Goal: Task Accomplishment & Management: Complete application form

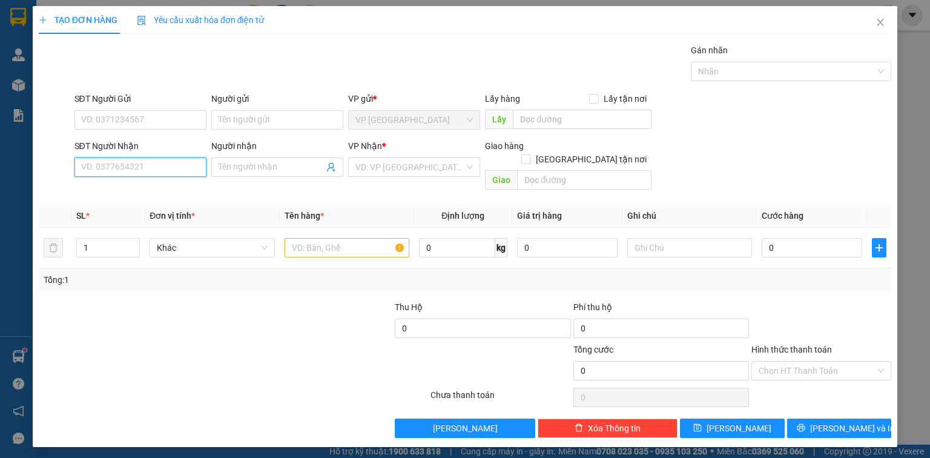
click at [183, 165] on input "SĐT Người Nhận" at bounding box center [140, 166] width 132 height 19
click at [160, 188] on div "0985380399 - NHUNG" at bounding box center [140, 190] width 117 height 13
type input "0985380399"
type input "NHUNG"
type input "HINOMI"
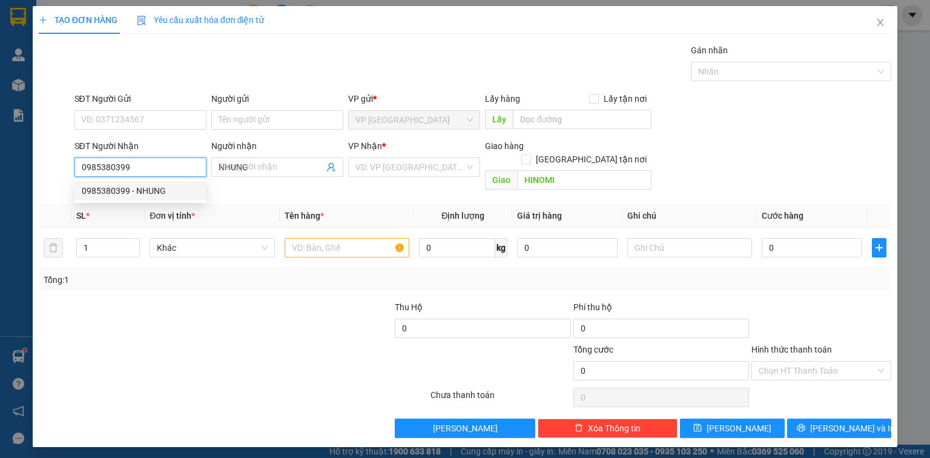
type input "40.000"
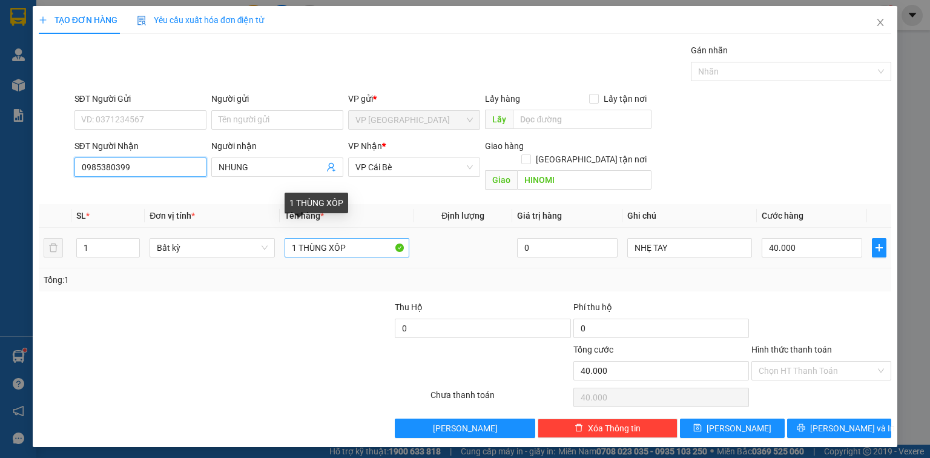
type input "0985380399"
click at [354, 238] on input "1 THÙNG XÔP" at bounding box center [347, 247] width 125 height 19
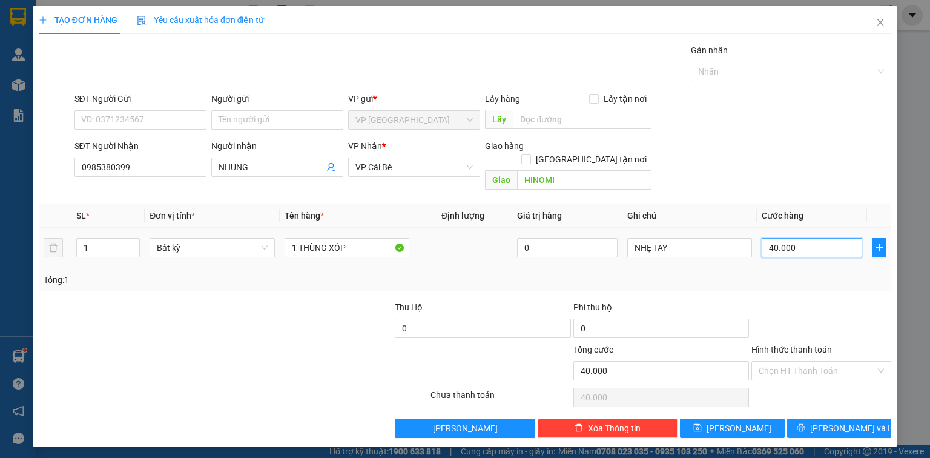
click at [814, 238] on input "40.000" at bounding box center [812, 247] width 101 height 19
type input "6"
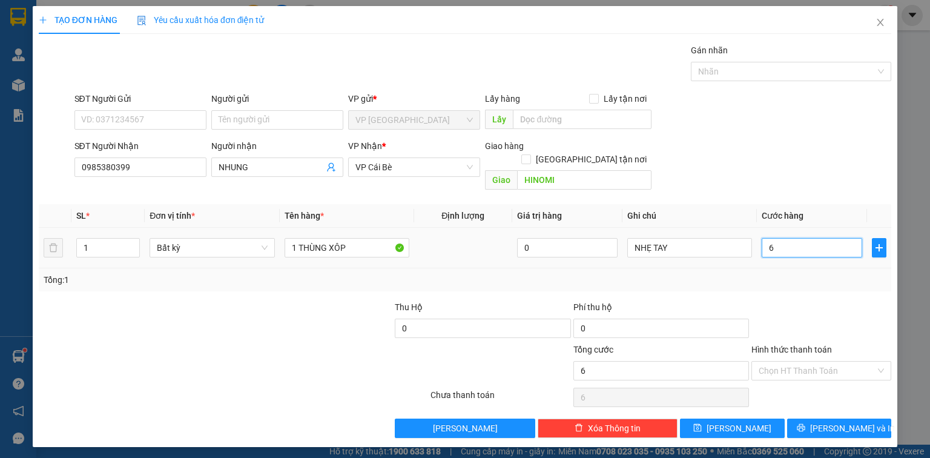
type input "60"
type input "60.000"
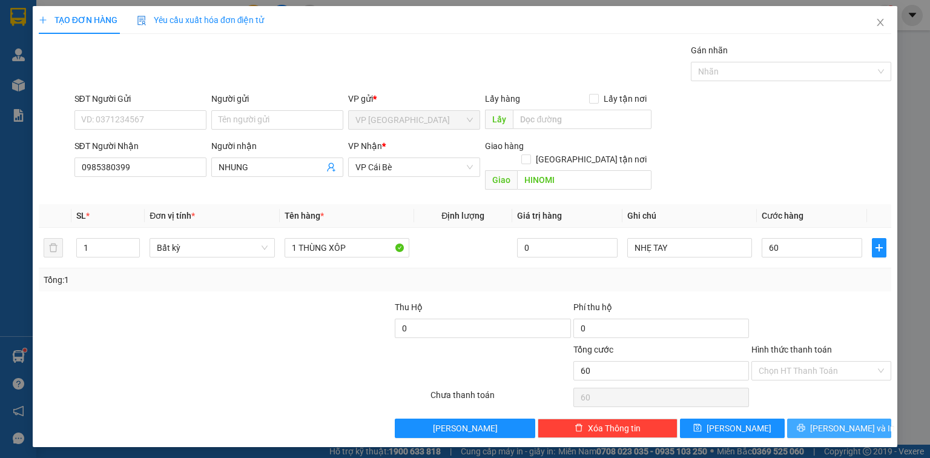
type input "60.000"
click at [853, 421] on button "[PERSON_NAME] và In" at bounding box center [839, 427] width 105 height 19
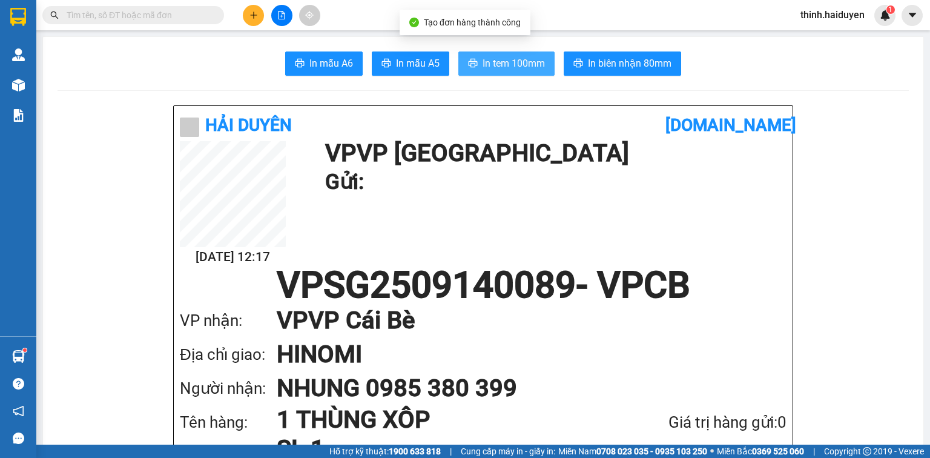
click at [532, 62] on span "In tem 100mm" at bounding box center [514, 63] width 62 height 15
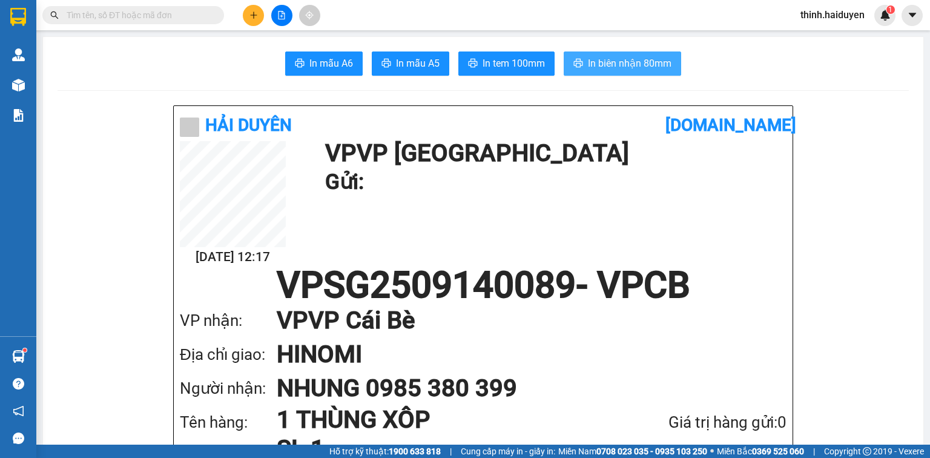
click at [653, 55] on button "In biên nhận 80mm" at bounding box center [622, 63] width 117 height 24
click at [147, 19] on input "text" at bounding box center [138, 14] width 143 height 13
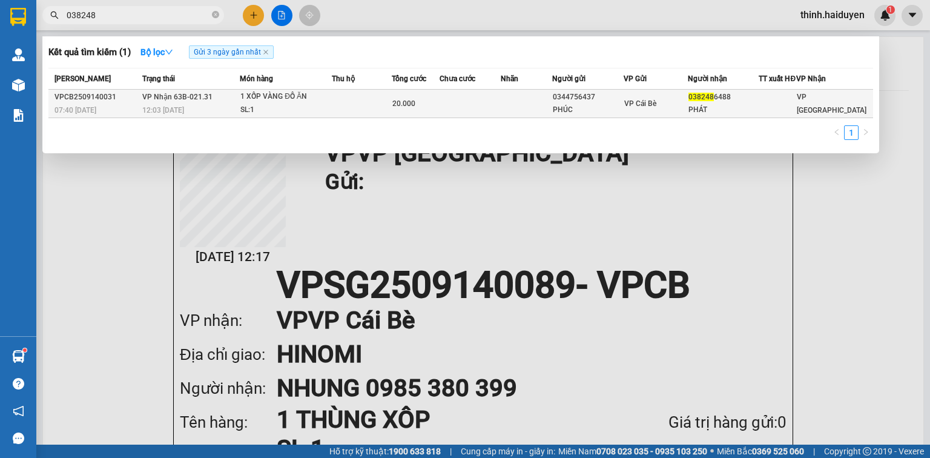
type input "038248"
click at [320, 117] on div "SL: 1" at bounding box center [285, 110] width 91 height 13
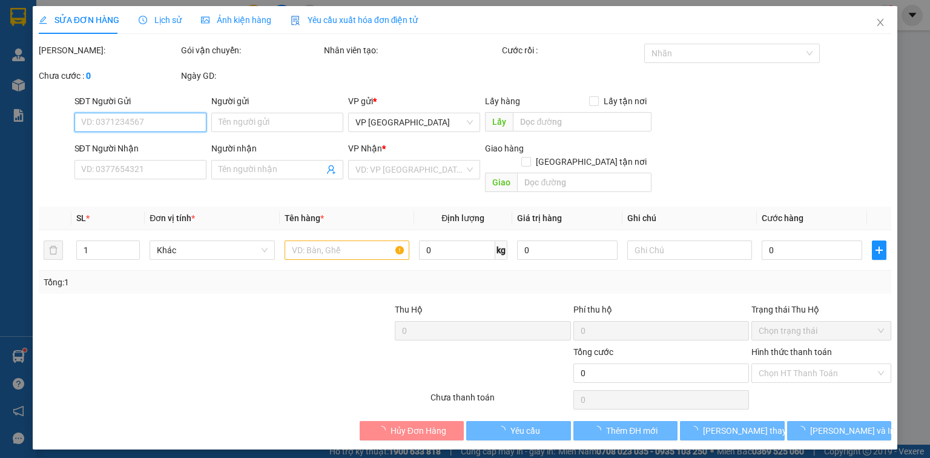
type input "0344756437"
type input "PHÚC"
type input "0382486488"
type input "PHÁT"
type input "20.000"
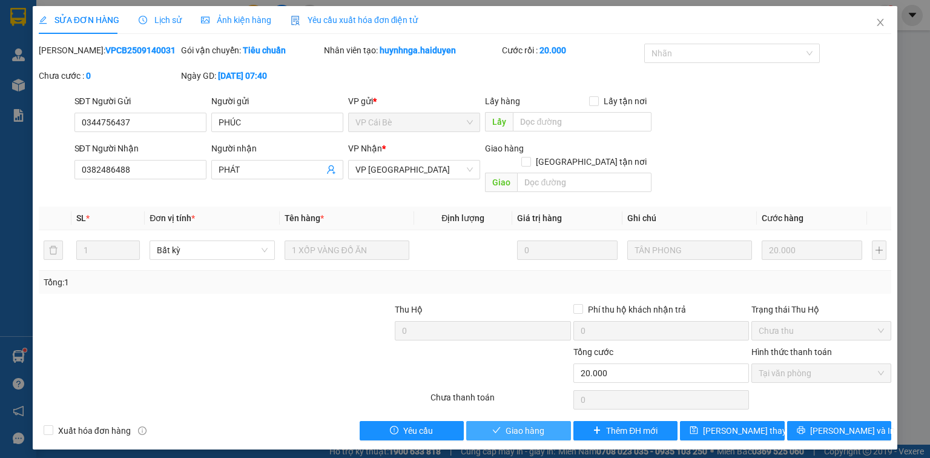
click at [512, 424] on span "Giao hàng" at bounding box center [525, 430] width 39 height 13
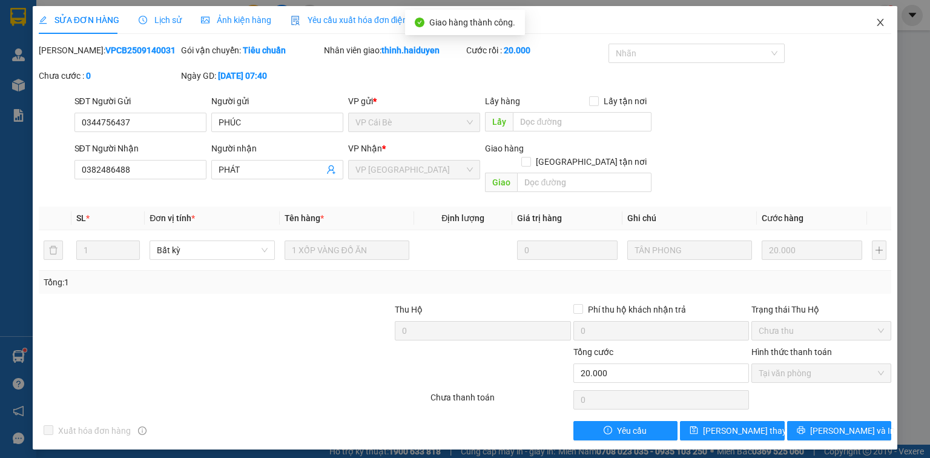
drag, startPoint x: 878, startPoint y: 22, endPoint x: 753, endPoint y: 30, distance: 125.0
click at [874, 22] on span "Close" at bounding box center [880, 23] width 34 height 34
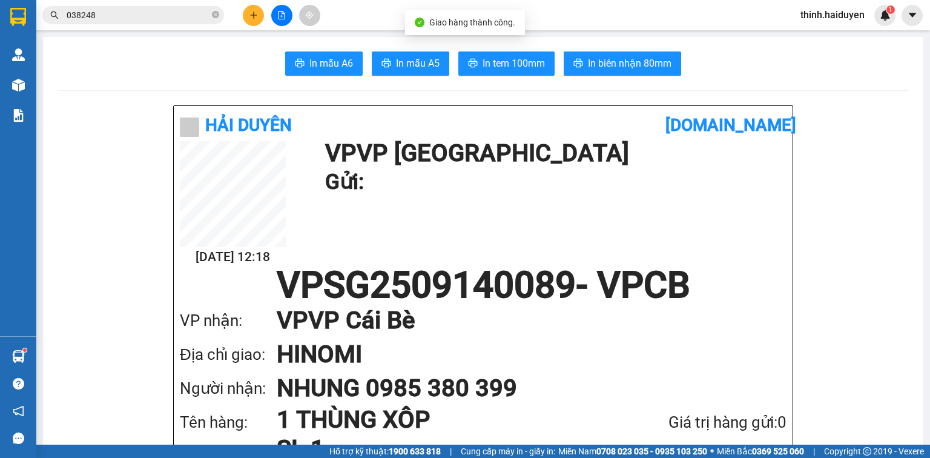
click at [241, 15] on div at bounding box center [281, 15] width 91 height 21
click at [248, 15] on button at bounding box center [253, 15] width 21 height 21
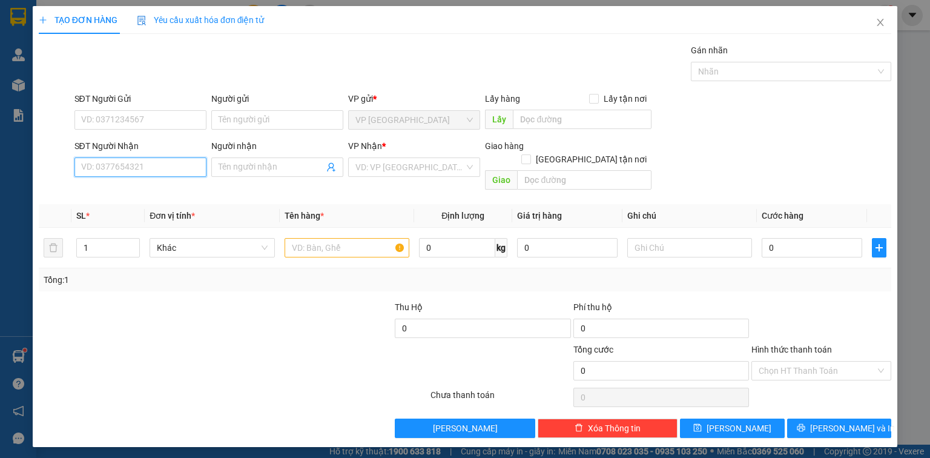
click at [177, 169] on input "SĐT Người Nhận" at bounding box center [140, 166] width 132 height 19
type input "0977136529"
click at [136, 186] on div "0977136529" at bounding box center [140, 190] width 117 height 13
type input "30.000"
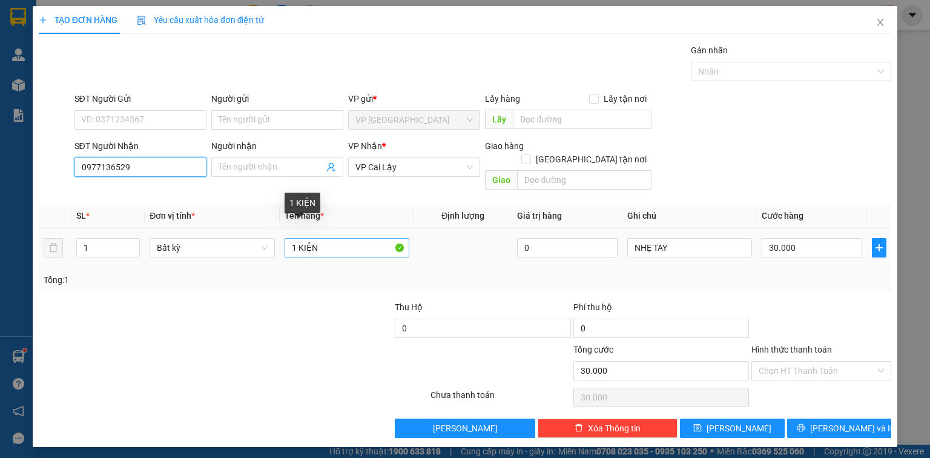
type input "0977136529"
click at [322, 238] on input "1 KIỆN" at bounding box center [347, 247] width 125 height 19
click at [321, 238] on input "1 KIỆN" at bounding box center [347, 247] width 125 height 19
paste input "Ị"
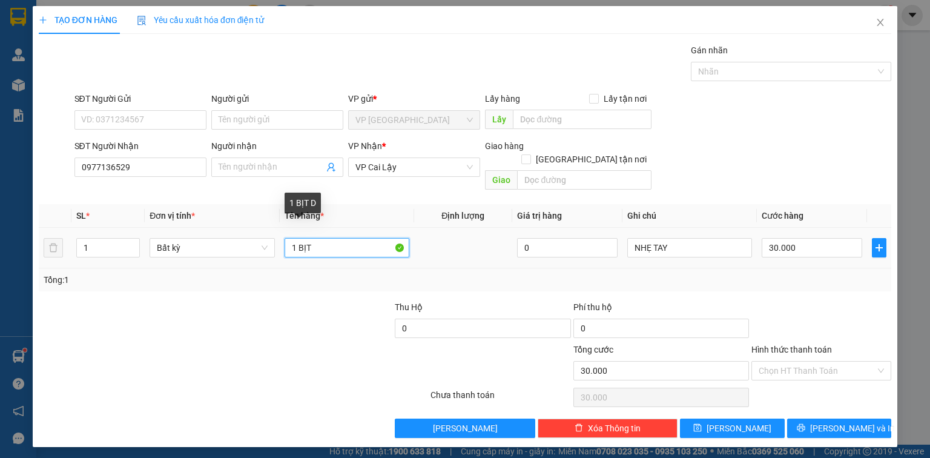
paste input "Đ"
paste input "Ỏ"
type input "1 BỊT ĐỎ"
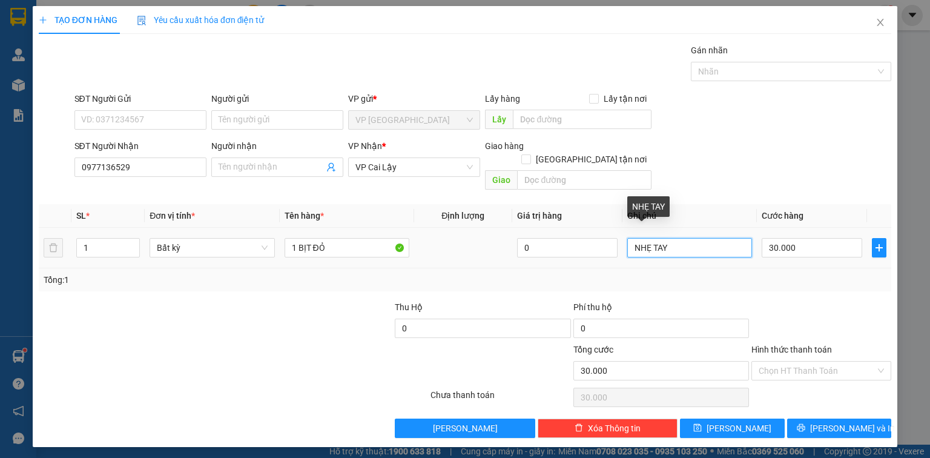
click at [681, 238] on input "NHẸ TAY" at bounding box center [689, 247] width 125 height 19
paste input "Ê"
paste input "Ễ"
paste input "Ơ"
paste input "Ỡ"
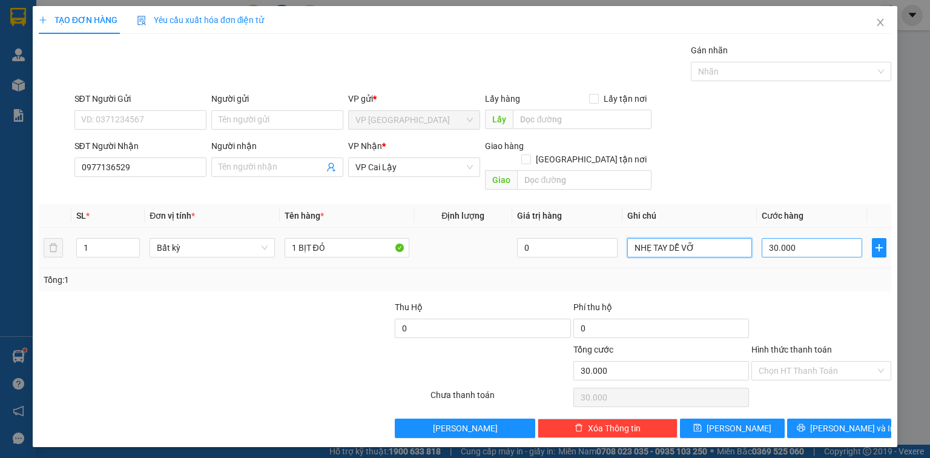
type input "NHẸ TAY DỄ VỠ"
click at [822, 238] on input "30.000" at bounding box center [812, 247] width 101 height 19
type input "2"
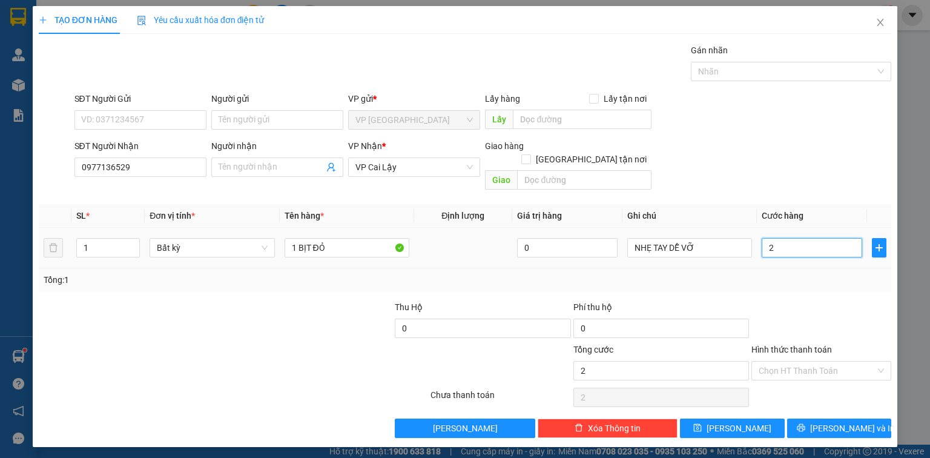
type input "20"
type input "20.000"
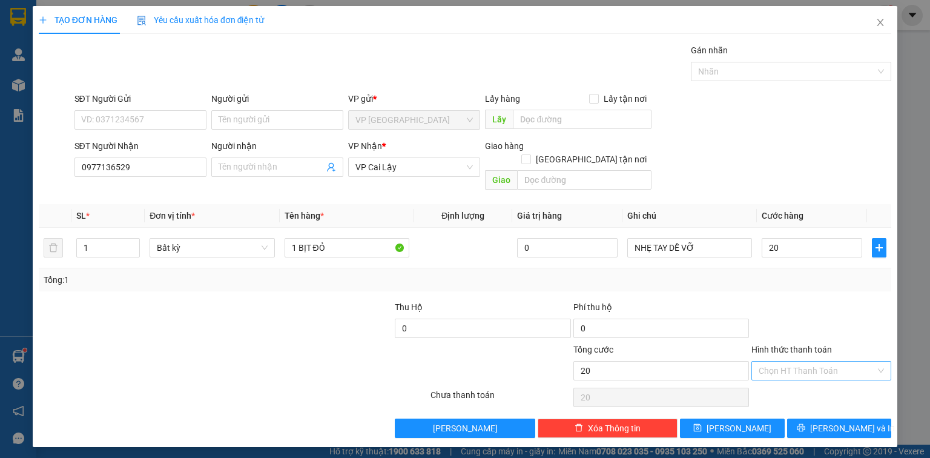
type input "20.000"
click at [828, 361] on input "Hình thức thanh toán" at bounding box center [817, 370] width 117 height 18
click at [816, 381] on div "Tại văn phòng" at bounding box center [821, 380] width 125 height 13
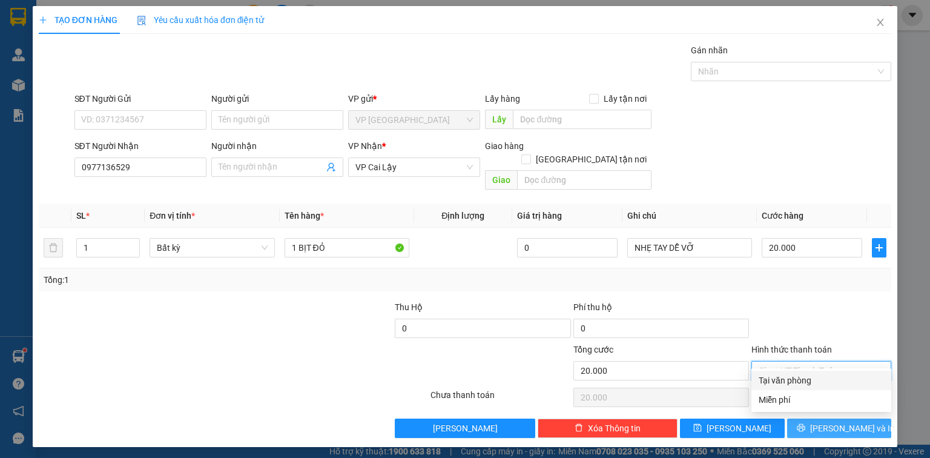
type input "0"
click at [850, 421] on span "[PERSON_NAME] và In" at bounding box center [852, 427] width 85 height 13
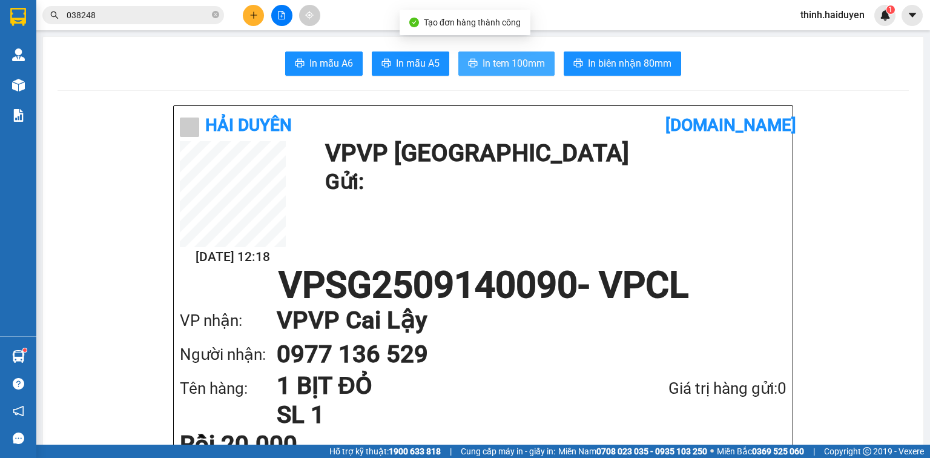
click at [516, 65] on span "In tem 100mm" at bounding box center [514, 63] width 62 height 15
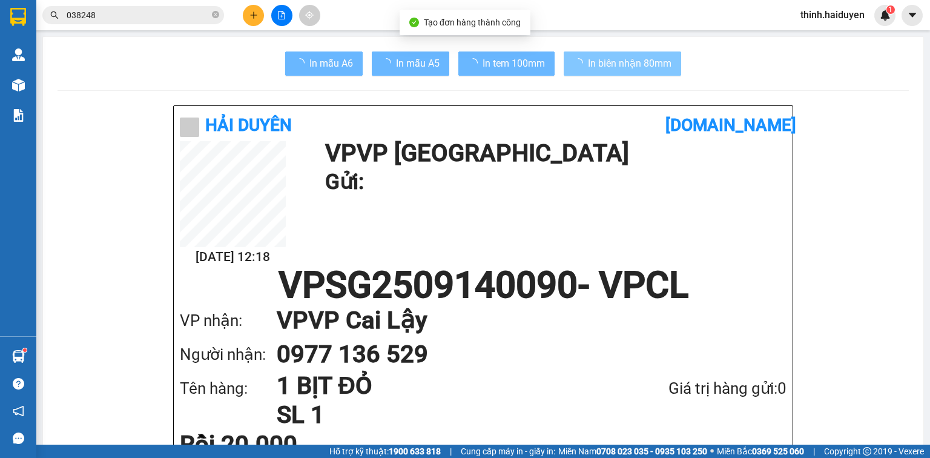
click at [645, 67] on span "In biên nhận 80mm" at bounding box center [630, 63] width 84 height 15
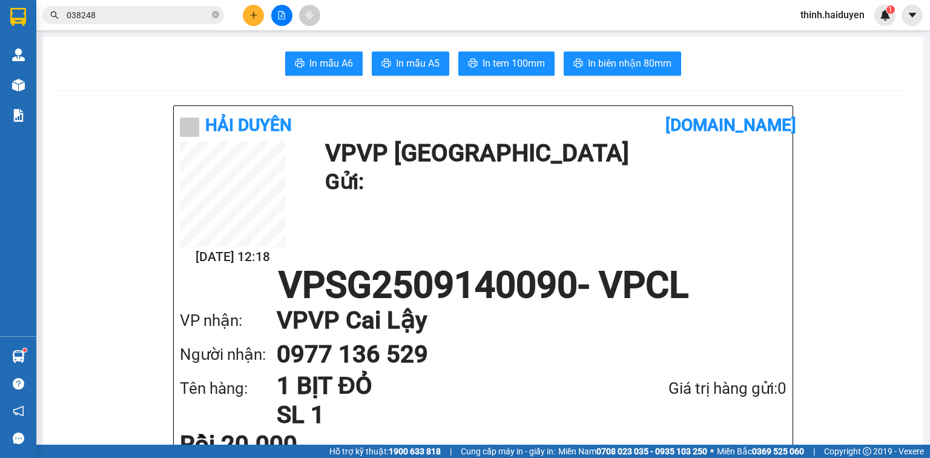
click at [254, 12] on icon "plus" at bounding box center [253, 15] width 8 height 8
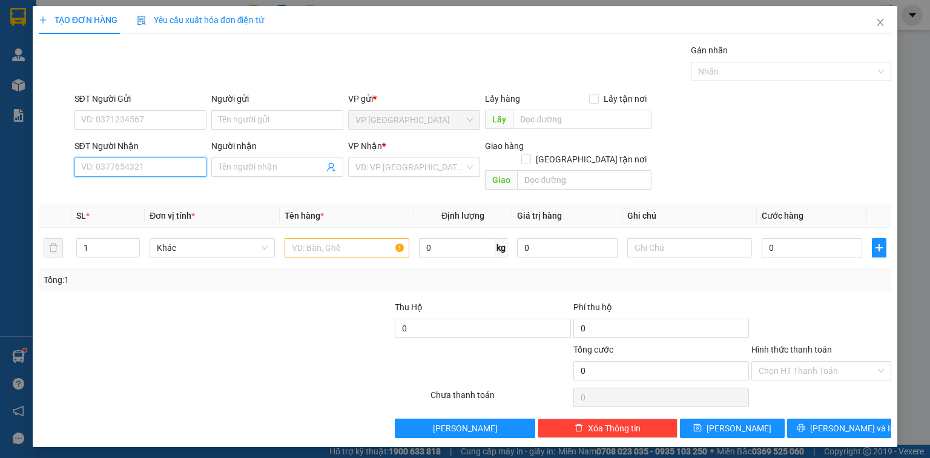
click at [177, 161] on input "SĐT Người Nhận" at bounding box center [140, 166] width 132 height 19
type input "0702976767"
click at [142, 189] on div "0702976767 - TRÂN" at bounding box center [140, 190] width 117 height 13
type input "TRÂN"
type input "20.000"
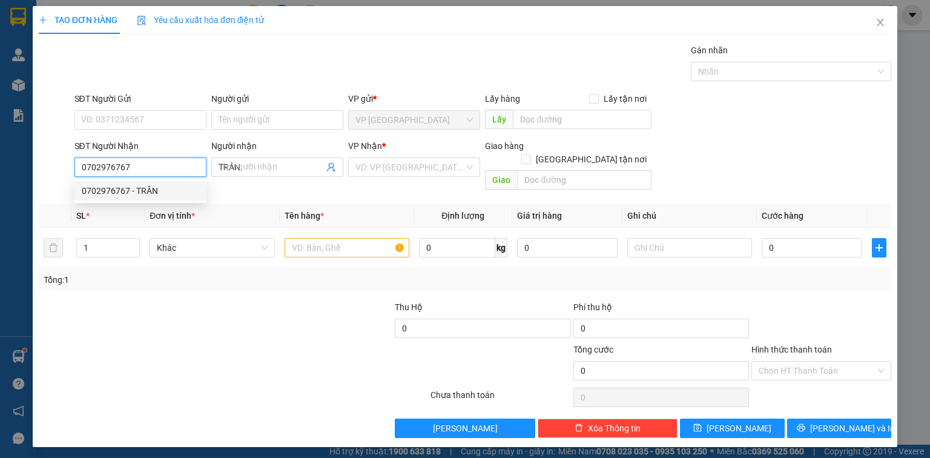
type input "20.000"
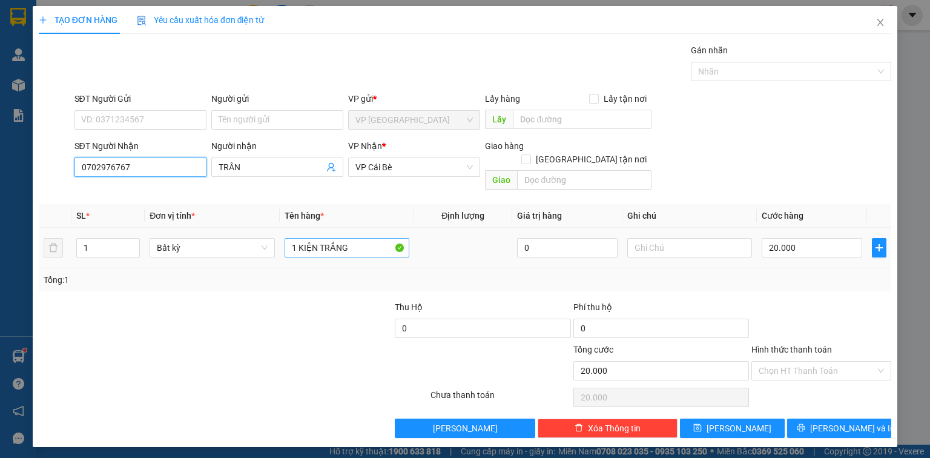
type input "0702976767"
click at [360, 238] on input "1 KIỆN TRẮNG" at bounding box center [347, 247] width 125 height 19
paste input "ÙNG"
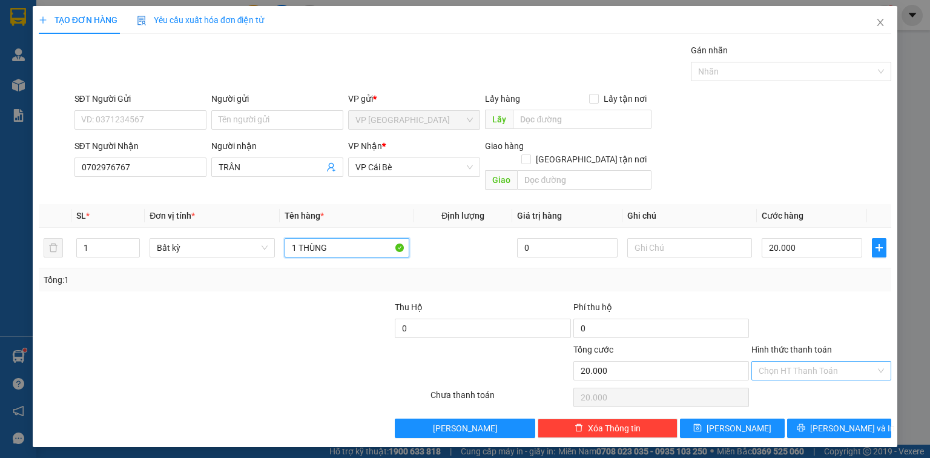
type input "1 THÙNG"
click at [817, 361] on input "Hình thức thanh toán" at bounding box center [817, 370] width 117 height 18
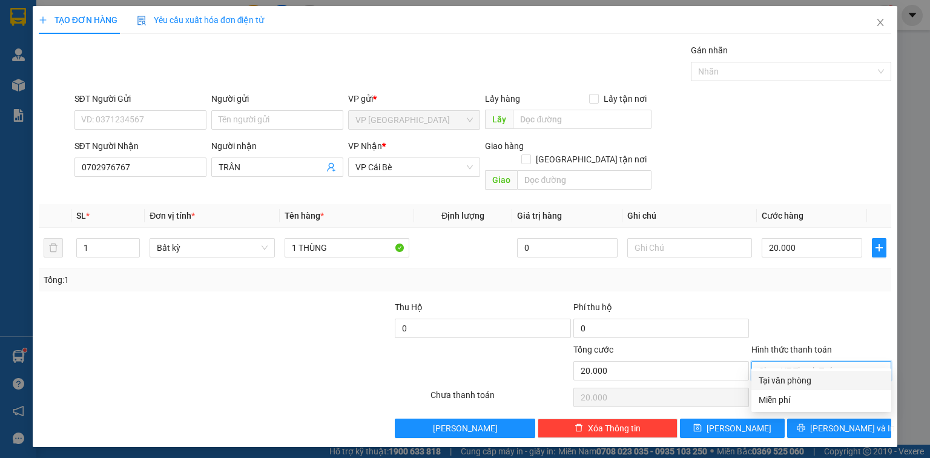
click at [809, 381] on div "Tại văn phòng" at bounding box center [821, 380] width 125 height 13
type input "0"
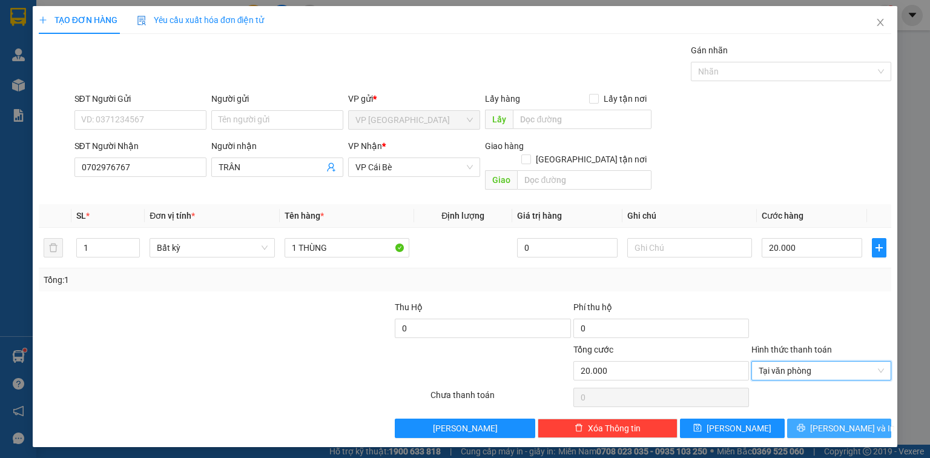
click at [831, 421] on span "[PERSON_NAME] và In" at bounding box center [852, 427] width 85 height 13
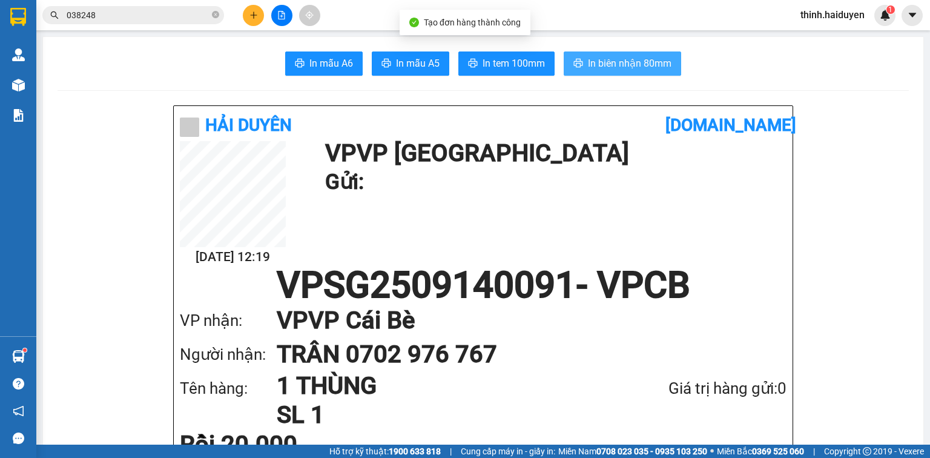
click at [588, 56] on span "In biên nhận 80mm" at bounding box center [630, 63] width 84 height 15
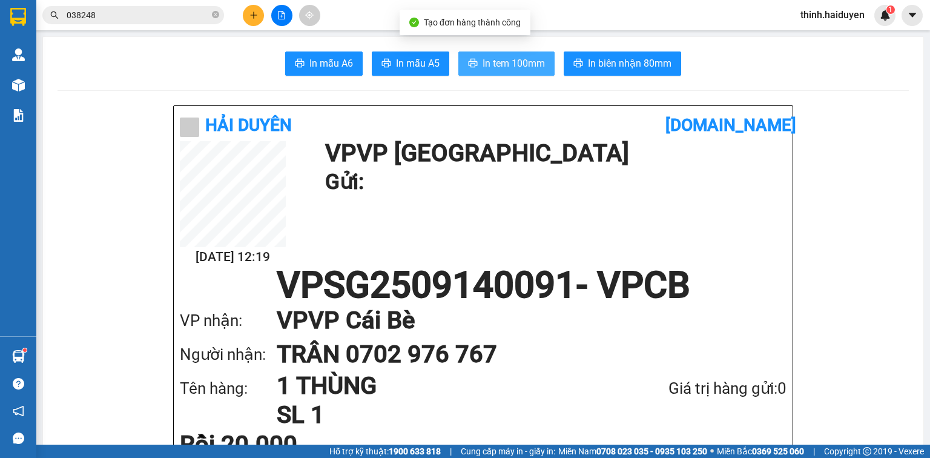
click at [515, 61] on span "In tem 100mm" at bounding box center [514, 63] width 62 height 15
click at [252, 21] on button at bounding box center [253, 15] width 21 height 21
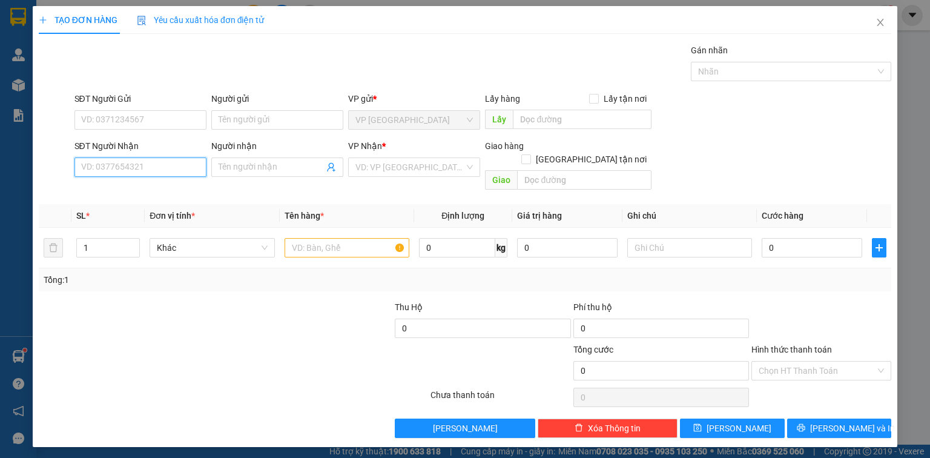
click at [178, 159] on input "SĐT Người Nhận" at bounding box center [140, 166] width 132 height 19
click at [196, 185] on div "Transit Pickup Surcharge Ids Transit Deliver Surcharge Ids Transit Deliver Surc…" at bounding box center [465, 241] width 853 height 394
click at [163, 188] on div "0973753871 - NHUNG" at bounding box center [140, 190] width 117 height 13
type input "0973753871"
type input "NHUNG"
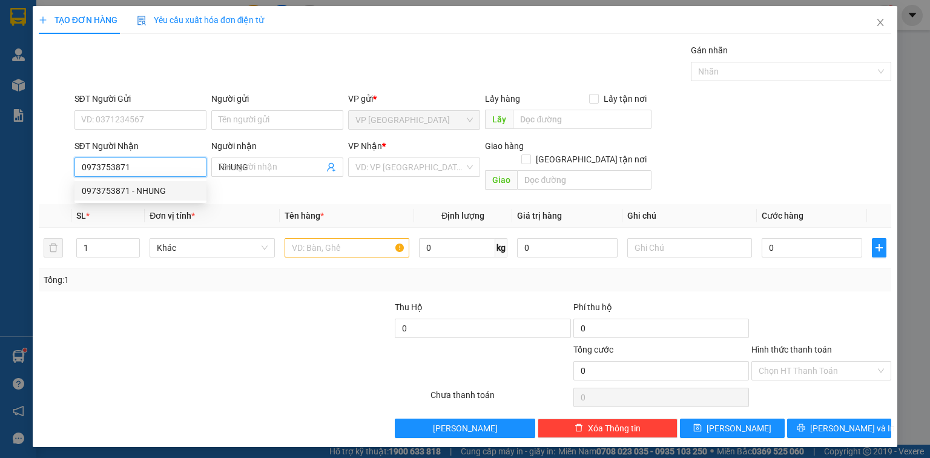
type input "30.000"
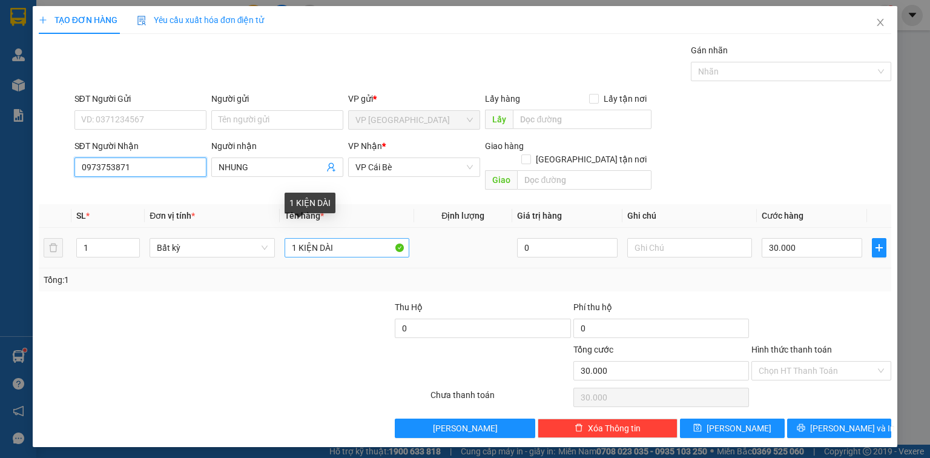
type input "0973753871"
drag, startPoint x: 330, startPoint y: 243, endPoint x: 295, endPoint y: 248, distance: 34.9
click at [295, 248] on td "1 KIỆN DÀI" at bounding box center [347, 248] width 134 height 41
paste input "Ị"
paste input "ĂNG"
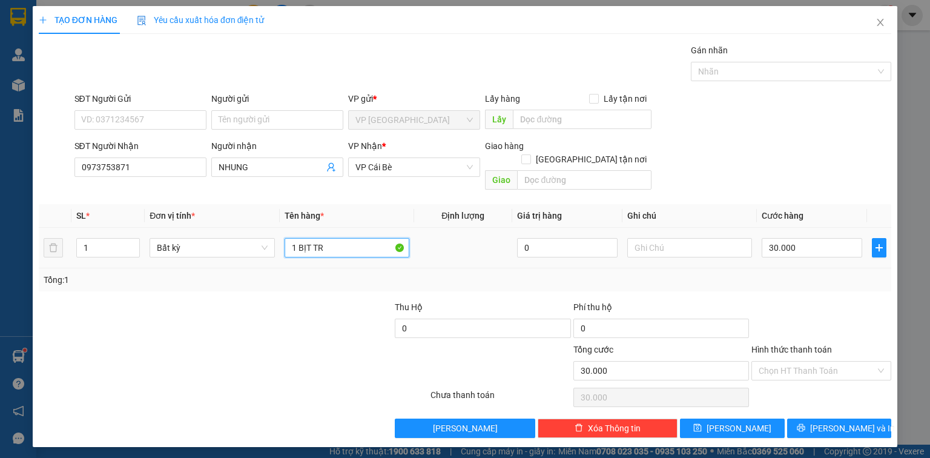
paste input "ẮNG"
type input "1 BỊT TRẮNG"
click at [725, 240] on input "text" at bounding box center [689, 247] width 125 height 19
paste input "Ẹ"
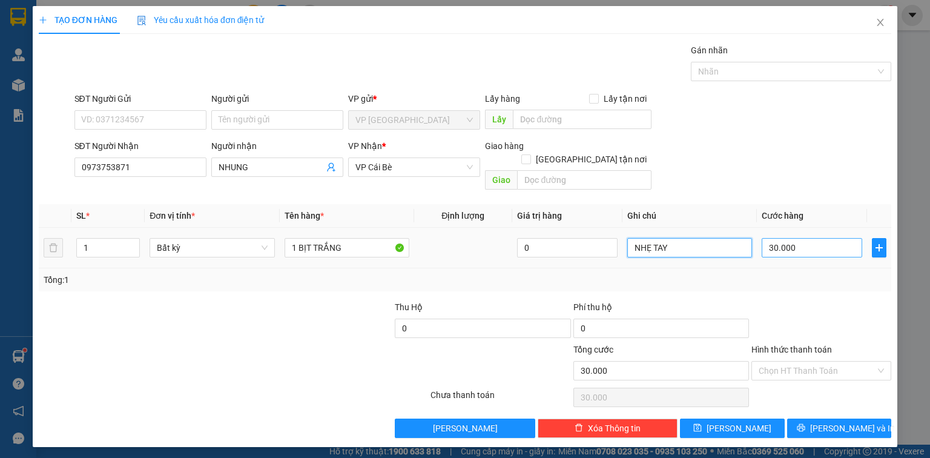
type input "NHẸ TAY"
click at [799, 238] on input "30.000" at bounding box center [812, 247] width 101 height 19
type input "2"
type input "20"
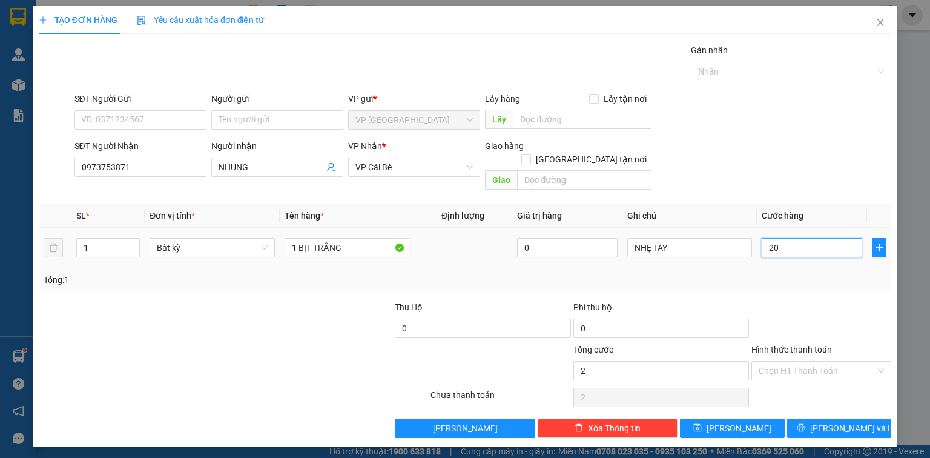
type input "20"
type input "20.000"
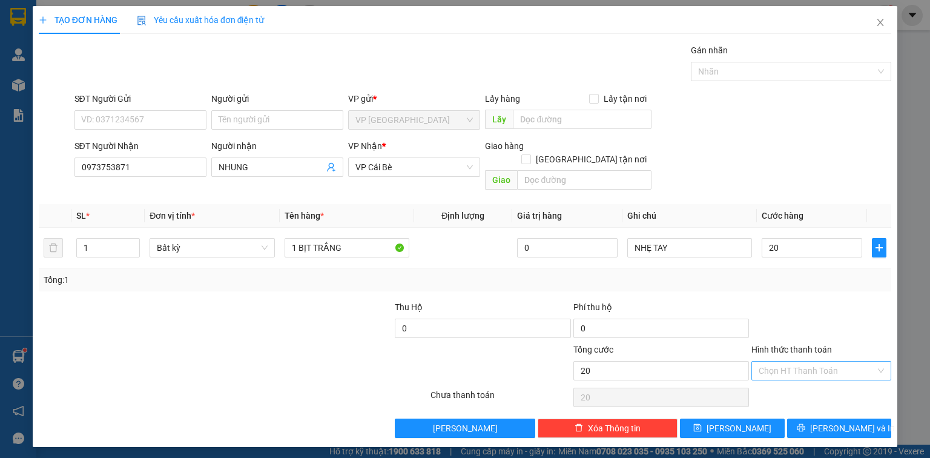
type input "20.000"
click at [840, 361] on input "Hình thức thanh toán" at bounding box center [817, 370] width 117 height 18
click at [833, 375] on div "Transit Pickup Surcharge Ids Transit Deliver Surcharge Ids Transit Deliver Surc…" at bounding box center [465, 241] width 853 height 394
click at [829, 361] on input "Hình thức thanh toán" at bounding box center [817, 370] width 117 height 18
click at [822, 375] on div "Tại văn phòng" at bounding box center [821, 380] width 125 height 13
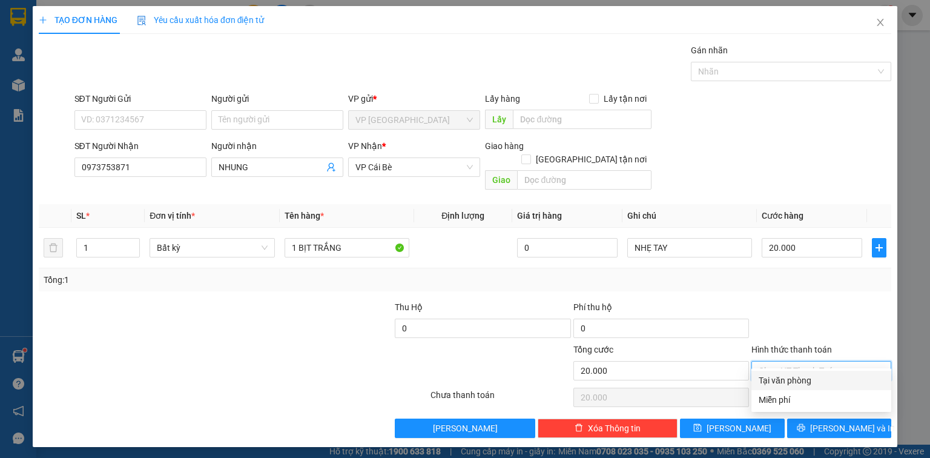
type input "0"
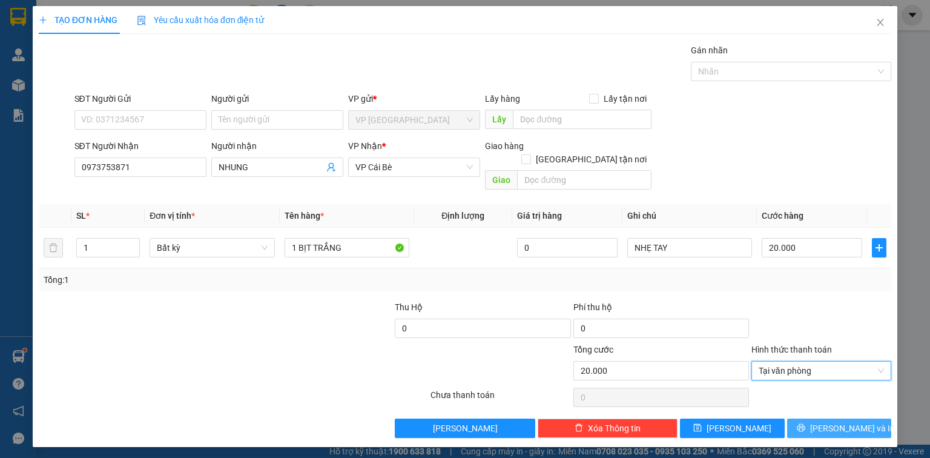
drag, startPoint x: 839, startPoint y: 409, endPoint x: 833, endPoint y: 409, distance: 6.7
click at [838, 421] on span "[PERSON_NAME] và In" at bounding box center [852, 427] width 85 height 13
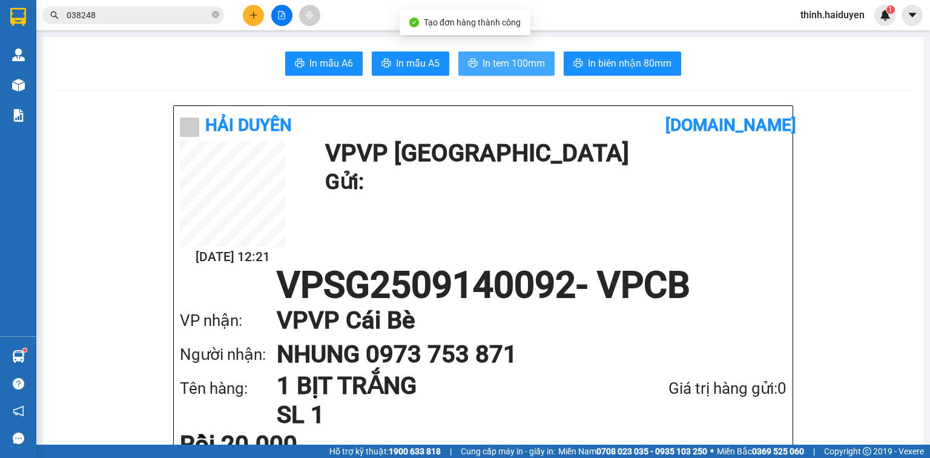
click at [504, 61] on span "In tem 100mm" at bounding box center [514, 63] width 62 height 15
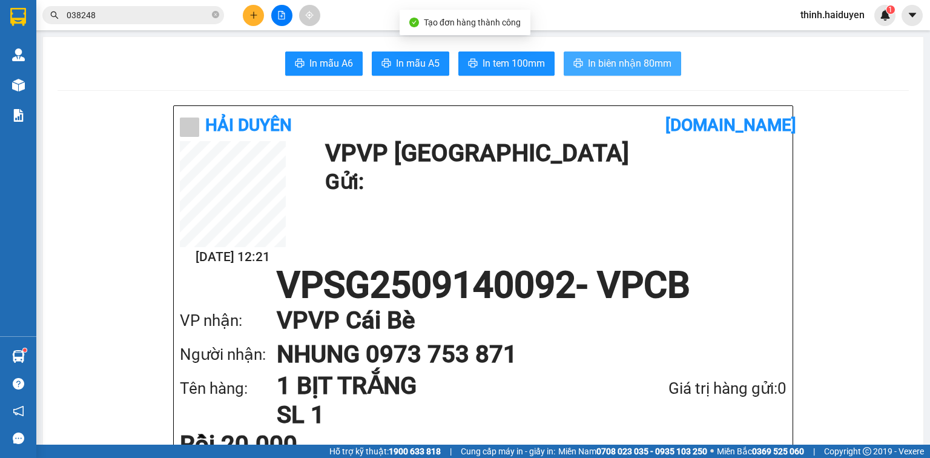
click at [647, 58] on span "In biên nhận 80mm" at bounding box center [630, 63] width 84 height 15
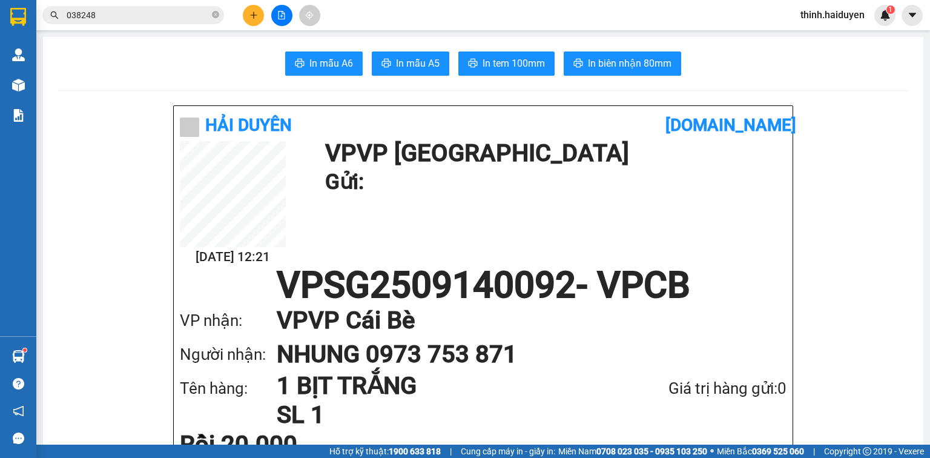
click at [607, 10] on div "Kết quả tìm kiếm ( 1 ) Bộ lọc Gửi 3 ngày gần nhất Mã ĐH Trạng thái Món hàng Thu…" at bounding box center [465, 15] width 930 height 30
click at [249, 12] on icon "plus" at bounding box center [253, 15] width 8 height 8
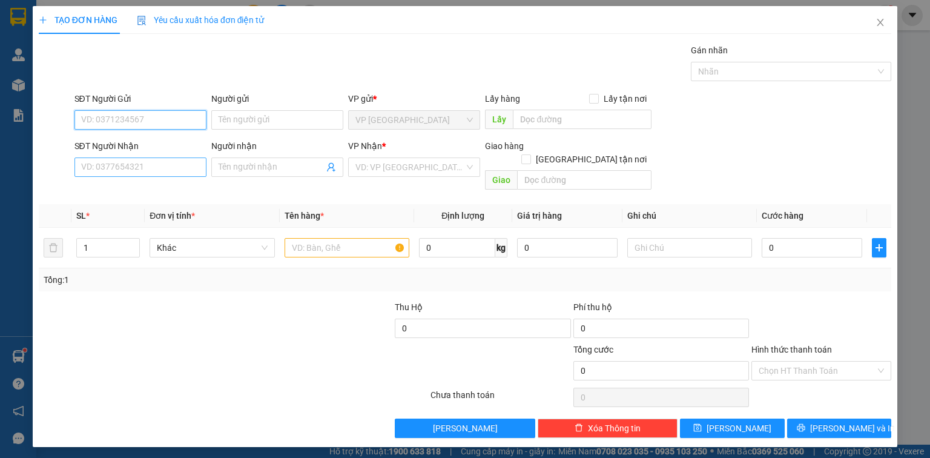
click at [174, 166] on input "SĐT Người Nhận" at bounding box center [140, 166] width 132 height 19
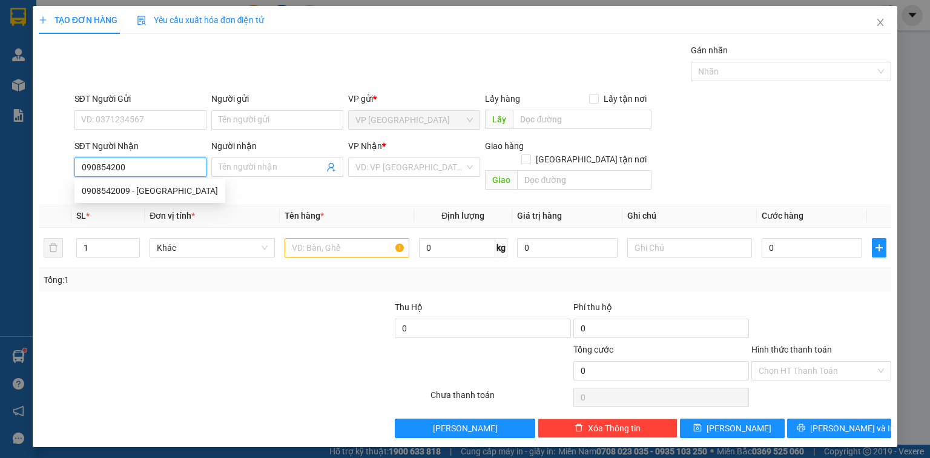
type input "0908542009"
click at [160, 187] on div "0908542009 - QUẾ ANH" at bounding box center [150, 190] width 136 height 13
type input "QUẾ ANH"
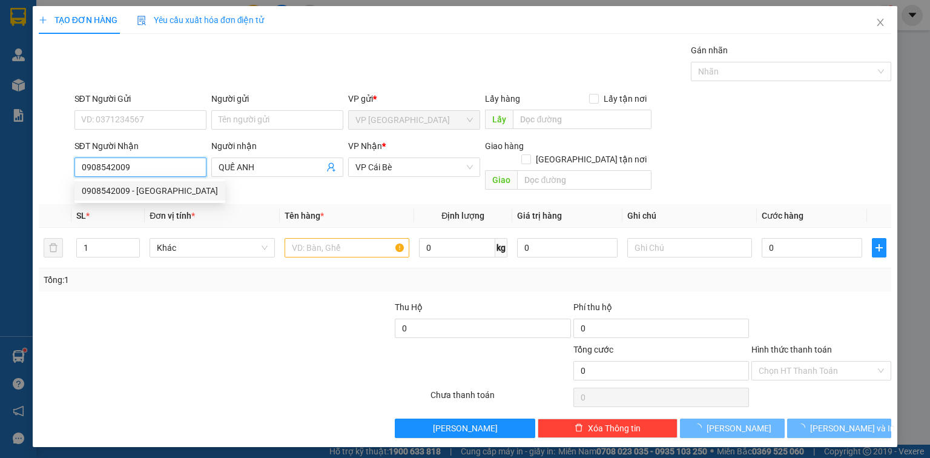
type input "70.000"
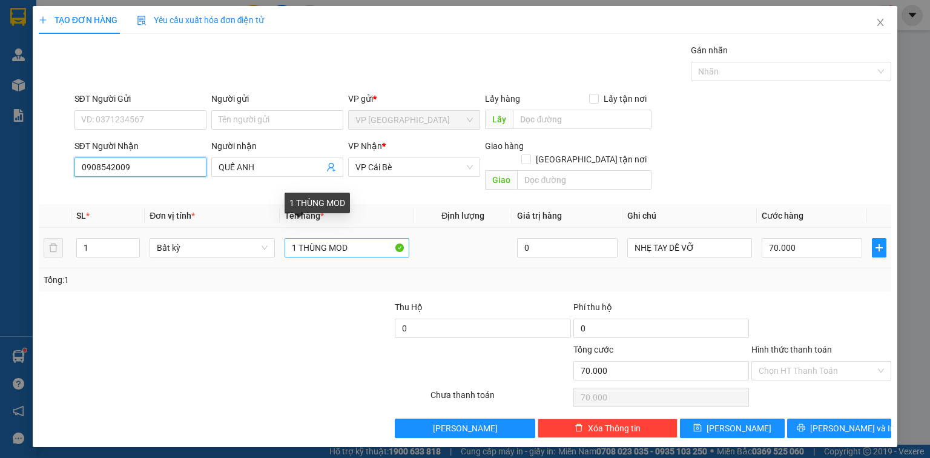
type input "0908542009"
click at [364, 238] on input "1 THÙNG MOD" at bounding box center [347, 247] width 125 height 19
type input "N"
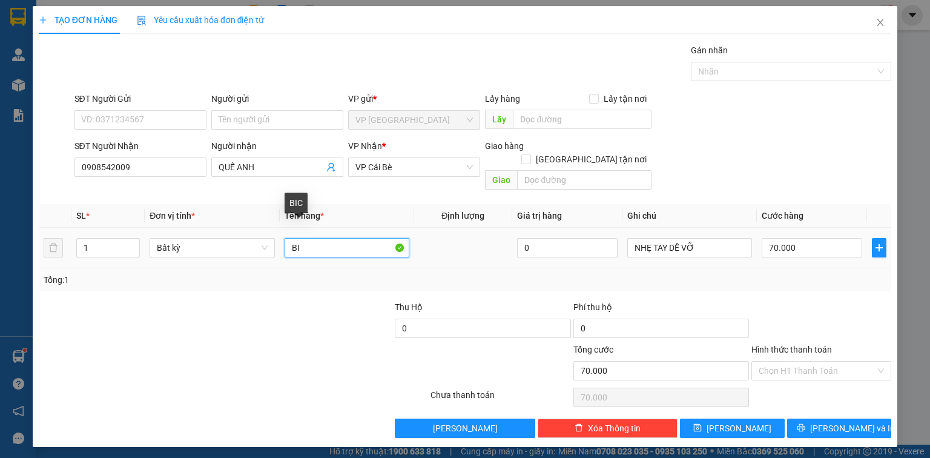
type input "B"
paste input "ỊC"
paste input "Ă"
paste input "Ắ"
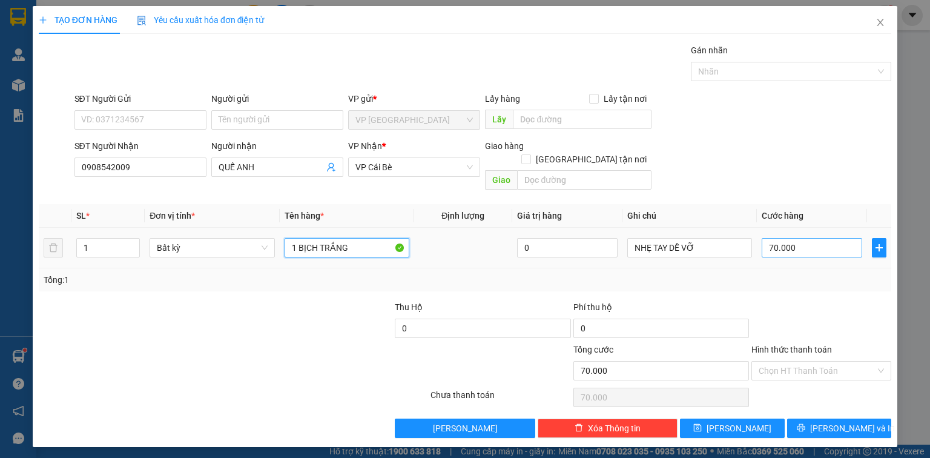
type input "1 BỊCH TRẮNG"
click at [822, 238] on input "70.000" at bounding box center [812, 247] width 101 height 19
type input "2"
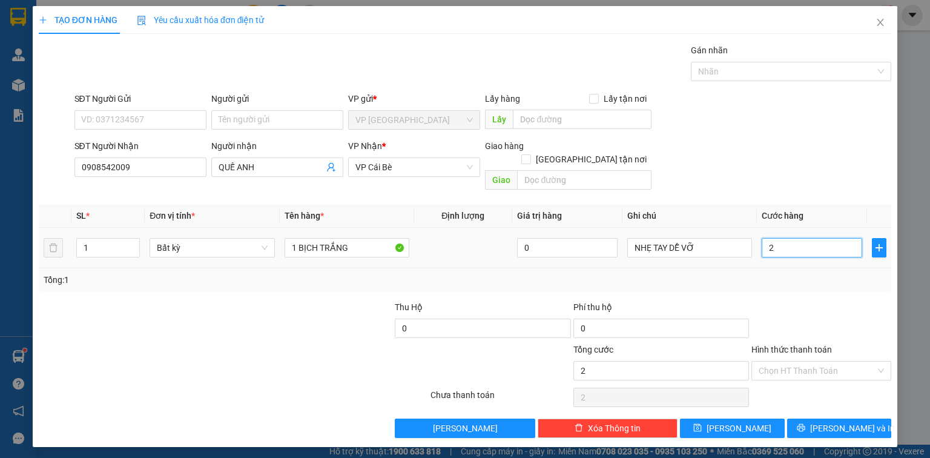
type input "20"
type input "20.000"
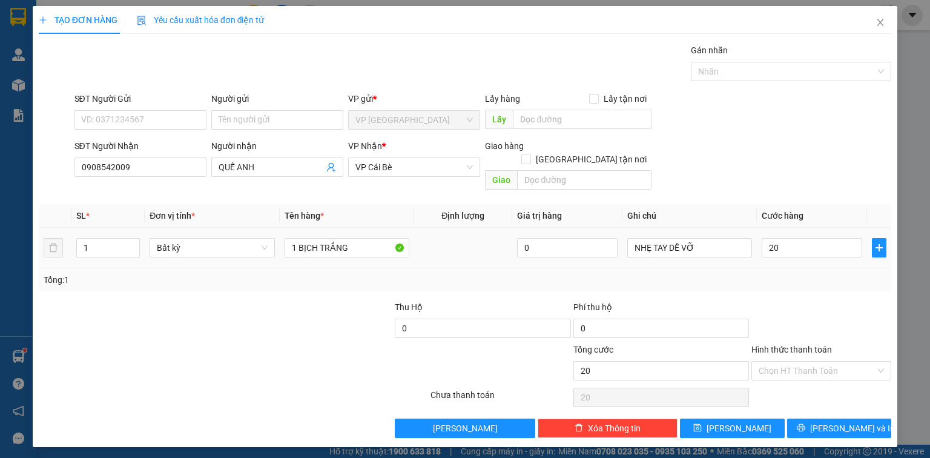
type input "20.000"
click at [814, 320] on div at bounding box center [821, 321] width 142 height 42
click at [819, 418] on button "[PERSON_NAME] và In" at bounding box center [839, 427] width 105 height 19
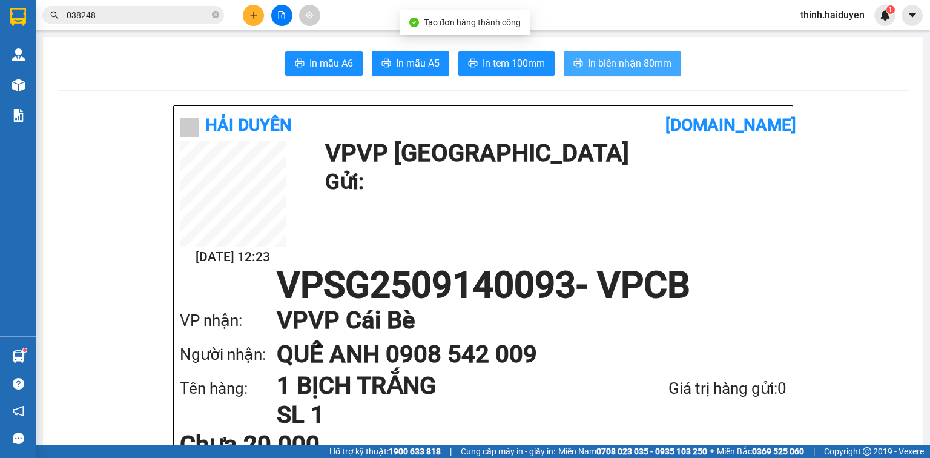
click at [601, 64] on span "In biên nhận 80mm" at bounding box center [630, 63] width 84 height 15
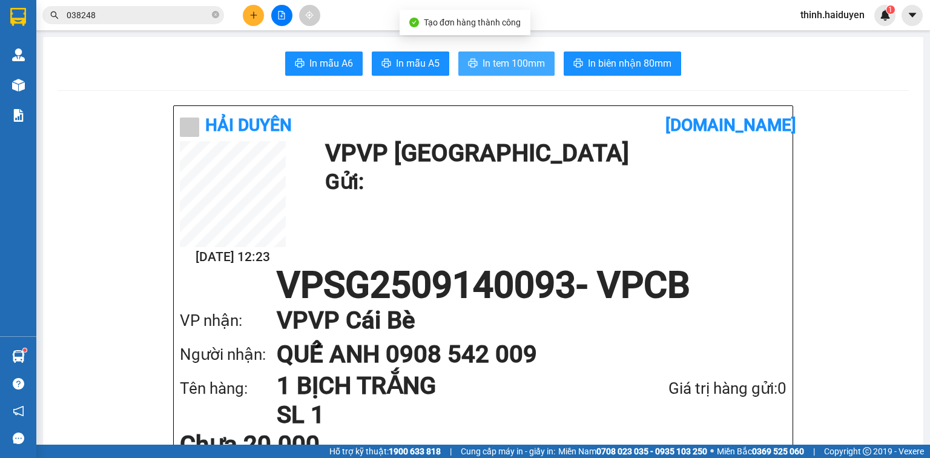
click at [527, 68] on span "In tem 100mm" at bounding box center [514, 63] width 62 height 15
click at [251, 18] on icon "plus" at bounding box center [253, 15] width 8 height 8
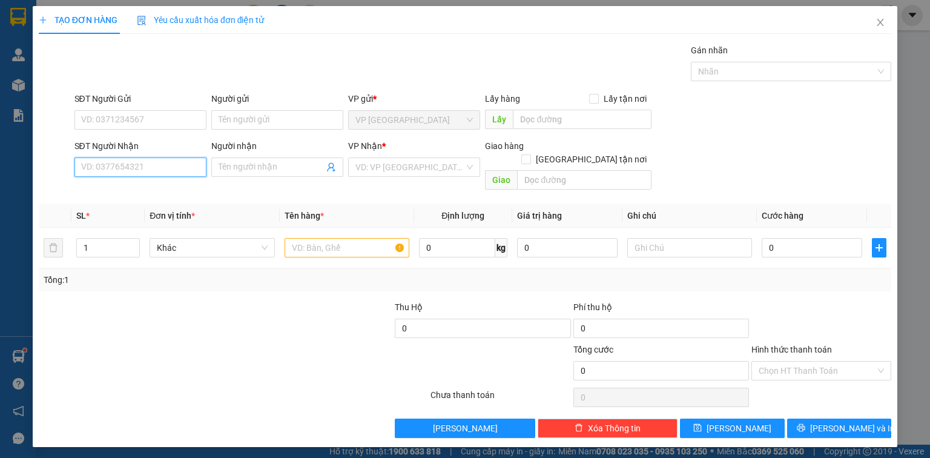
click at [144, 163] on input "SĐT Người Nhận" at bounding box center [140, 166] width 132 height 19
click at [124, 190] on div "0567896363 - LUÂN" at bounding box center [140, 190] width 117 height 13
type input "0567896363"
type input "LUÂN"
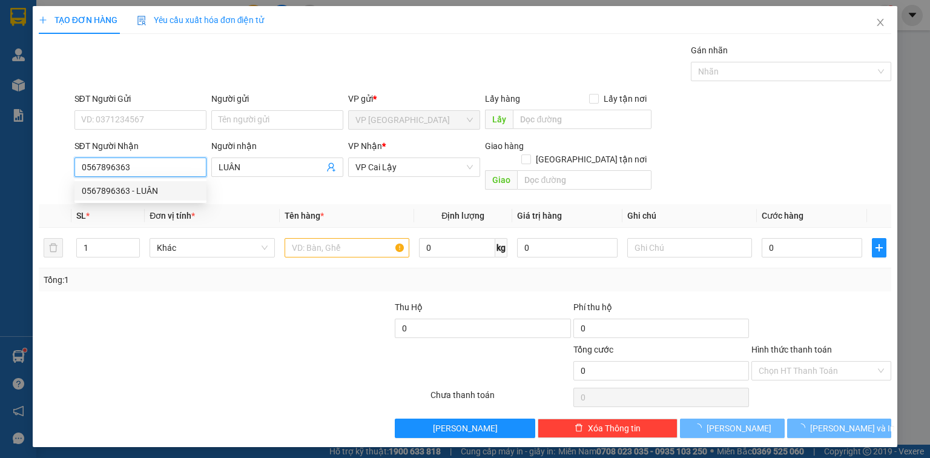
type input "20.000"
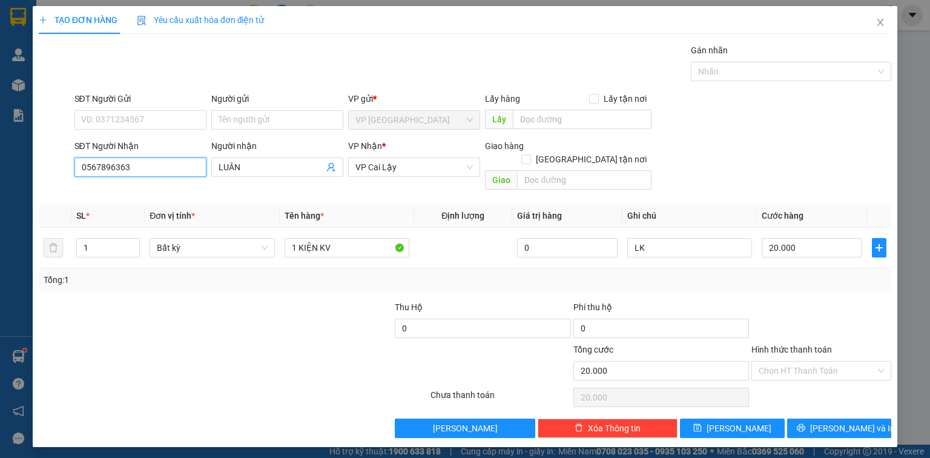
type input "0567896363"
click at [772, 300] on div at bounding box center [821, 321] width 142 height 42
click at [812, 419] on button "[PERSON_NAME] và In" at bounding box center [839, 427] width 105 height 19
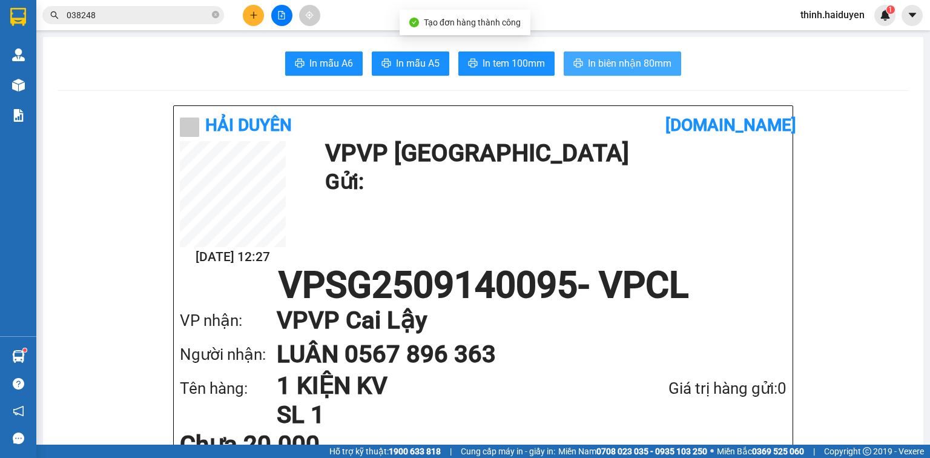
click at [628, 65] on span "In biên nhận 80mm" at bounding box center [630, 63] width 84 height 15
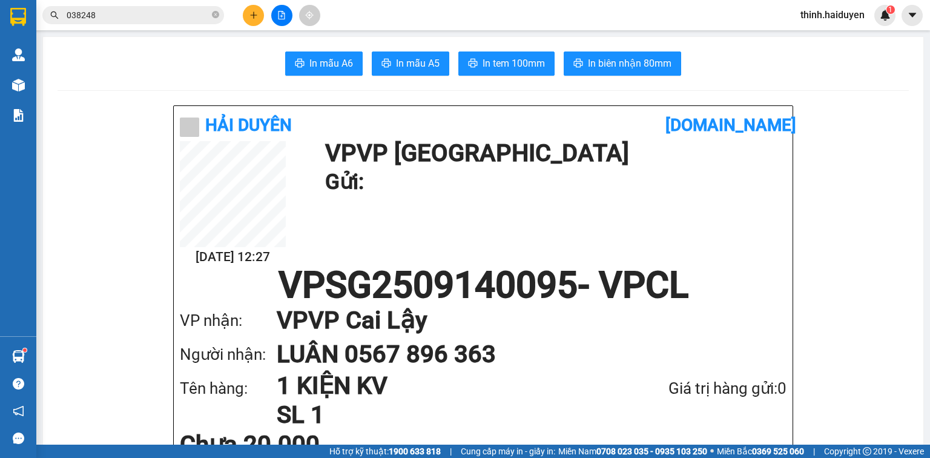
click at [497, 59] on span "In tem 100mm" at bounding box center [514, 63] width 62 height 15
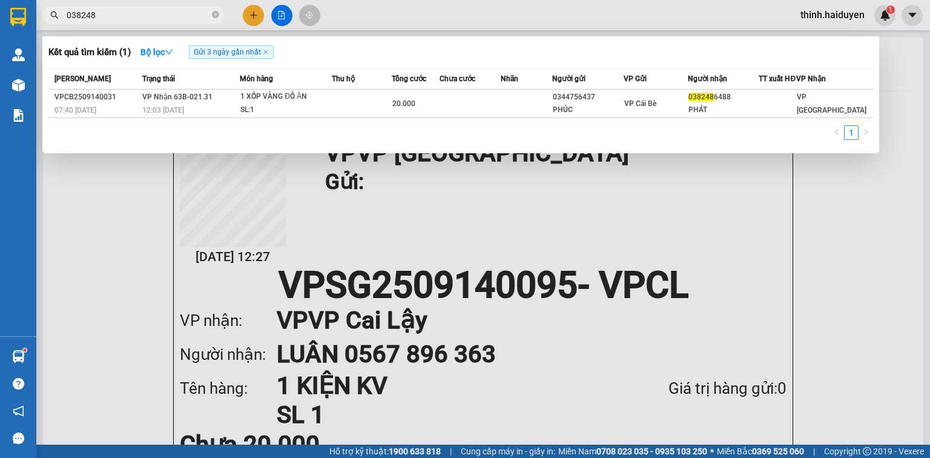
click at [136, 20] on input "038248" at bounding box center [138, 14] width 143 height 13
click at [136, 19] on input "038248" at bounding box center [138, 14] width 143 height 13
paste input "0984081885"
click at [137, 18] on input "0382480984081885" at bounding box center [138, 14] width 143 height 13
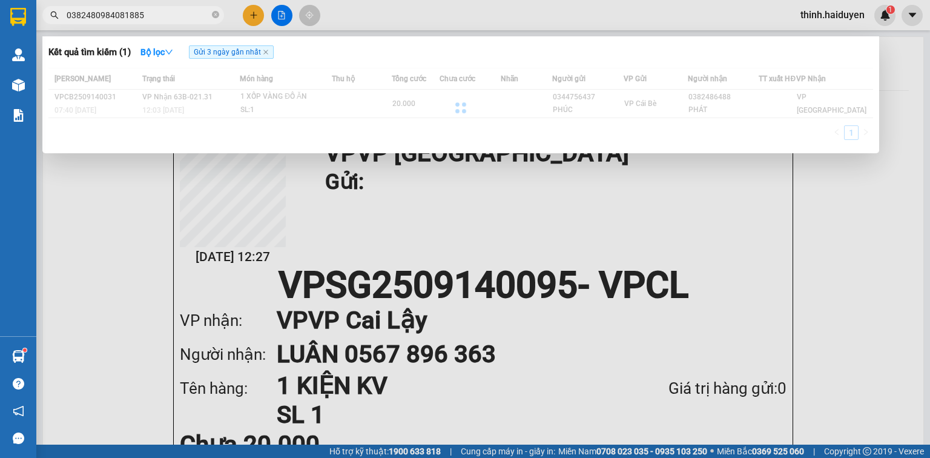
paste input "text"
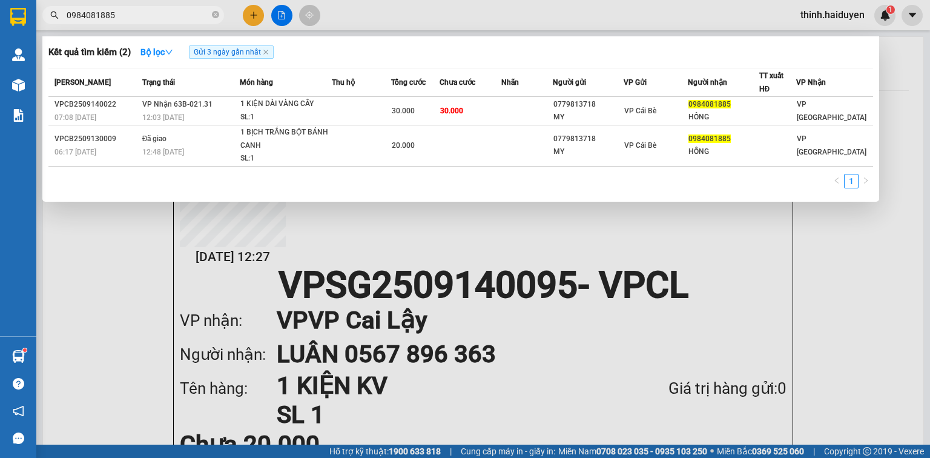
type input "0984081885"
click at [421, 41] on div "Kết quả tìm kiếm ( 2 ) Bộ lọc Gửi 3 ngày gần nhất Mã ĐH Trạng thái Món hàng Thu…" at bounding box center [460, 118] width 837 height 165
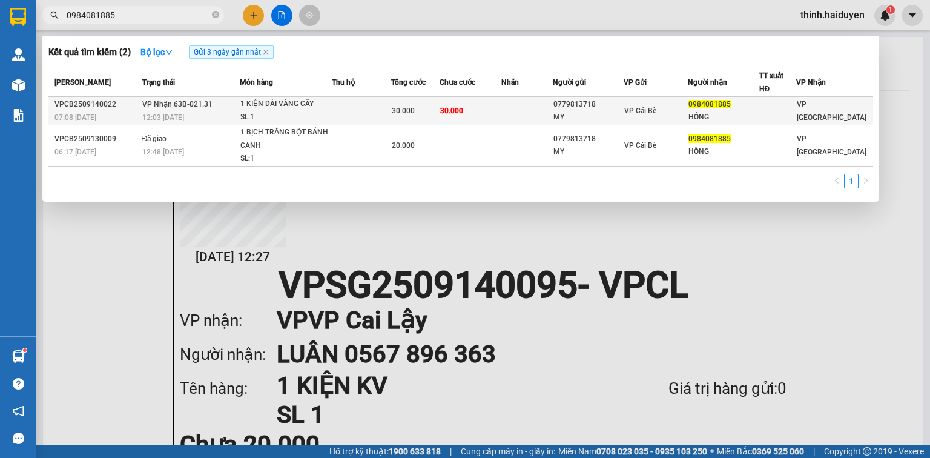
click at [486, 101] on td "30.000" at bounding box center [471, 111] width 62 height 28
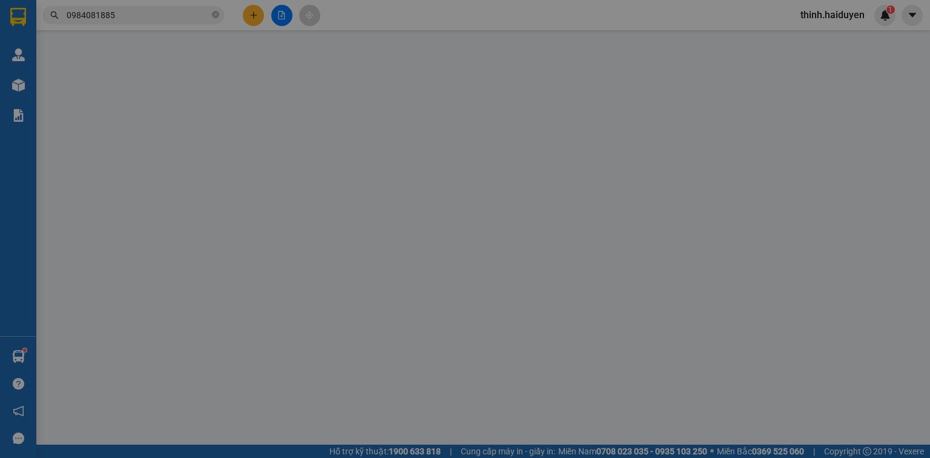
type input "0779813718"
type input "MY"
type input "0984081885"
type input "HỒNG"
type input "30.000"
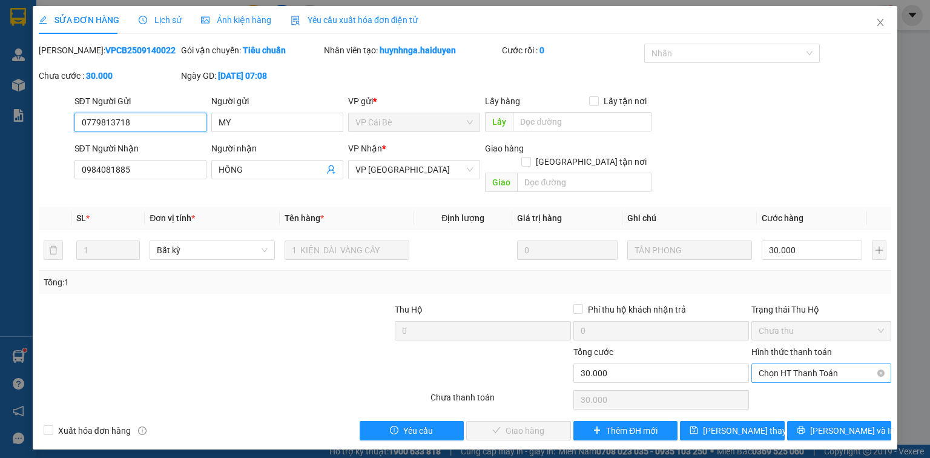
click at [816, 364] on span "Chọn HT Thanh Toán" at bounding box center [821, 373] width 125 height 18
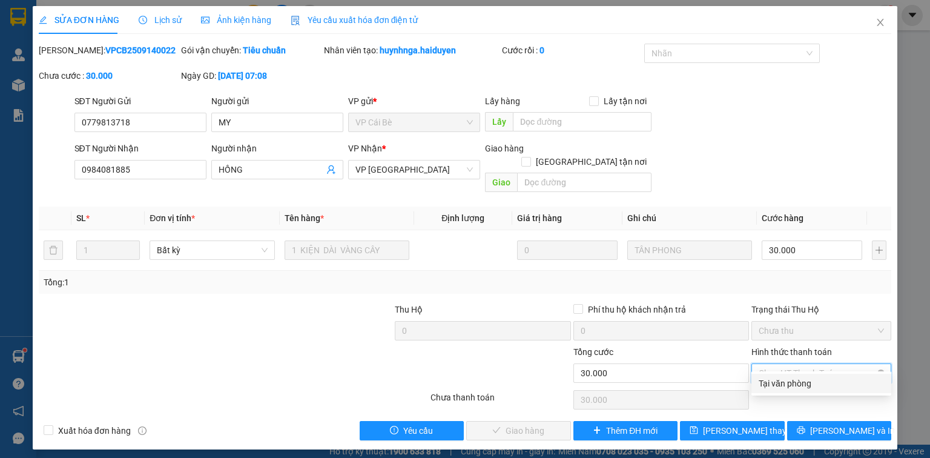
click at [816, 385] on div "Tại văn phòng" at bounding box center [821, 383] width 125 height 13
type input "0"
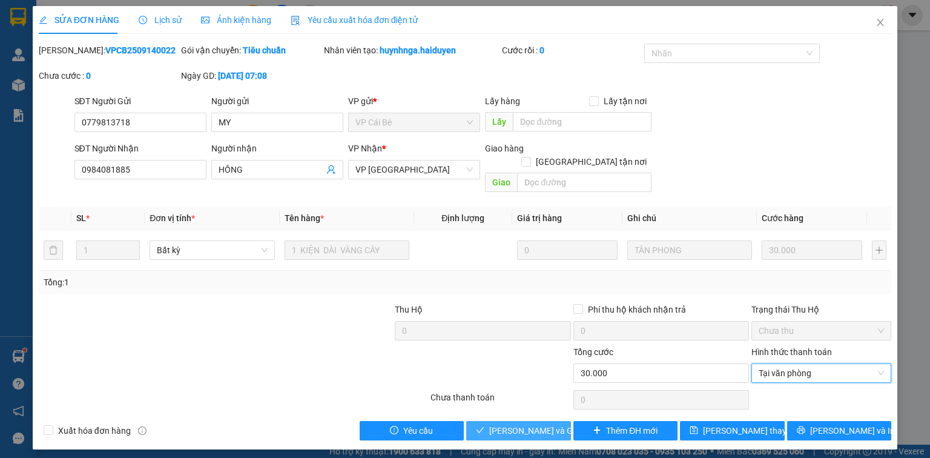
click at [545, 424] on button "[PERSON_NAME] và Giao hàng" at bounding box center [518, 430] width 105 height 19
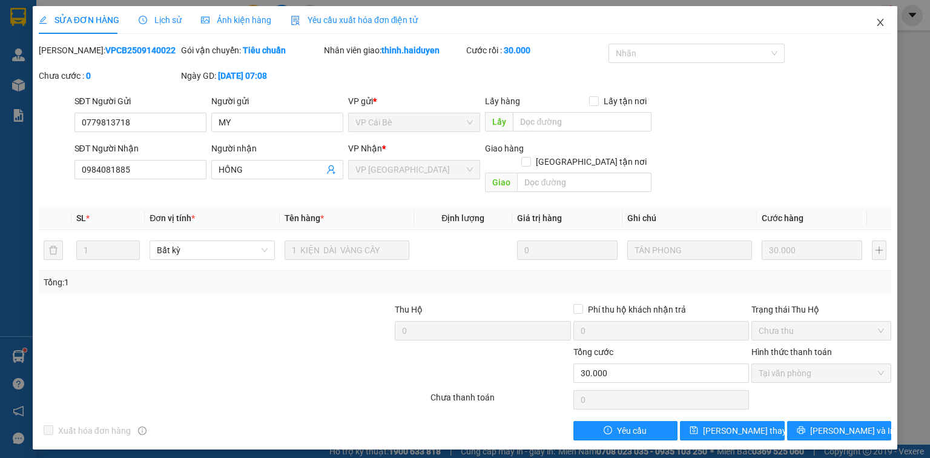
click at [877, 22] on icon "close" at bounding box center [881, 23] width 10 height 10
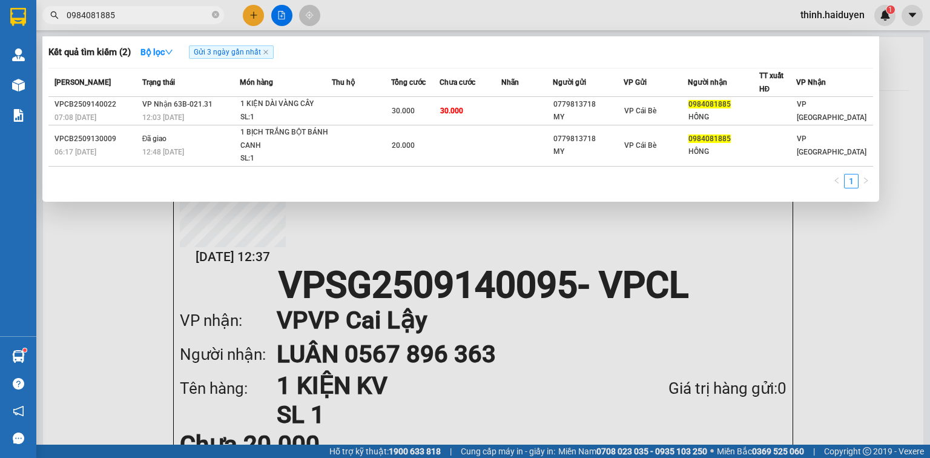
click at [115, 11] on input "0984081885" at bounding box center [138, 14] width 143 height 13
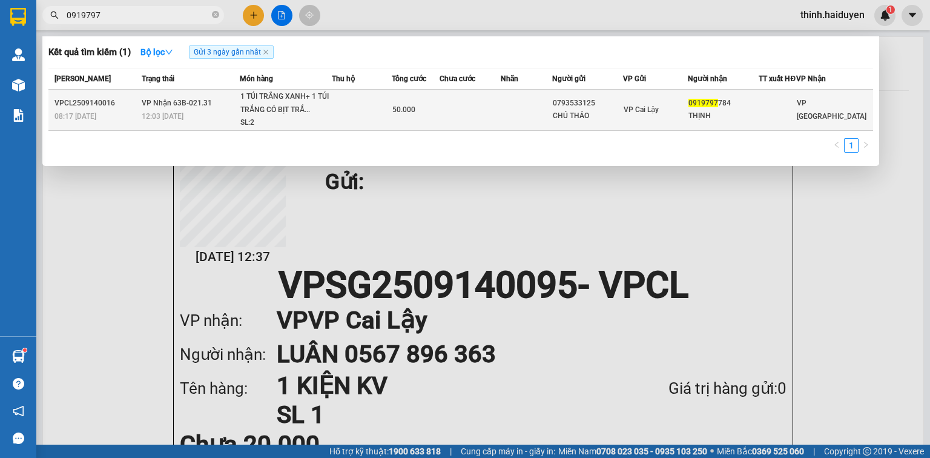
type input "0919797"
click at [392, 131] on td at bounding box center [362, 110] width 60 height 41
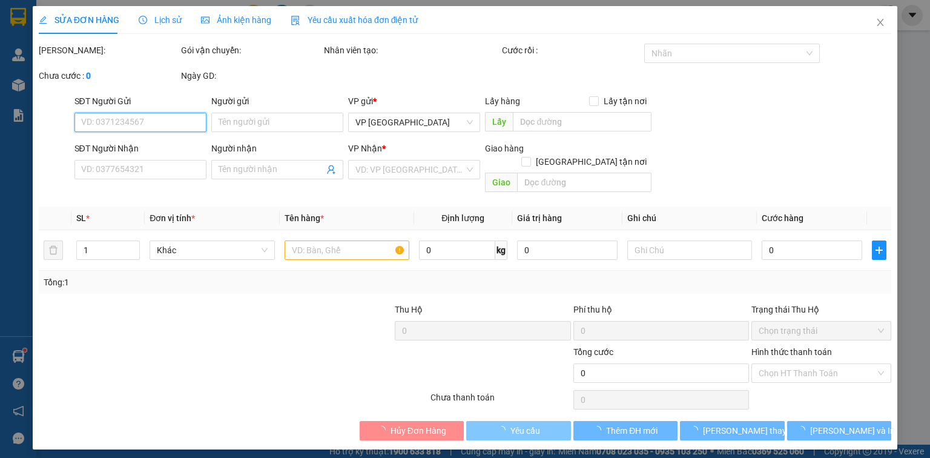
type input "0793533125"
type input "CHÚ THẢO"
type input "0919797784"
type input "THỊNH"
type input "50.000"
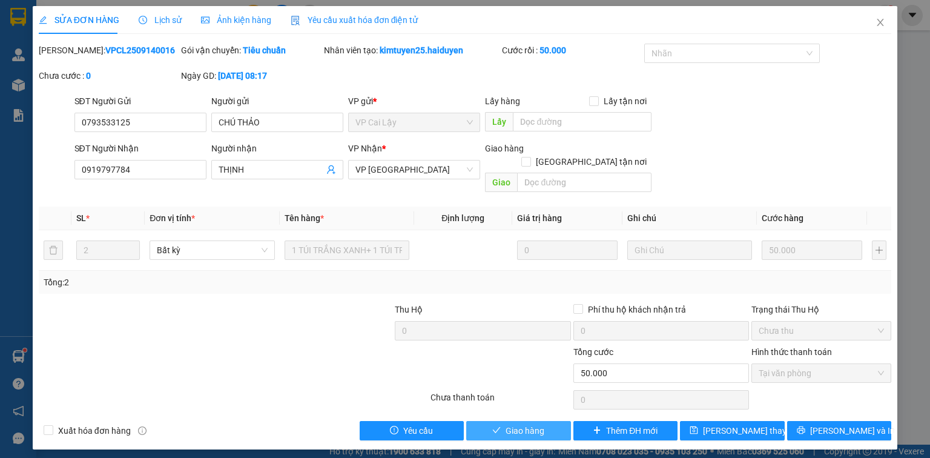
click at [511, 424] on span "Giao hàng" at bounding box center [525, 430] width 39 height 13
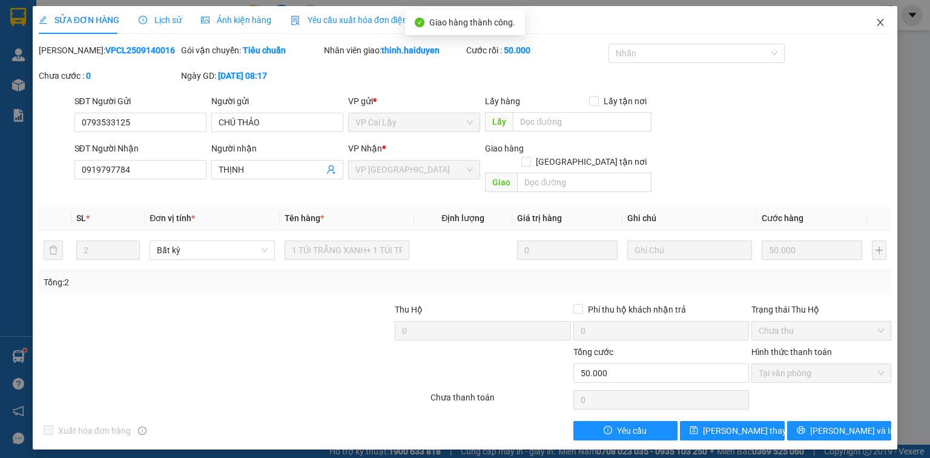
drag, startPoint x: 888, startPoint y: 28, endPoint x: 877, endPoint y: 28, distance: 10.9
click at [883, 27] on span "Close" at bounding box center [880, 23] width 34 height 34
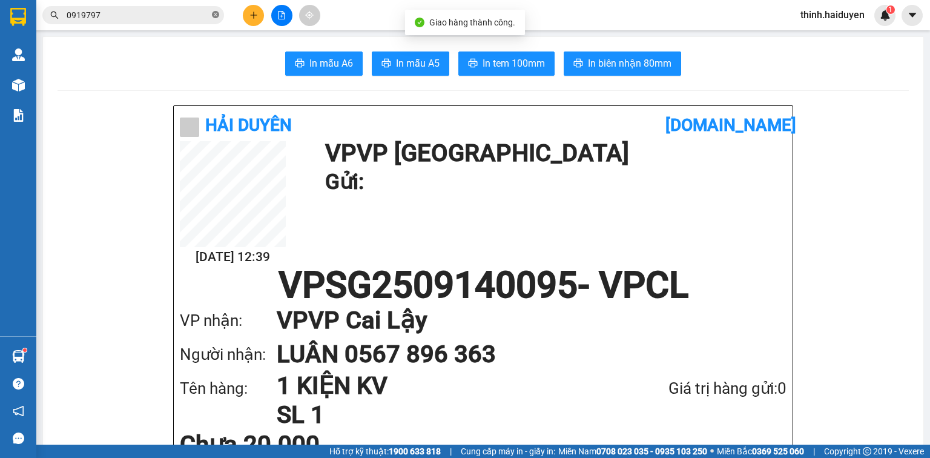
click at [214, 15] on icon "close-circle" at bounding box center [215, 14] width 7 height 7
click at [177, 19] on input "text" at bounding box center [138, 14] width 143 height 13
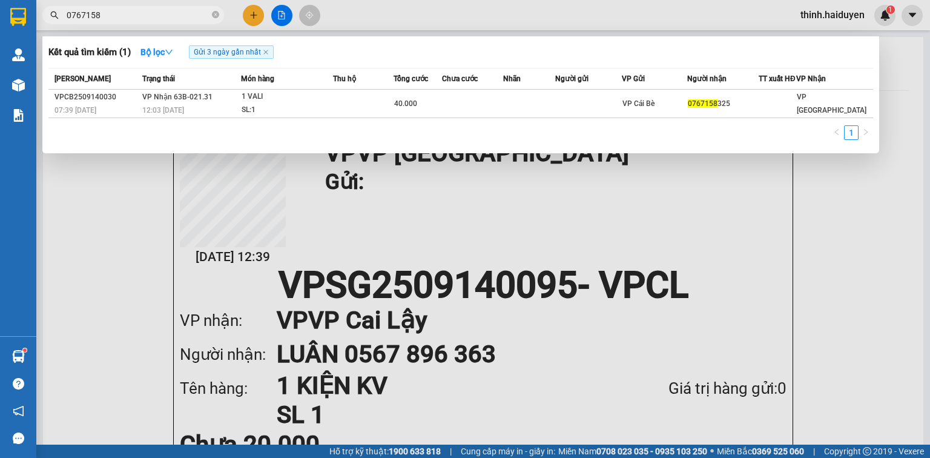
type input "07671583"
drag, startPoint x: 215, startPoint y: 15, endPoint x: 207, endPoint y: 7, distance: 11.1
click at [213, 12] on icon "close-circle" at bounding box center [215, 14] width 7 height 7
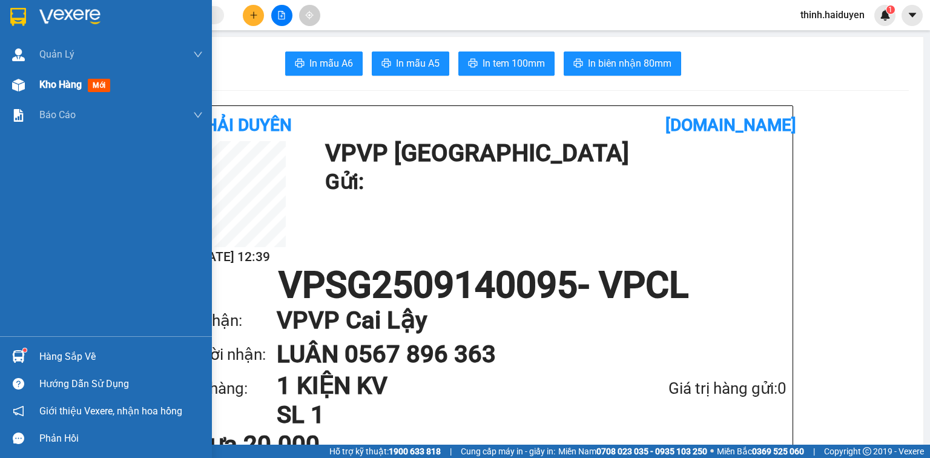
click at [32, 85] on div "Kho hàng mới" at bounding box center [106, 85] width 212 height 30
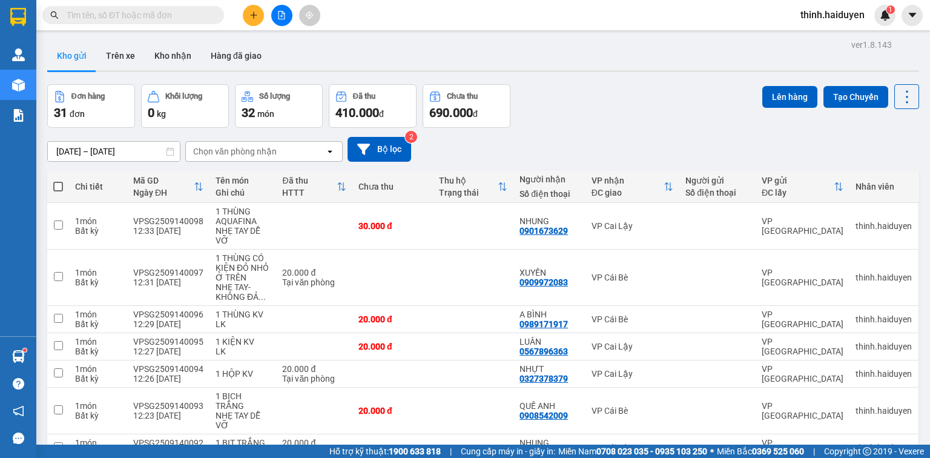
click at [56, 182] on span at bounding box center [58, 187] width 10 height 10
click at [58, 180] on input "checkbox" at bounding box center [58, 180] width 0 height 0
checkbox input "true"
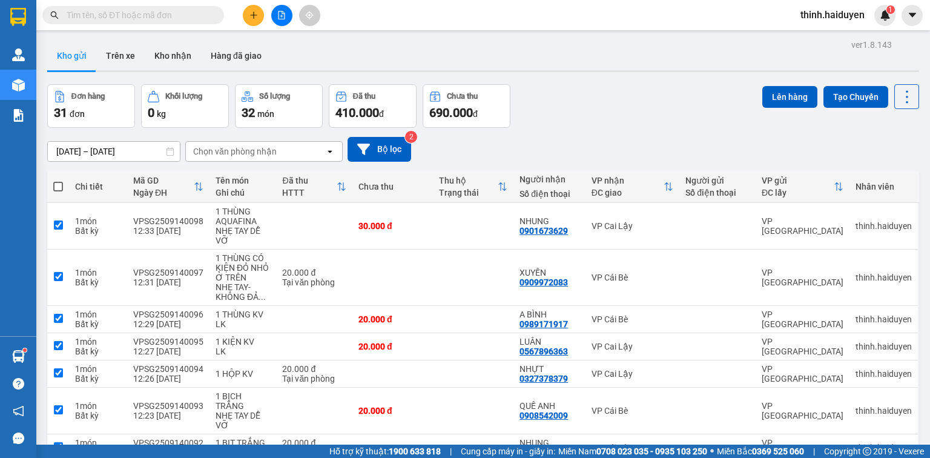
checkbox input "true"
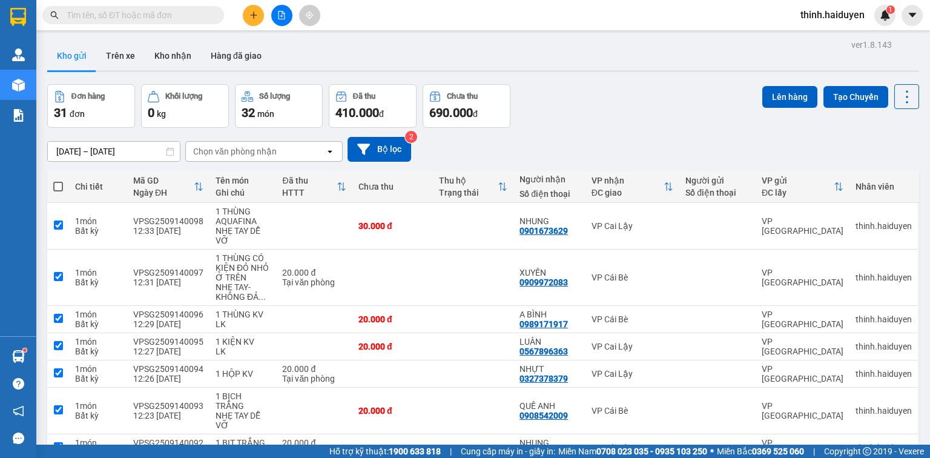
checkbox input "true"
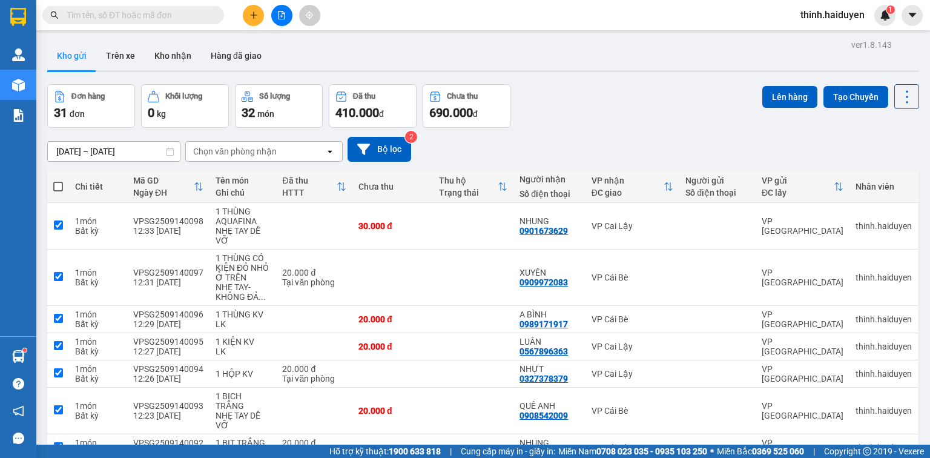
checkbox input "true"
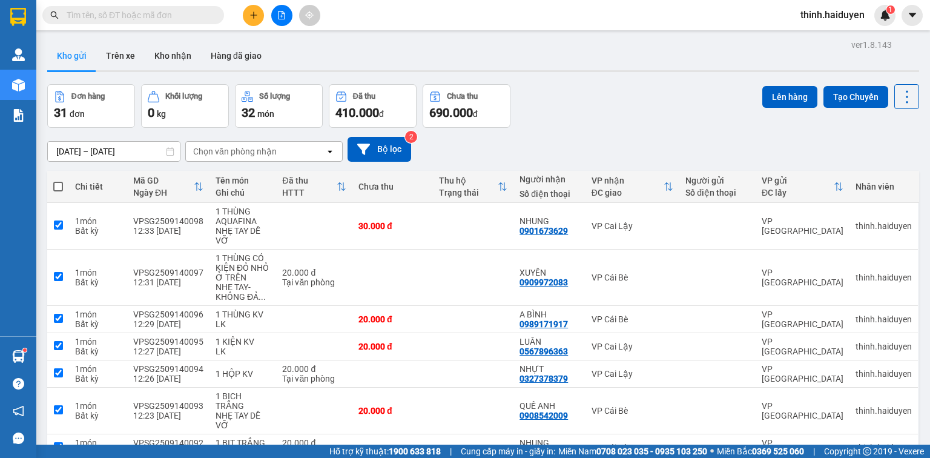
checkbox input "true"
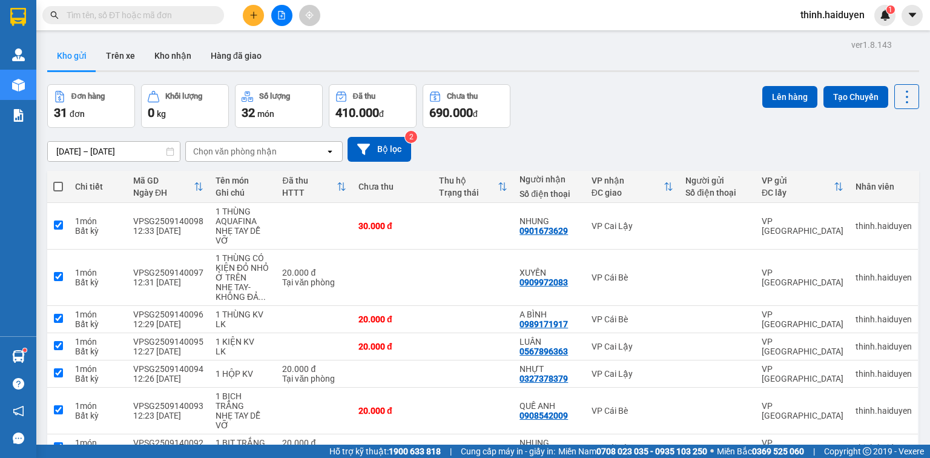
checkbox input "true"
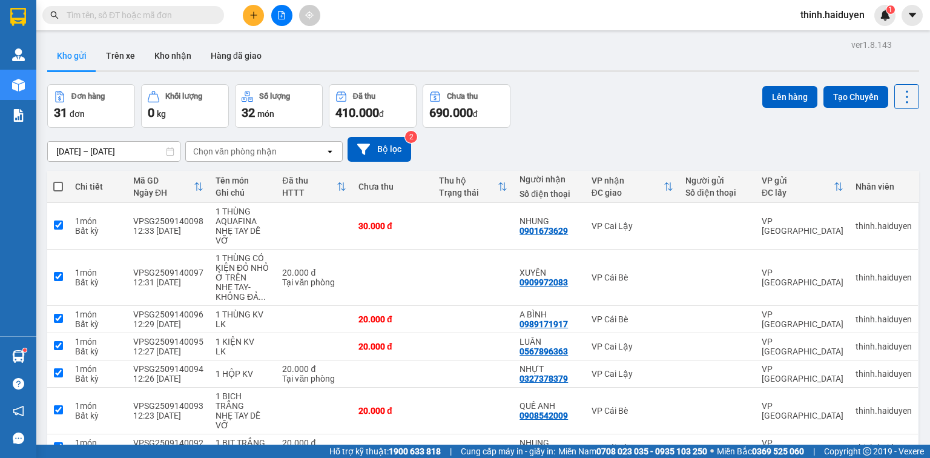
checkbox input "true"
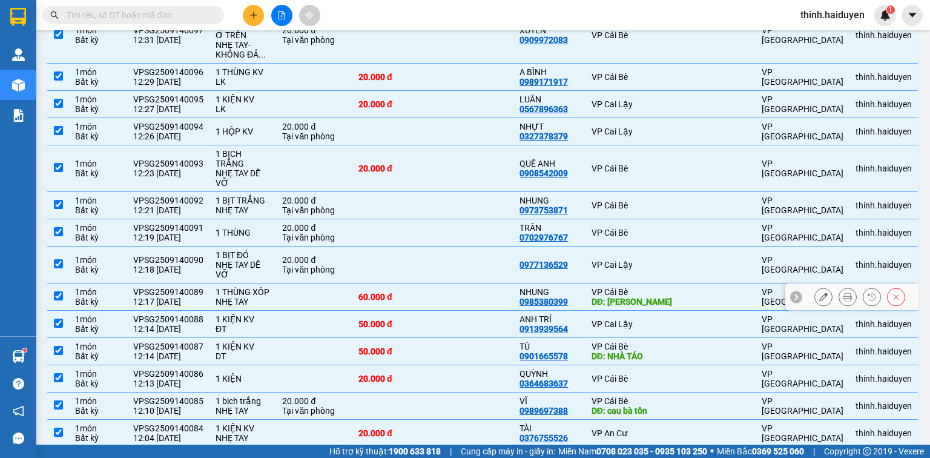
scroll to position [323, 0]
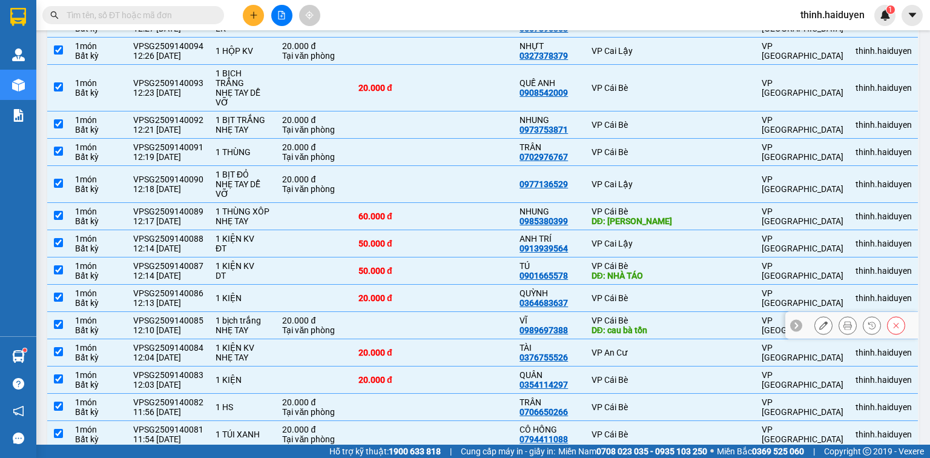
click at [640, 315] on div "VP Cái Bè" at bounding box center [633, 320] width 82 height 10
checkbox input "false"
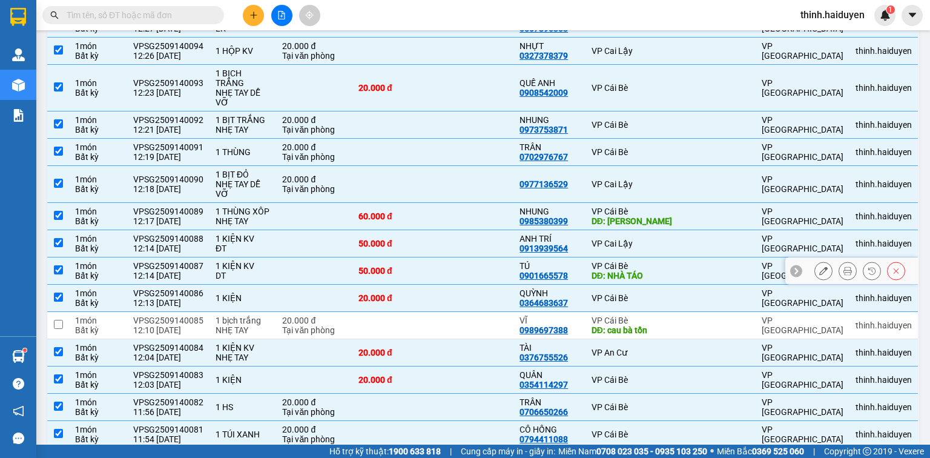
drag, startPoint x: 644, startPoint y: 265, endPoint x: 644, endPoint y: 246, distance: 18.2
click at [644, 271] on div "DĐ: NHÀ TÁO" at bounding box center [633, 276] width 82 height 10
checkbox input "false"
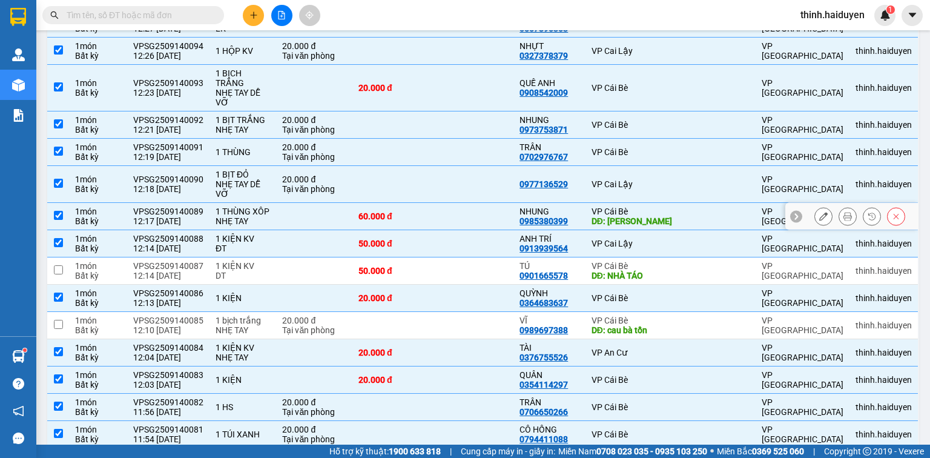
click at [643, 216] on div "DĐ: [PERSON_NAME]" at bounding box center [633, 221] width 82 height 10
checkbox input "false"
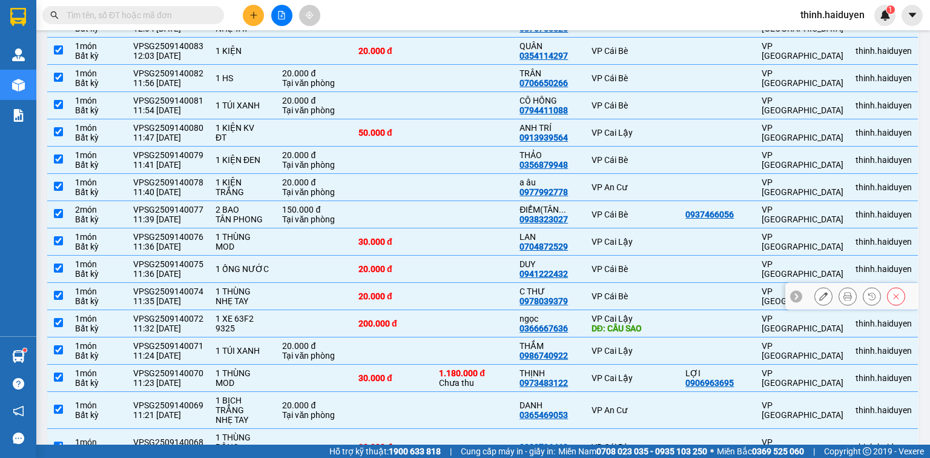
scroll to position [735, 0]
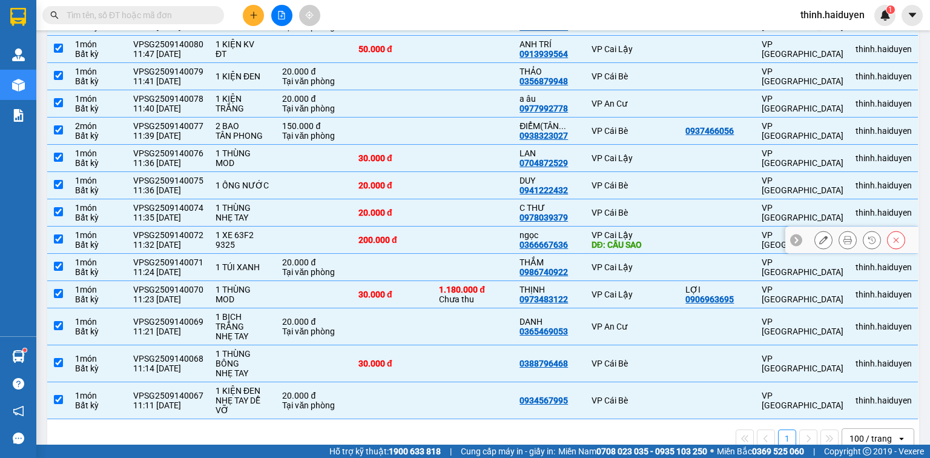
click at [641, 230] on div "VP Cai Lậy" at bounding box center [633, 235] width 82 height 10
checkbox input "false"
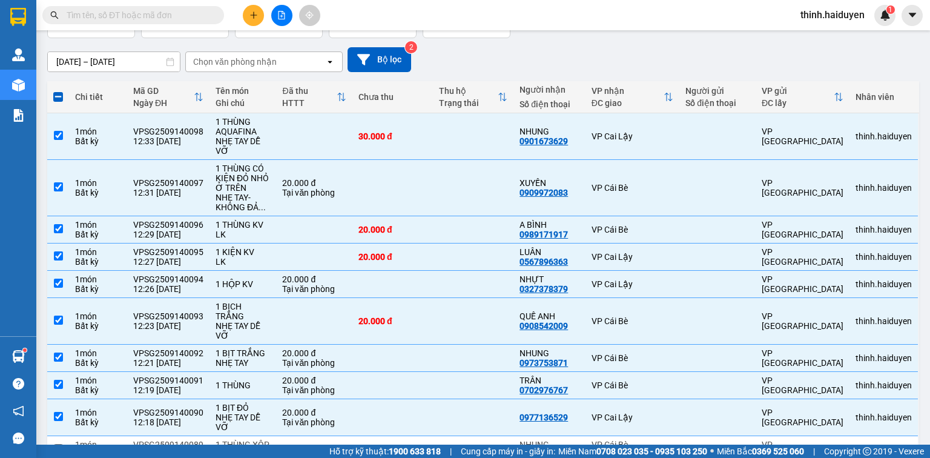
scroll to position [0, 0]
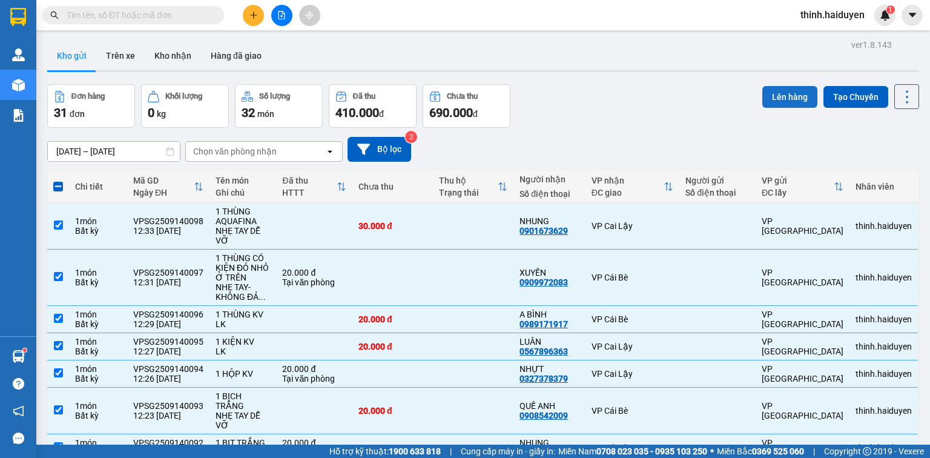
click at [784, 92] on button "Lên hàng" at bounding box center [789, 97] width 55 height 22
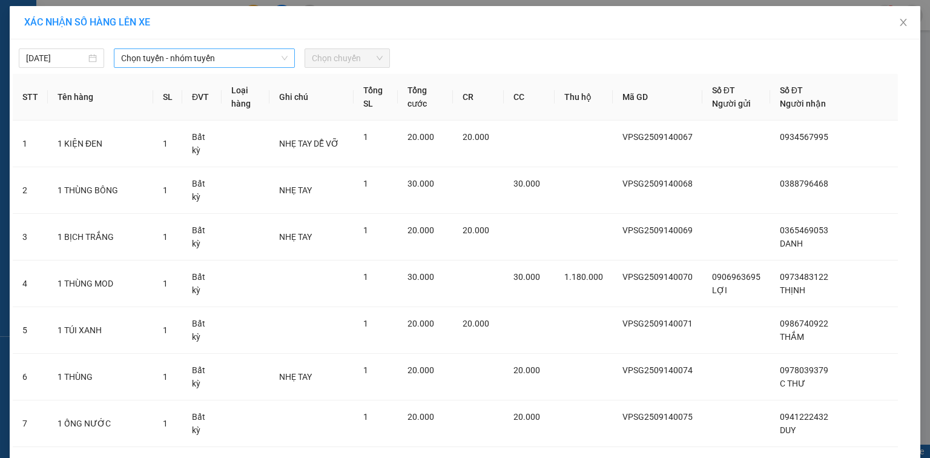
click at [214, 53] on span "Chọn tuyến - nhóm tuyến" at bounding box center [204, 58] width 167 height 18
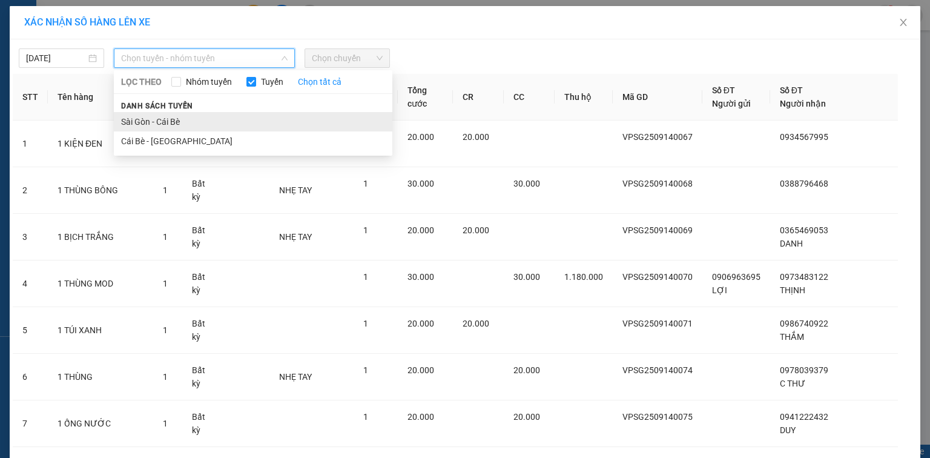
click at [160, 114] on li "Sài Gòn - Cái Bè" at bounding box center [253, 121] width 279 height 19
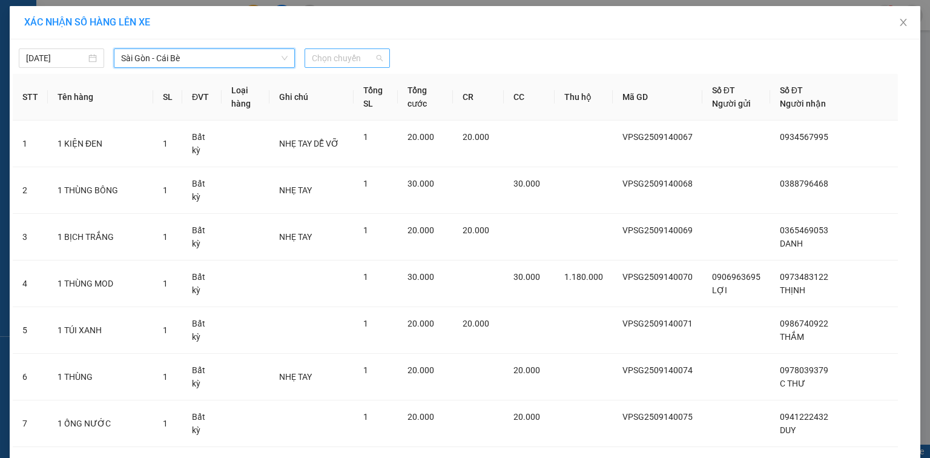
click at [343, 58] on span "Chọn chuyến" at bounding box center [347, 58] width 71 height 18
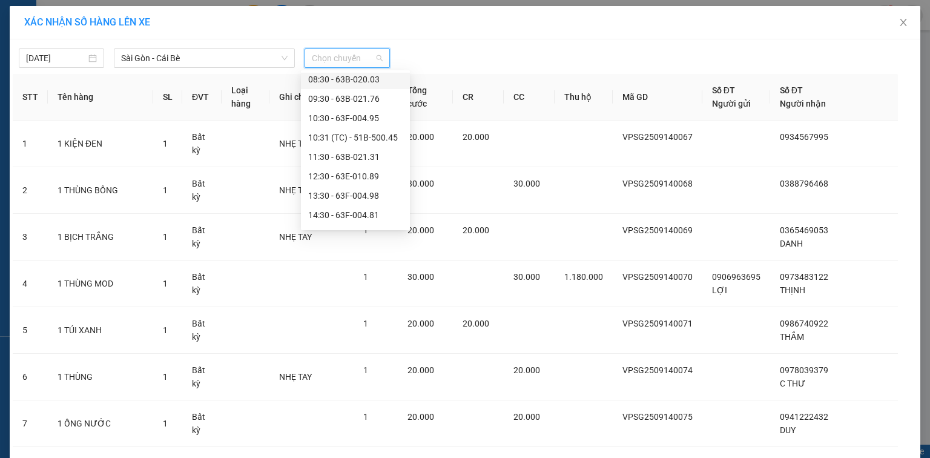
scroll to position [161, 0]
click at [325, 117] on div "13:30 - 63F-004.98" at bounding box center [355, 114] width 94 height 13
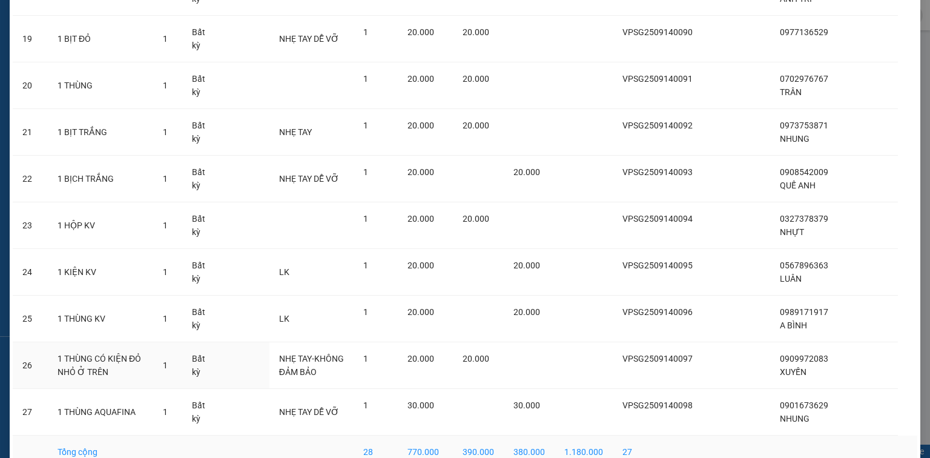
scroll to position [1027, 0]
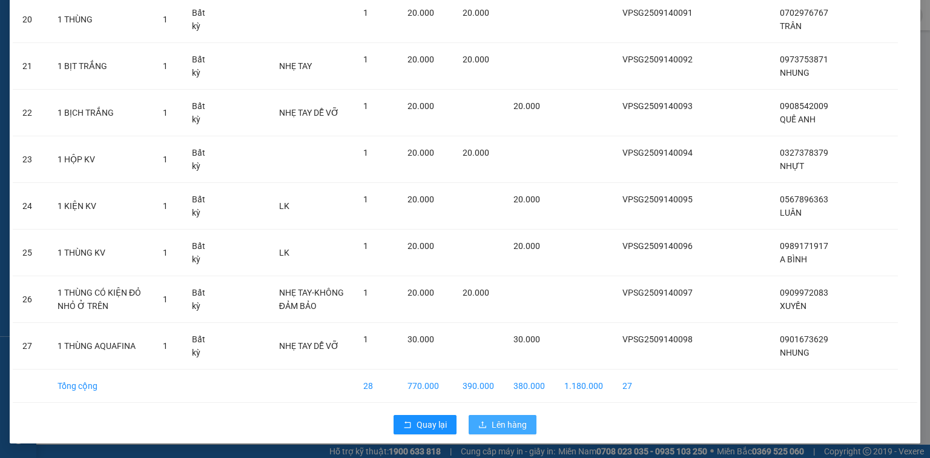
click at [523, 422] on button "Lên hàng" at bounding box center [503, 424] width 68 height 19
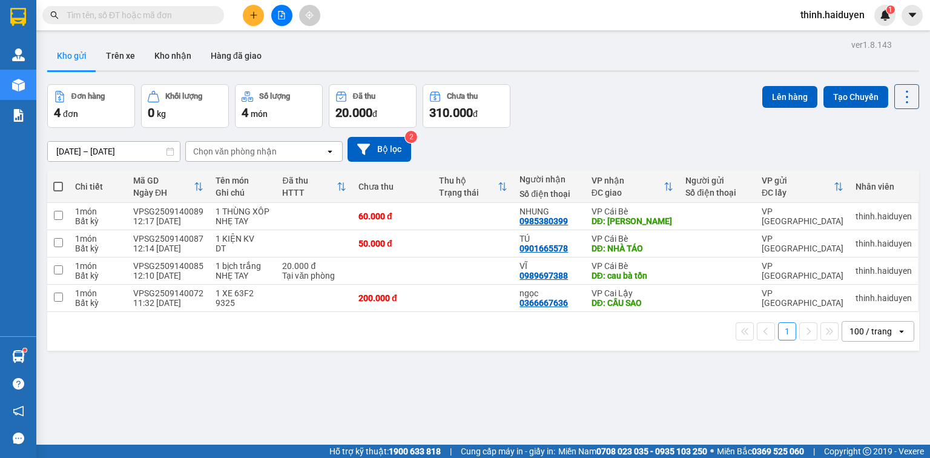
click at [257, 12] on icon "plus" at bounding box center [253, 15] width 8 height 8
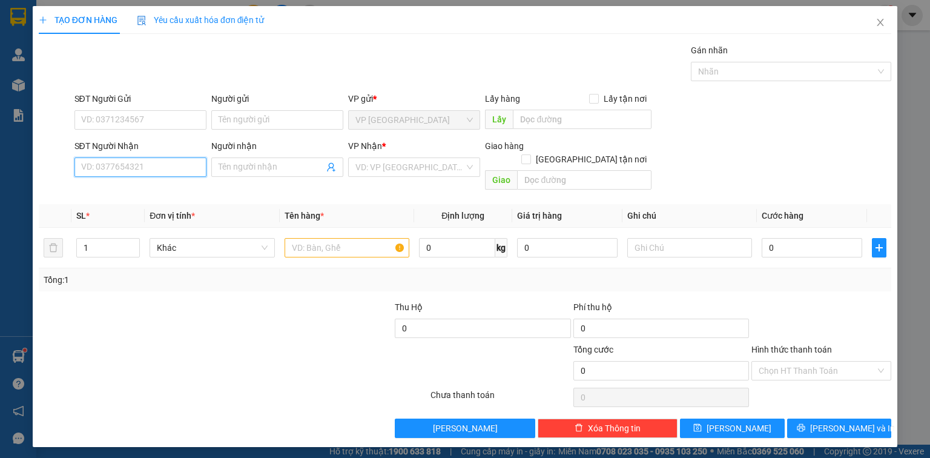
click at [182, 164] on input "SĐT Người Nhận" at bounding box center [140, 166] width 132 height 19
click at [153, 191] on div "0913939564 - ANH TRÍ" at bounding box center [140, 190] width 117 height 13
type input "0913939564"
type input "ANH TRÍ"
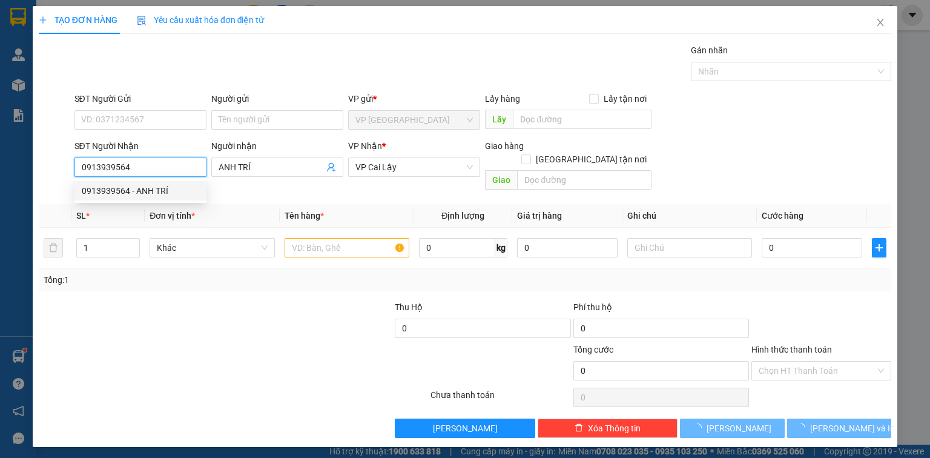
type input "50.000"
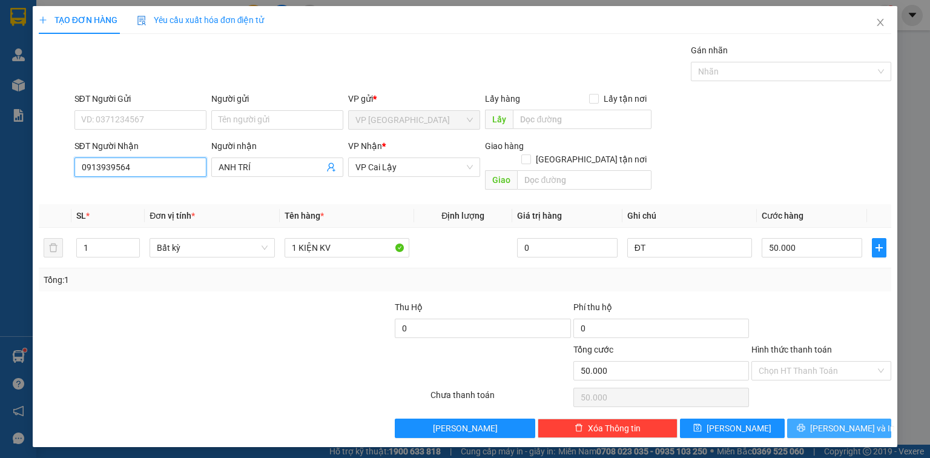
type input "0913939564"
click at [805, 423] on icon "printer" at bounding box center [801, 427] width 8 height 8
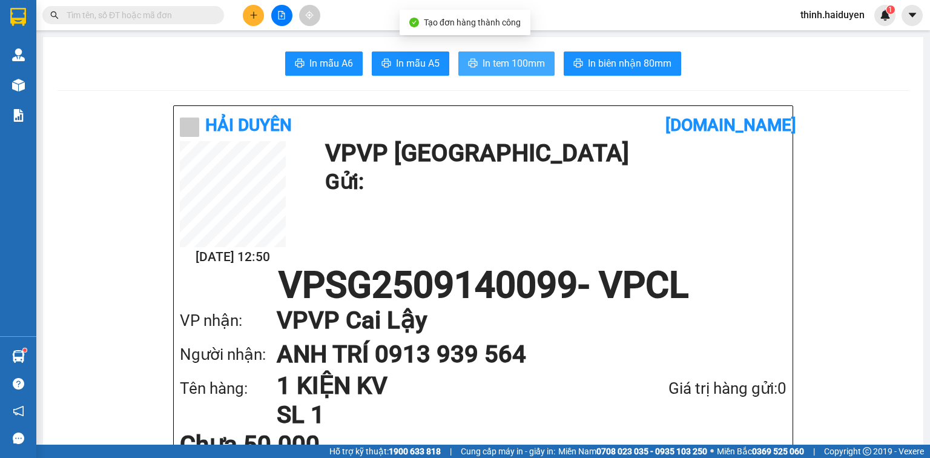
click at [518, 61] on span "In tem 100mm" at bounding box center [514, 63] width 62 height 15
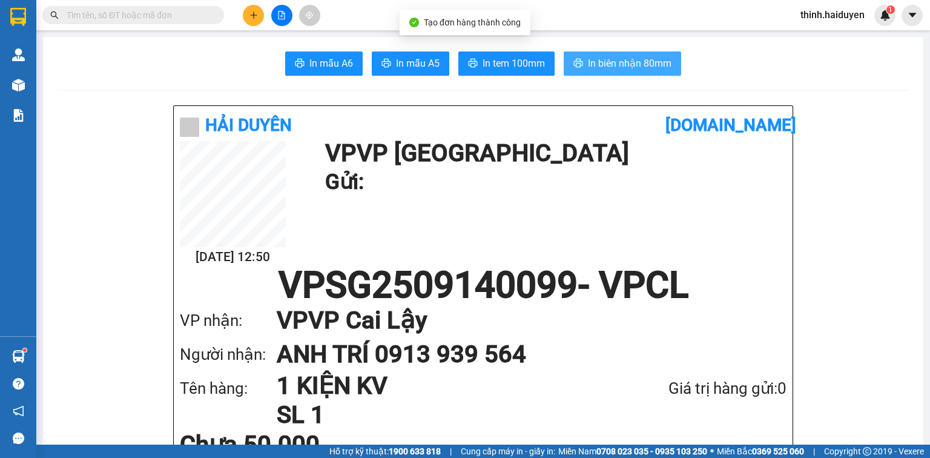
click at [637, 70] on span "In biên nhận 80mm" at bounding box center [630, 63] width 84 height 15
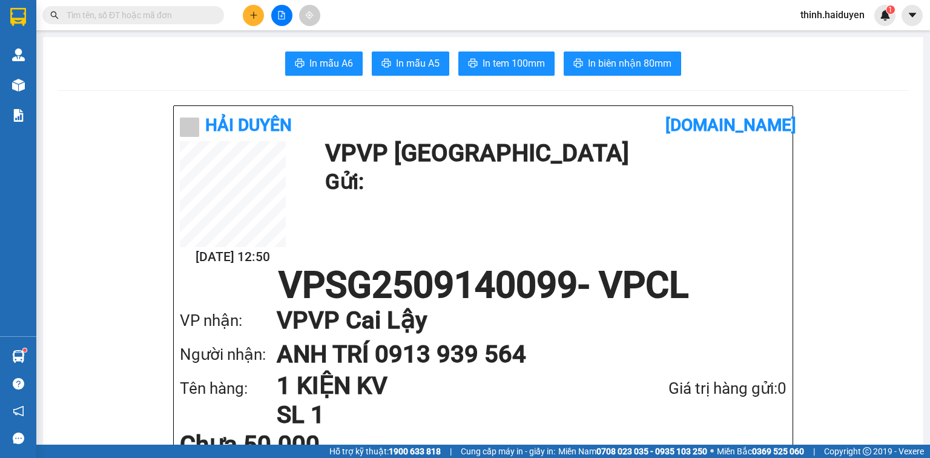
click at [167, 18] on input "text" at bounding box center [138, 14] width 143 height 13
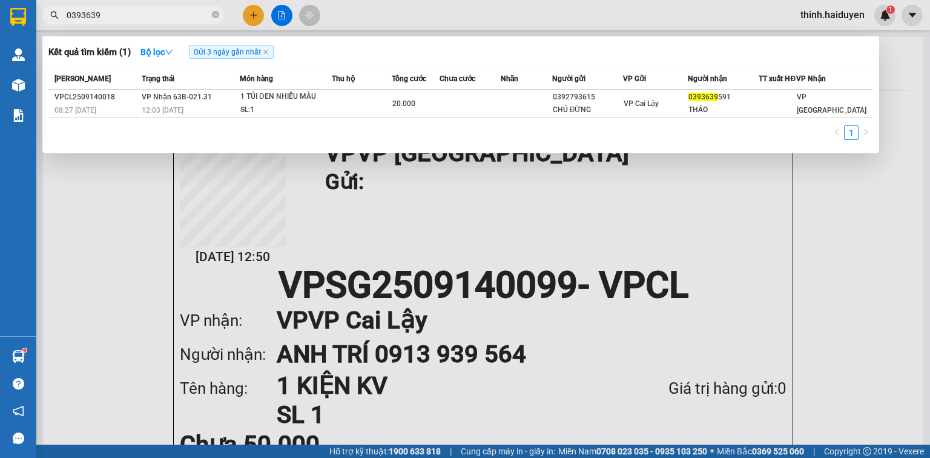
type input "0393639"
click at [266, 10] on div at bounding box center [465, 229] width 930 height 458
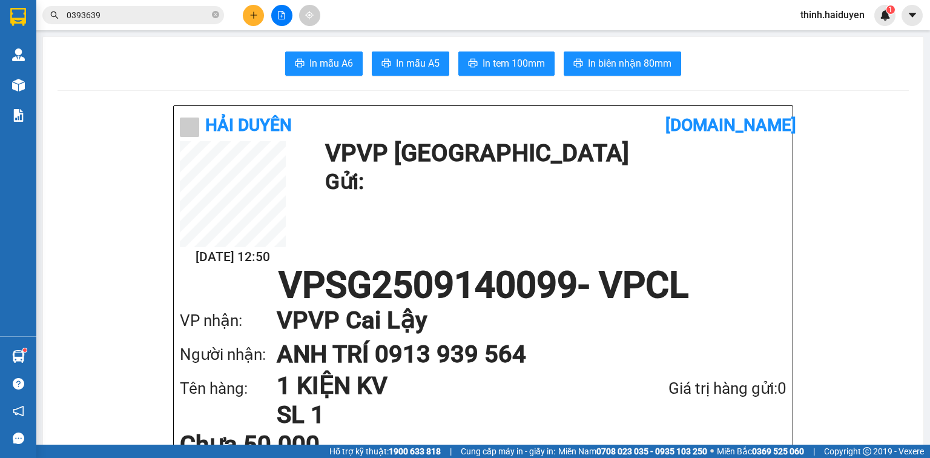
click at [263, 12] on button at bounding box center [253, 15] width 21 height 21
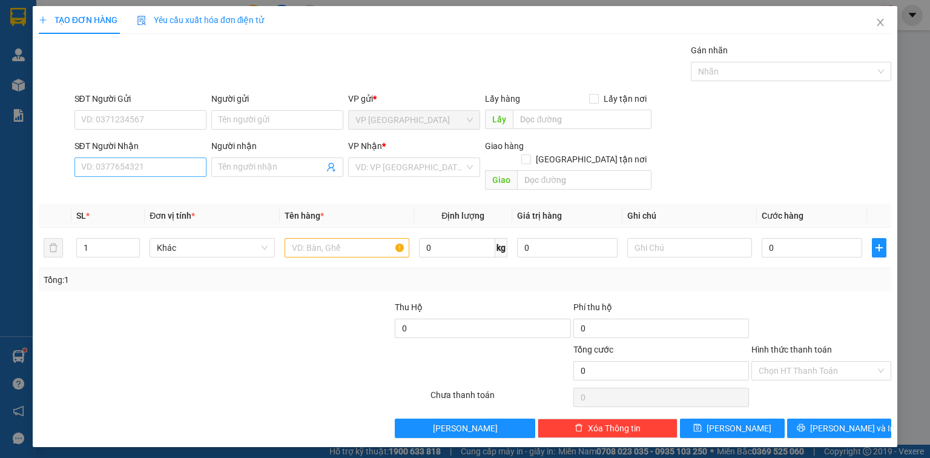
drag, startPoint x: 163, startPoint y: 151, endPoint x: 164, endPoint y: 160, distance: 9.7
click at [163, 154] on div "SĐT Người Nhận" at bounding box center [140, 148] width 132 height 18
click at [166, 167] on input "SĐT Người Nhận" at bounding box center [140, 166] width 132 height 19
click at [137, 189] on div "0938850820 - PHỤC" at bounding box center [140, 190] width 117 height 13
type input "0938850820"
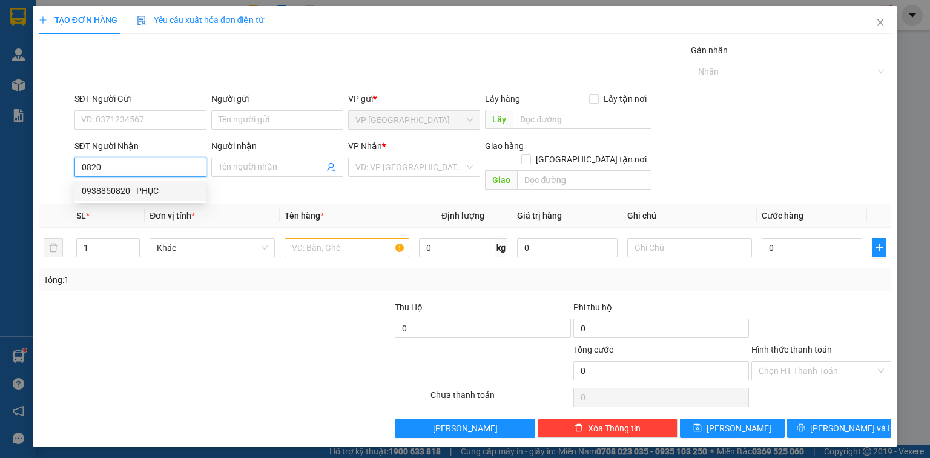
type input "PHỤC"
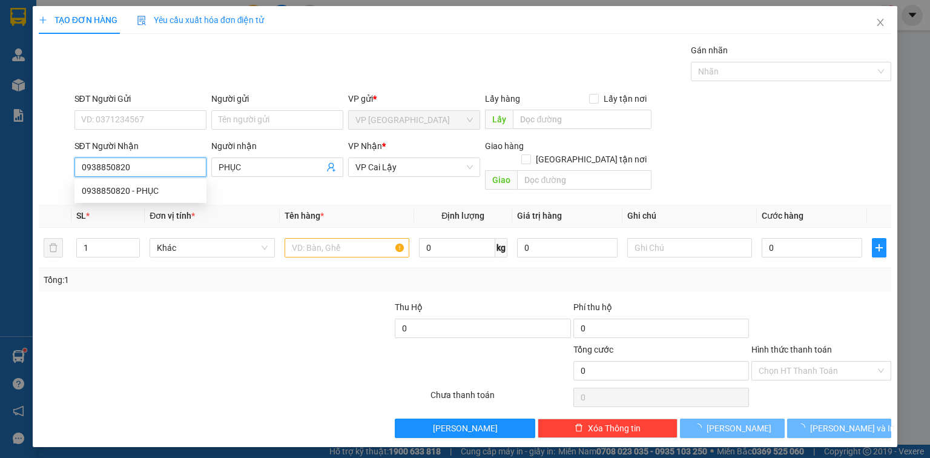
type input "60.000"
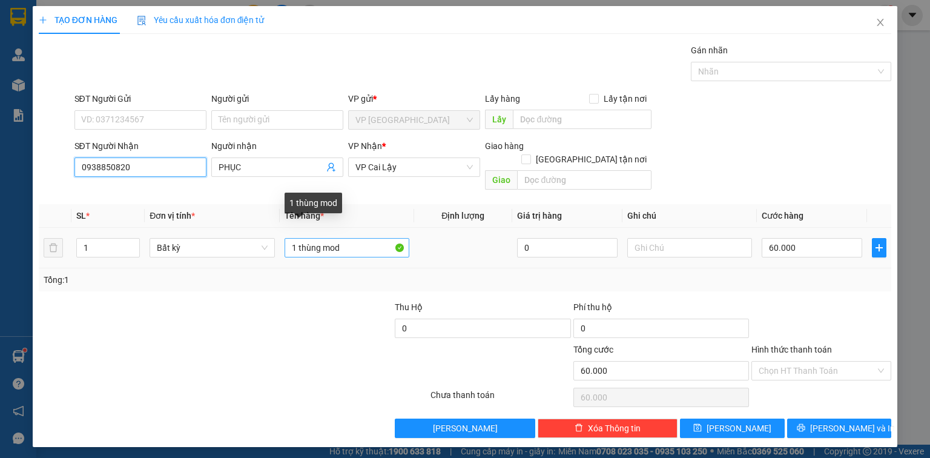
type input "0938850820"
click at [361, 238] on input "1 thùng mod" at bounding box center [347, 247] width 125 height 19
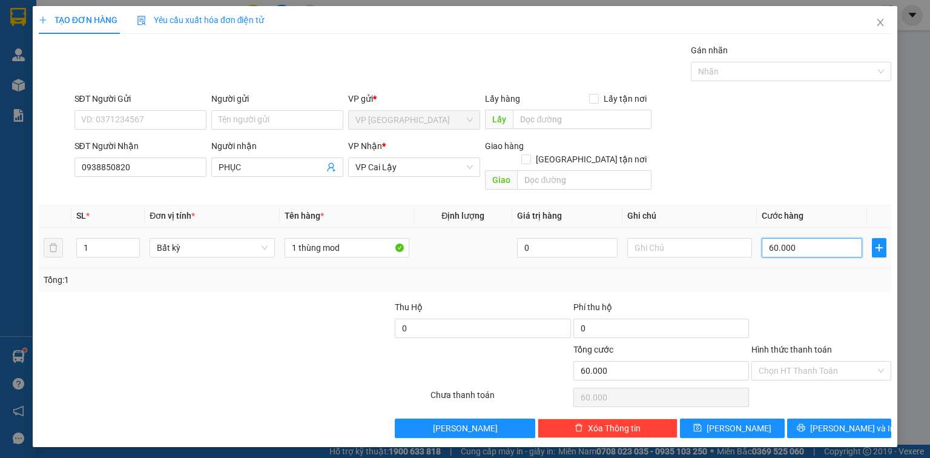
click at [816, 240] on input "60.000" at bounding box center [812, 247] width 101 height 19
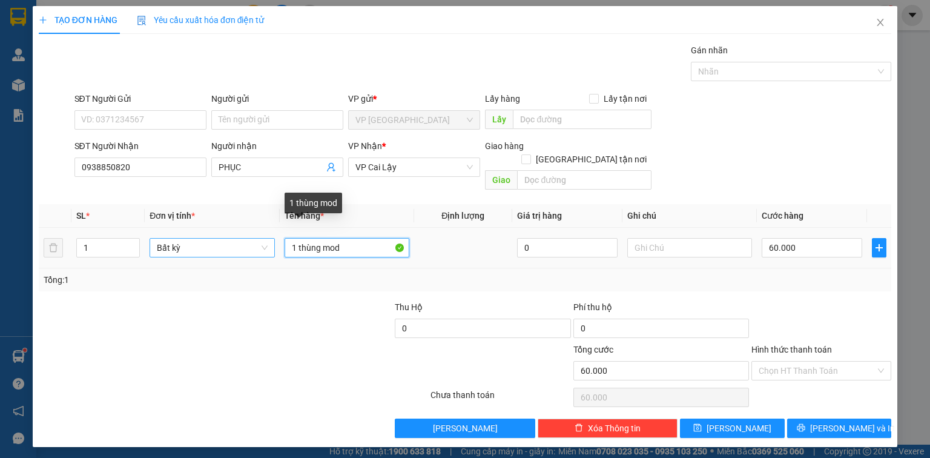
drag, startPoint x: 295, startPoint y: 234, endPoint x: 248, endPoint y: 233, distance: 47.3
click at [257, 234] on tr "1 Bất kỳ 1 thùng mod 0 60.000" at bounding box center [465, 248] width 853 height 41
type input "2 thùng mod"
drag, startPoint x: 102, startPoint y: 229, endPoint x: 74, endPoint y: 221, distance: 29.7
click at [36, 222] on div "TẠO ĐƠN HÀNG Yêu cầu xuất hóa đơn điện tử Transit Pickup Surcharge Ids Transit …" at bounding box center [465, 226] width 865 height 441
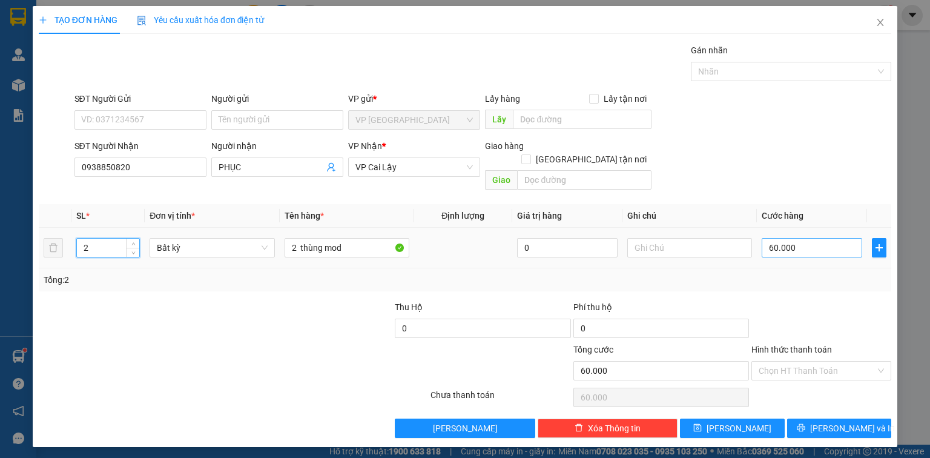
type input "2"
click at [822, 238] on input "60.000" at bounding box center [812, 247] width 101 height 19
type input "0"
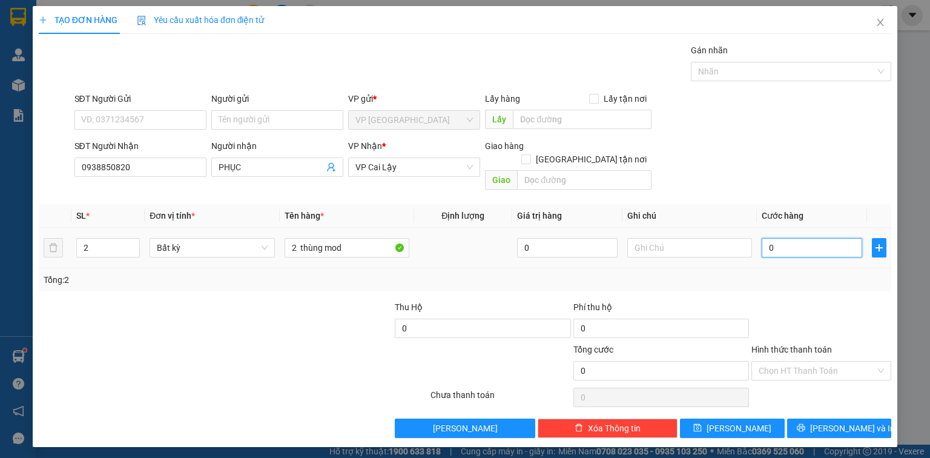
type input "1"
type input "013"
type input "13"
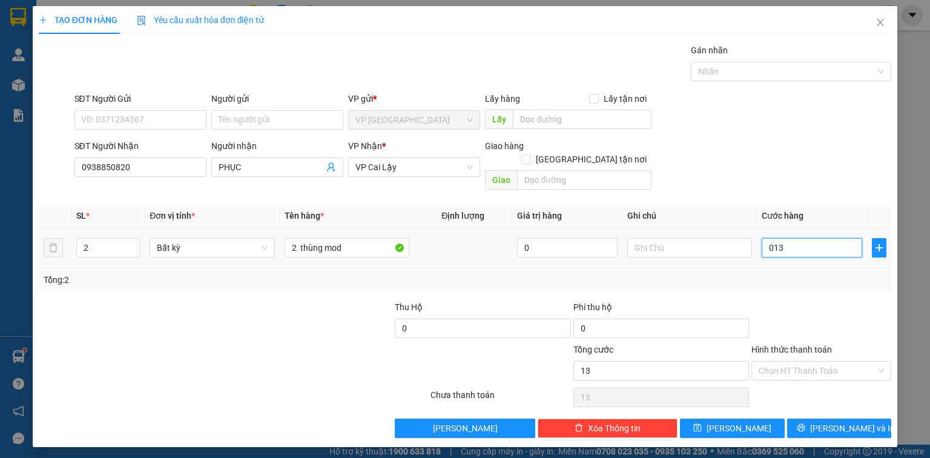
type input "130"
type input "0.130"
type input "130.000"
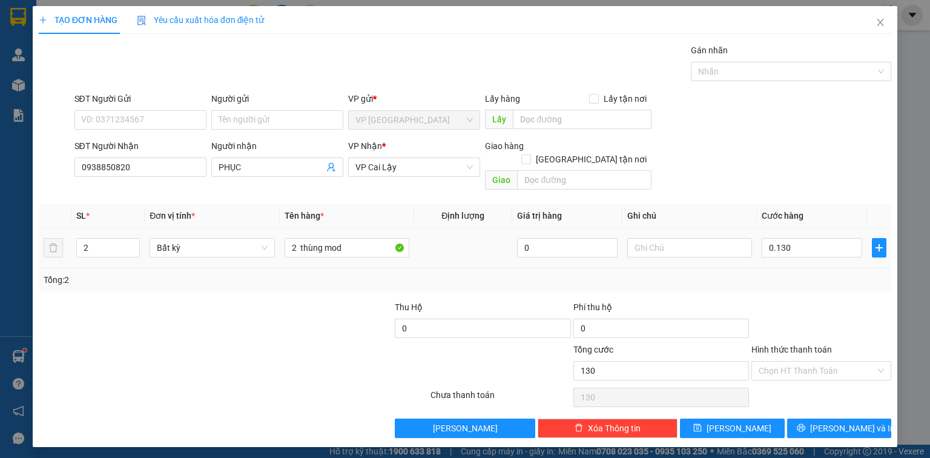
type input "130.000"
click at [820, 280] on div "Transit Pickup Surcharge Ids Transit Deliver Surcharge Ids Transit Deliver Surc…" at bounding box center [465, 241] width 853 height 394
click at [830, 397] on div "Transit Pickup Surcharge Ids Transit Deliver Surcharge Ids Transit Deliver Surc…" at bounding box center [465, 241] width 853 height 394
drag, startPoint x: 830, startPoint y: 397, endPoint x: 847, endPoint y: 421, distance: 30.4
click at [847, 421] on button "[PERSON_NAME] và In" at bounding box center [839, 427] width 105 height 19
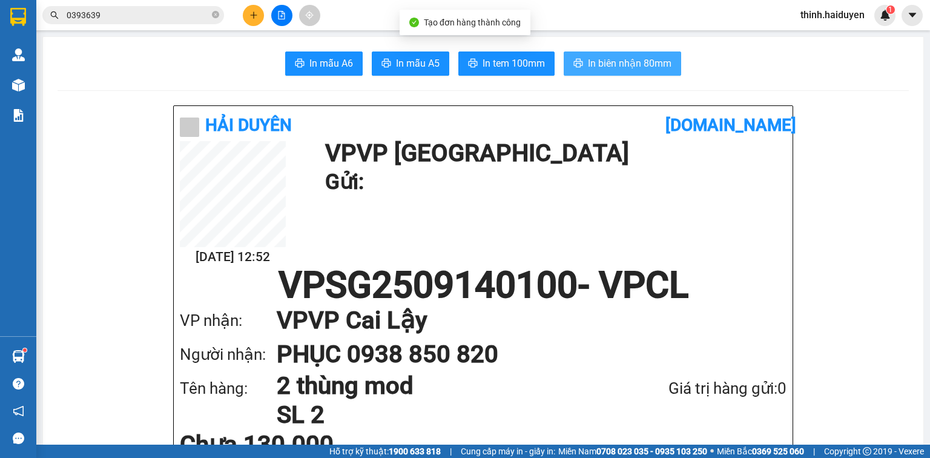
click at [618, 61] on span "In biên nhận 80mm" at bounding box center [630, 63] width 84 height 15
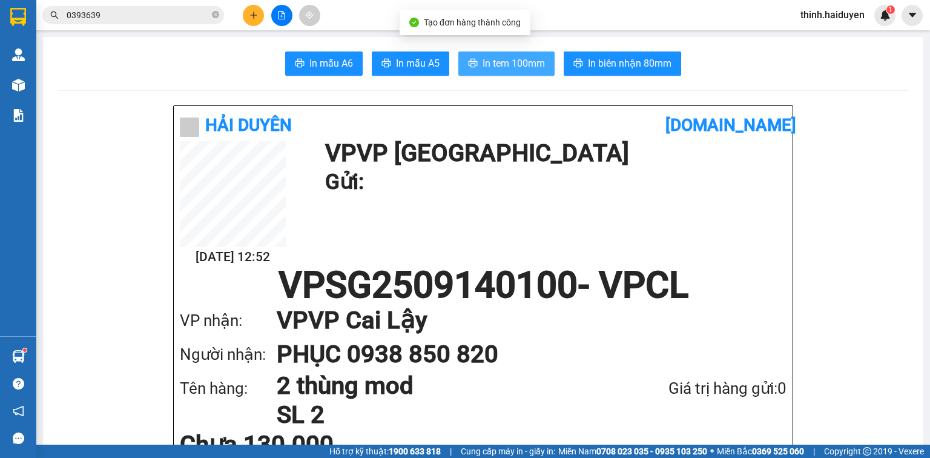
click at [532, 65] on span "In tem 100mm" at bounding box center [514, 63] width 62 height 15
click at [122, 17] on input "0393639" at bounding box center [138, 14] width 143 height 13
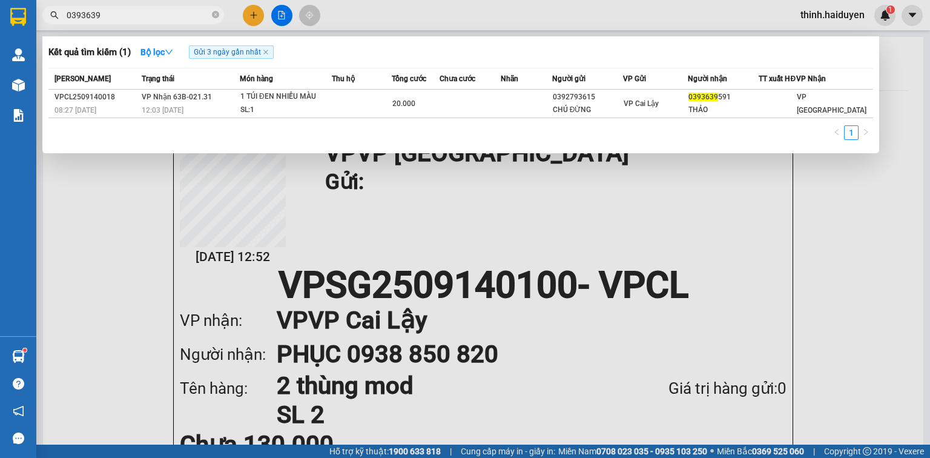
click at [122, 17] on input "0393639" at bounding box center [138, 14] width 143 height 13
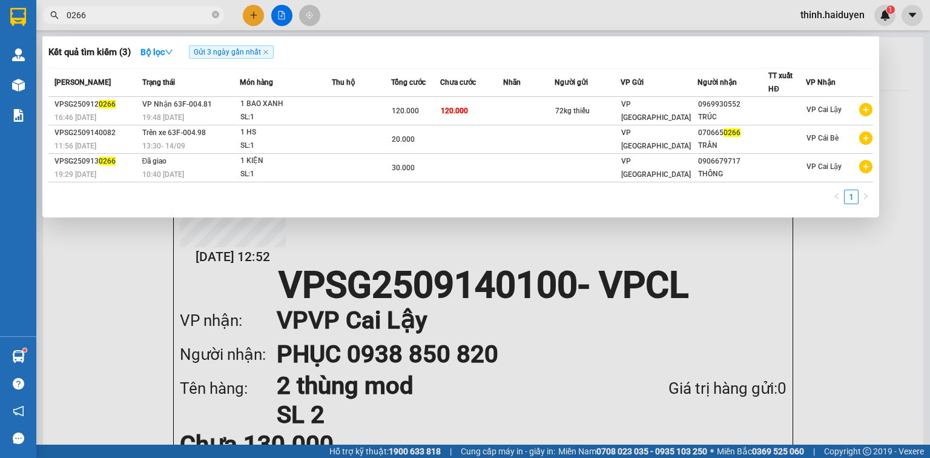
type input "0266"
click at [253, 21] on div at bounding box center [465, 229] width 930 height 458
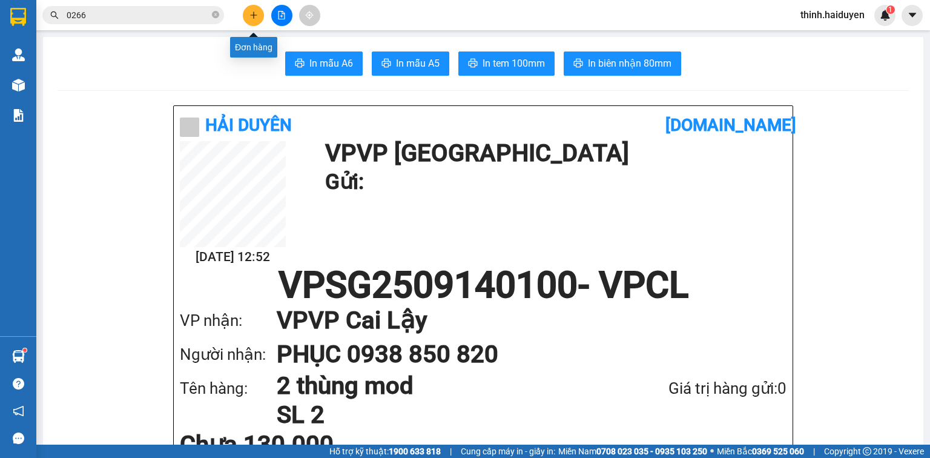
click at [253, 21] on button at bounding box center [253, 15] width 21 height 21
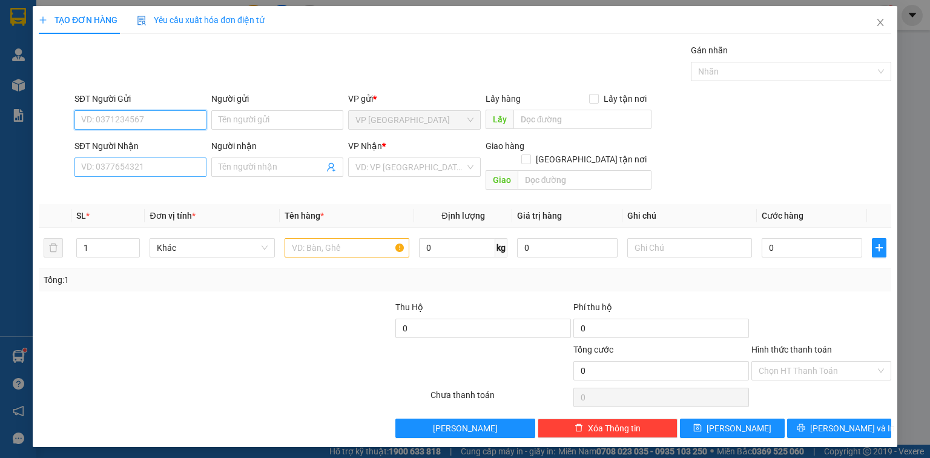
click at [163, 162] on input "SĐT Người Nhận" at bounding box center [140, 166] width 132 height 19
type input "0266"
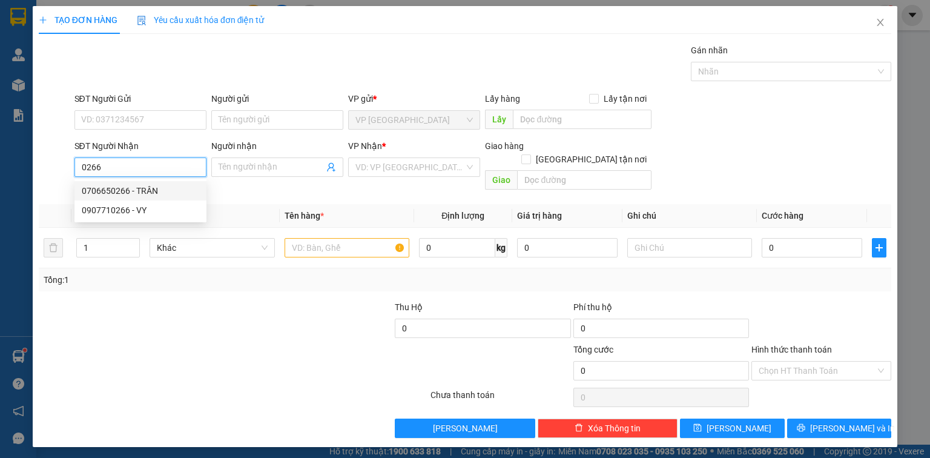
click at [143, 165] on input "0266" at bounding box center [140, 166] width 132 height 19
type input "0907710266"
click at [138, 188] on div "0907710266 - VY" at bounding box center [140, 190] width 117 height 13
type input "VY"
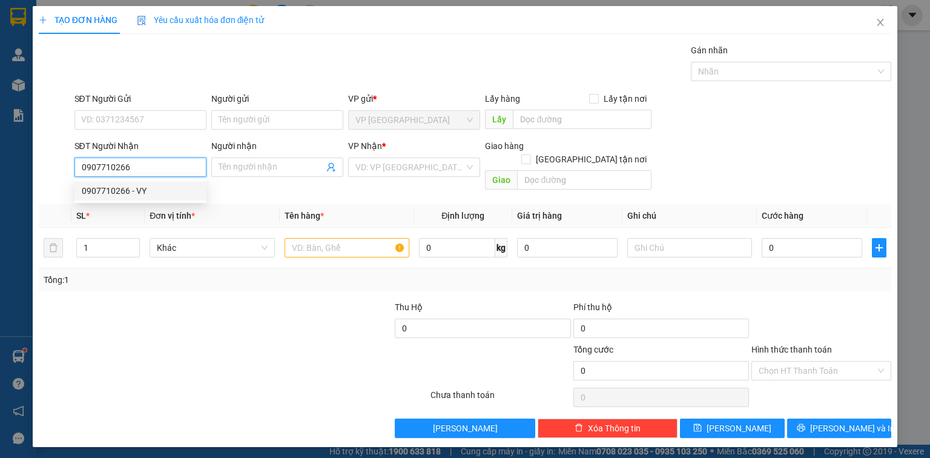
type input "CẦU BÌNH PHÚ"
type input "20.000"
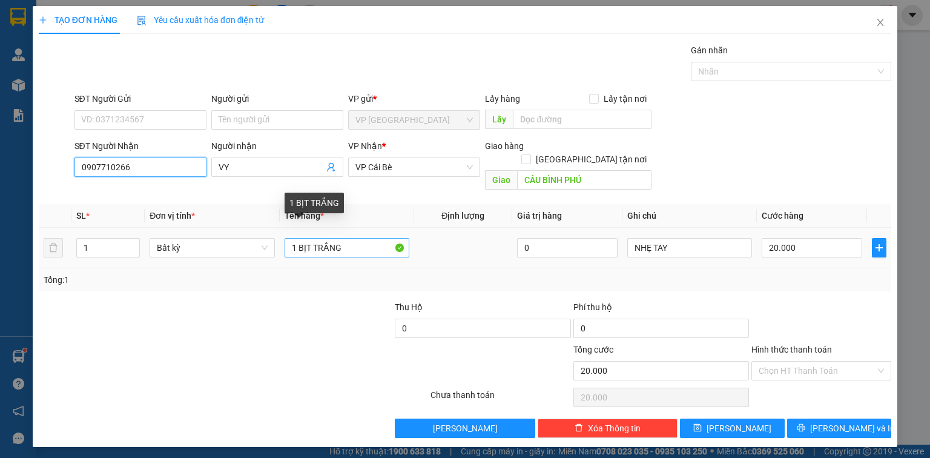
type input "0907710266"
click at [381, 239] on input "1 BỊT TRẮNG" at bounding box center [347, 247] width 125 height 19
click at [839, 288] on div "Transit Pickup Surcharge Ids Transit Deliver Surcharge Ids Transit Deliver Surc…" at bounding box center [465, 241] width 853 height 394
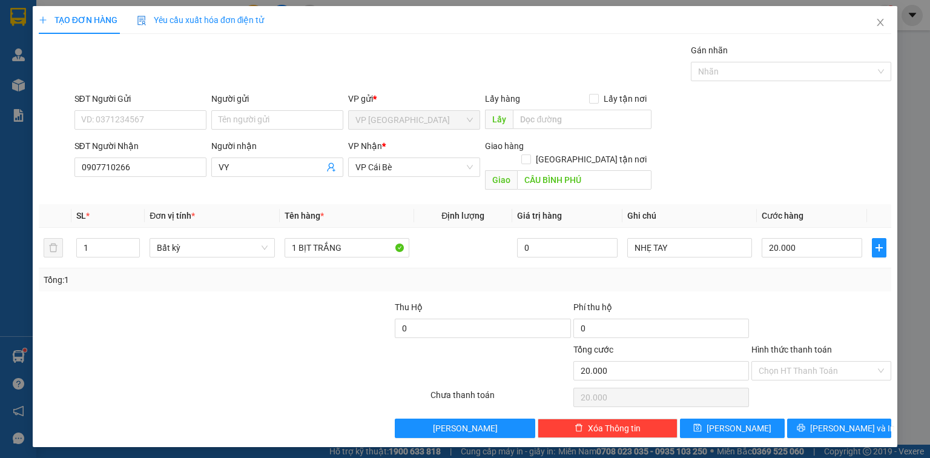
click at [811, 395] on div "Chọn HT Thanh Toán" at bounding box center [821, 397] width 142 height 24
click at [814, 418] on button "[PERSON_NAME] và In" at bounding box center [839, 427] width 105 height 19
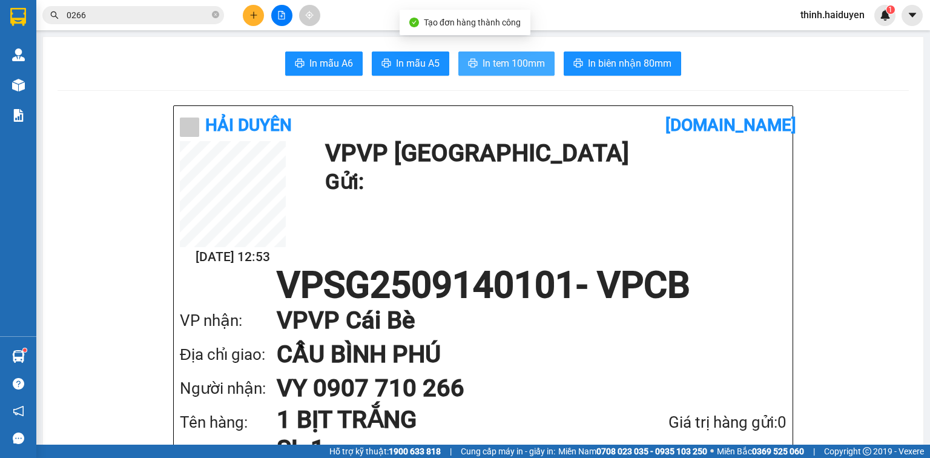
click at [492, 62] on span "In tem 100mm" at bounding box center [514, 63] width 62 height 15
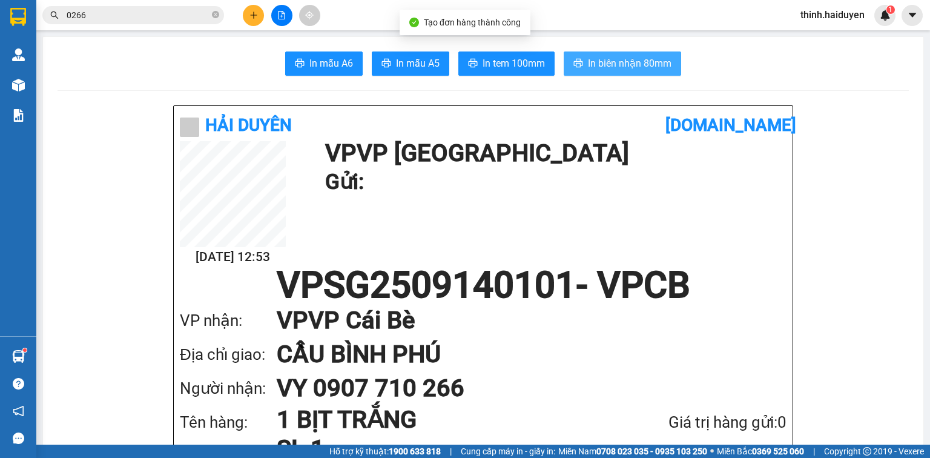
click at [597, 64] on span "In biên nhận 80mm" at bounding box center [630, 63] width 84 height 15
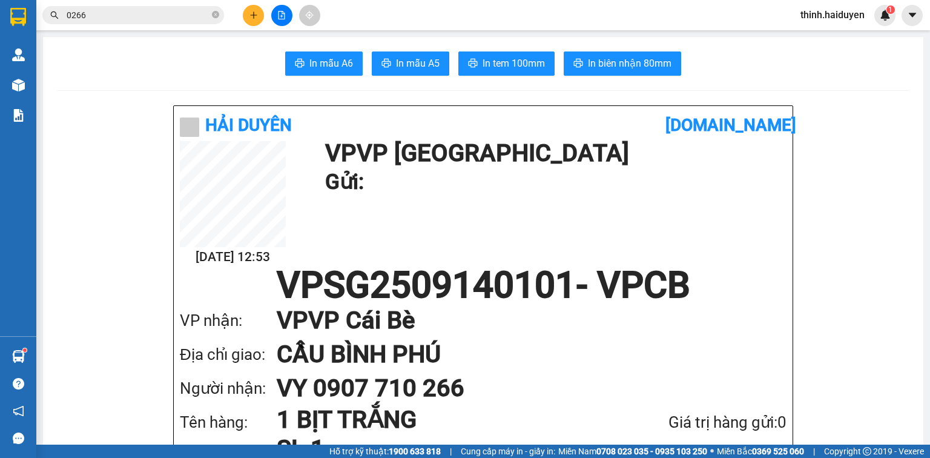
click at [254, 18] on icon "plus" at bounding box center [253, 15] width 8 height 8
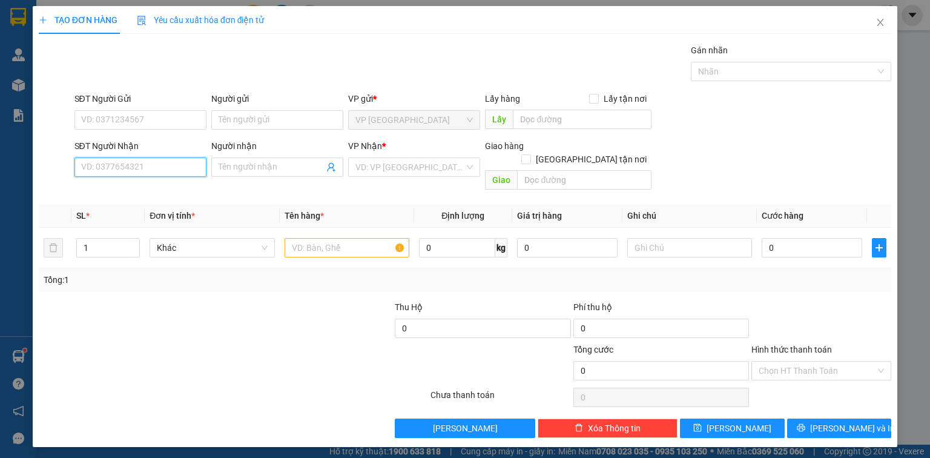
click at [151, 162] on input "SĐT Người Nhận" at bounding box center [140, 166] width 132 height 19
click at [136, 194] on div "0374211772 - BSI THÁI" at bounding box center [140, 190] width 117 height 13
type input "0374211772"
type input "BSI THÁI"
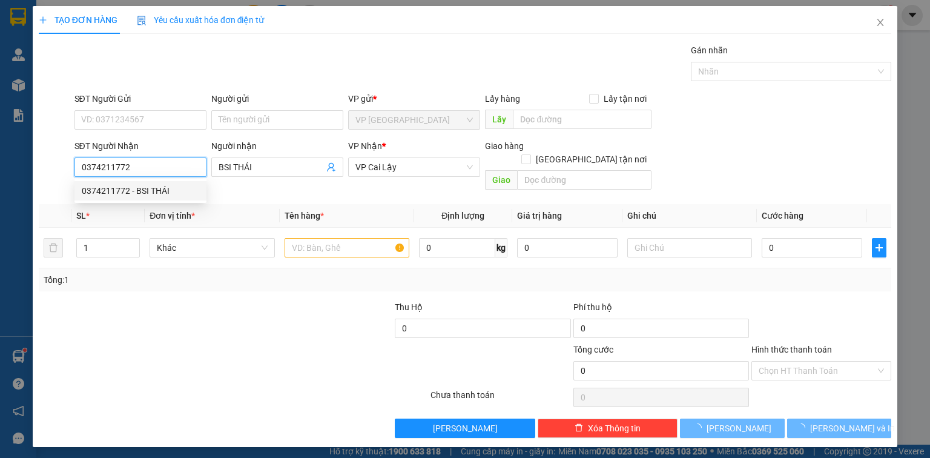
type input "20.000"
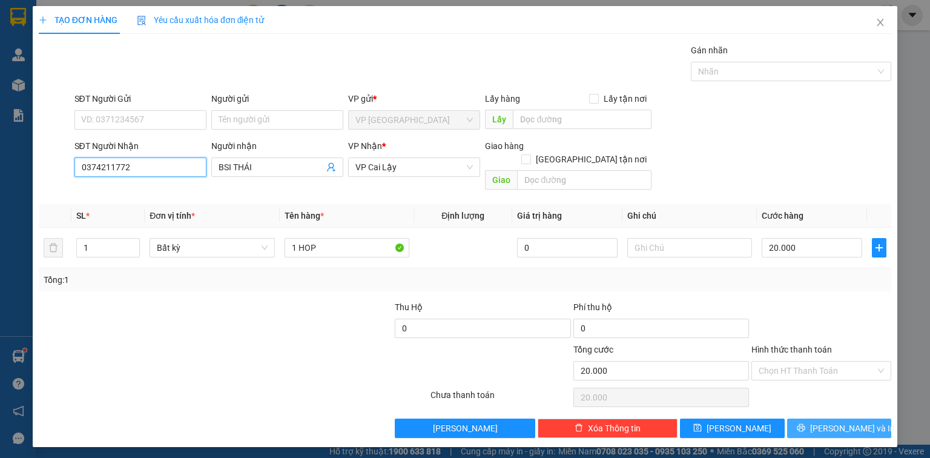
type input "0374211772"
click at [843, 421] on span "[PERSON_NAME] và In" at bounding box center [852, 427] width 85 height 13
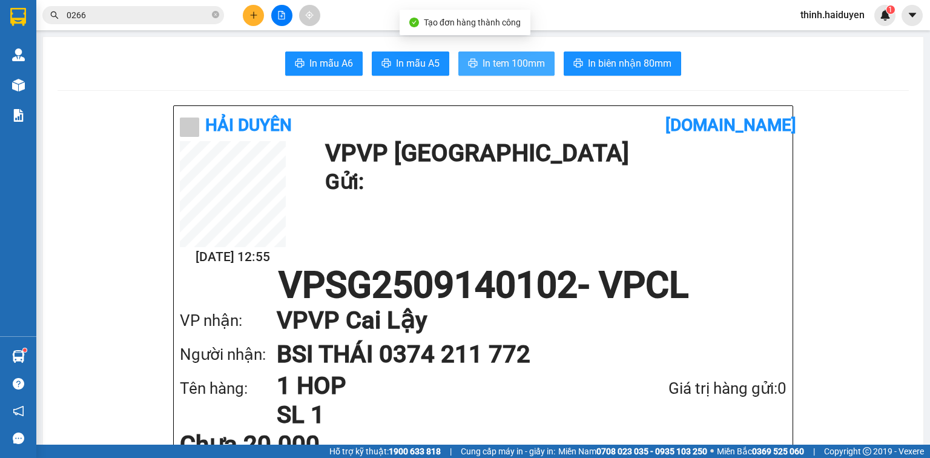
click at [488, 70] on span "In tem 100mm" at bounding box center [514, 63] width 62 height 15
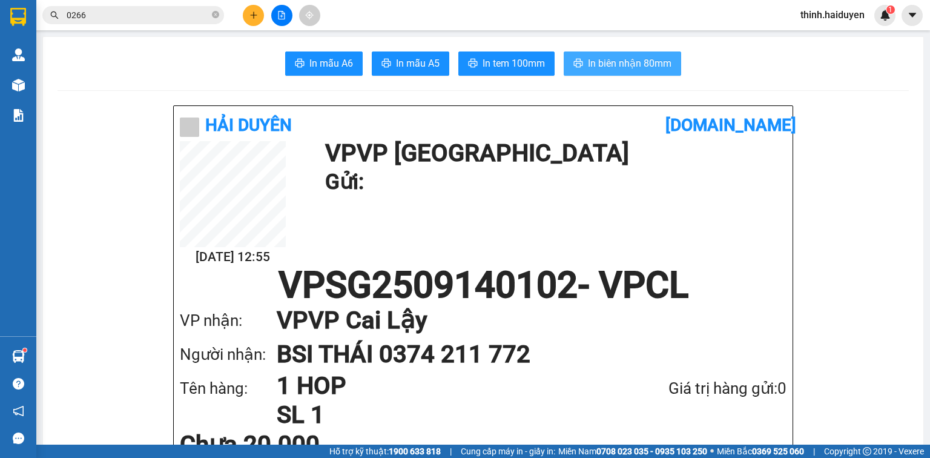
click at [608, 54] on button "In biên nhận 80mm" at bounding box center [622, 63] width 117 height 24
click at [249, 19] on button at bounding box center [253, 15] width 21 height 21
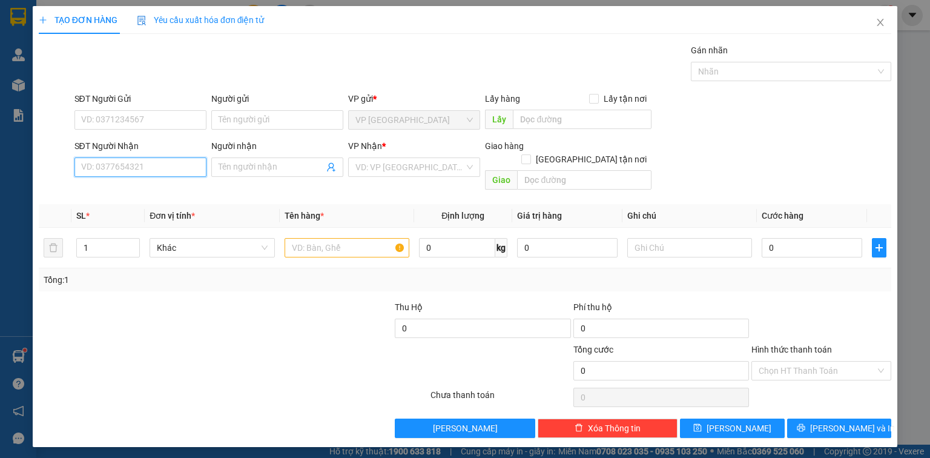
click at [155, 165] on input "SĐT Người Nhận" at bounding box center [140, 166] width 132 height 19
type input "0976952127"
click at [150, 191] on div "0976952127 - PHƯỢNG" at bounding box center [140, 190] width 117 height 13
type input "PHƯỢNG"
type input "30.000"
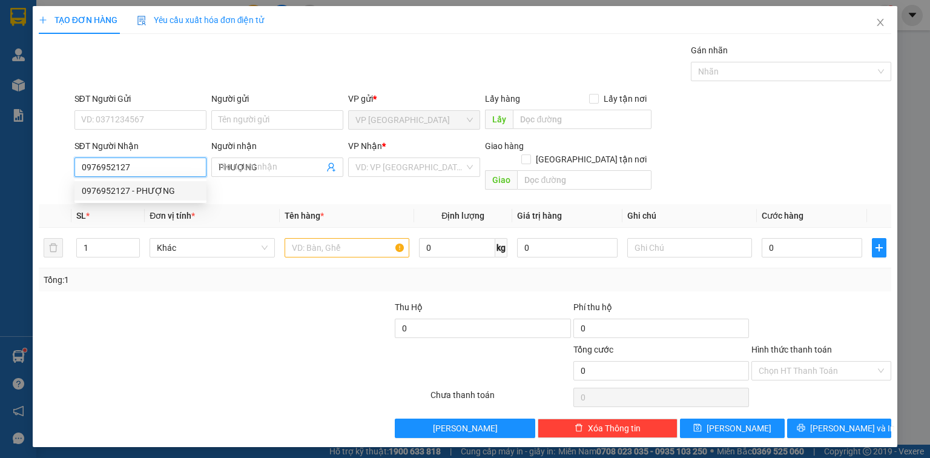
type input "30.000"
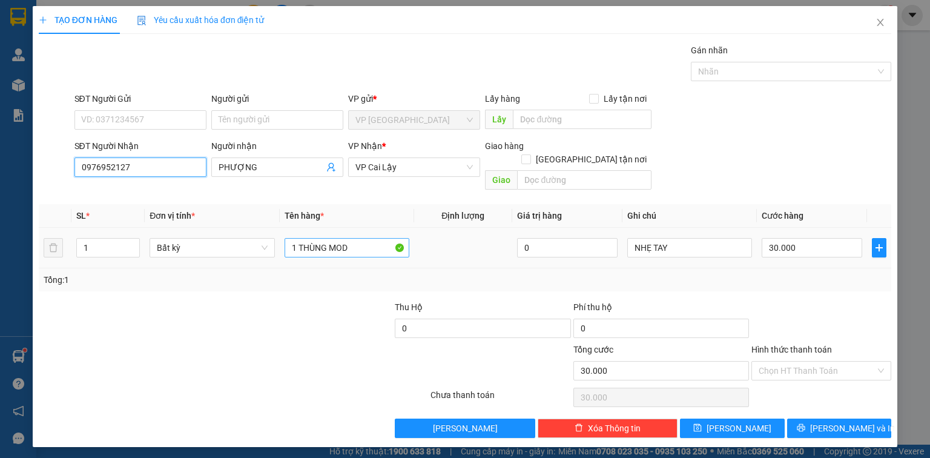
type input "0976952127"
click at [338, 238] on input "1 THÙNG MOD" at bounding box center [347, 247] width 125 height 19
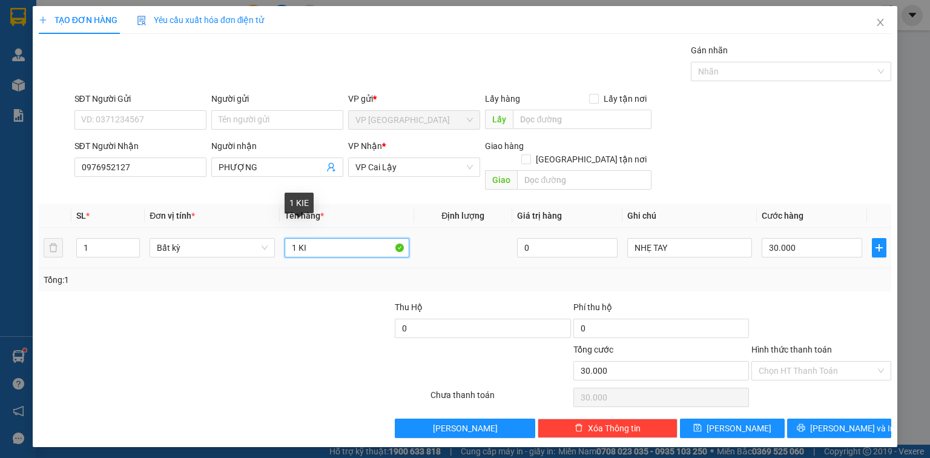
paste input "ỆN"
paste input "ẸP"
type input "1 KIỆN DẸP"
click at [852, 248] on td "30.000" at bounding box center [812, 248] width 110 height 41
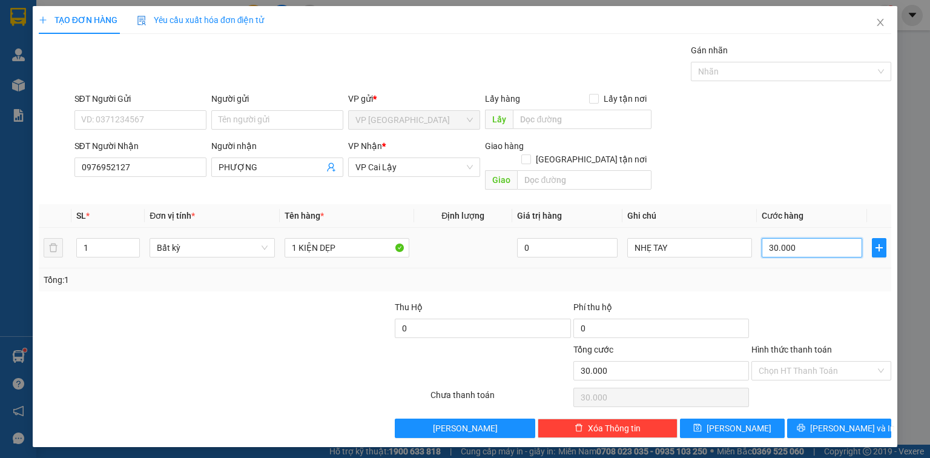
click at [830, 238] on input "30.000" at bounding box center [812, 247] width 101 height 19
type input "2"
type input "20"
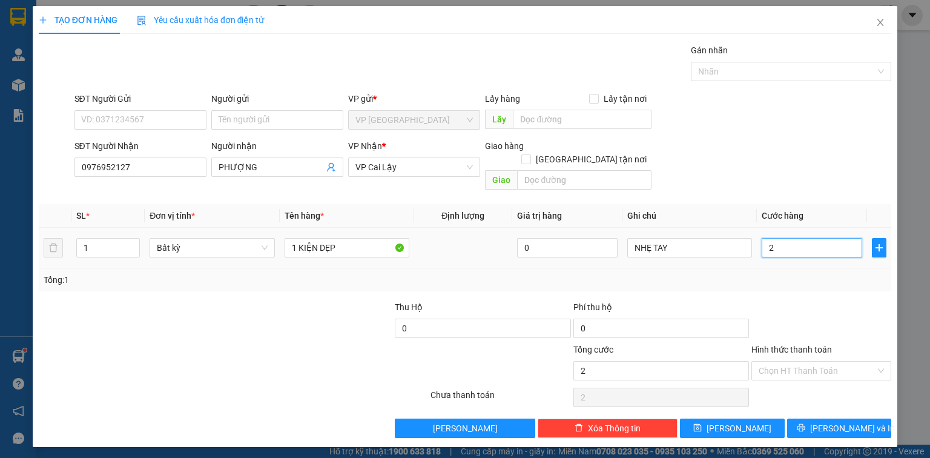
type input "20"
type input "20.000"
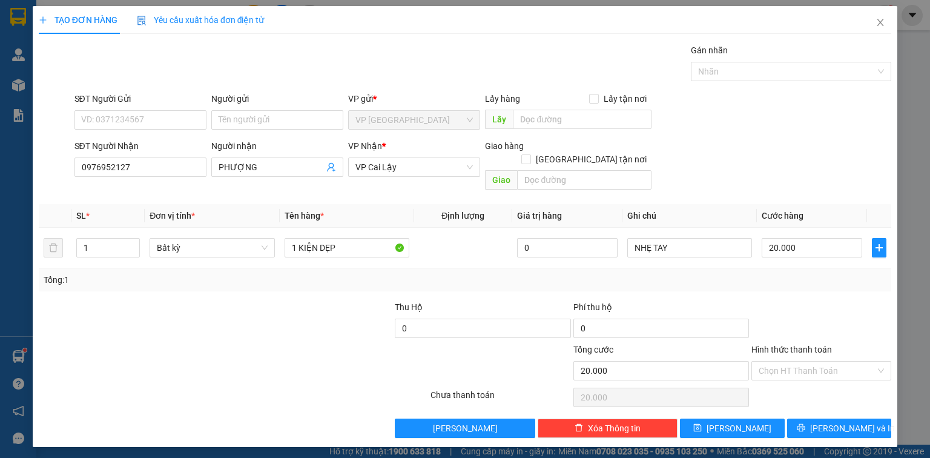
click at [809, 318] on div at bounding box center [821, 321] width 142 height 42
click at [823, 361] on input "Hình thức thanh toán" at bounding box center [817, 370] width 117 height 18
click at [814, 375] on div "Tại văn phòng" at bounding box center [821, 380] width 125 height 13
type input "0"
click at [818, 418] on button "[PERSON_NAME] và In" at bounding box center [839, 427] width 105 height 19
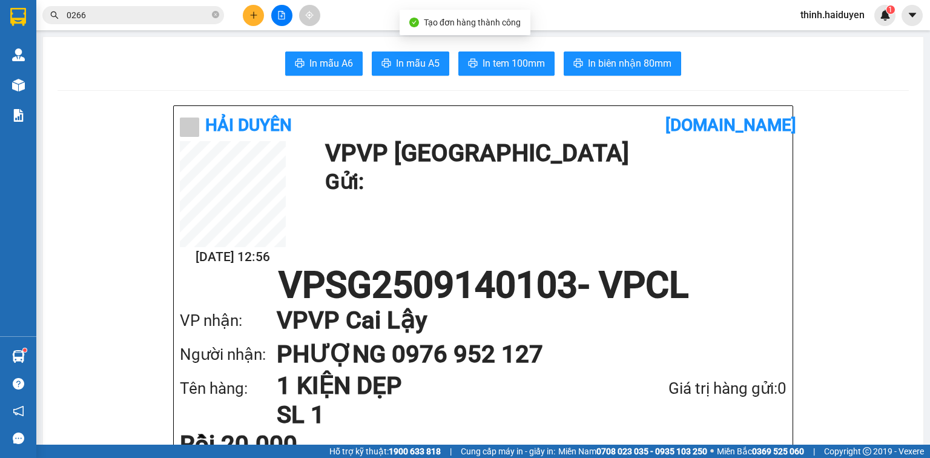
click at [617, 56] on button "In biên nhận 80mm" at bounding box center [622, 63] width 117 height 24
click at [501, 35] on div "Tạo đơn hàng thành công" at bounding box center [465, 22] width 131 height 25
click at [506, 53] on button "In tem 100mm" at bounding box center [506, 63] width 96 height 24
click at [252, 18] on icon "plus" at bounding box center [253, 15] width 8 height 8
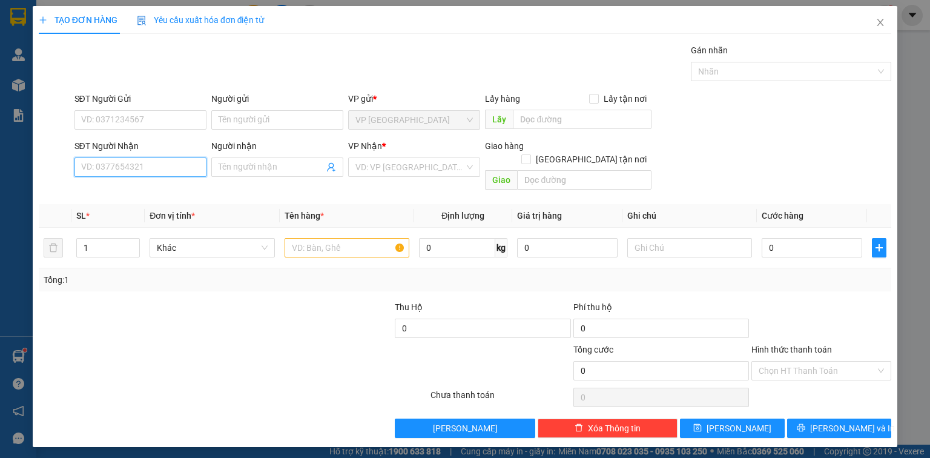
click at [185, 167] on input "SĐT Người Nhận" at bounding box center [140, 166] width 132 height 19
type input "0932950195"
click at [170, 185] on div "0932950195 - MINH TRÍ" at bounding box center [141, 190] width 119 height 13
type input "[PERSON_NAME]"
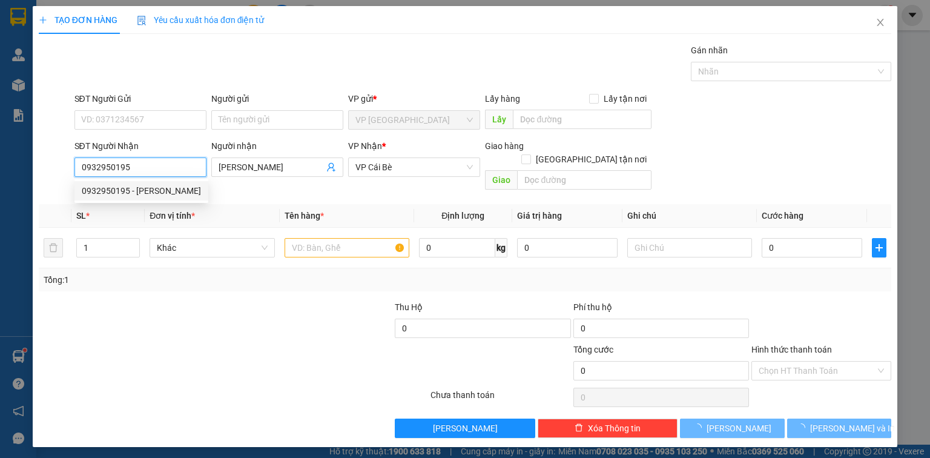
type input "70.000"
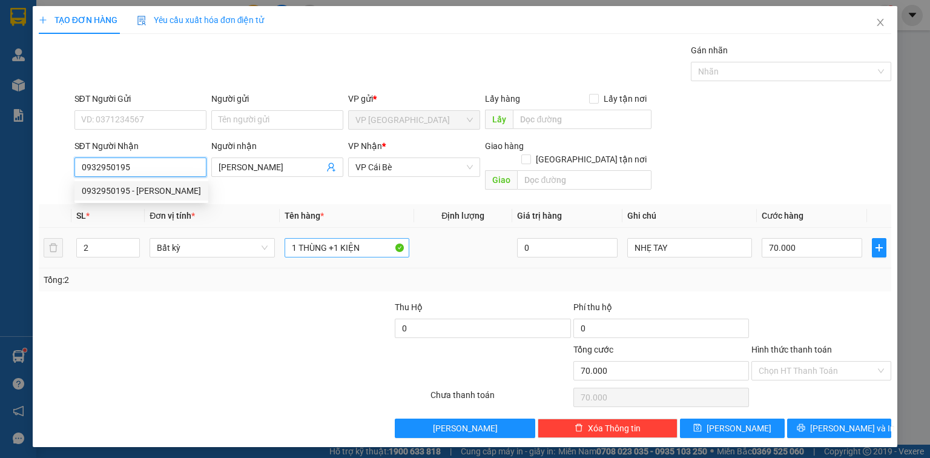
type input "0932950195"
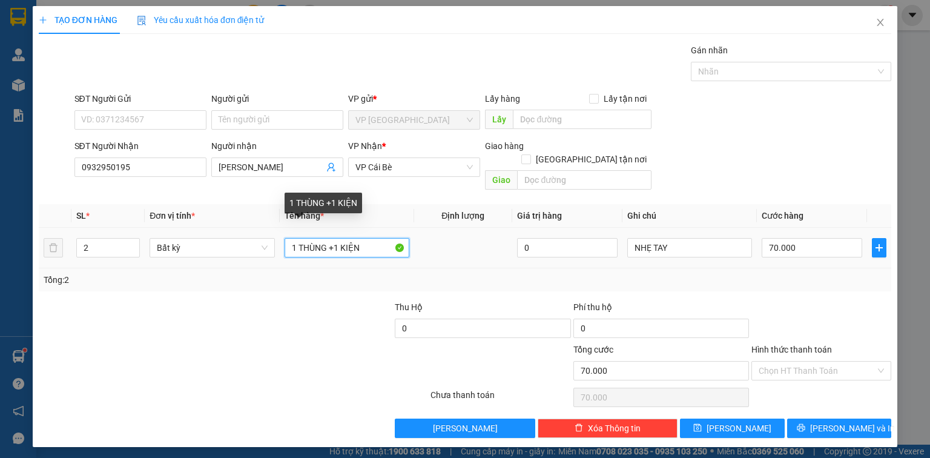
click at [376, 238] on input "1 THÙNG +1 KIỆN" at bounding box center [347, 247] width 125 height 19
click at [375, 238] on input "1 THÙNG +1 KIỆN" at bounding box center [347, 247] width 125 height 19
click at [374, 238] on input "1 THÙNG +1 KIỆN" at bounding box center [347, 247] width 125 height 19
type input "1"
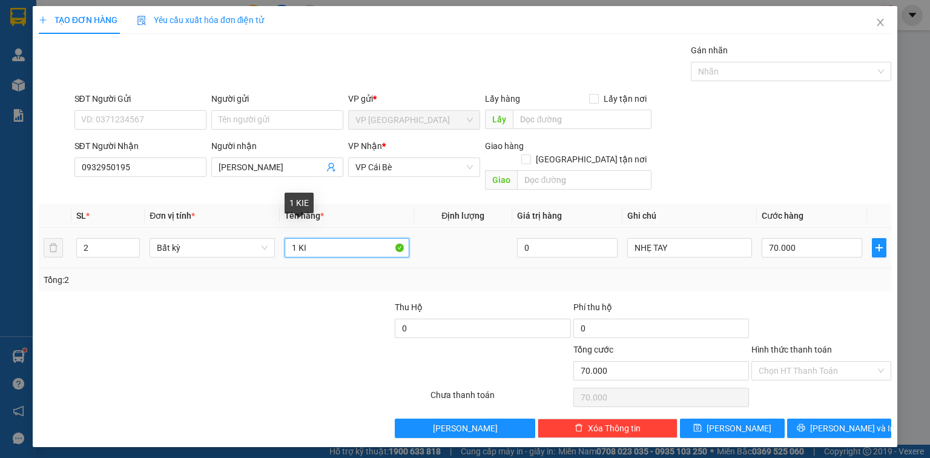
paste input "ÊN"
paste input "ỆN"
type input "1 KIỆN"
click at [45, 237] on tr "2 Bất kỳ 1 KIỆN 0 NHẸ TAY 70.000" at bounding box center [465, 248] width 853 height 41
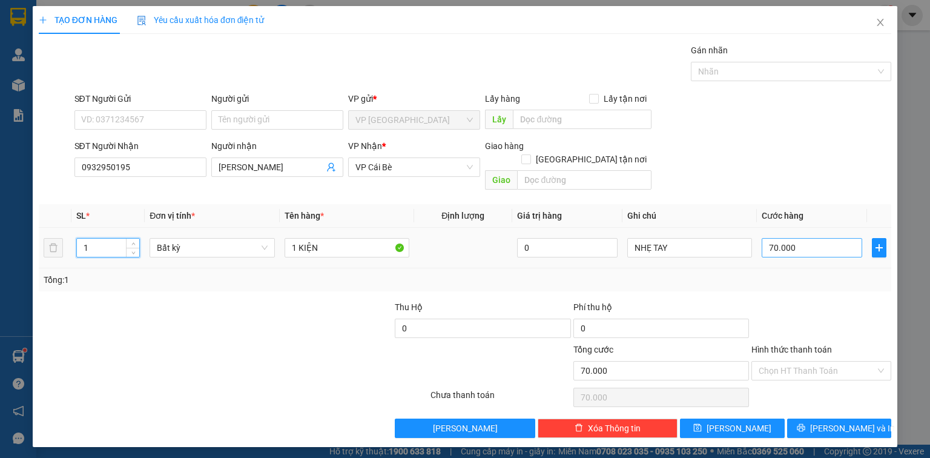
type input "1"
click at [793, 238] on input "70.000" at bounding box center [812, 247] width 101 height 19
type input "0"
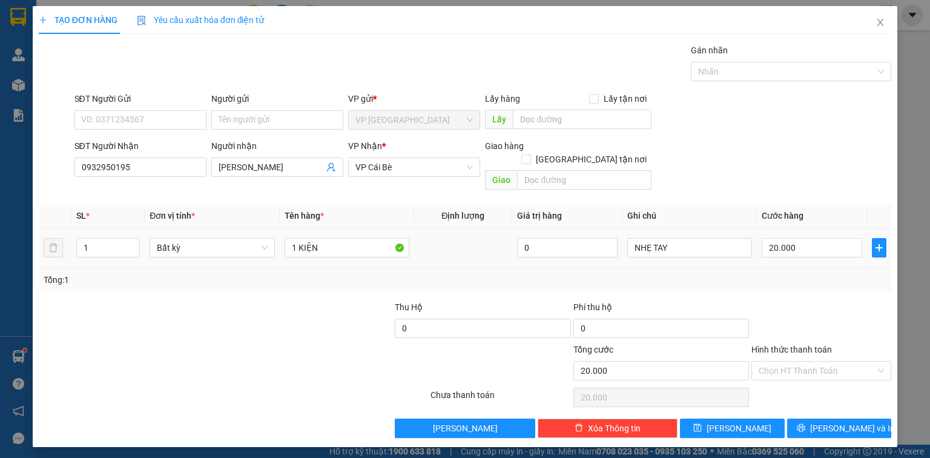
click at [802, 273] on div "Tổng: 1" at bounding box center [465, 279] width 843 height 13
drag, startPoint x: 819, startPoint y: 300, endPoint x: 821, endPoint y: 313, distance: 12.8
click at [819, 300] on div at bounding box center [821, 321] width 142 height 42
click at [824, 365] on span at bounding box center [817, 370] width 117 height 18
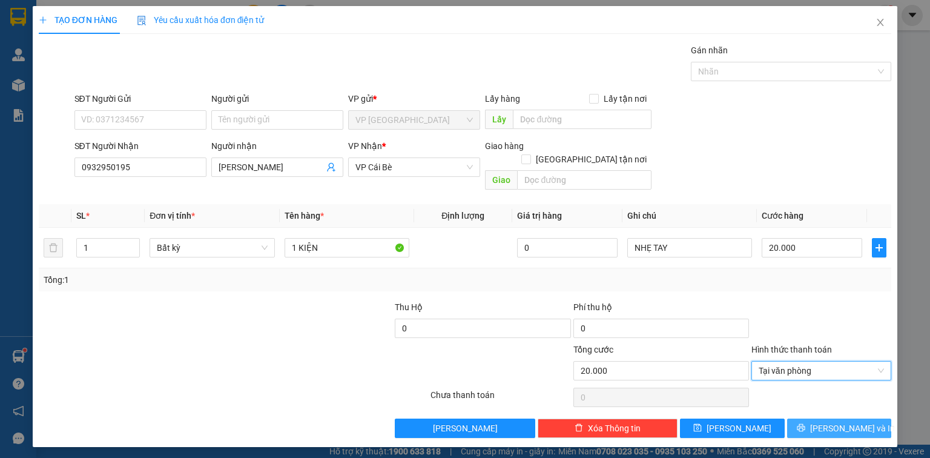
click at [838, 421] on span "[PERSON_NAME] và In" at bounding box center [852, 427] width 85 height 13
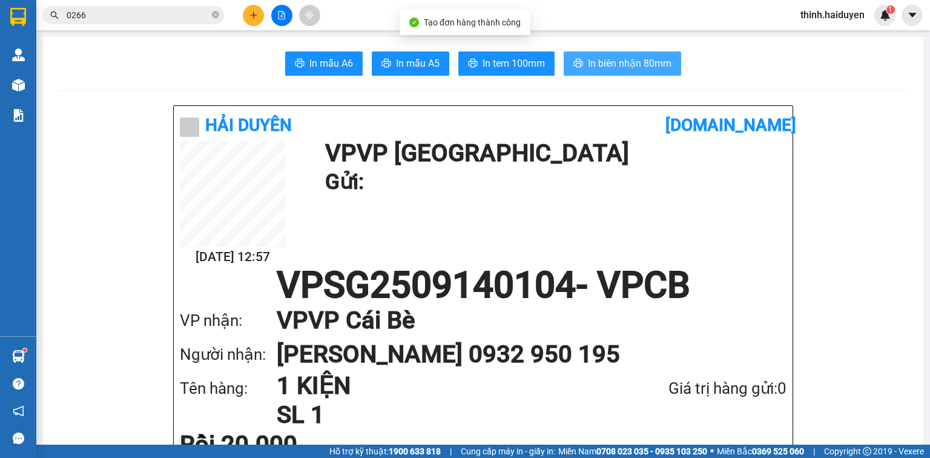
click at [606, 68] on span "In biên nhận 80mm" at bounding box center [630, 63] width 84 height 15
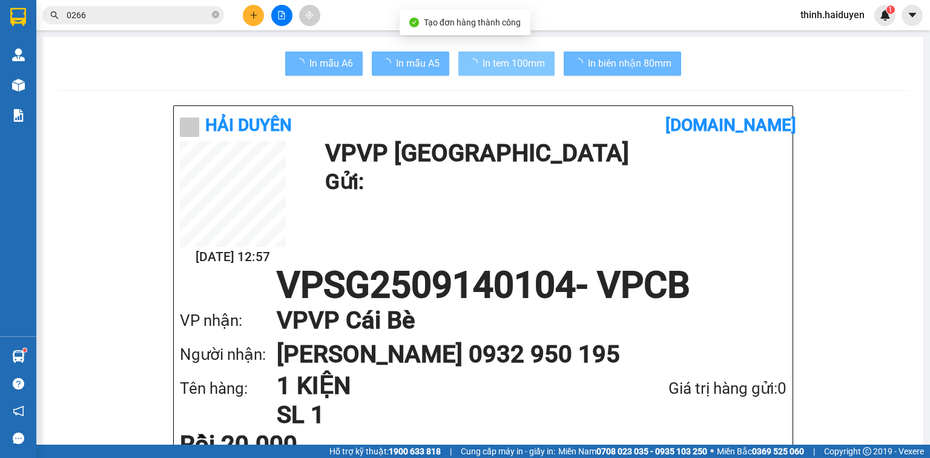
click at [521, 63] on span "In tem 100mm" at bounding box center [514, 63] width 62 height 15
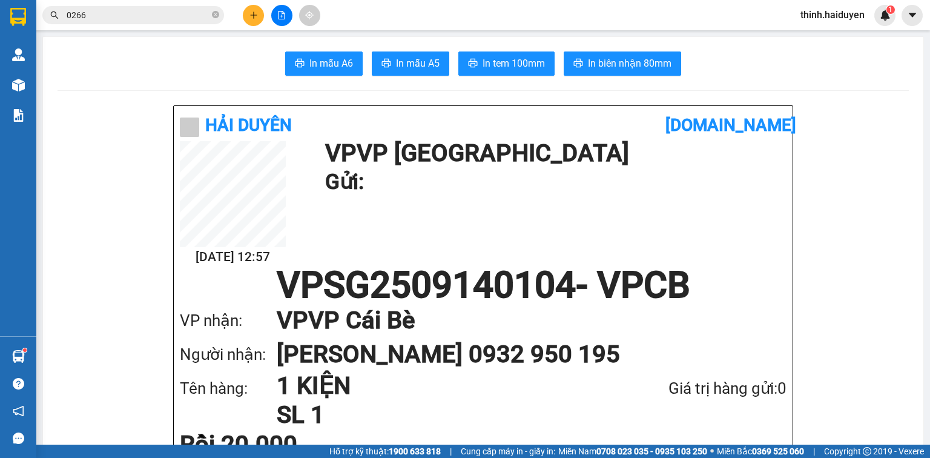
click at [162, 15] on input "0266" at bounding box center [138, 14] width 143 height 13
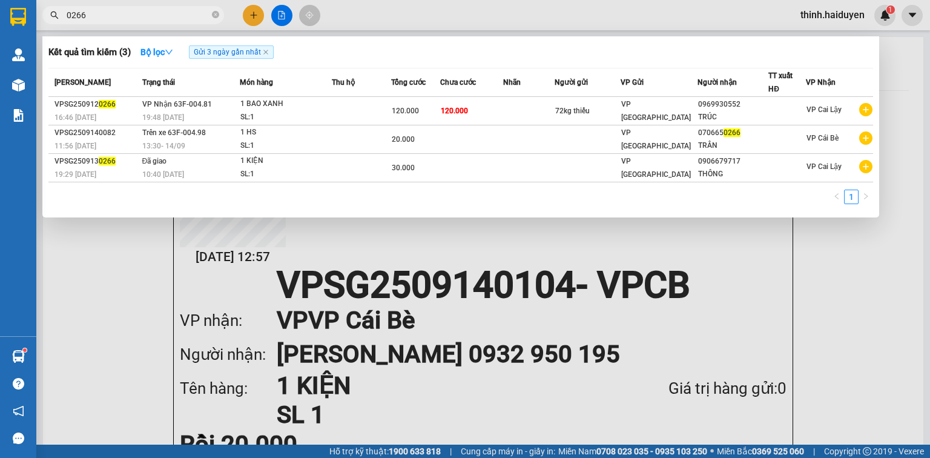
click at [162, 15] on input "0266" at bounding box center [138, 14] width 143 height 13
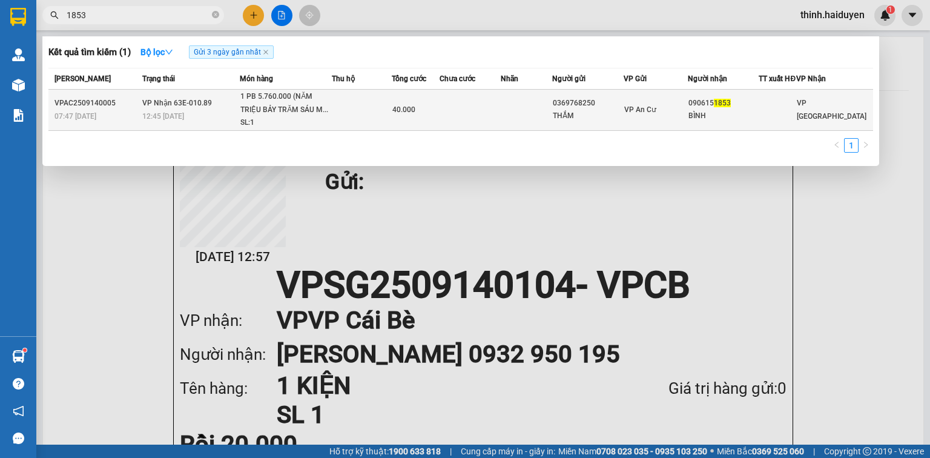
click at [552, 117] on td at bounding box center [526, 110] width 51 height 41
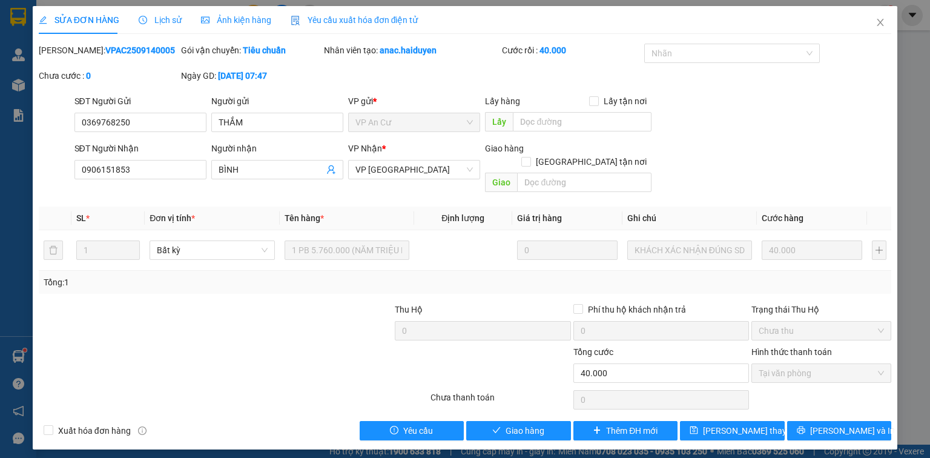
click at [499, 402] on div "Total Paid Fee 40.000 Total UnPaid Fee 0 Cash Collection Total Fee Mã ĐH: VPAC2…" at bounding box center [465, 242] width 853 height 397
click at [510, 421] on button "Giao hàng" at bounding box center [518, 430] width 105 height 19
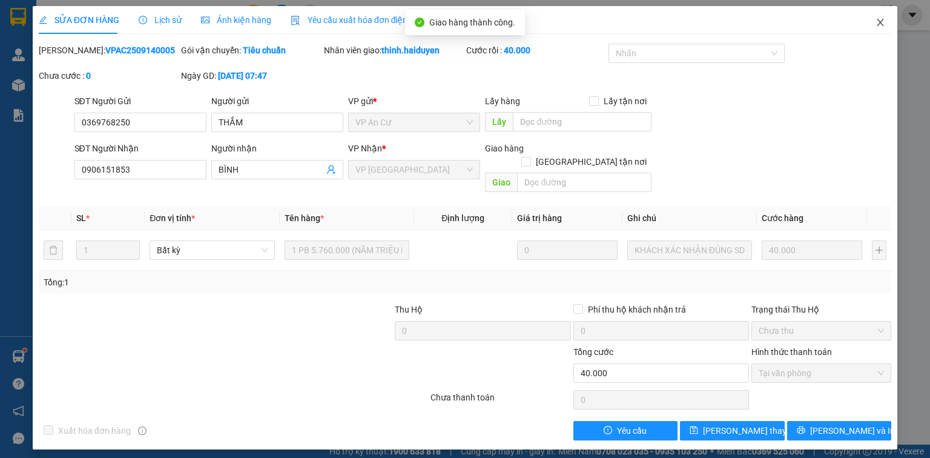
drag, startPoint x: 879, startPoint y: 24, endPoint x: 874, endPoint y: 21, distance: 6.5
click at [879, 24] on icon "close" at bounding box center [881, 23] width 10 height 10
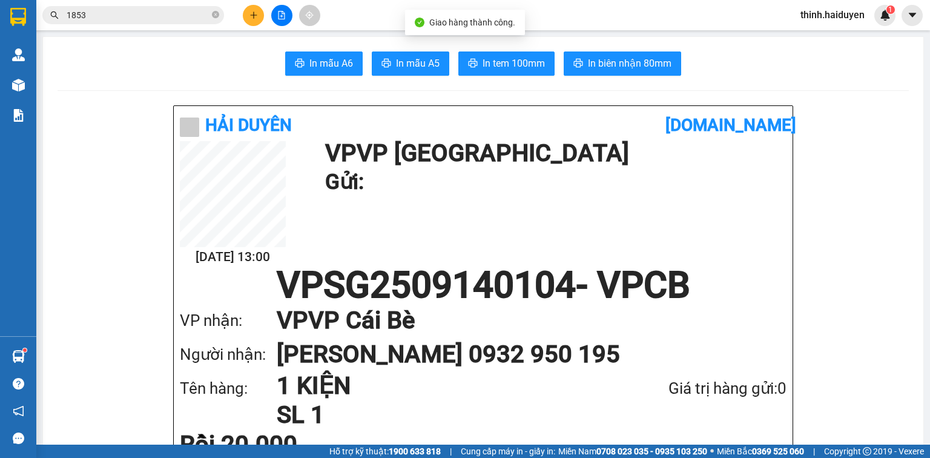
click at [145, 18] on input "1853" at bounding box center [138, 14] width 143 height 13
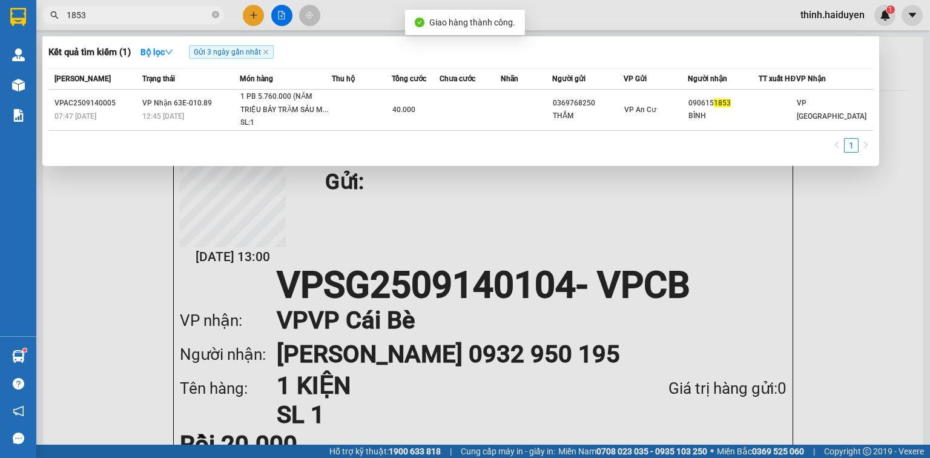
click at [145, 18] on input "1853" at bounding box center [138, 14] width 143 height 13
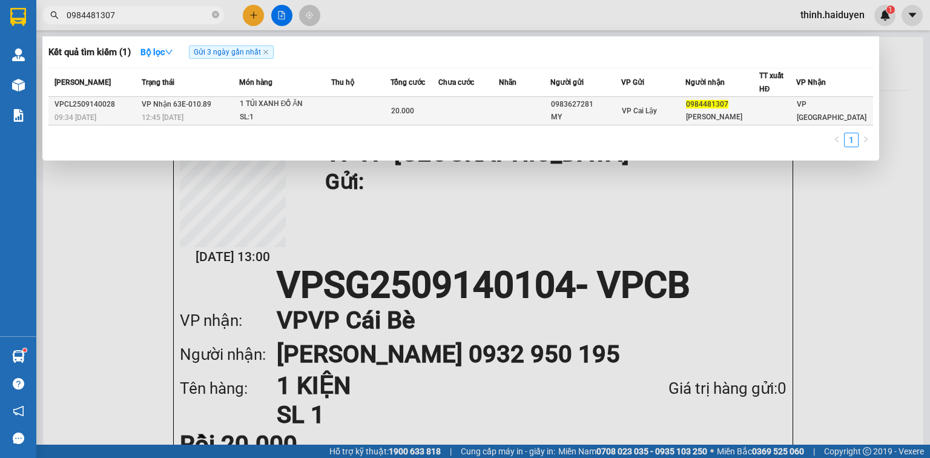
click at [344, 109] on td at bounding box center [360, 111] width 59 height 28
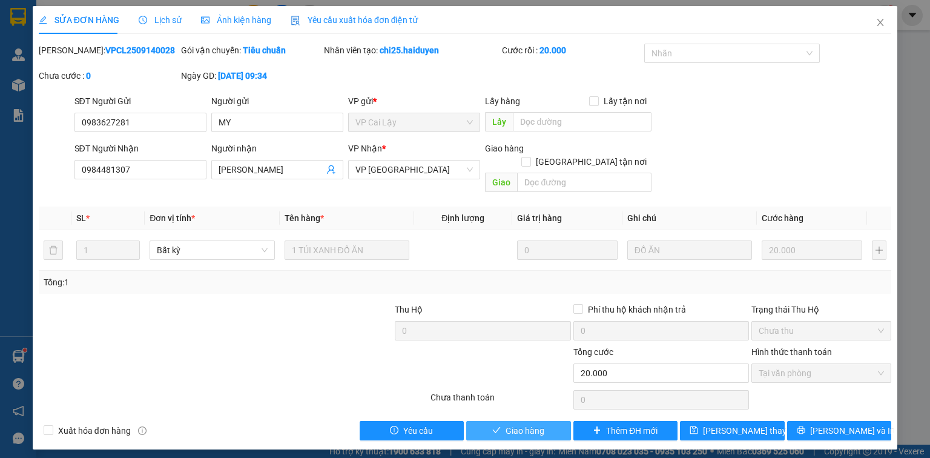
click at [520, 424] on span "Giao hàng" at bounding box center [525, 430] width 39 height 13
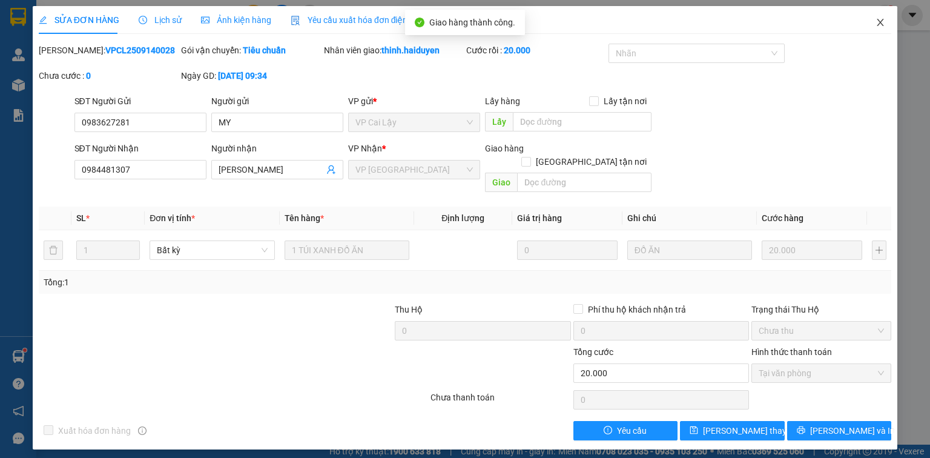
click at [879, 25] on icon "close" at bounding box center [881, 23] width 10 height 10
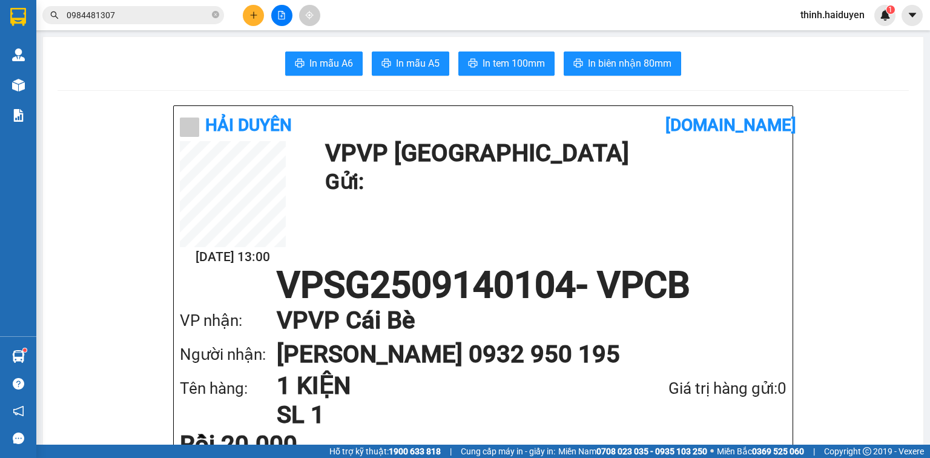
drag, startPoint x: 267, startPoint y: 16, endPoint x: 259, endPoint y: 16, distance: 7.9
click at [266, 16] on div at bounding box center [281, 15] width 91 height 21
click at [259, 16] on button at bounding box center [253, 15] width 21 height 21
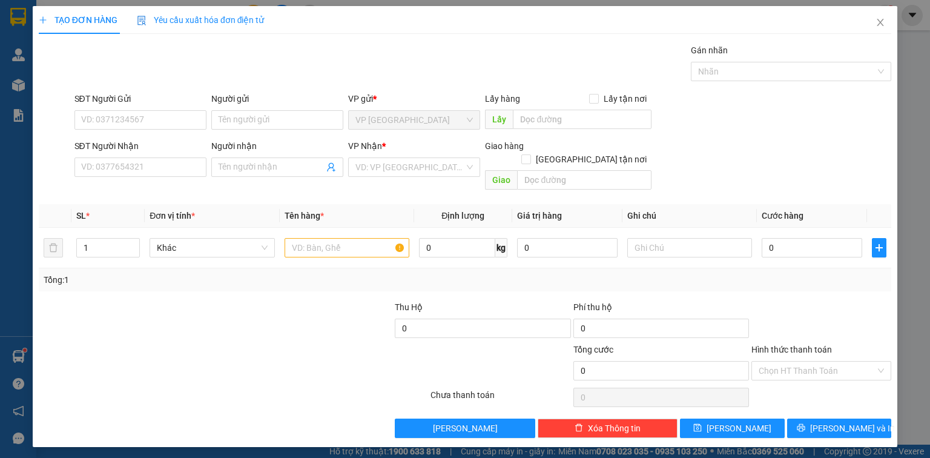
click at [122, 150] on div "SĐT Người Nhận" at bounding box center [140, 145] width 132 height 13
click at [122, 157] on input "SĐT Người Nhận" at bounding box center [140, 166] width 132 height 19
click at [127, 157] on input "SĐT Người Nhận" at bounding box center [140, 166] width 132 height 19
click at [126, 160] on input "SĐT Người Nhận" at bounding box center [140, 166] width 132 height 19
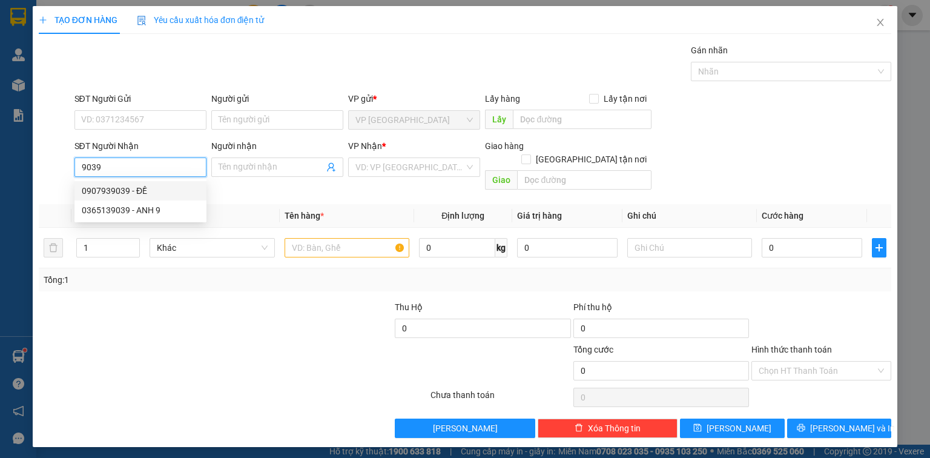
click at [147, 187] on div "0907939039 - ĐỀ" at bounding box center [140, 190] width 117 height 13
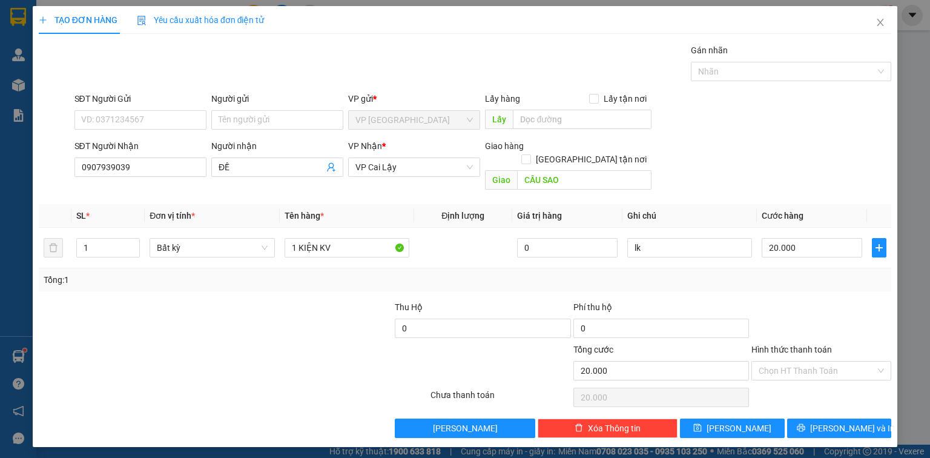
click at [814, 429] on div "TẠO ĐƠN HÀNG Yêu cầu xuất hóa đơn điện tử Transit Pickup Surcharge Ids Transit …" at bounding box center [465, 226] width 865 height 441
click at [814, 420] on button "[PERSON_NAME] và In" at bounding box center [839, 427] width 105 height 19
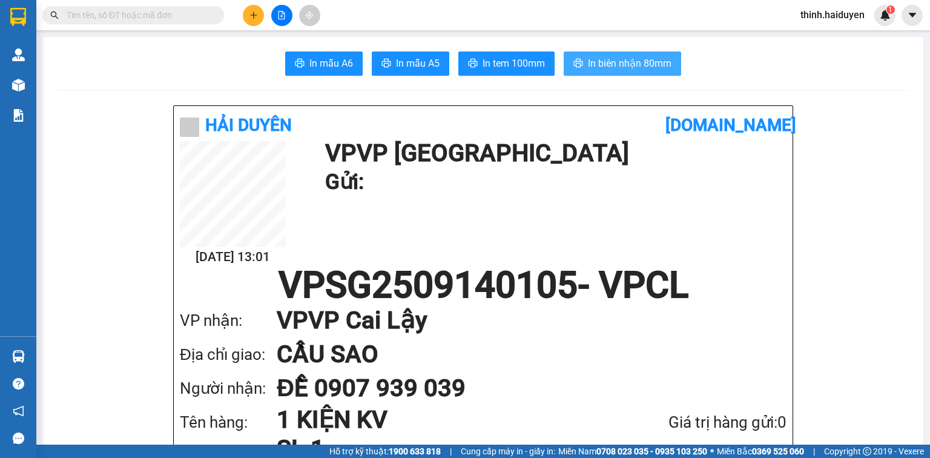
click at [648, 64] on span "In biên nhận 80mm" at bounding box center [630, 63] width 84 height 15
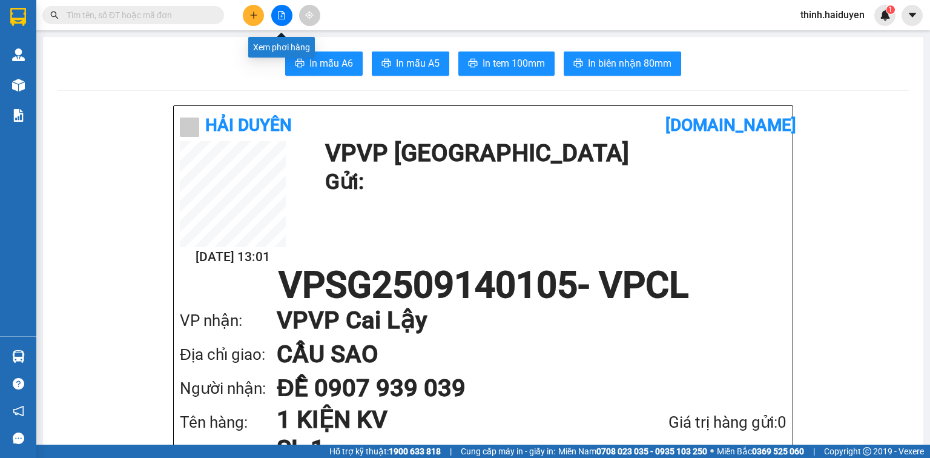
click at [257, 17] on icon "plus" at bounding box center [253, 15] width 8 height 8
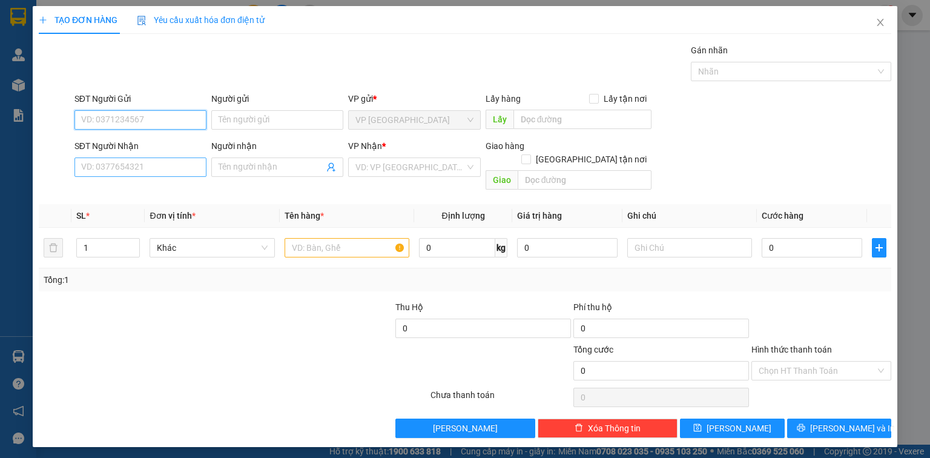
click at [177, 156] on div "SĐT Người Nhận" at bounding box center [140, 148] width 132 height 18
click at [133, 184] on div "Transit Pickup Surcharge Ids Transit Deliver Surcharge Ids Transit Deliver Surc…" at bounding box center [465, 241] width 853 height 394
click at [133, 176] on div "SĐT Người Nhận VD: 0377654321" at bounding box center [140, 160] width 132 height 42
click at [155, 171] on input "SĐT Người Nhận" at bounding box center [140, 166] width 132 height 19
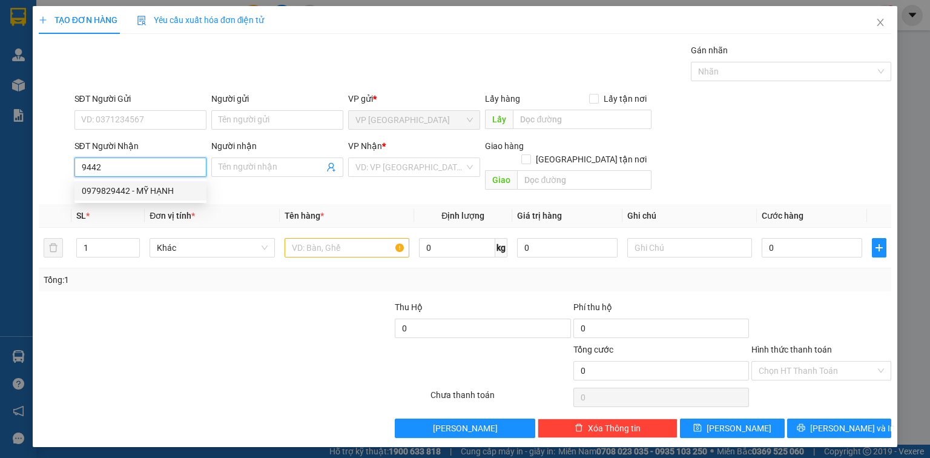
click at [139, 194] on div "0979829442 - MỸ HẠNH" at bounding box center [140, 190] width 117 height 13
type input "0979829442"
type input "MỸ HẠNH"
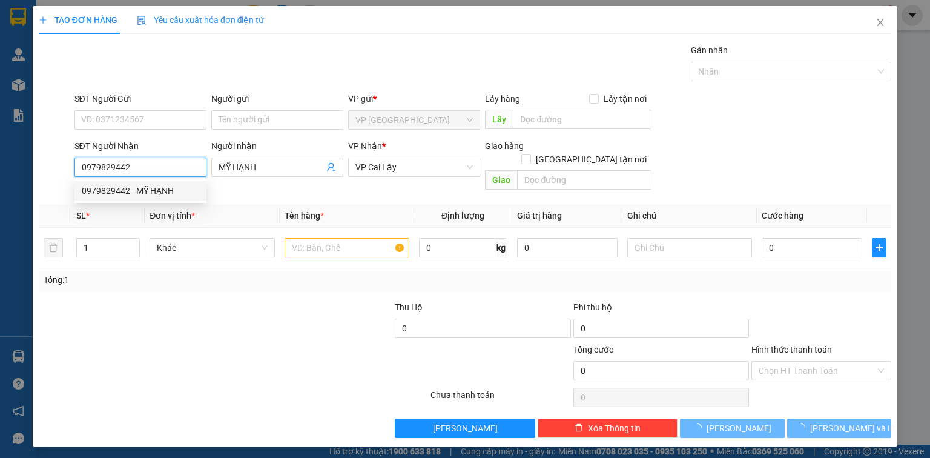
type input "20.000"
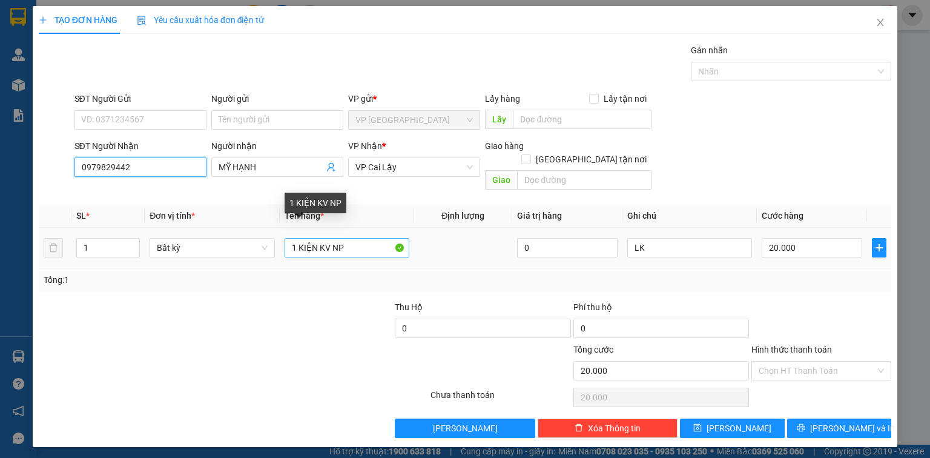
type input "0979829442"
click at [367, 238] on input "1 KIỆN KV NP" at bounding box center [347, 247] width 125 height 19
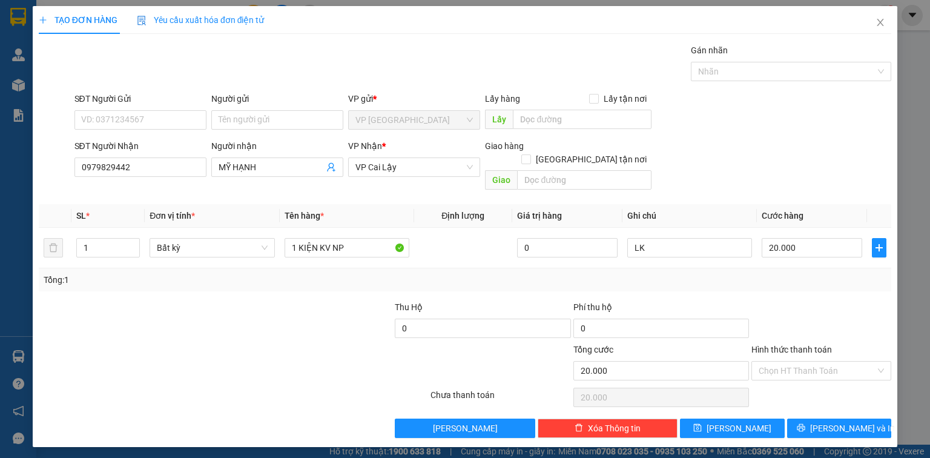
click at [821, 300] on div at bounding box center [821, 321] width 142 height 42
click at [831, 421] on span "[PERSON_NAME] và In" at bounding box center [852, 427] width 85 height 13
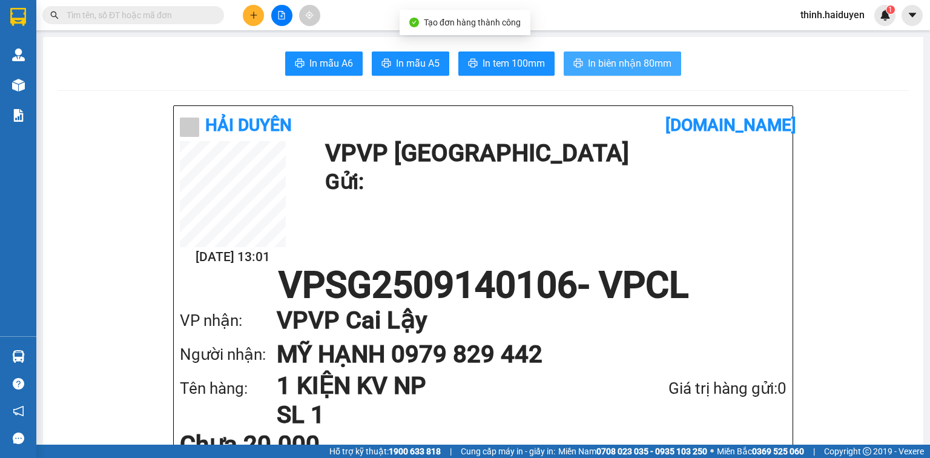
click at [613, 53] on button "In biên nhận 80mm" at bounding box center [622, 63] width 117 height 24
click at [453, 53] on div "In mẫu A6 In mẫu A5 In tem 100mm In biên nhận 80mm" at bounding box center [483, 63] width 851 height 24
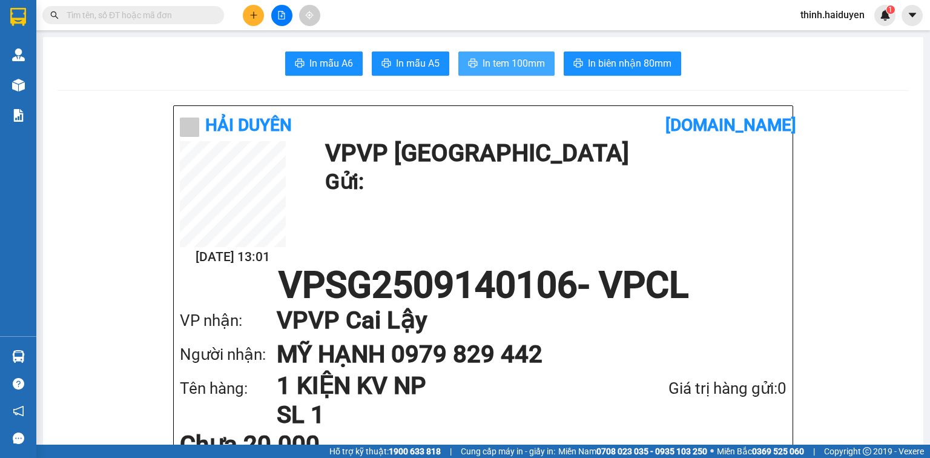
click at [486, 65] on span "In tem 100mm" at bounding box center [514, 63] width 62 height 15
click at [254, 23] on button at bounding box center [253, 15] width 21 height 21
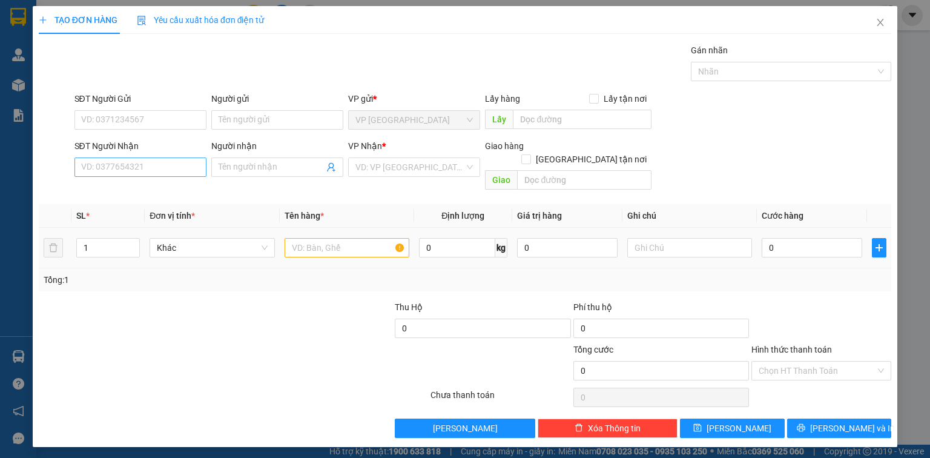
click at [132, 174] on div "SĐT Người Nhận VD: 0377654321" at bounding box center [140, 160] width 132 height 42
click at [248, 171] on input "Người nhận" at bounding box center [271, 166] width 105 height 13
paste input "Â"
paste input "Ẩ"
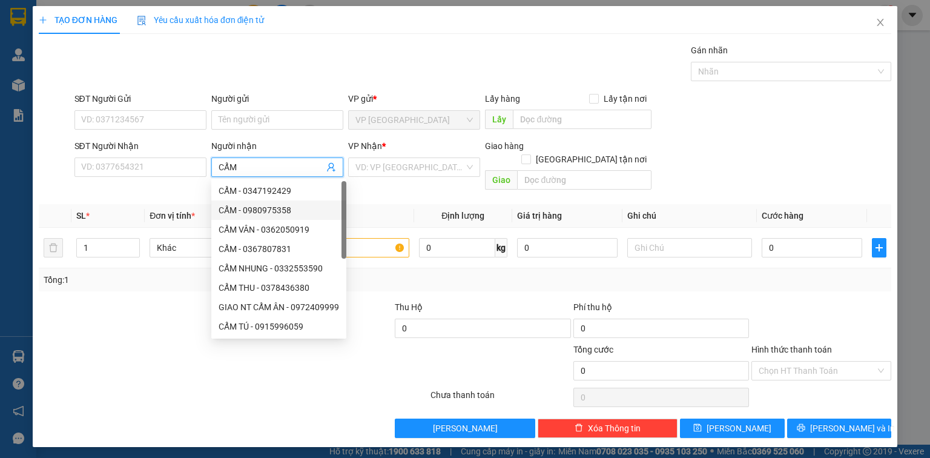
paste input "Â"
type input "CẨM ÂN"
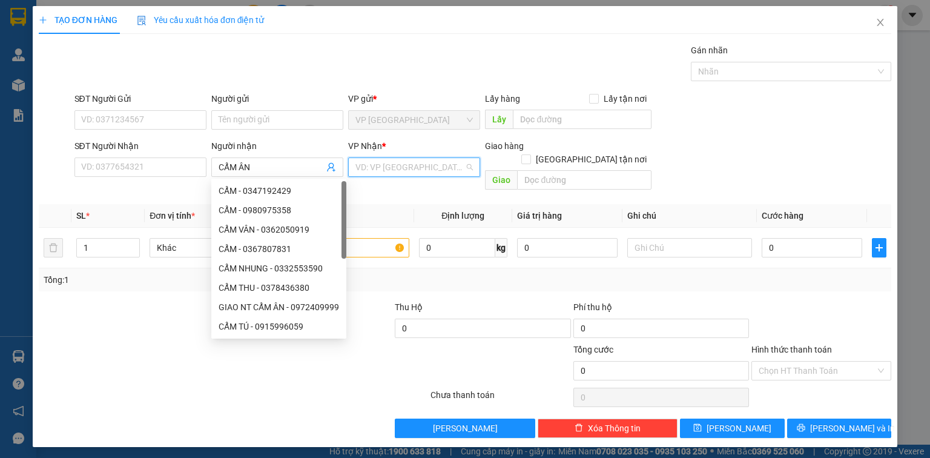
drag, startPoint x: 389, startPoint y: 174, endPoint x: 390, endPoint y: 184, distance: 10.4
click at [389, 174] on input "search" at bounding box center [409, 167] width 109 height 18
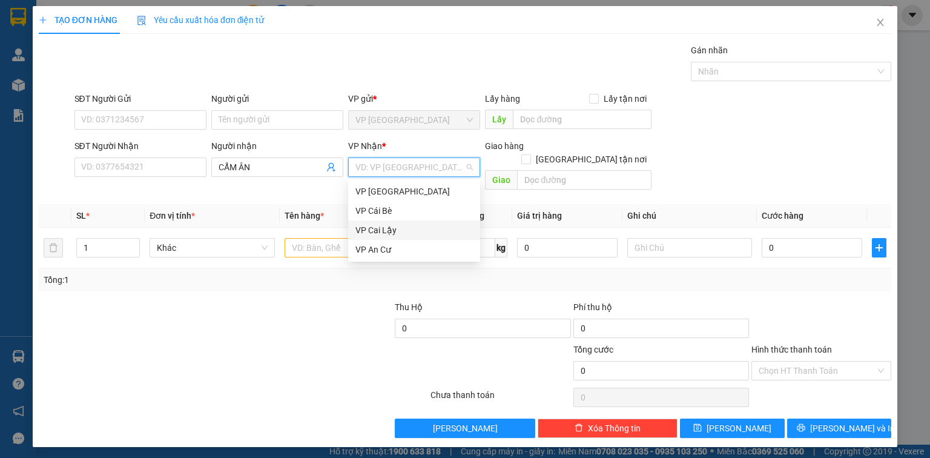
click at [394, 226] on div "VP Cai Lậy" at bounding box center [413, 229] width 117 height 13
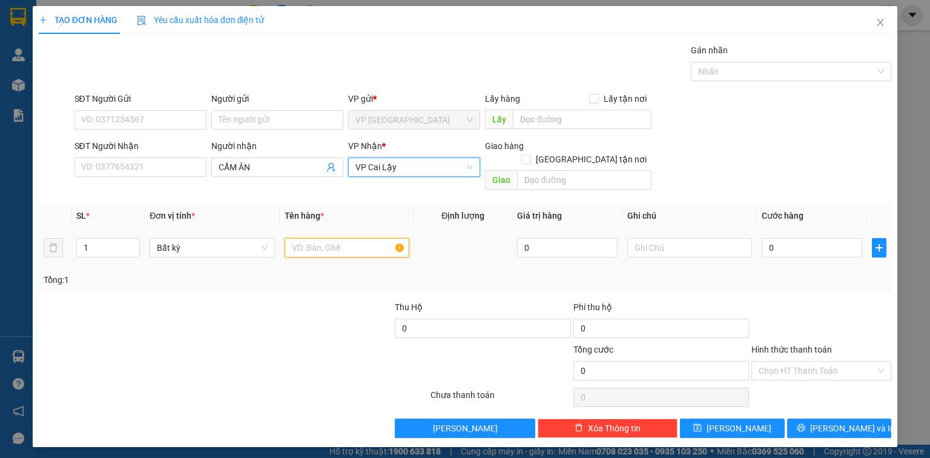
click at [352, 238] on input "text" at bounding box center [347, 247] width 125 height 19
paste input "ÙNG"
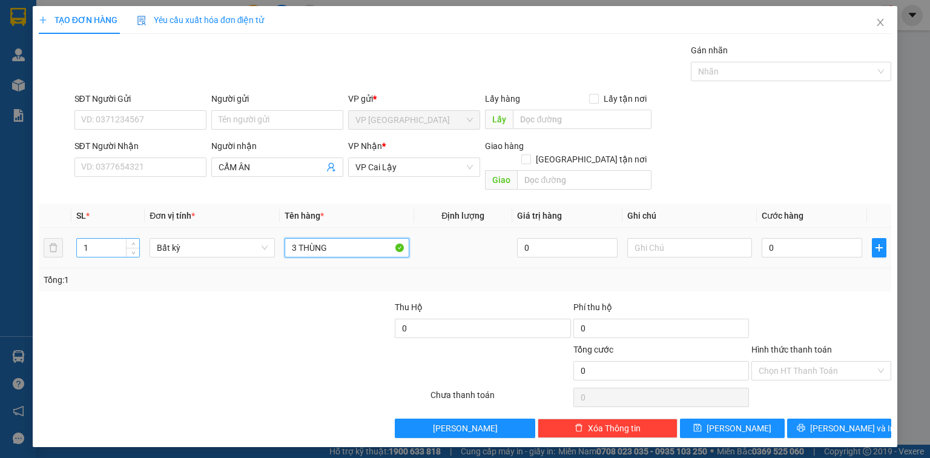
type input "3 THÙNG"
click at [47, 230] on tr "1 Bất kỳ 3 THÙNG 0 0" at bounding box center [465, 248] width 853 height 41
type input "3"
click at [811, 238] on input "0" at bounding box center [812, 247] width 101 height 19
type input "1"
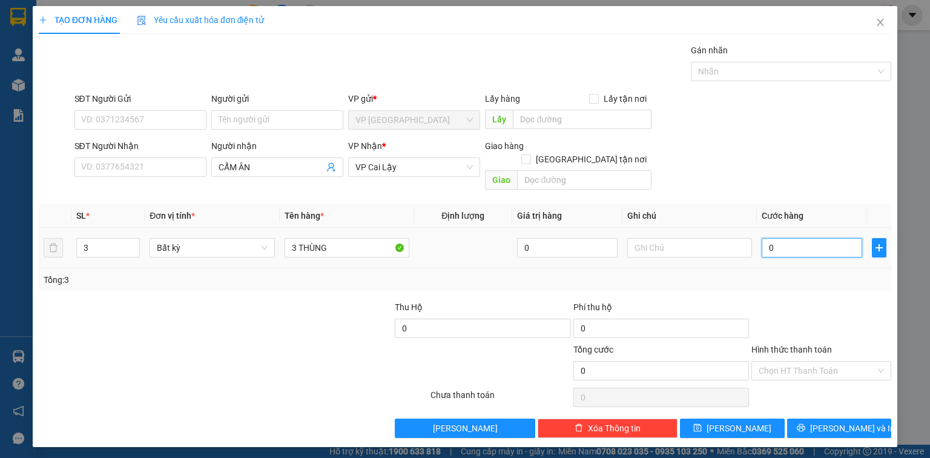
type input "1"
type input "10"
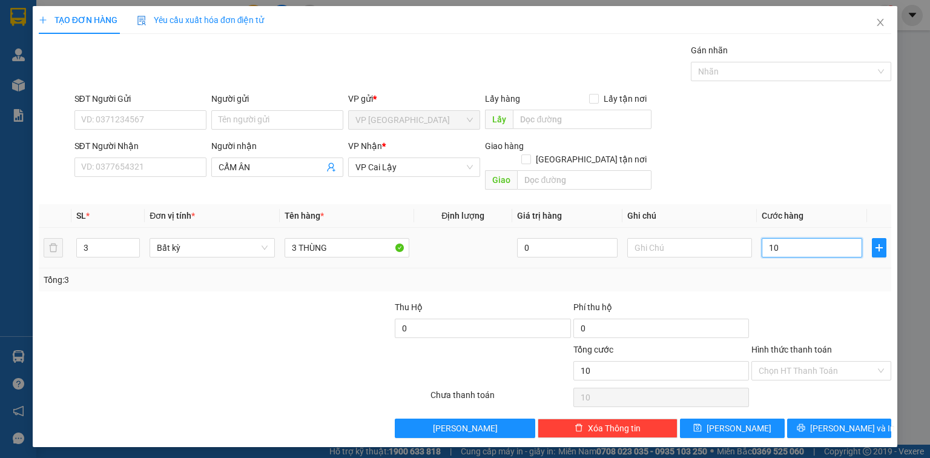
type input "100"
type input "100.000"
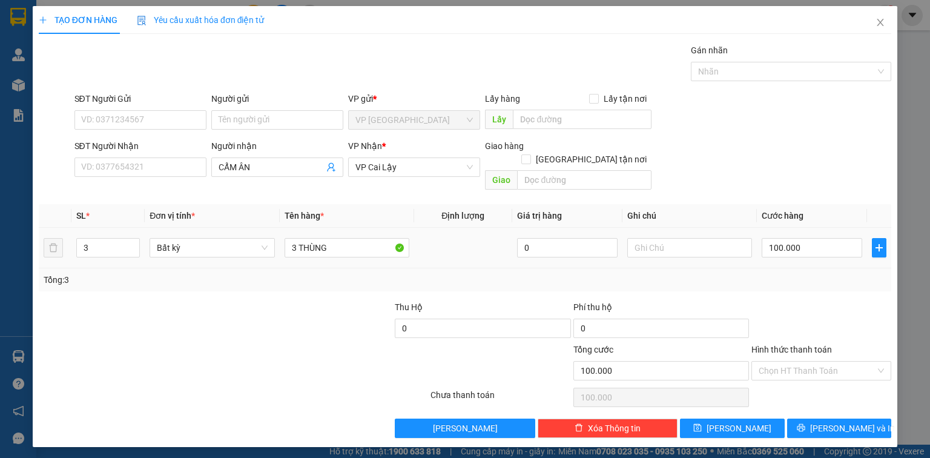
click at [803, 273] on div "Tổng: 3" at bounding box center [465, 279] width 853 height 23
click at [820, 395] on div "Transit Pickup Surcharge Ids Transit Deliver Surcharge Ids Transit Deliver Surc…" at bounding box center [465, 241] width 853 height 394
click at [793, 361] on input "Hình thức thanh toán" at bounding box center [817, 370] width 117 height 18
click at [794, 375] on div "Tại văn phòng" at bounding box center [821, 380] width 125 height 13
type input "0"
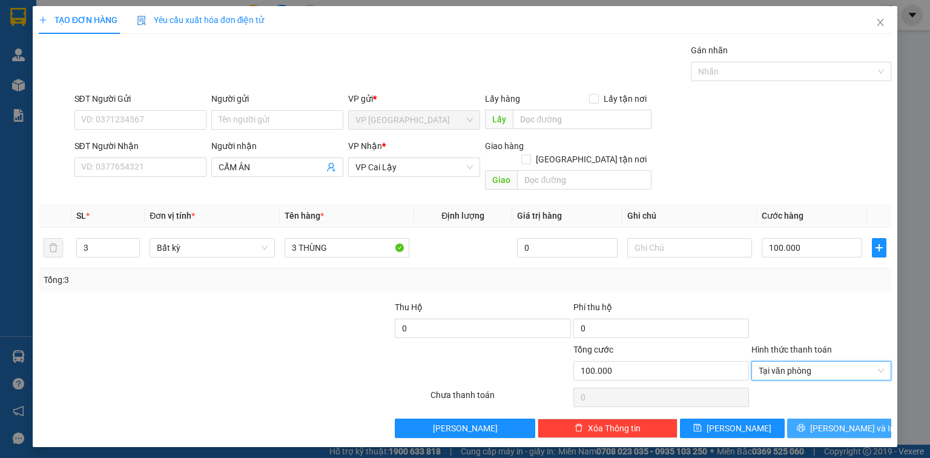
click at [838, 421] on span "[PERSON_NAME] và In" at bounding box center [852, 427] width 85 height 13
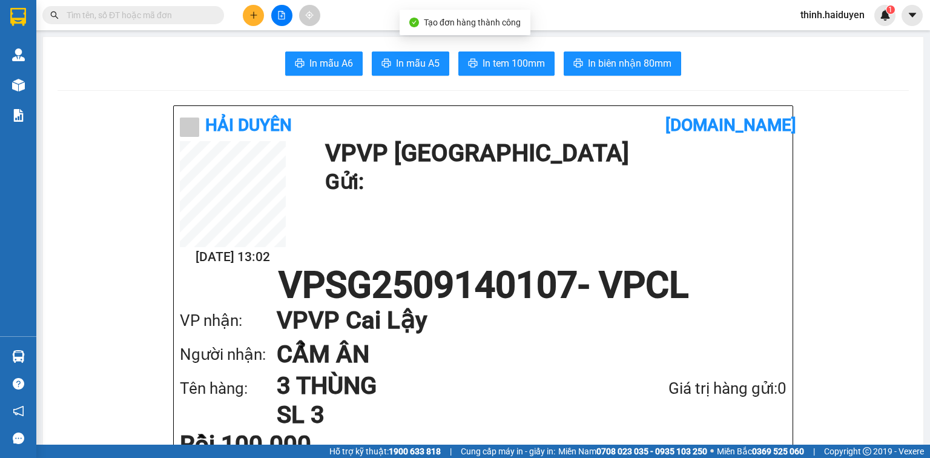
click at [574, 66] on icon "printer" at bounding box center [578, 63] width 10 height 10
click at [488, 63] on span "In tem 100mm" at bounding box center [514, 63] width 62 height 15
click at [520, 57] on span "In tem 100mm" at bounding box center [514, 63] width 62 height 15
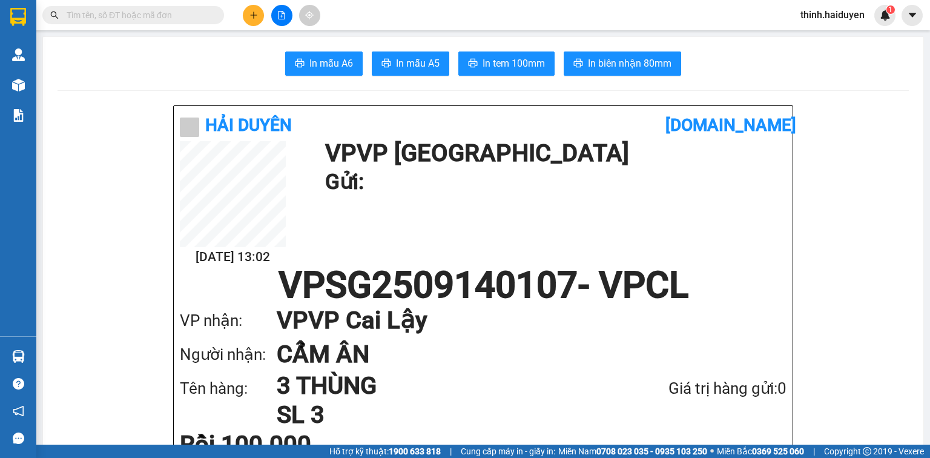
click at [257, 16] on icon "plus" at bounding box center [253, 15] width 8 height 8
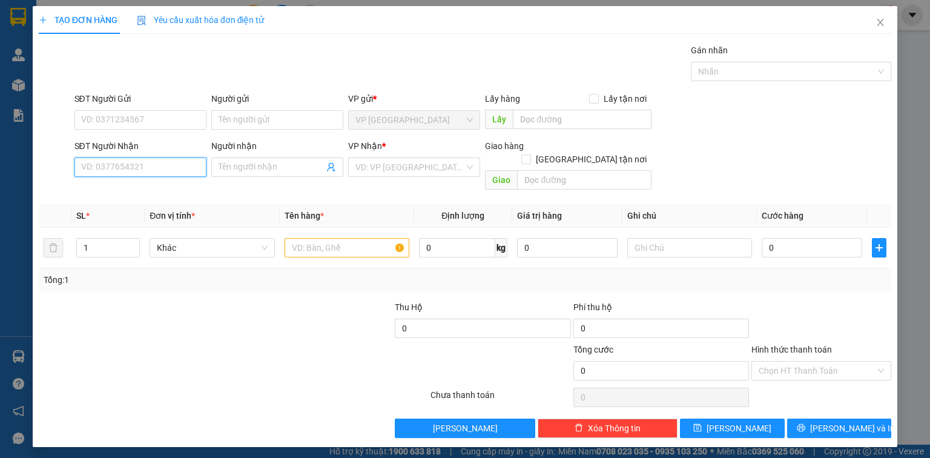
click at [150, 172] on input "SĐT Người Nhận" at bounding box center [140, 166] width 132 height 19
click at [150, 170] on input "SĐT Người Nhận" at bounding box center [140, 166] width 132 height 19
click at [153, 167] on input "SĐT Người Nhận" at bounding box center [140, 166] width 132 height 19
type input "0987377003"
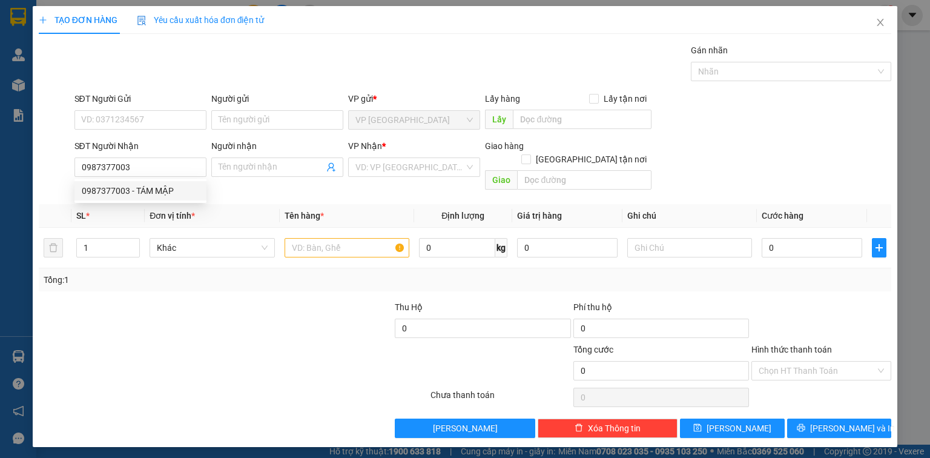
drag, startPoint x: 162, startPoint y: 203, endPoint x: 165, endPoint y: 196, distance: 7.1
click at [162, 202] on body "Kết quả tìm kiếm ( 0 ) Bộ lọc Gửi 3 ngày gần nhất No Data thinh.haiduyen 1 Quản…" at bounding box center [465, 229] width 930 height 458
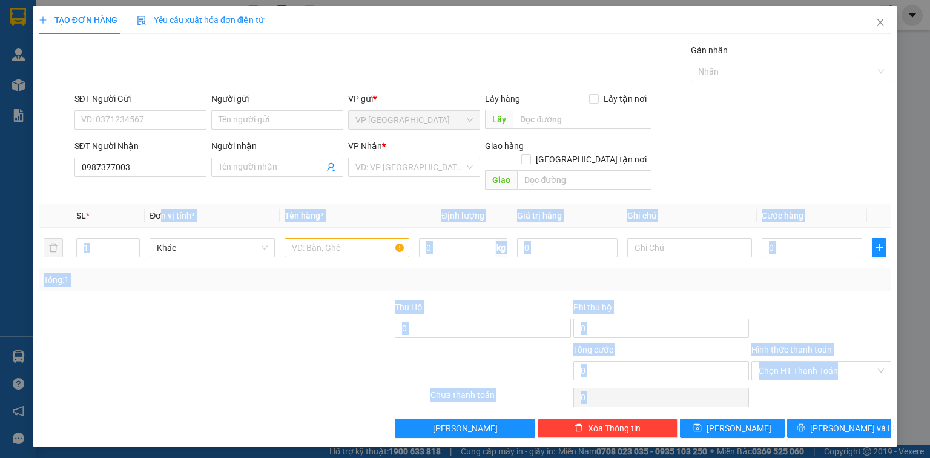
click at [165, 204] on th "Đơn vị tính *" at bounding box center [212, 216] width 134 height 24
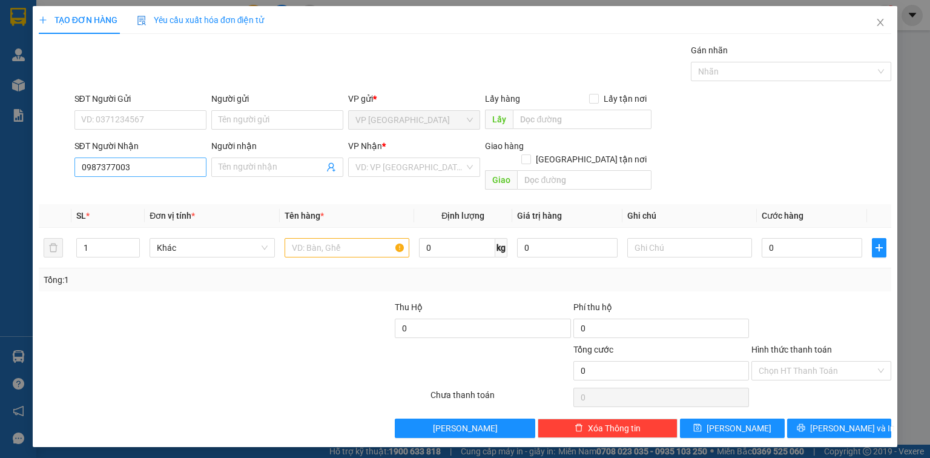
drag, startPoint x: 152, startPoint y: 155, endPoint x: 153, endPoint y: 176, distance: 20.6
click at [152, 156] on div "SĐT Người Nhận" at bounding box center [140, 148] width 132 height 18
click at [153, 176] on input "0987377003" at bounding box center [140, 166] width 132 height 19
click at [153, 194] on div "0987377003 - TÁM MẬP" at bounding box center [140, 190] width 117 height 13
type input "TÁM MẬP"
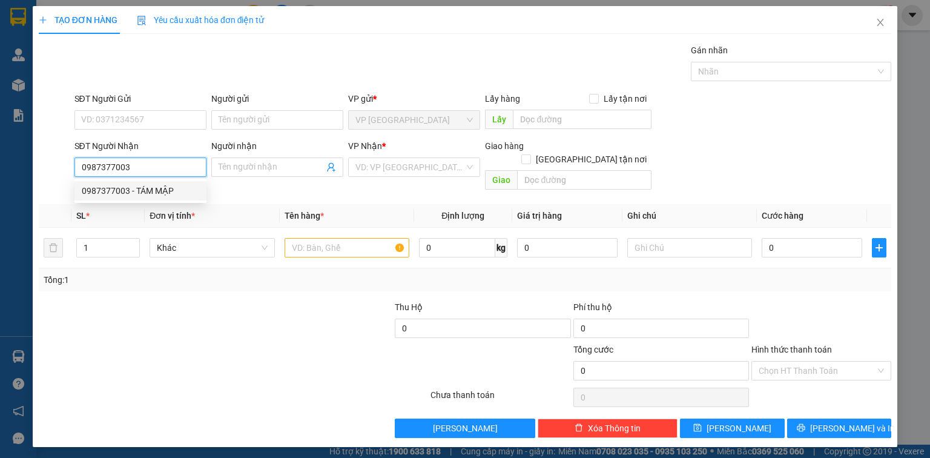
type input "LỘ QUẸO"
type input "20.000"
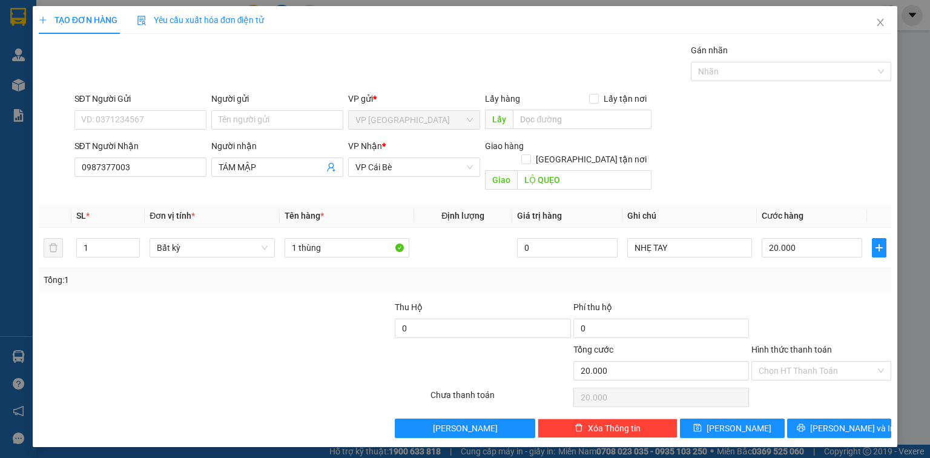
click at [802, 303] on div at bounding box center [821, 321] width 142 height 42
click at [811, 400] on div "Transit Pickup Surcharge Ids Transit Deliver Surcharge Ids Transit Deliver Surc…" at bounding box center [465, 241] width 853 height 394
click at [805, 423] on icon "printer" at bounding box center [801, 427] width 8 height 8
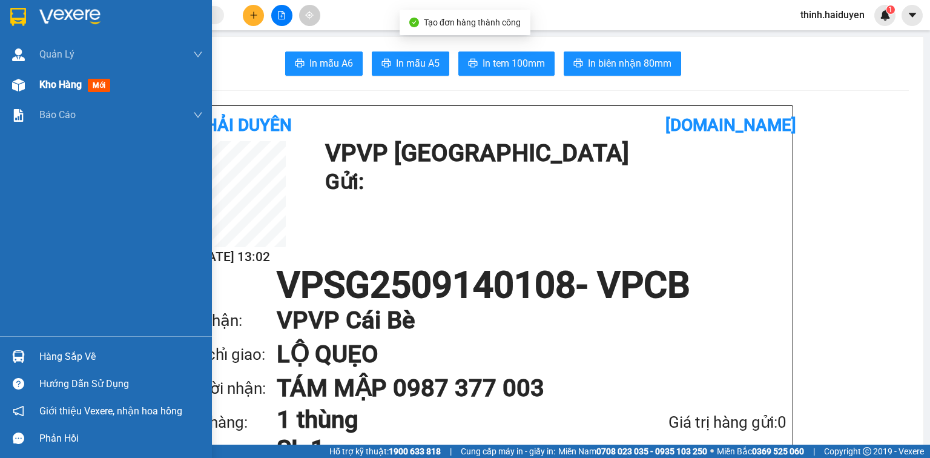
click at [68, 87] on span "Kho hàng" at bounding box center [60, 85] width 42 height 12
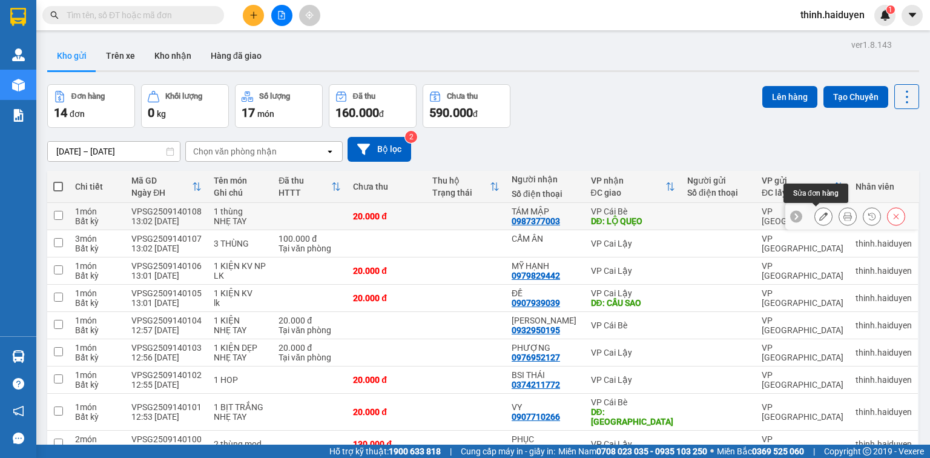
click at [821, 218] on button at bounding box center [823, 216] width 17 height 21
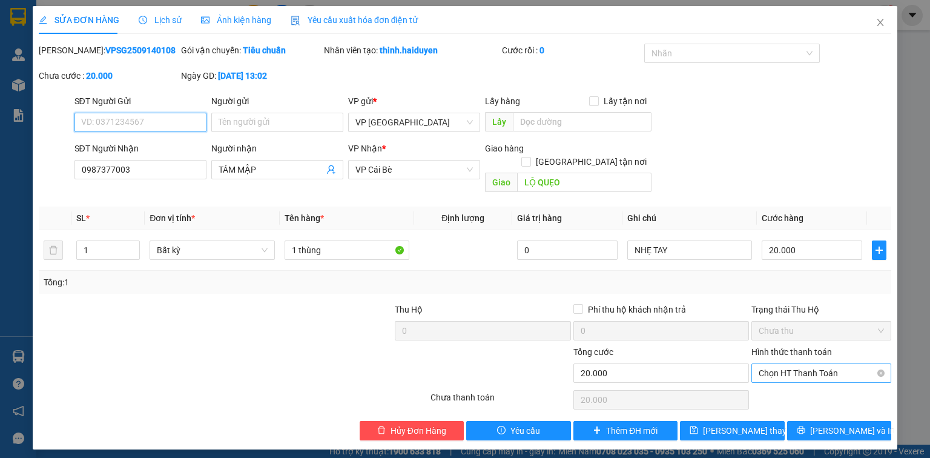
click at [814, 365] on span "Chọn HT Thanh Toán" at bounding box center [821, 373] width 125 height 18
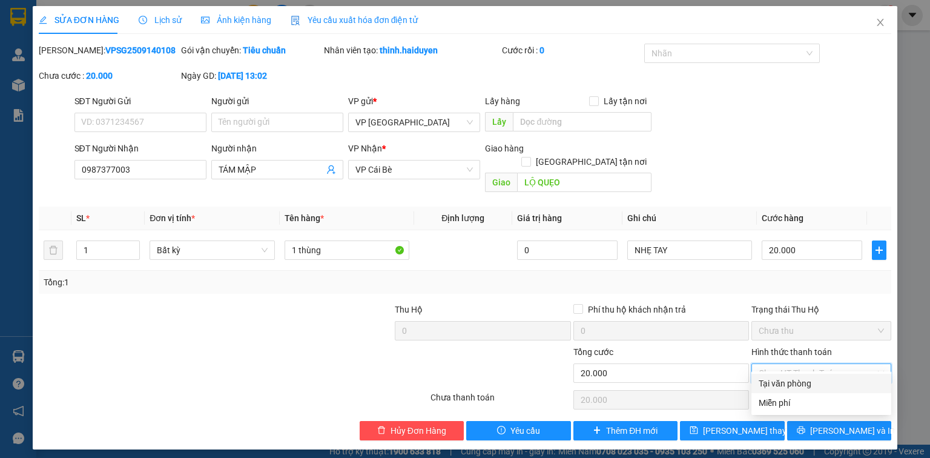
click at [815, 383] on div "Tại văn phòng" at bounding box center [821, 383] width 125 height 13
type input "0"
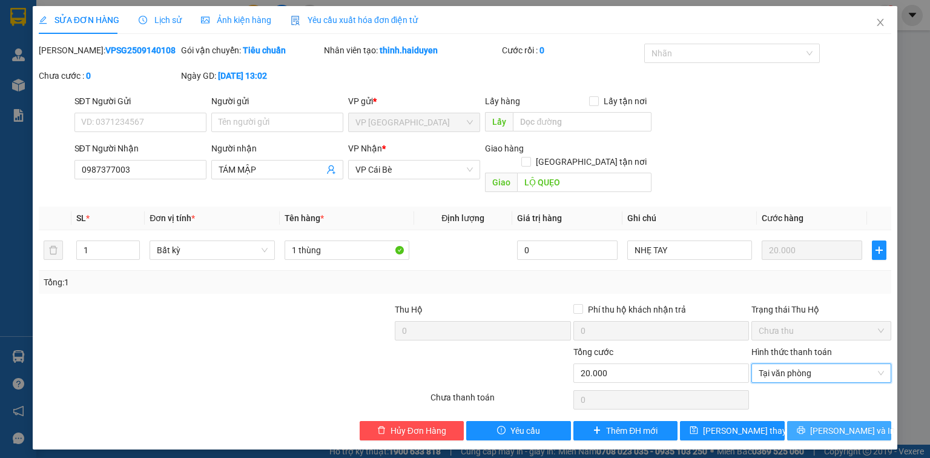
click at [823, 421] on button "[PERSON_NAME] và In" at bounding box center [839, 430] width 105 height 19
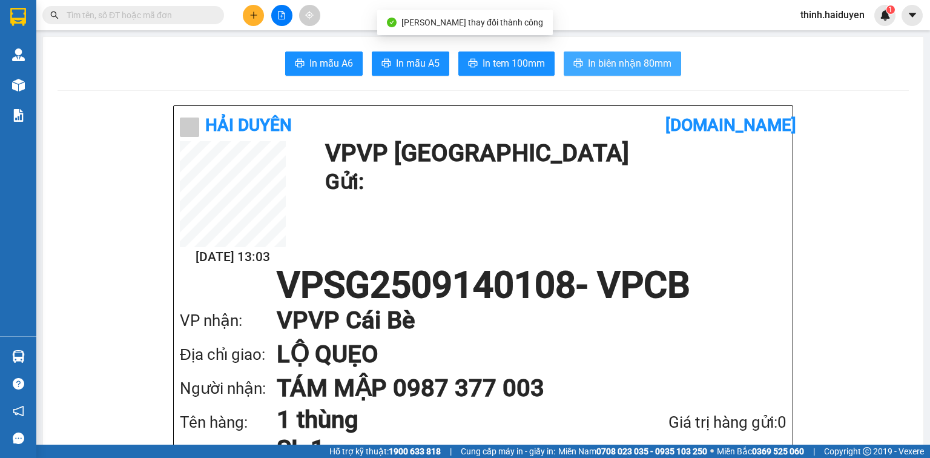
click at [608, 59] on span "In biên nhận 80mm" at bounding box center [630, 63] width 84 height 15
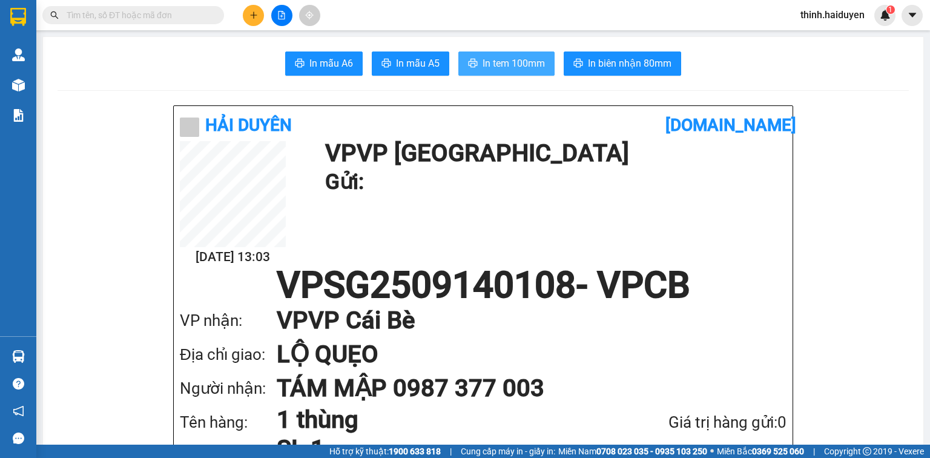
click at [482, 54] on button "In tem 100mm" at bounding box center [506, 63] width 96 height 24
click at [494, 65] on span "In tem 100mm" at bounding box center [514, 63] width 62 height 15
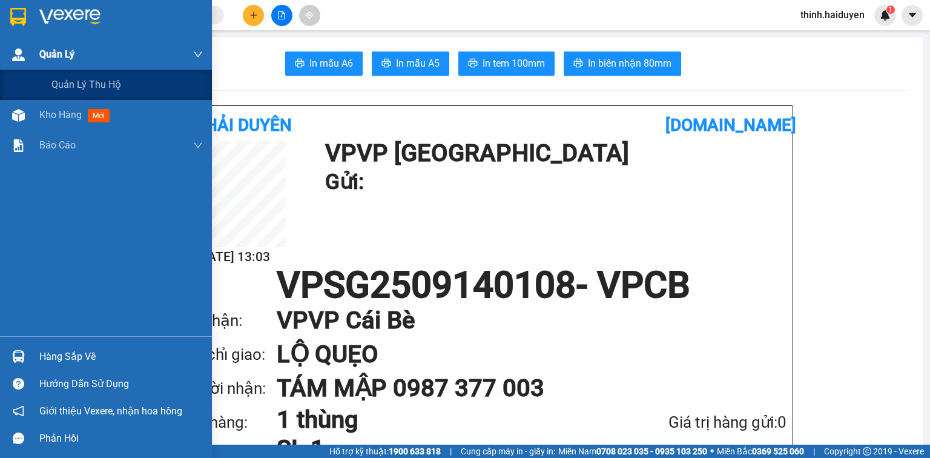
click at [71, 65] on div "Quản Lý" at bounding box center [120, 54] width 163 height 30
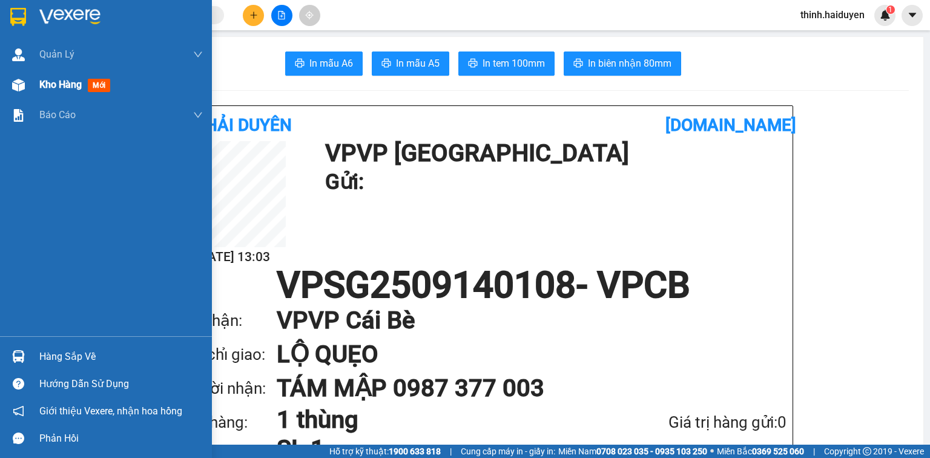
click at [71, 94] on div "Kho hàng mới" at bounding box center [120, 85] width 163 height 30
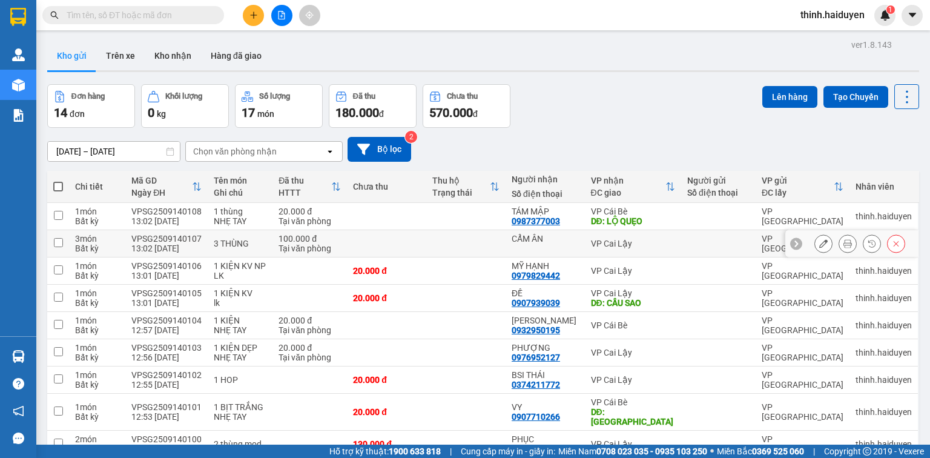
click at [819, 246] on icon at bounding box center [823, 243] width 8 height 8
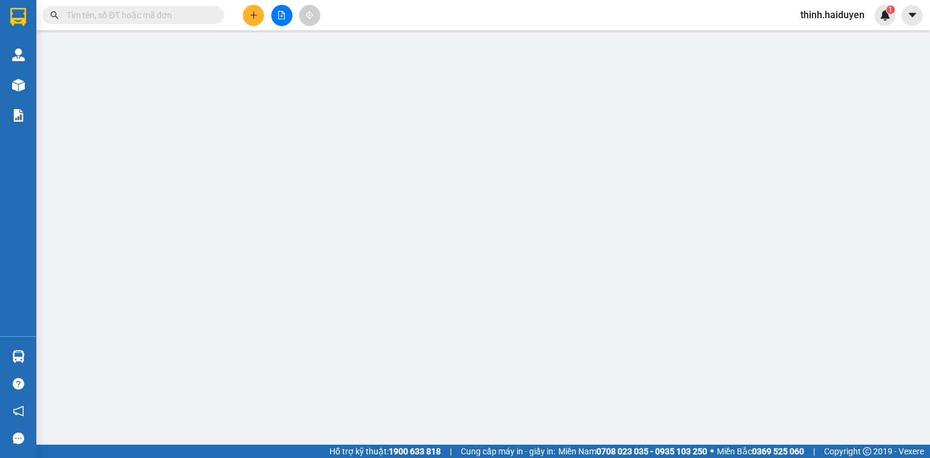
type input "CẨM ÂN"
type input "100.000"
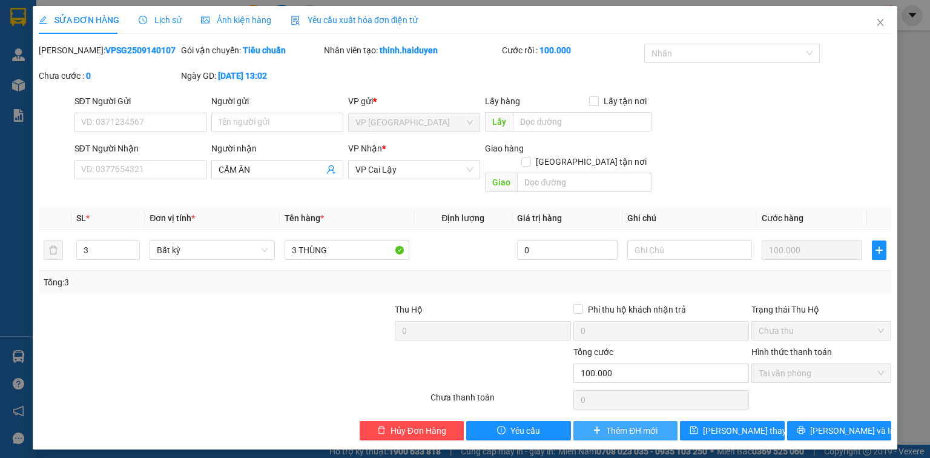
click at [627, 424] on span "Thêm ĐH mới" at bounding box center [631, 430] width 51 height 13
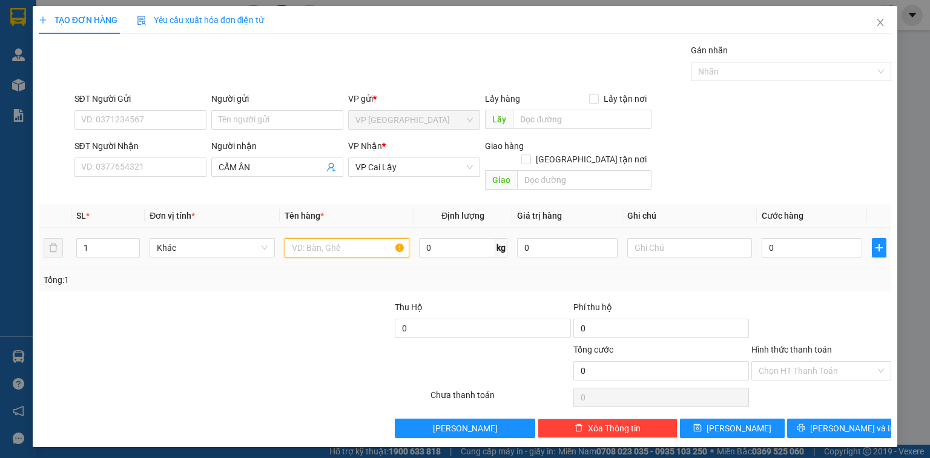
click at [342, 238] on input "text" at bounding box center [347, 247] width 125 height 19
paste input "ÙNG"
type input "3 THÙNG"
click at [69, 233] on tr "1 Khác 3 THÙNG 0 kg 0 0" at bounding box center [465, 248] width 853 height 41
type input "3"
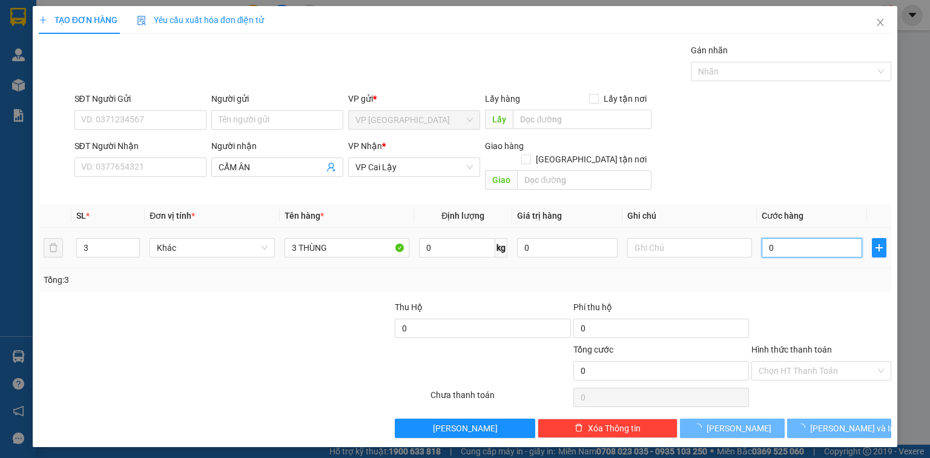
click at [820, 238] on input "0" at bounding box center [812, 247] width 101 height 19
type input "1"
type input "12"
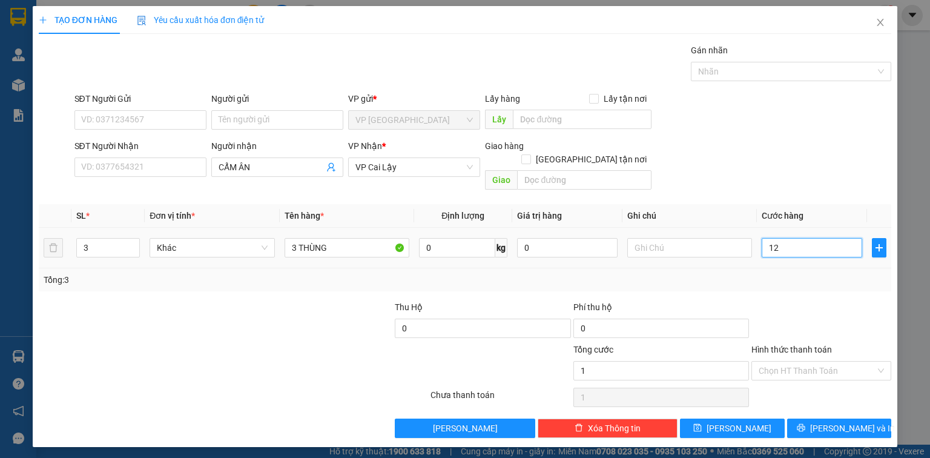
type input "12"
type input "120"
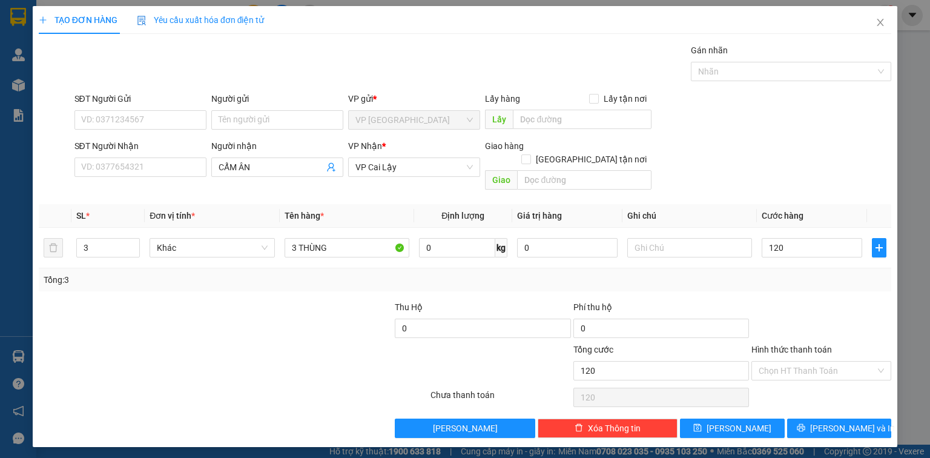
type input "120.000"
click at [826, 276] on div "Tổng: 3" at bounding box center [465, 279] width 853 height 23
click at [833, 365] on div "Hình thức thanh toán Chọn HT Thanh Toán" at bounding box center [821, 364] width 140 height 42
click at [823, 361] on input "Hình thức thanh toán" at bounding box center [817, 370] width 117 height 18
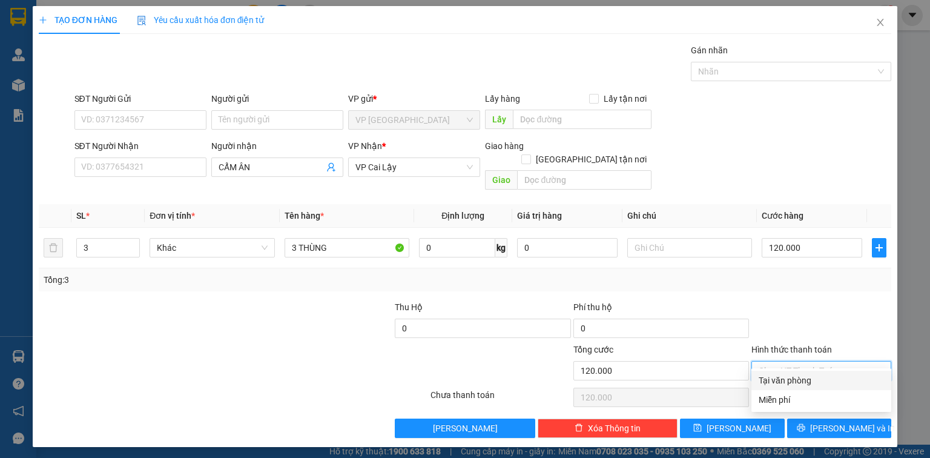
drag, startPoint x: 815, startPoint y: 372, endPoint x: 817, endPoint y: 380, distance: 8.1
click at [815, 373] on div "Tại văn phòng" at bounding box center [821, 380] width 140 height 19
type input "0"
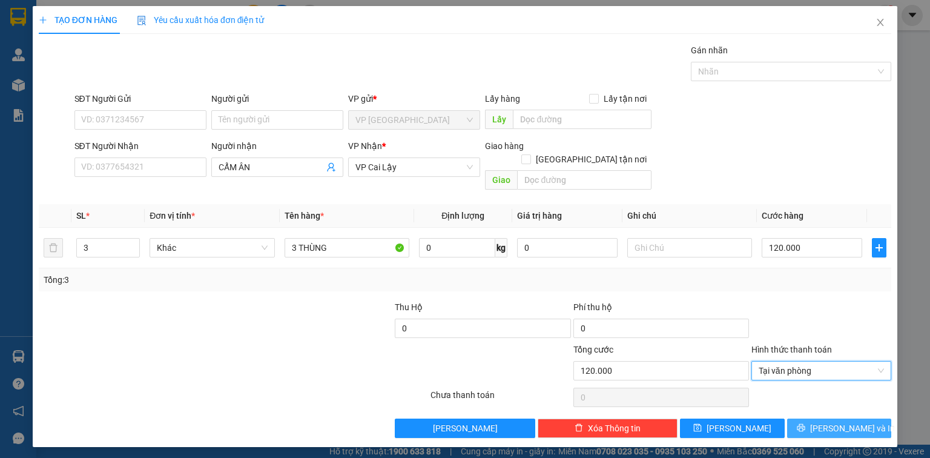
click at [840, 421] on span "[PERSON_NAME] và In" at bounding box center [852, 427] width 85 height 13
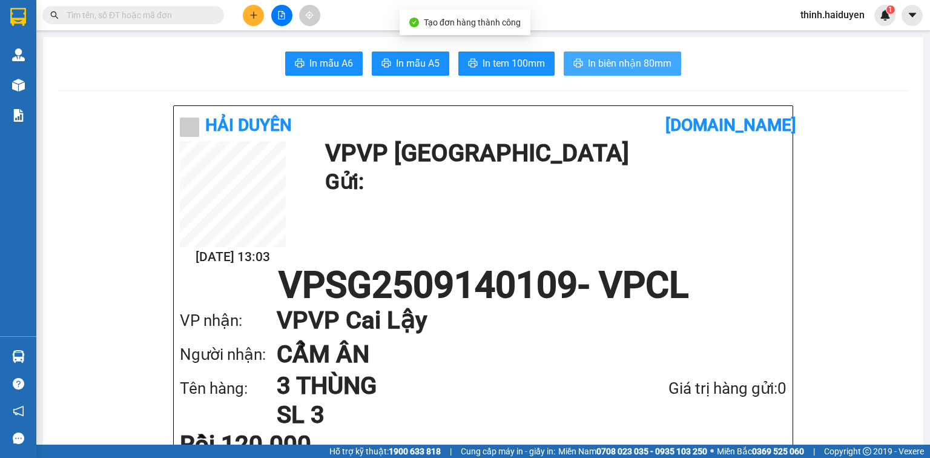
click at [638, 64] on span "In biên nhận 80mm" at bounding box center [630, 63] width 84 height 15
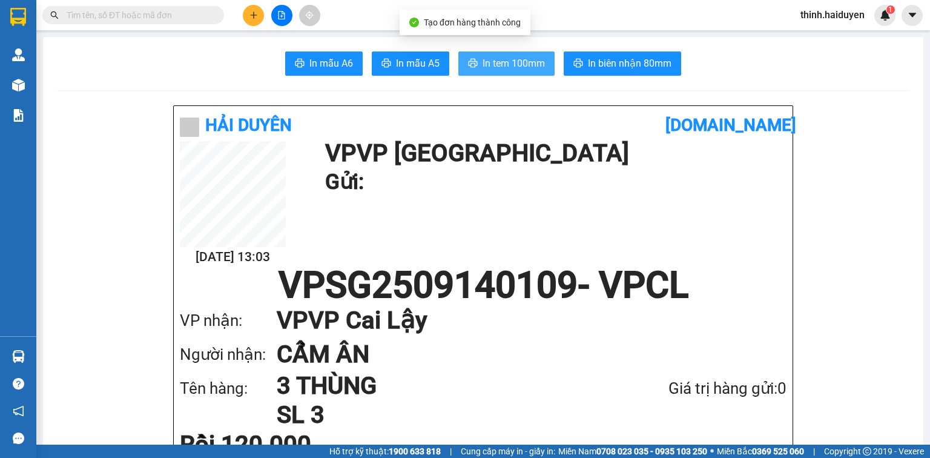
click at [523, 73] on button "In tem 100mm" at bounding box center [506, 63] width 96 height 24
click at [550, 193] on h1 "Gửi:" at bounding box center [552, 181] width 455 height 33
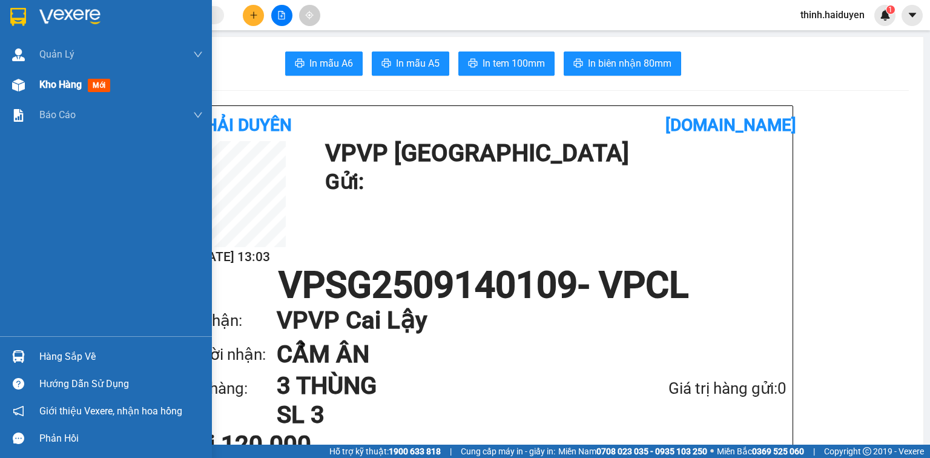
click at [65, 85] on span "Kho hàng" at bounding box center [60, 85] width 42 height 12
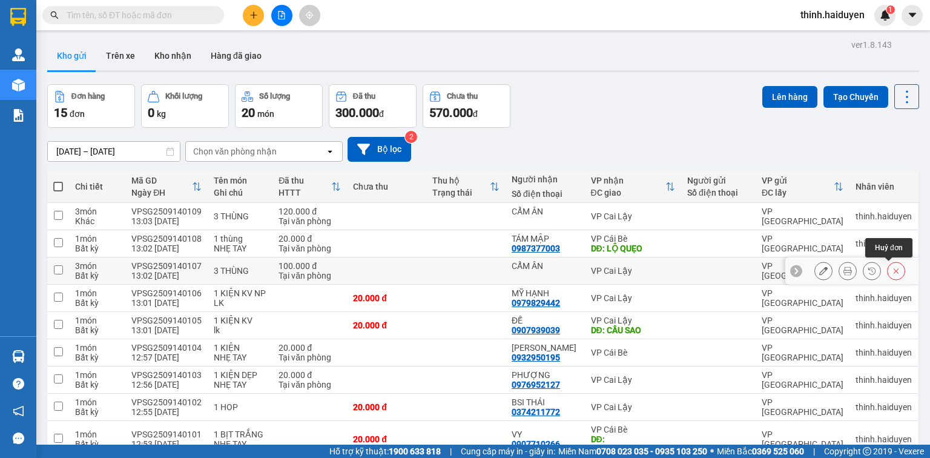
click at [892, 269] on icon at bounding box center [896, 270] width 8 height 8
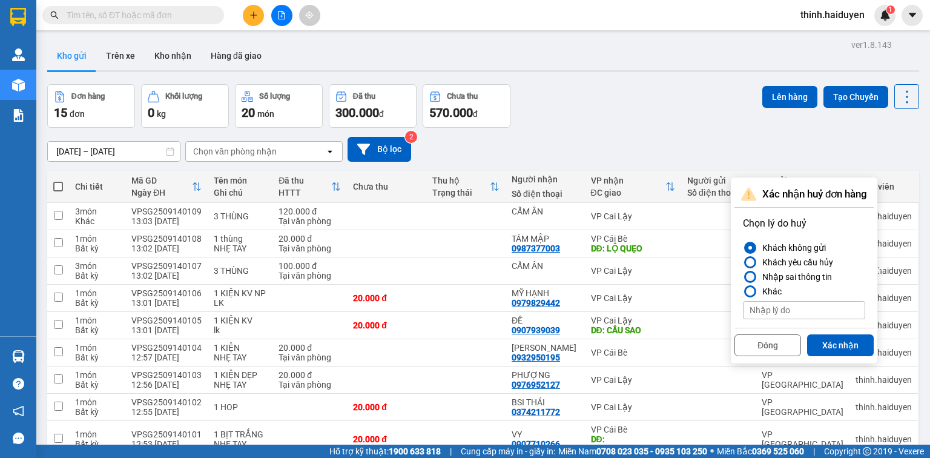
click at [746, 277] on div at bounding box center [750, 276] width 8 height 8
click at [743, 277] on input "Nhập sai thông tin" at bounding box center [743, 277] width 0 height 0
click at [833, 342] on button "Xác nhận" at bounding box center [840, 345] width 67 height 22
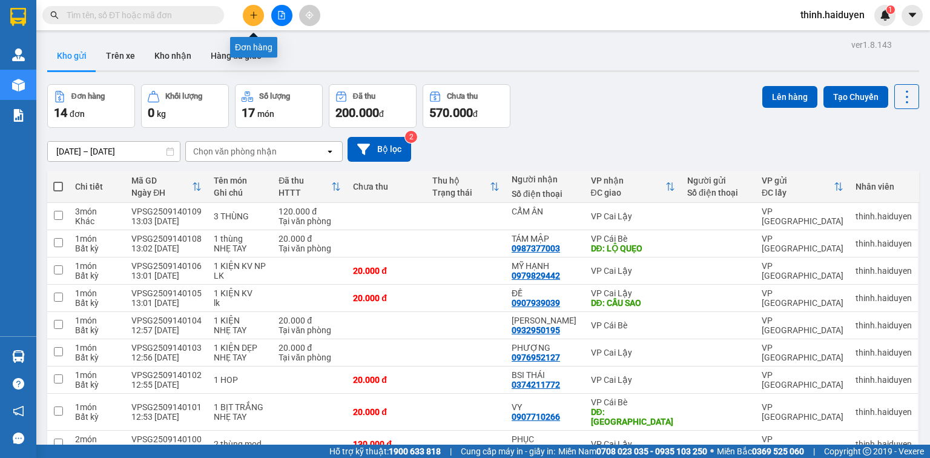
click at [130, 7] on span at bounding box center [133, 15] width 182 height 18
click at [129, 17] on input "text" at bounding box center [138, 14] width 143 height 13
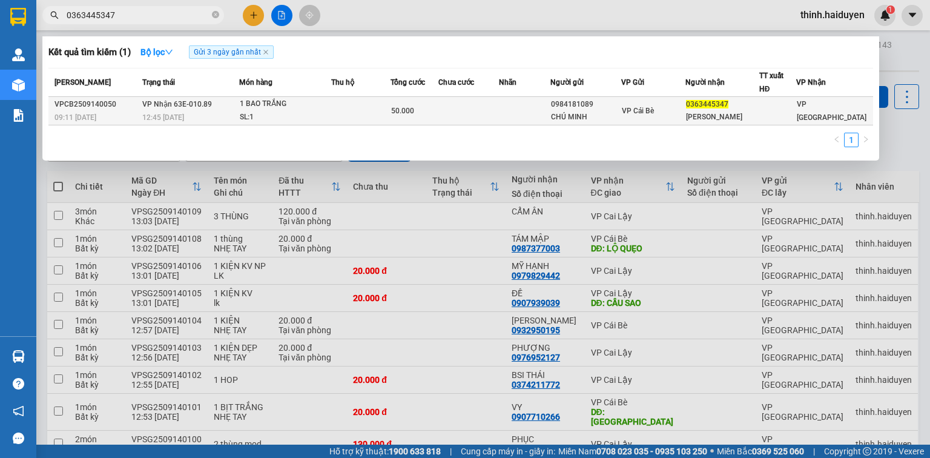
type input "0363445347"
click at [305, 120] on div "SL: 1" at bounding box center [285, 117] width 91 height 13
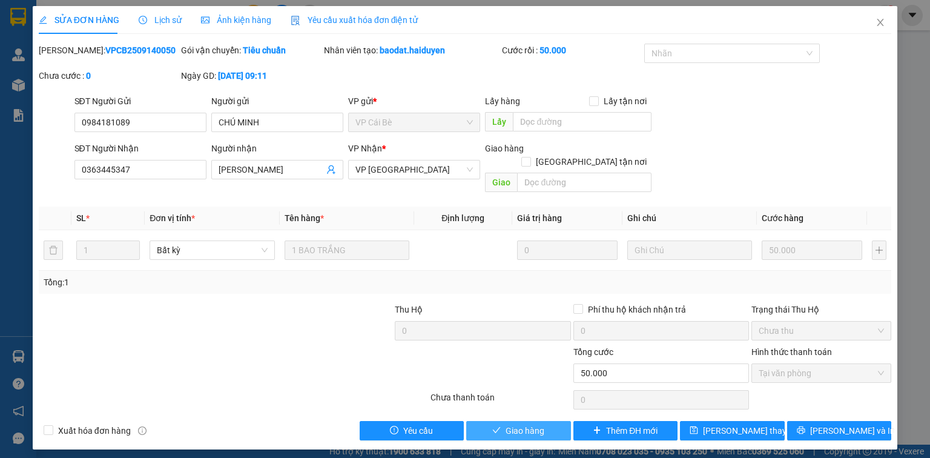
click at [498, 426] on button "Giao hàng" at bounding box center [518, 430] width 105 height 19
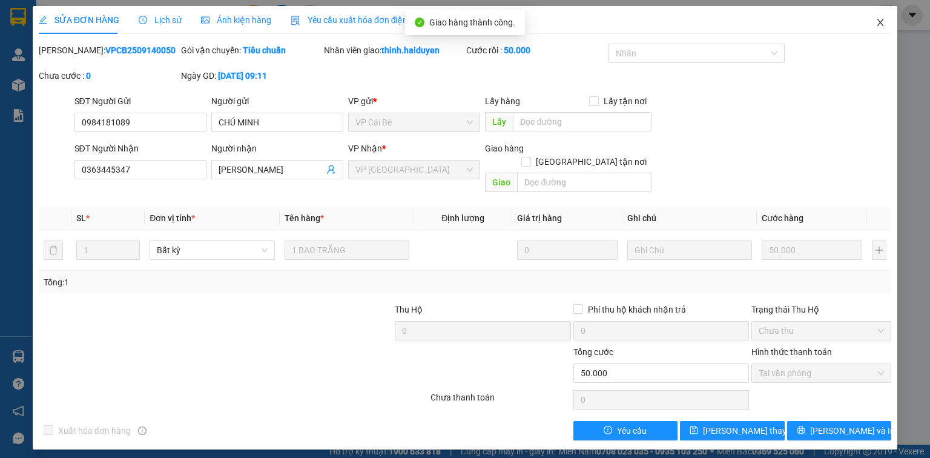
click at [877, 22] on icon "close" at bounding box center [881, 23] width 10 height 10
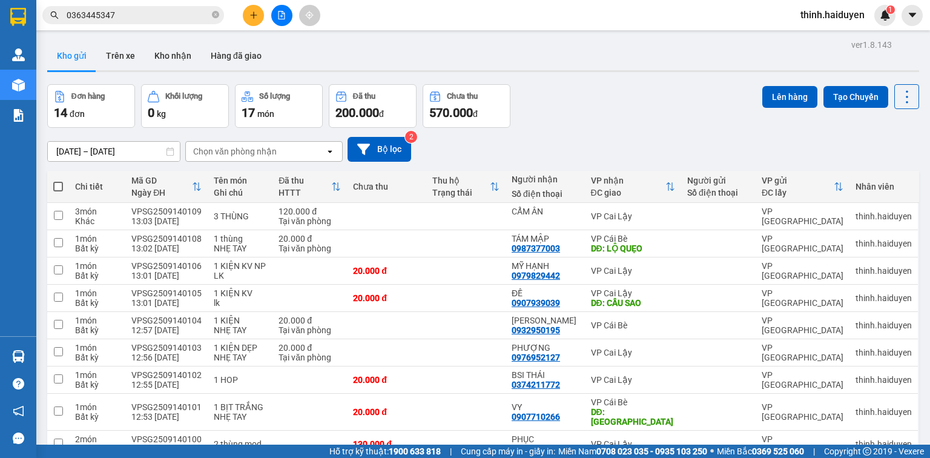
click at [136, 7] on span "0363445347" at bounding box center [133, 15] width 182 height 18
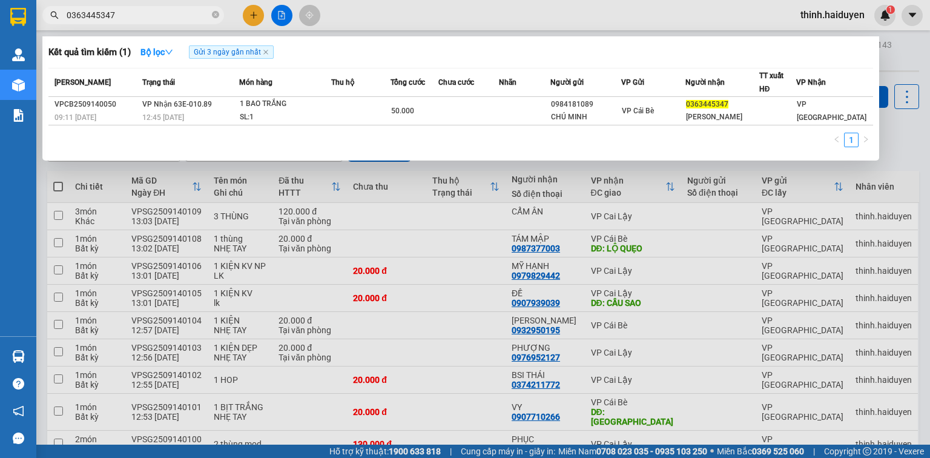
click at [136, 10] on input "0363445347" at bounding box center [138, 14] width 143 height 13
type input "0347712206"
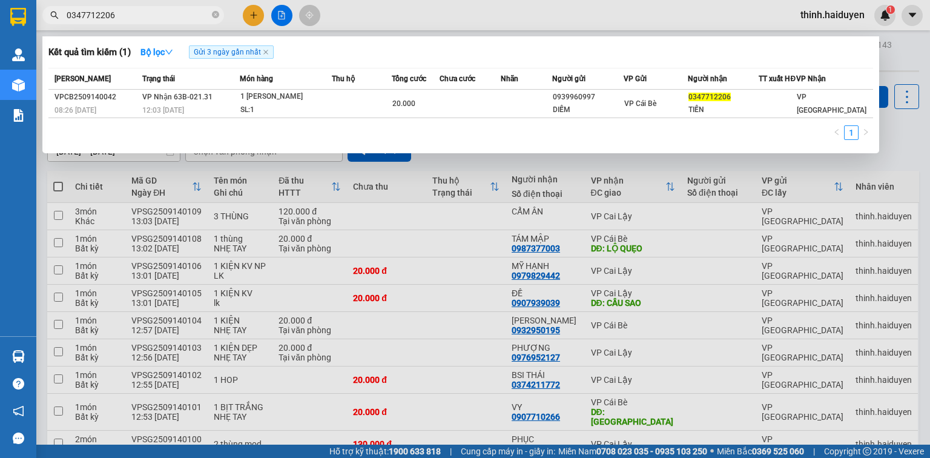
drag, startPoint x: 214, startPoint y: 13, endPoint x: 211, endPoint y: 1, distance: 12.3
click at [214, 12] on icon "close-circle" at bounding box center [215, 14] width 7 height 7
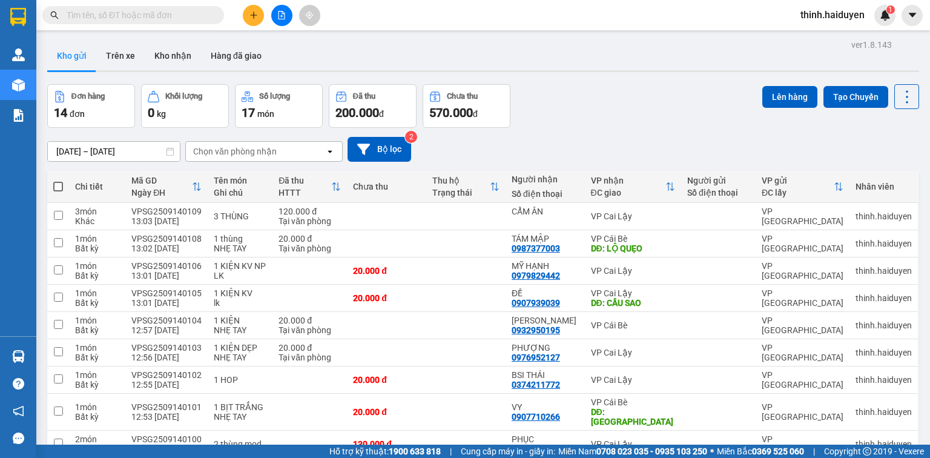
click at [167, 12] on input "text" at bounding box center [138, 14] width 143 height 13
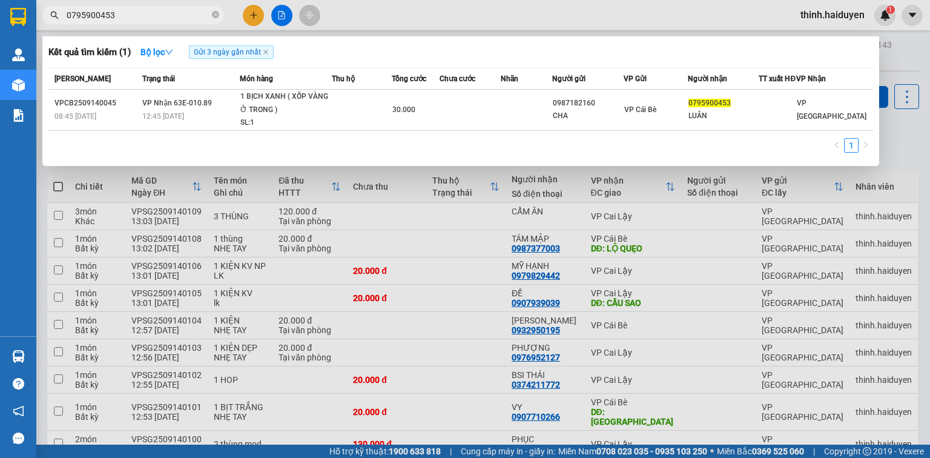
type input "0795900453"
click at [259, 18] on div at bounding box center [465, 229] width 930 height 458
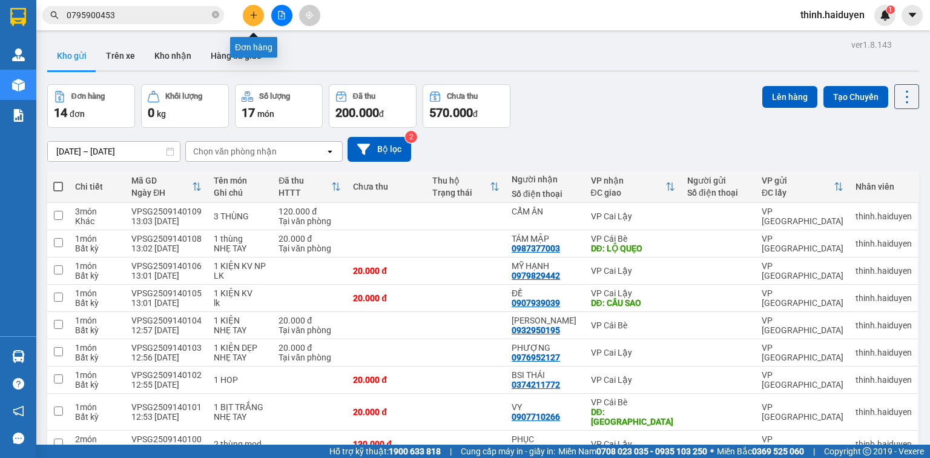
click at [259, 18] on button at bounding box center [253, 15] width 21 height 21
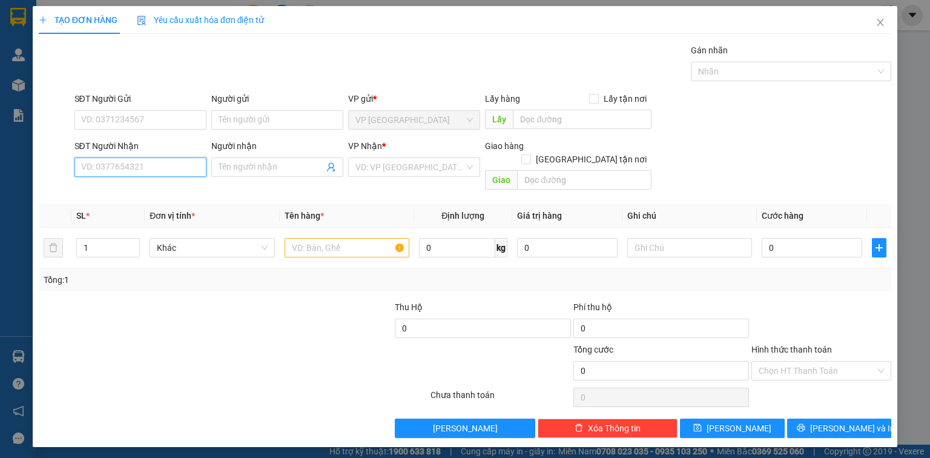
click at [176, 167] on input "SĐT Người Nhận" at bounding box center [140, 166] width 132 height 19
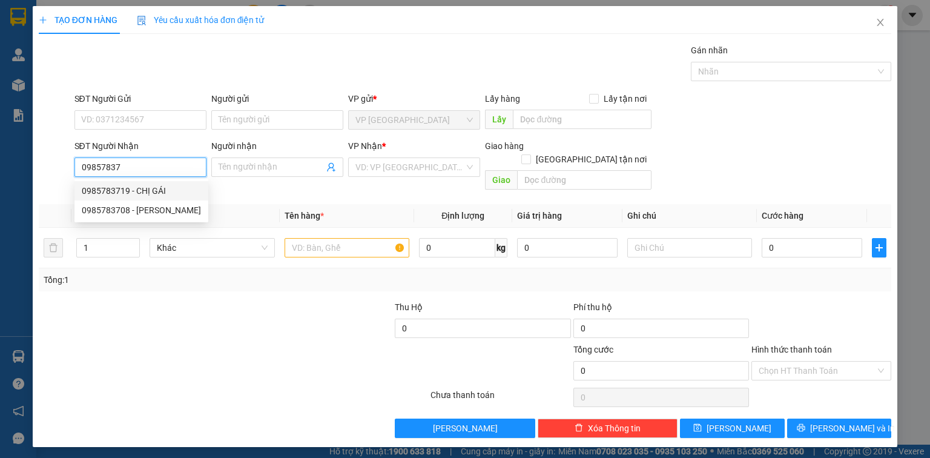
click at [147, 187] on div "0985783719 - CHỊ GÁI" at bounding box center [141, 190] width 119 height 13
type input "0985783719"
type input "CHỊ GÁI"
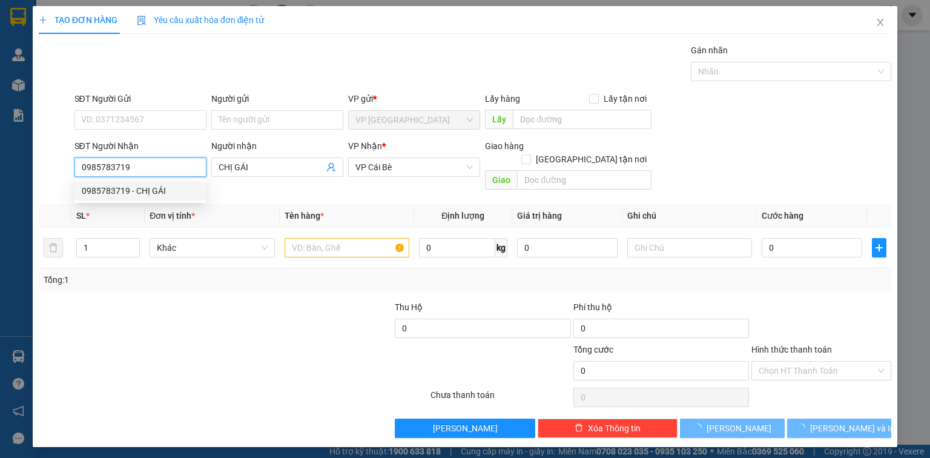
type input "40.000"
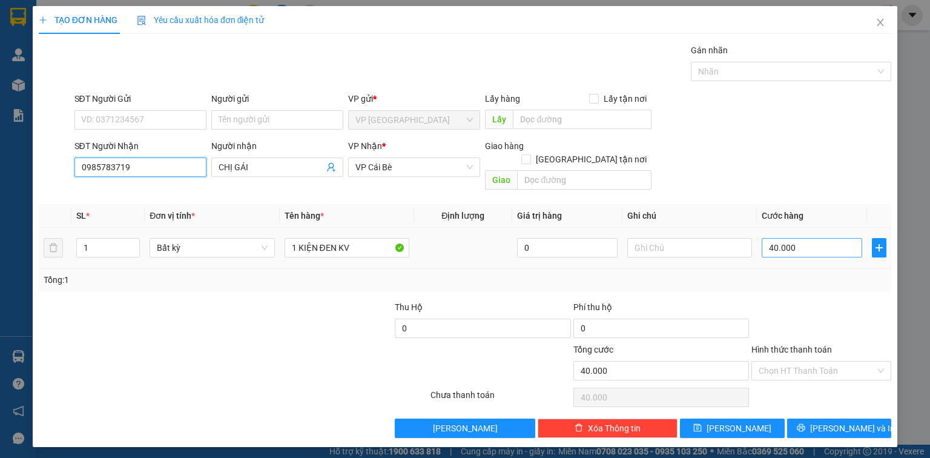
type input "0985783719"
click at [810, 238] on input "40.000" at bounding box center [812, 247] width 101 height 19
type input "2"
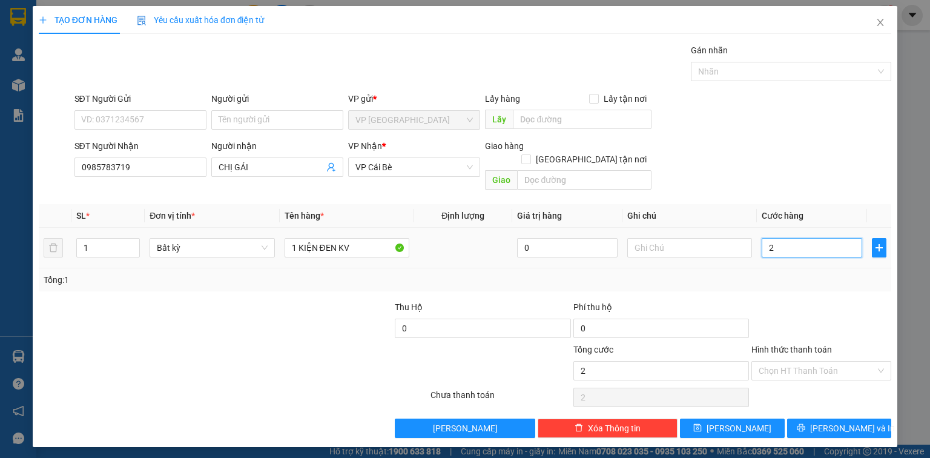
type input "20"
type input "20.000"
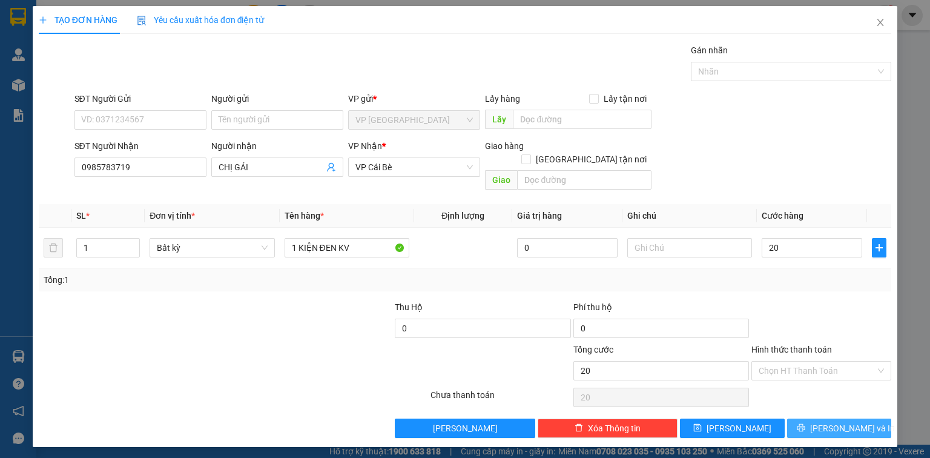
type input "20.000"
click at [834, 421] on span "[PERSON_NAME] và In" at bounding box center [852, 427] width 85 height 13
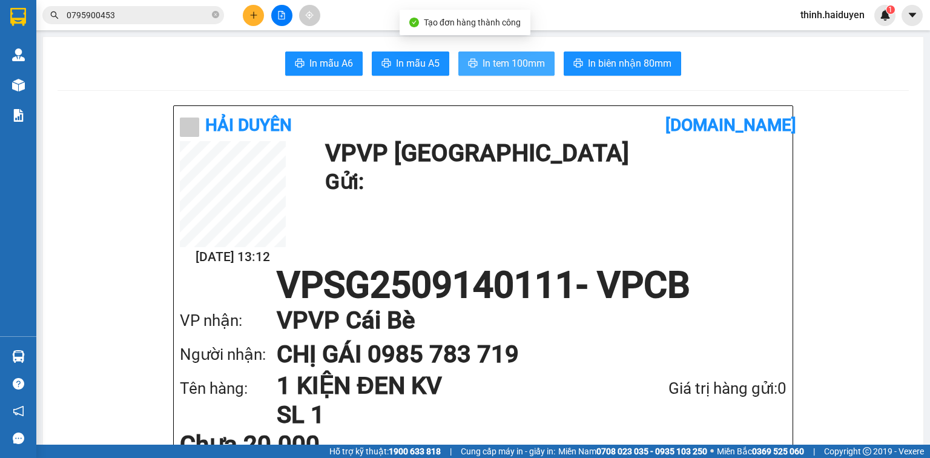
click at [520, 58] on span "In tem 100mm" at bounding box center [514, 63] width 62 height 15
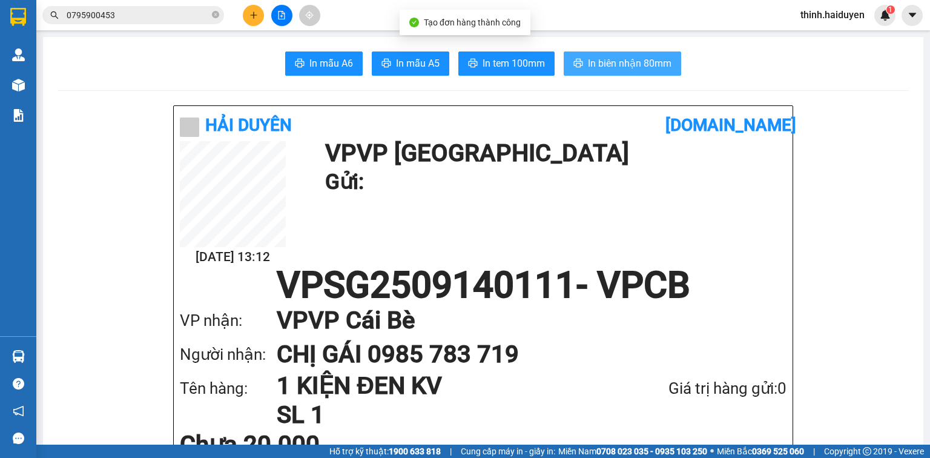
click at [611, 67] on span "In biên nhận 80mm" at bounding box center [630, 63] width 84 height 15
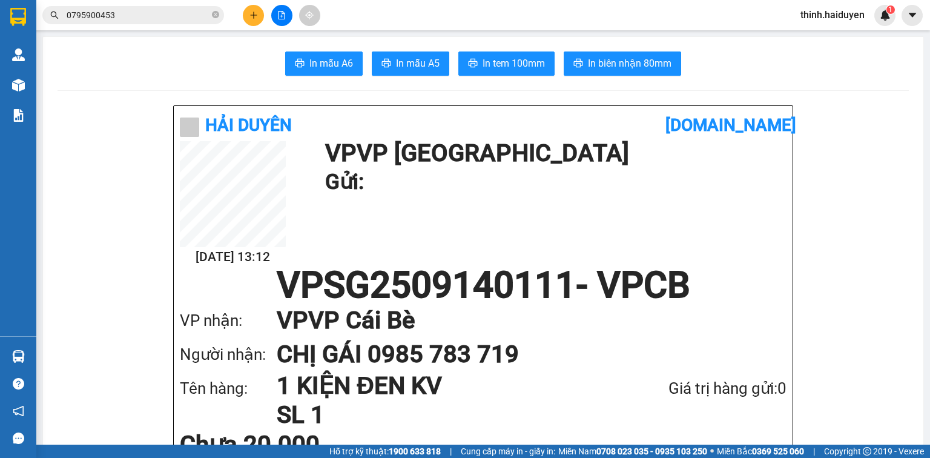
click at [162, 13] on input "0795900453" at bounding box center [138, 14] width 143 height 13
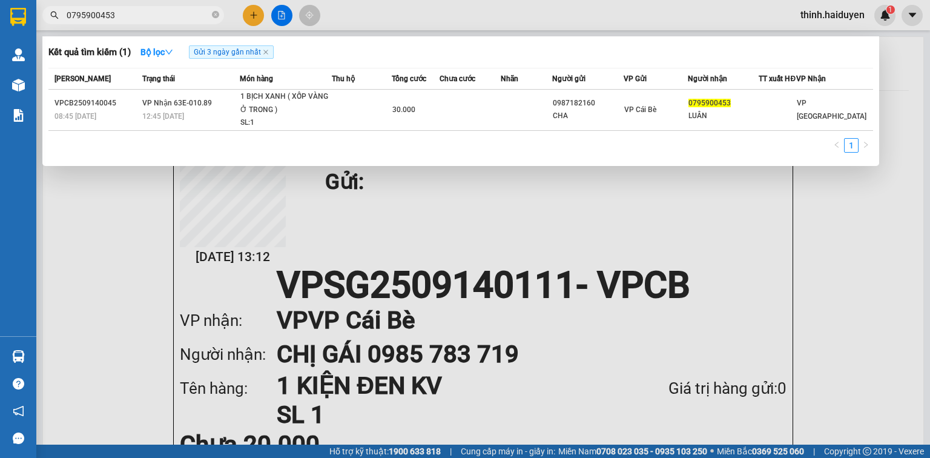
click at [162, 13] on input "0795900453" at bounding box center [138, 14] width 143 height 13
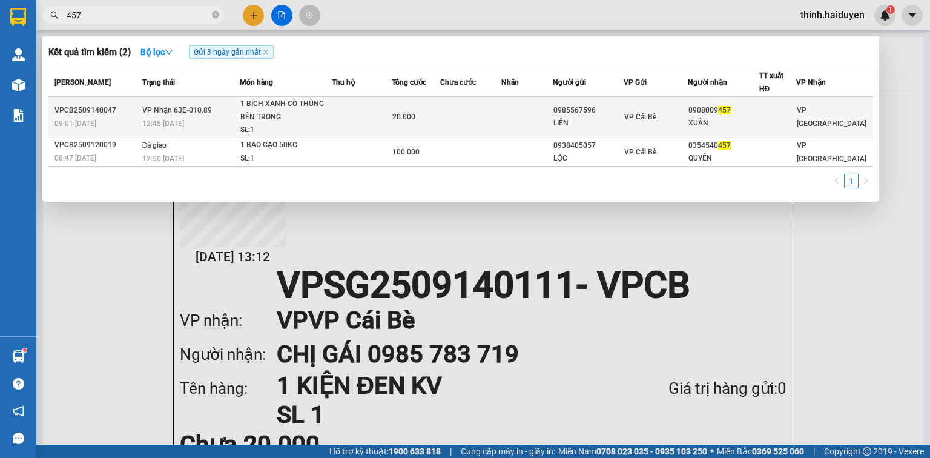
type input "457"
click at [242, 116] on td "1 BỊCH XANH CÓ THÙNG BÊN TRONG SL: 1" at bounding box center [286, 117] width 92 height 41
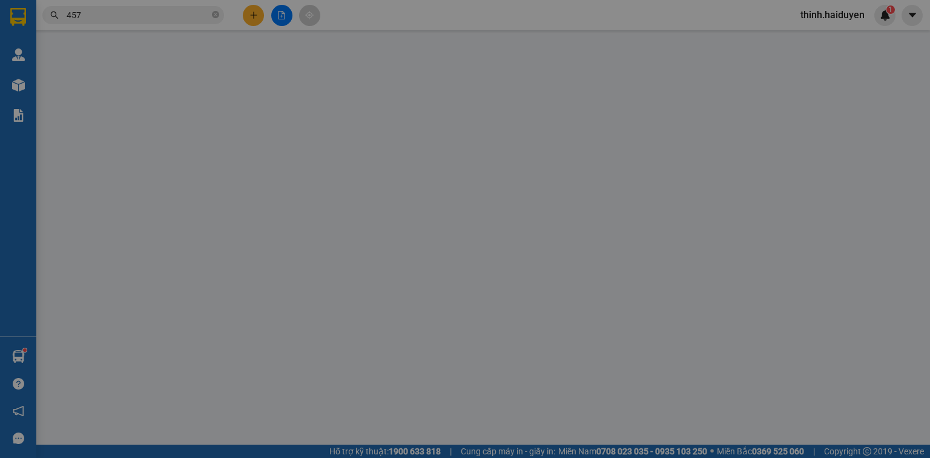
type input "0985567596"
type input "LIÊN"
type input "0908009457"
type input "XUÂN"
type input "20.000"
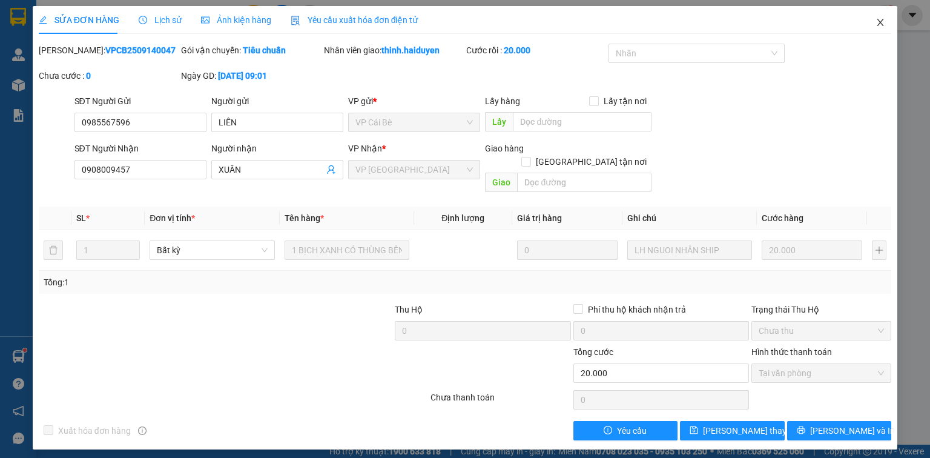
click at [880, 19] on icon "close" at bounding box center [881, 23] width 10 height 10
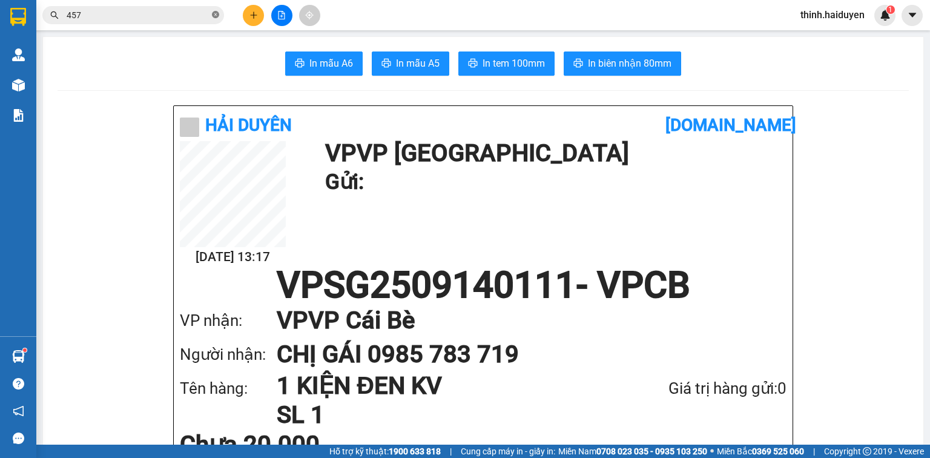
click at [218, 17] on icon "close-circle" at bounding box center [215, 14] width 7 height 7
click at [257, 17] on icon "plus" at bounding box center [253, 15] width 8 height 8
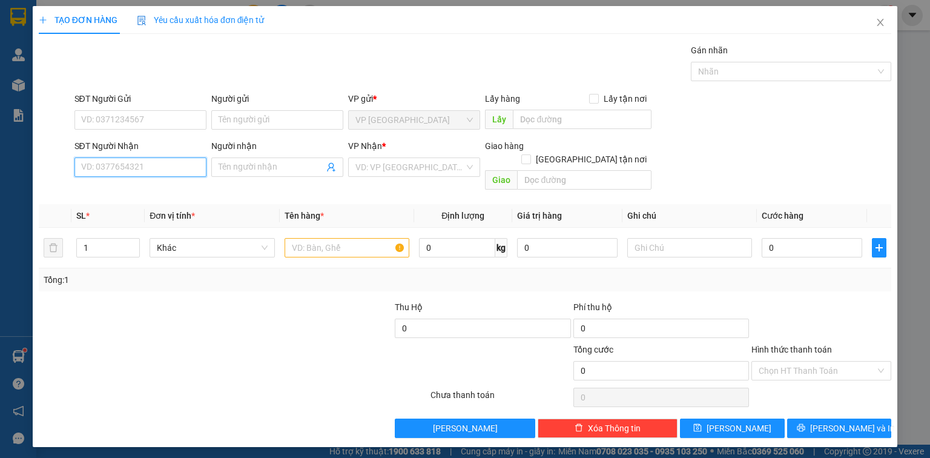
click at [180, 162] on input "SĐT Người Nhận" at bounding box center [140, 166] width 132 height 19
click at [165, 189] on div "0939069251 - XUÂN" at bounding box center [140, 190] width 117 height 13
type input "0939069251"
type input "XUÂN"
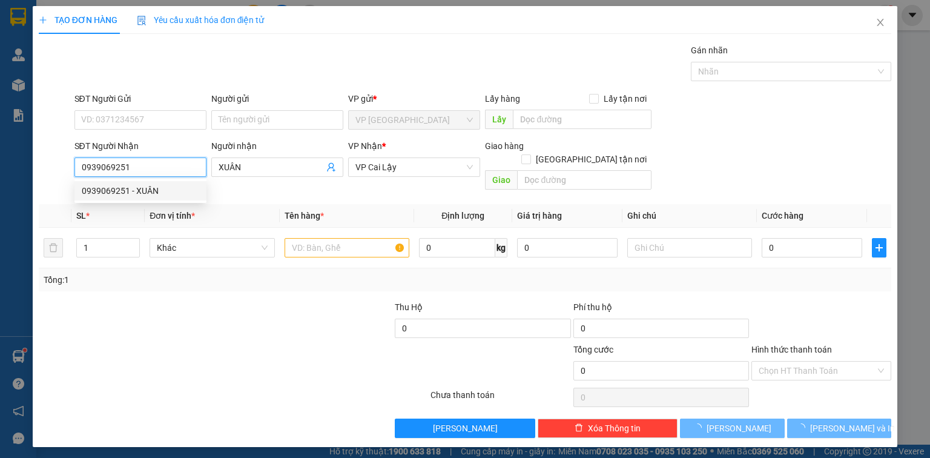
type input "50.000"
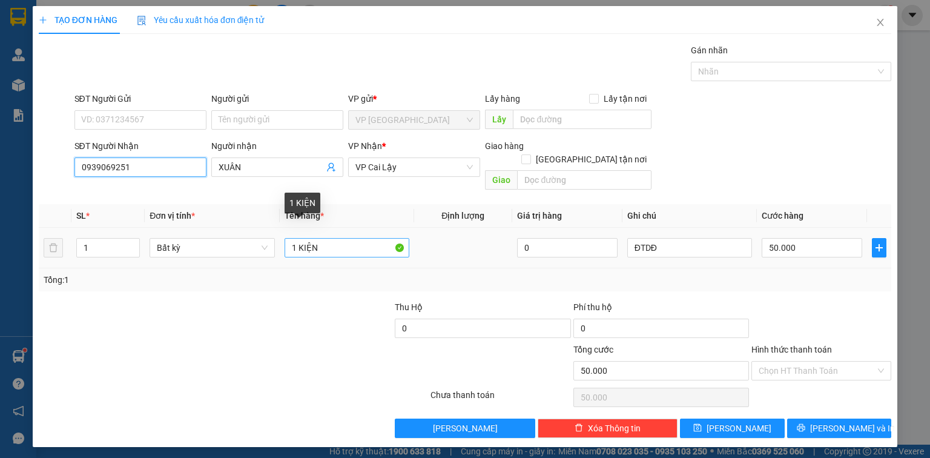
type input "0939069251"
click at [345, 238] on input "1 KIỆN" at bounding box center [347, 247] width 125 height 19
click at [344, 238] on input "1 KIỆN" at bounding box center [347, 247] width 125 height 19
paste input "ÚI"
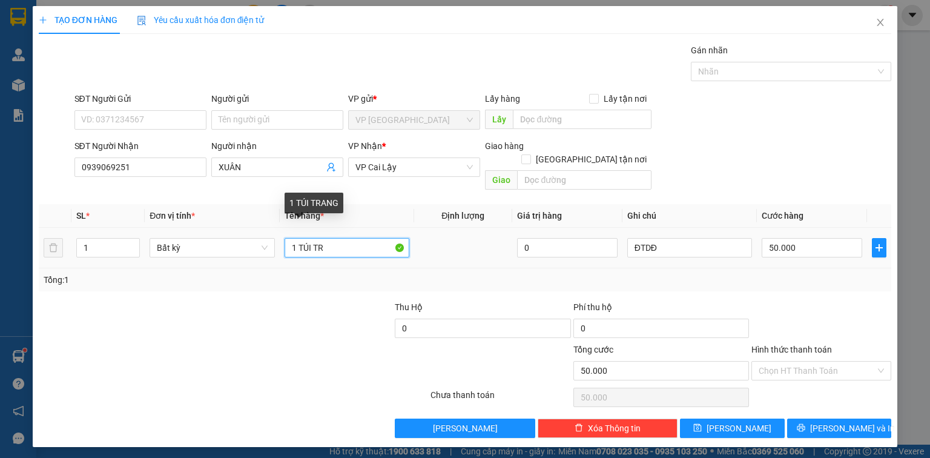
paste input "ĂNG"
paste input "ẮNG"
type input "1 TÚI TRẮNG"
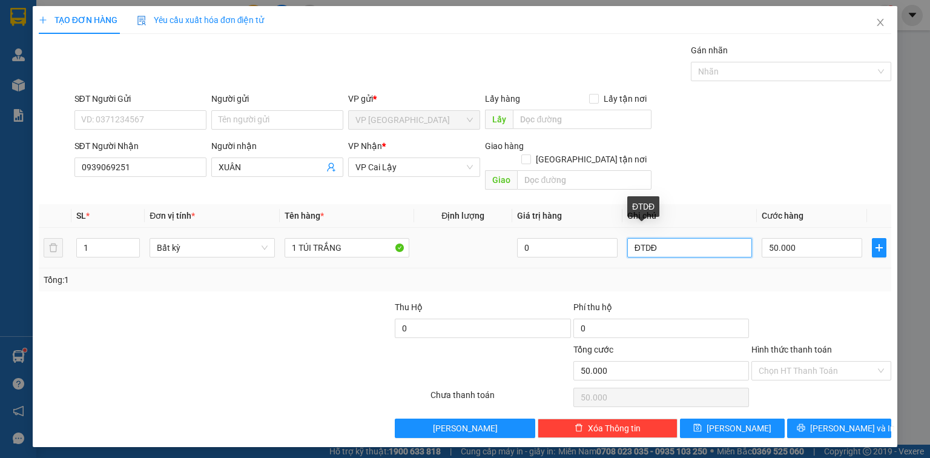
click at [674, 238] on input "ĐTDĐ" at bounding box center [689, 247] width 125 height 19
click at [673, 238] on input "ĐTDĐ" at bounding box center [689, 247] width 125 height 19
paste input "Ẹ"
type input "NHẸ TAY"
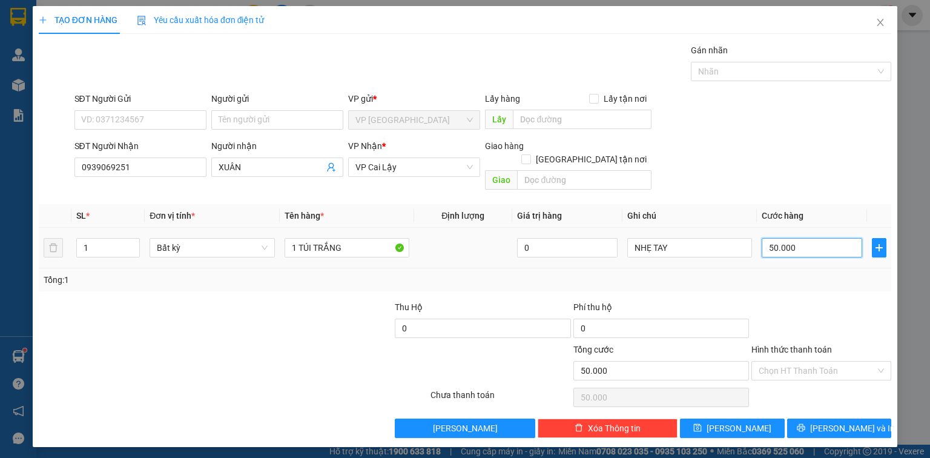
click at [829, 238] on input "50.000" at bounding box center [812, 247] width 101 height 19
type input "2"
type input "20"
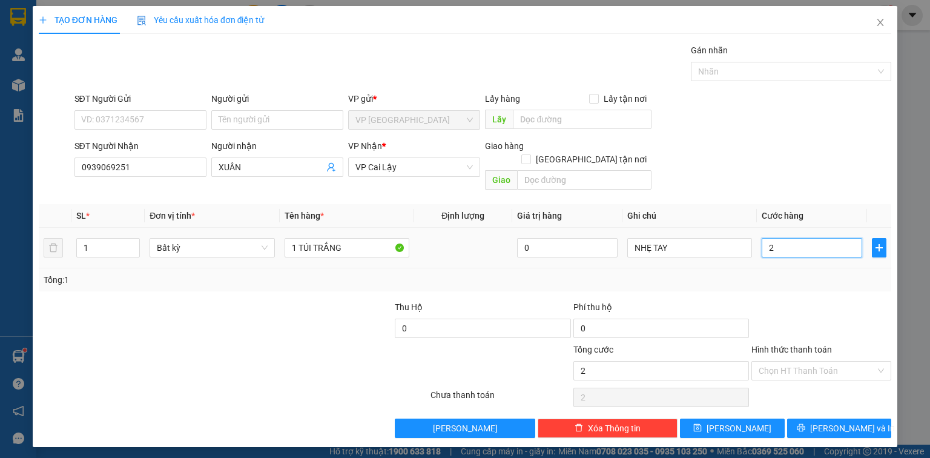
type input "20"
type input "20.000"
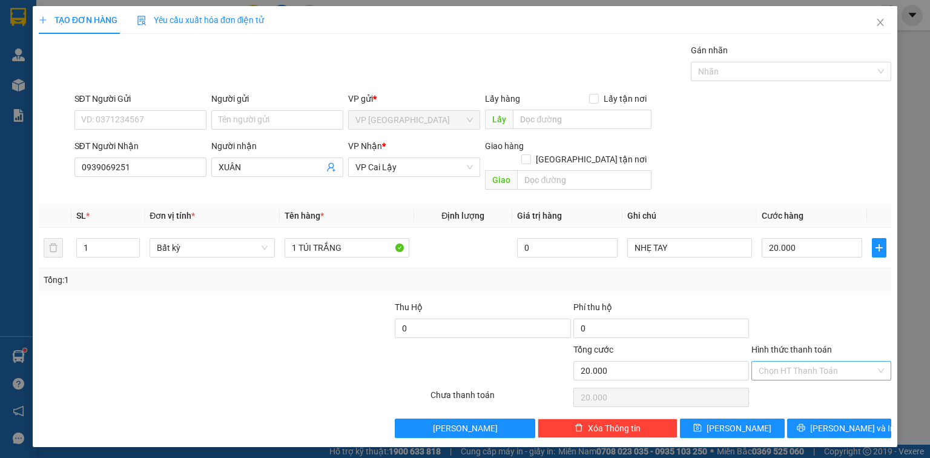
click at [831, 361] on input "Hình thức thanh toán" at bounding box center [817, 370] width 117 height 18
drag, startPoint x: 826, startPoint y: 380, endPoint x: 840, endPoint y: 402, distance: 25.9
click at [826, 380] on div "Tại văn phòng" at bounding box center [821, 380] width 125 height 13
type input "0"
click at [855, 421] on span "[PERSON_NAME] và In" at bounding box center [852, 427] width 85 height 13
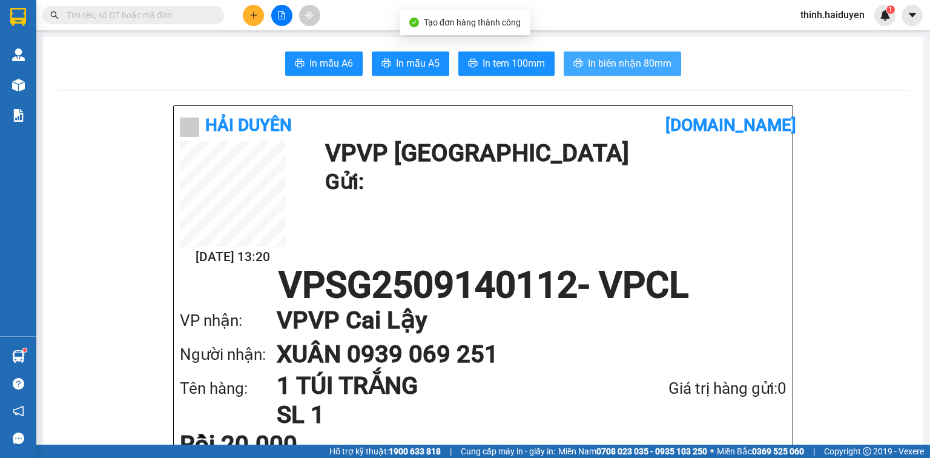
click at [605, 56] on span "In biên nhận 80mm" at bounding box center [630, 63] width 84 height 15
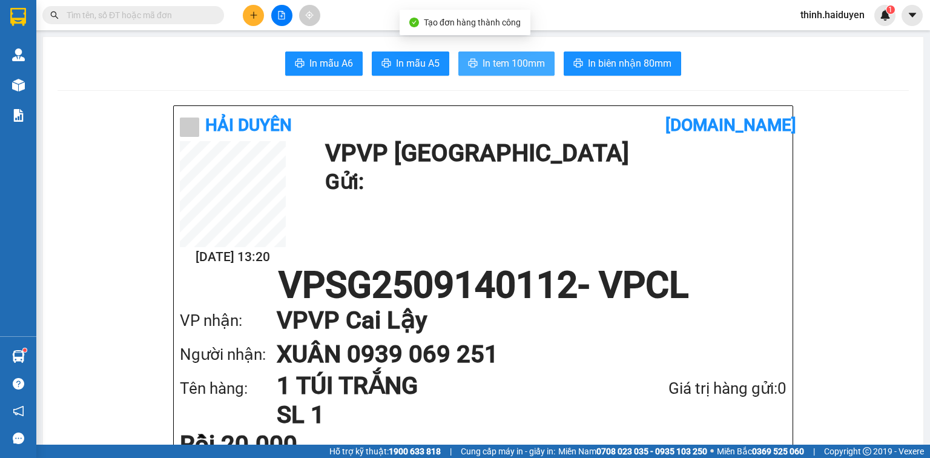
click at [489, 67] on span "In tem 100mm" at bounding box center [514, 63] width 62 height 15
click at [162, 12] on input "text" at bounding box center [138, 14] width 143 height 13
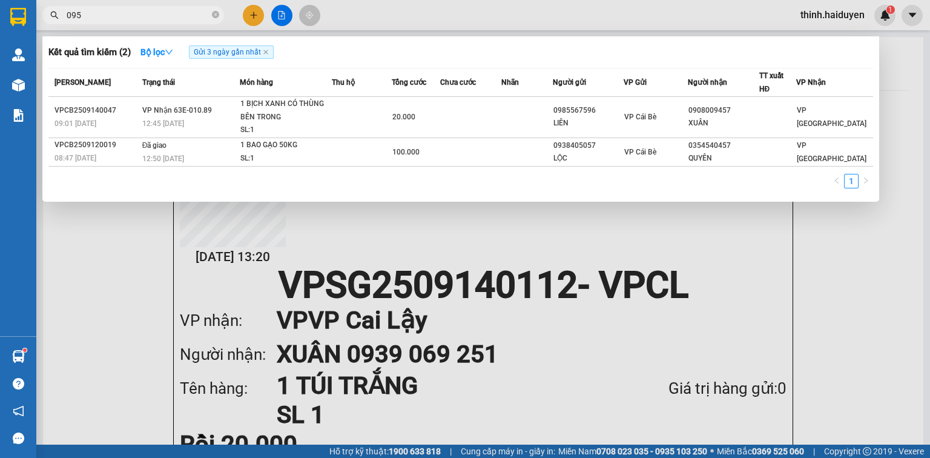
type input "0959"
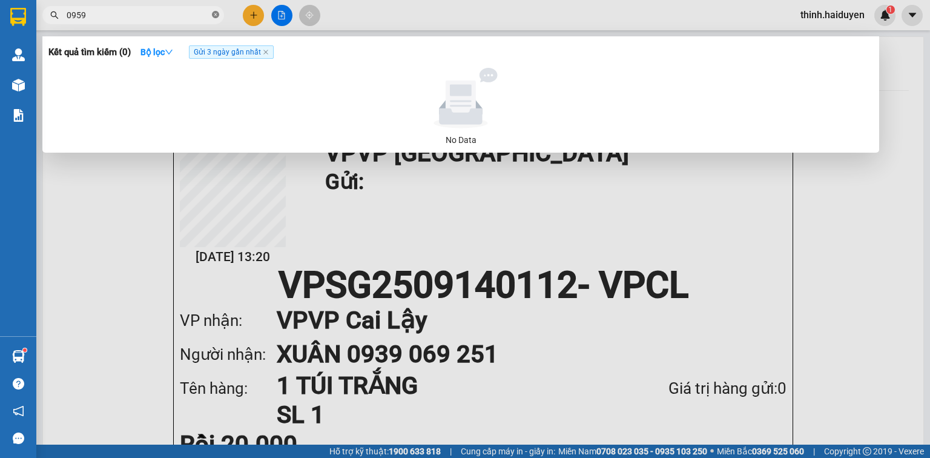
click at [216, 13] on icon "close-circle" at bounding box center [215, 14] width 7 height 7
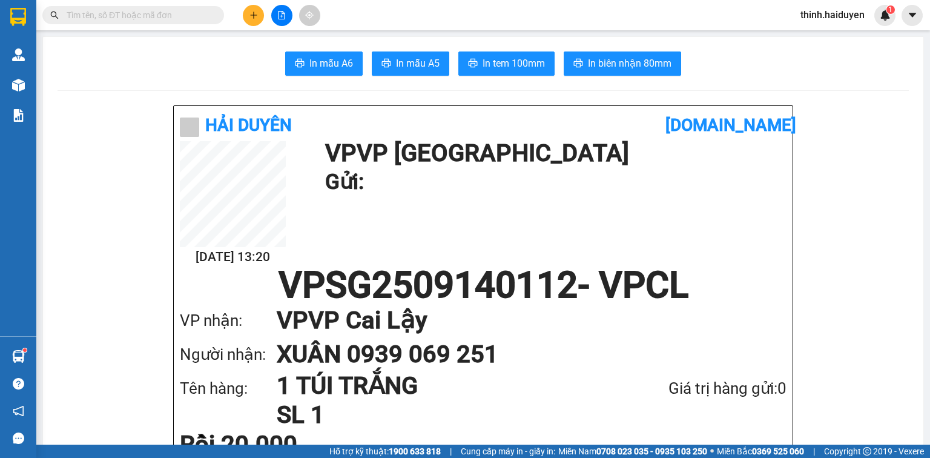
click at [150, 17] on input "text" at bounding box center [138, 14] width 143 height 13
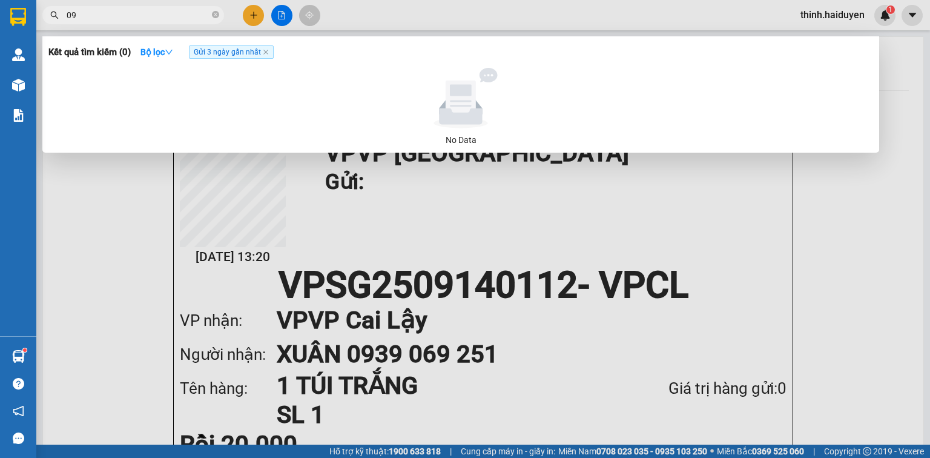
type input "0"
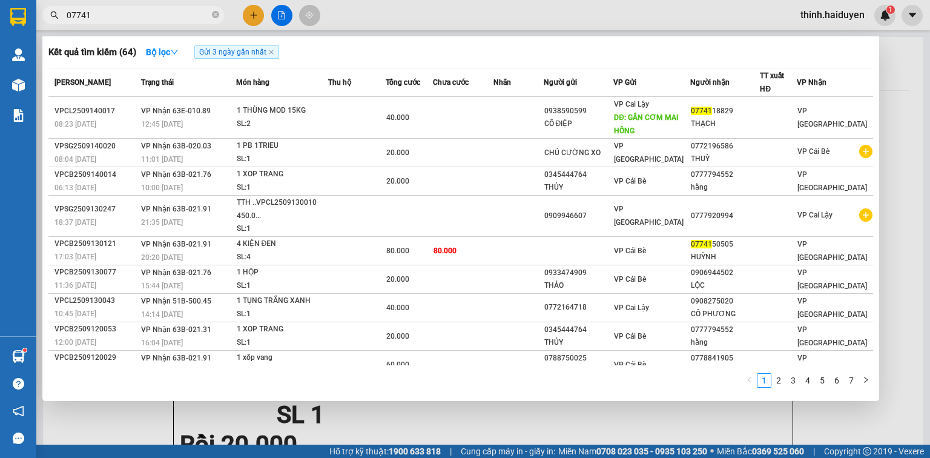
type input "077411"
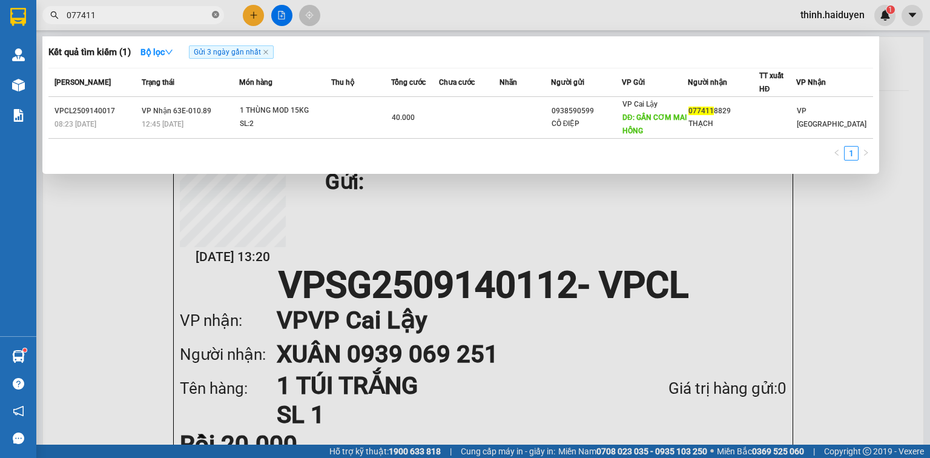
click at [217, 12] on icon "close-circle" at bounding box center [215, 14] width 7 height 7
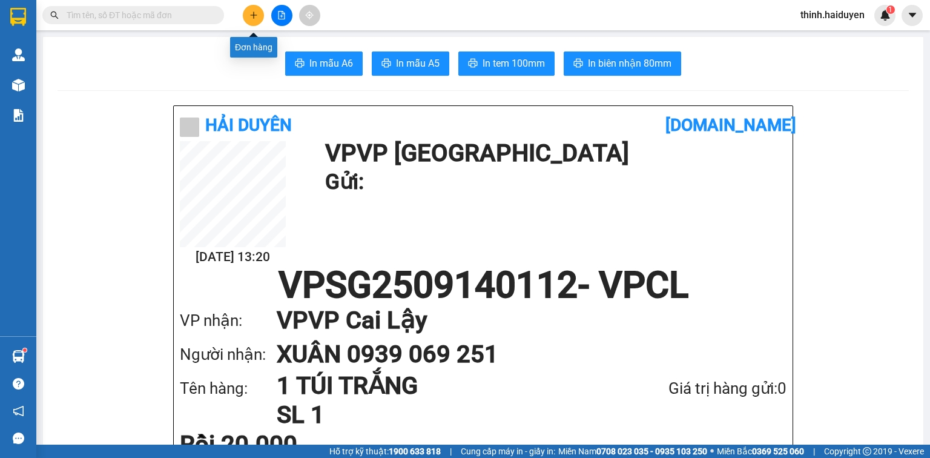
click at [252, 15] on icon "plus" at bounding box center [253, 15] width 7 height 1
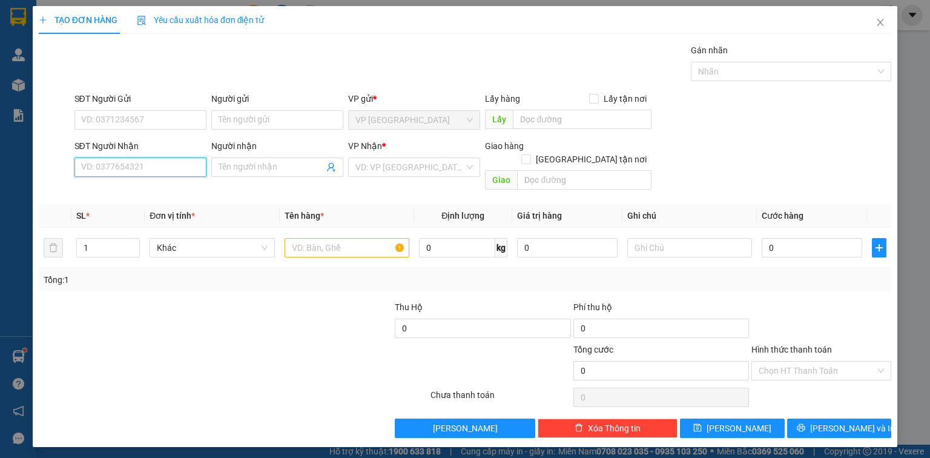
click at [161, 167] on input "SĐT Người Nhận" at bounding box center [140, 166] width 132 height 19
click at [189, 169] on input "SĐT Người Nhận" at bounding box center [140, 166] width 132 height 19
type input "0779729175"
click at [165, 186] on div "0779729175 - TRỰC" at bounding box center [140, 190] width 117 height 13
type input "TRỰC"
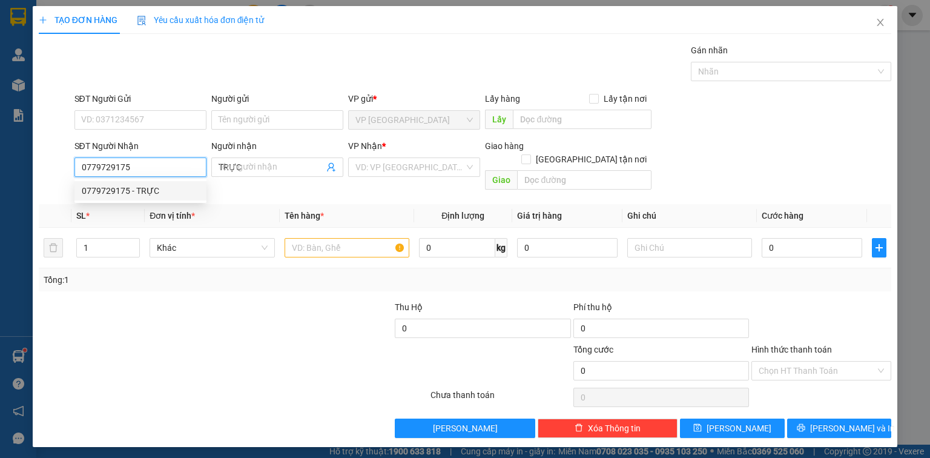
type input "20.000"
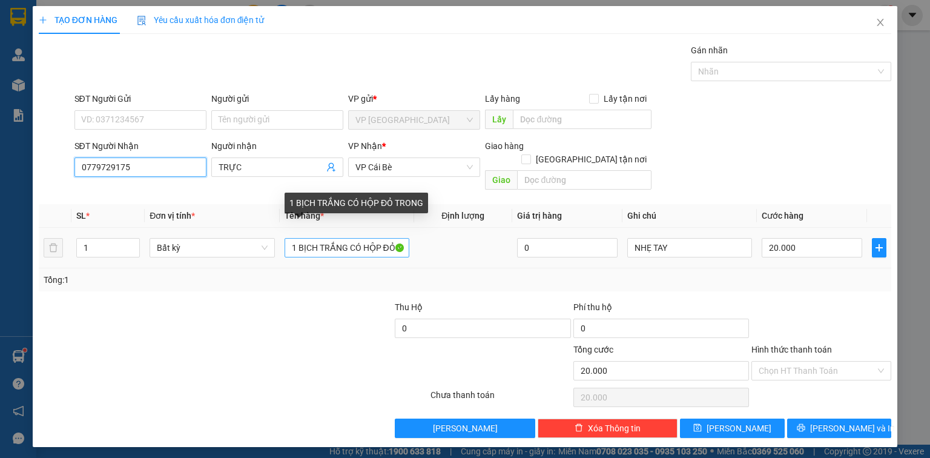
type input "0779729175"
drag, startPoint x: 320, startPoint y: 240, endPoint x: 404, endPoint y: 233, distance: 84.4
click at [404, 238] on input "1 BỊCH TRẮNG CÓ HỘP ĐỎ TRONG" at bounding box center [347, 247] width 125 height 19
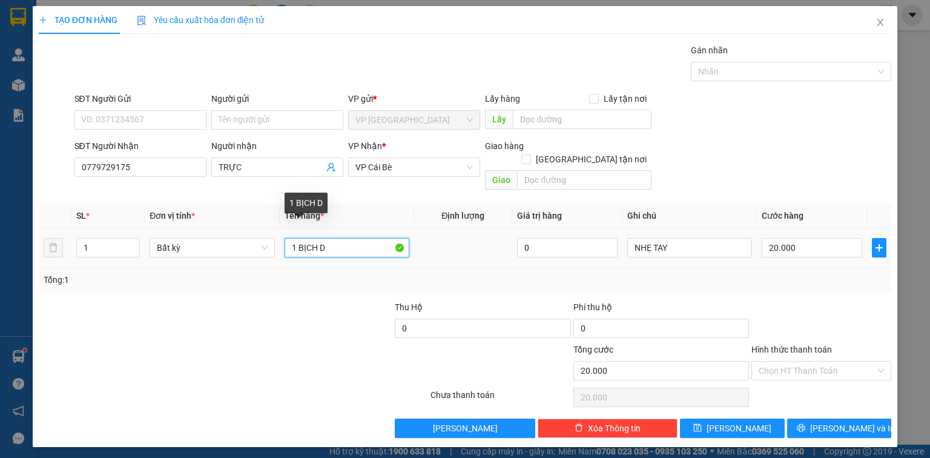
scroll to position [0, 0]
paste input "ĐE"
type input "1 BỊCH ĐEN"
click at [801, 236] on div "20.000" at bounding box center [812, 248] width 101 height 24
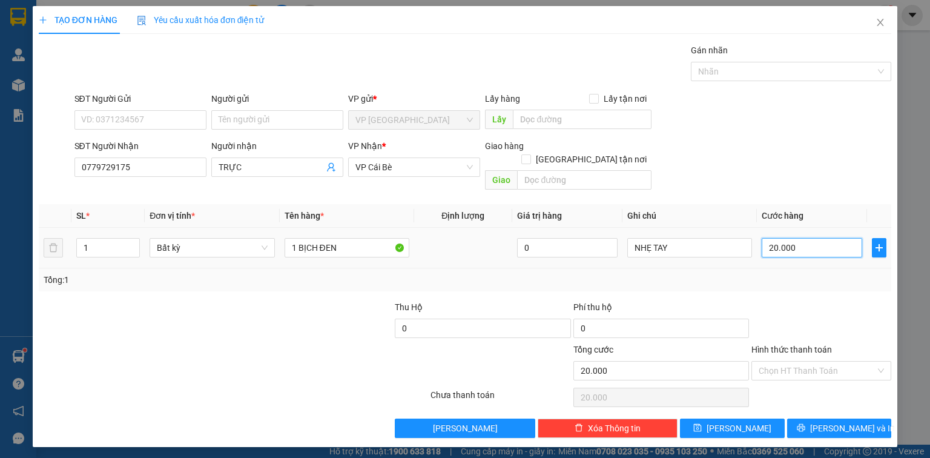
click at [802, 238] on input "20.000" at bounding box center [812, 247] width 101 height 19
type input "4"
type input "40"
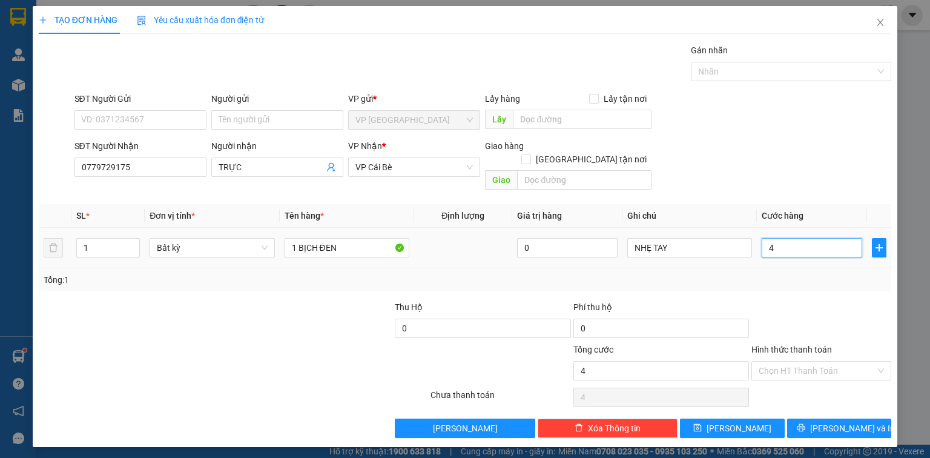
type input "40"
type input "40.000"
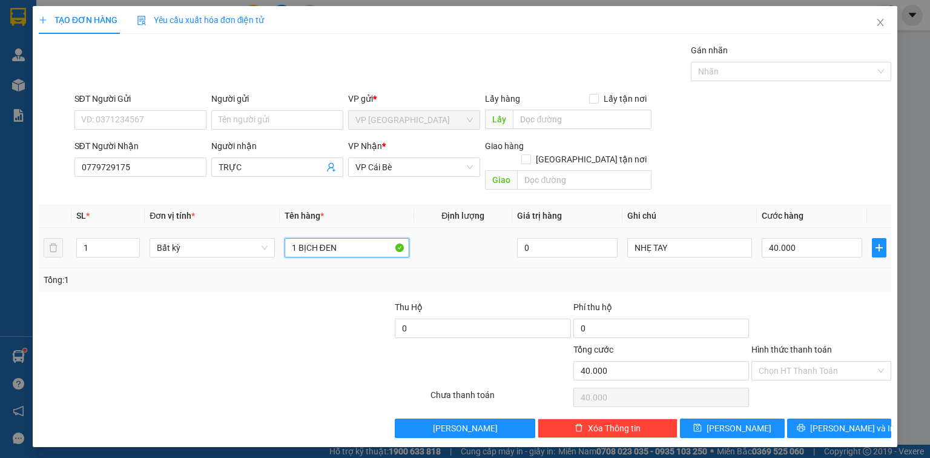
drag, startPoint x: 359, startPoint y: 239, endPoint x: 275, endPoint y: 252, distance: 84.6
click at [275, 252] on tr "1 Bất kỳ 1 BỊCH ĐEN 0 NHẸ TAY 40.000" at bounding box center [465, 248] width 853 height 41
paste input "Ị"
paste input "Đ"
paste input "Ị"
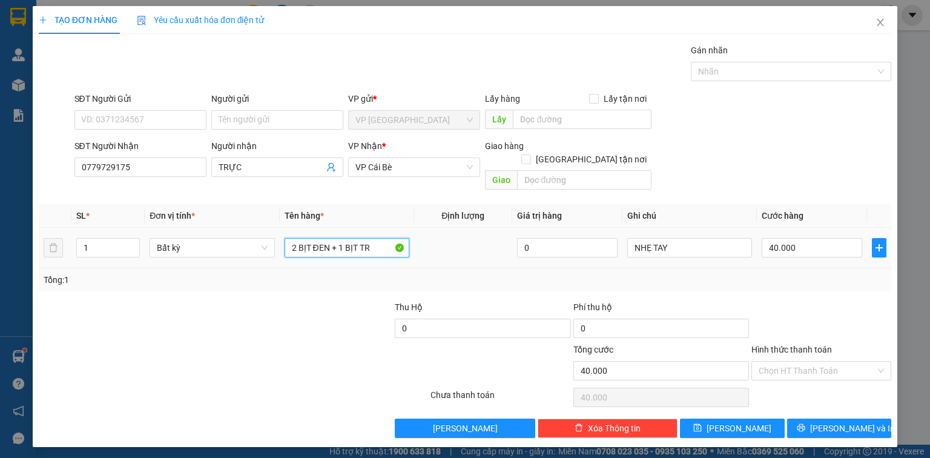
paste input "ĂNG"
paste input "ẮNG"
type input "2 BỊT ĐEN + 1 BỊT TRẮNG"
click at [133, 241] on span "up" at bounding box center [133, 244] width 7 height 7
type input "3"
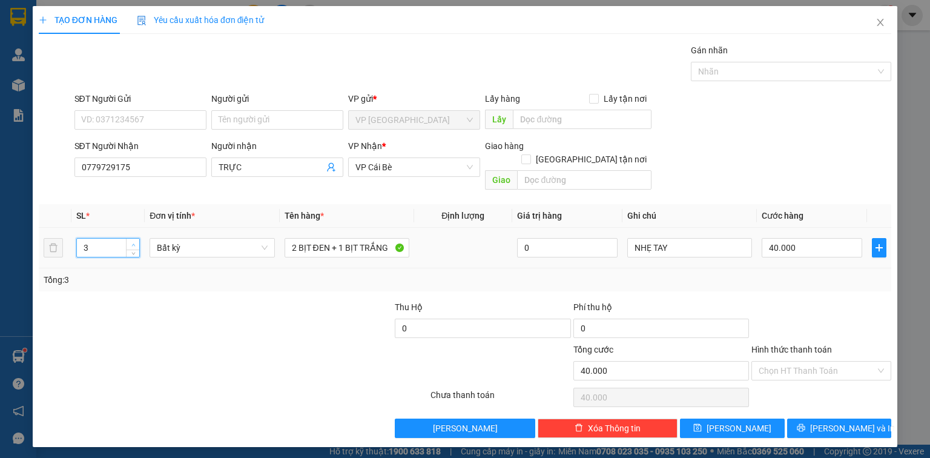
click at [133, 241] on span "up" at bounding box center [133, 244] width 7 height 7
click at [824, 238] on input "40.000" at bounding box center [812, 247] width 101 height 19
type input "0"
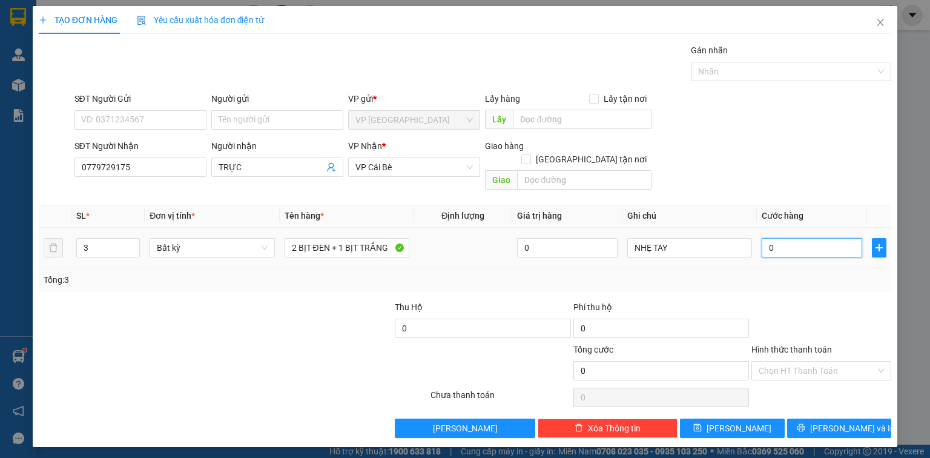
click at [820, 238] on input "0" at bounding box center [812, 247] width 101 height 19
type input "9"
type input "09"
type input "90"
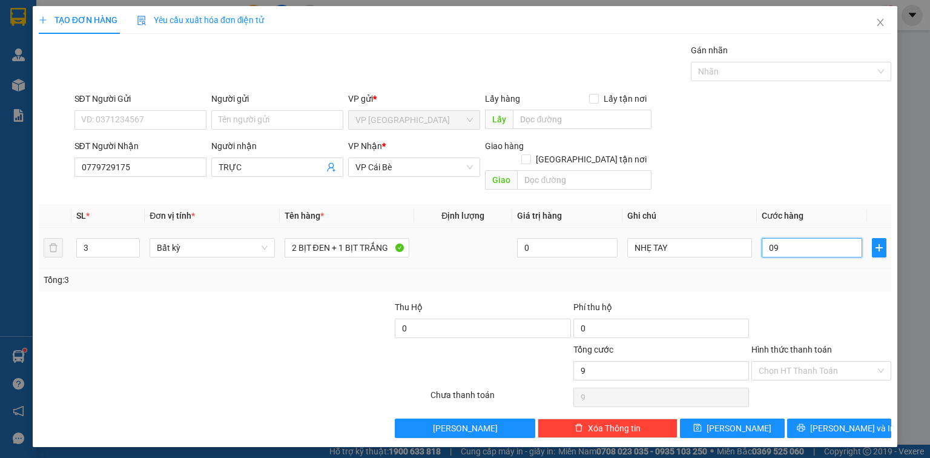
type input "90"
type input "090"
type input "90.000"
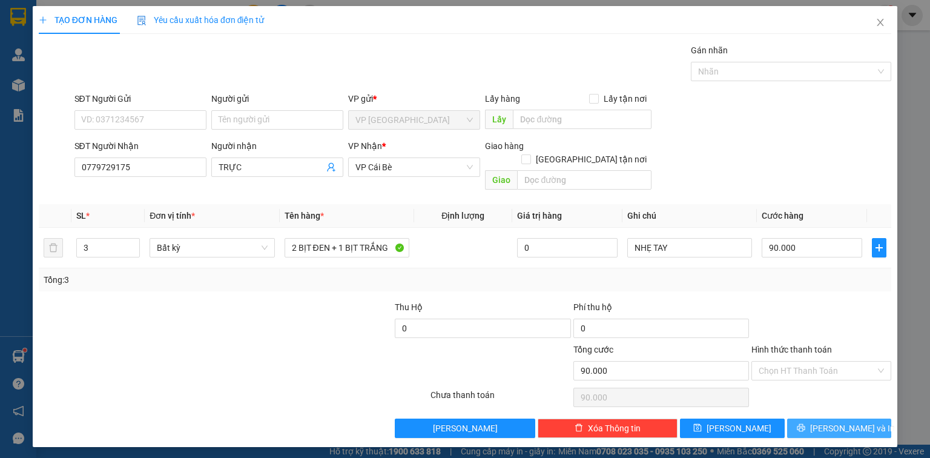
click at [847, 421] on span "[PERSON_NAME] và In" at bounding box center [852, 427] width 85 height 13
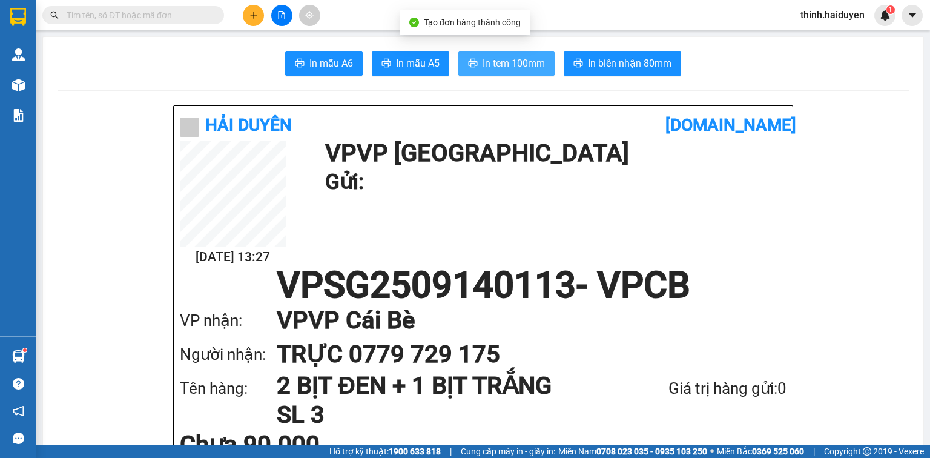
click at [475, 64] on button "In tem 100mm" at bounding box center [506, 63] width 96 height 24
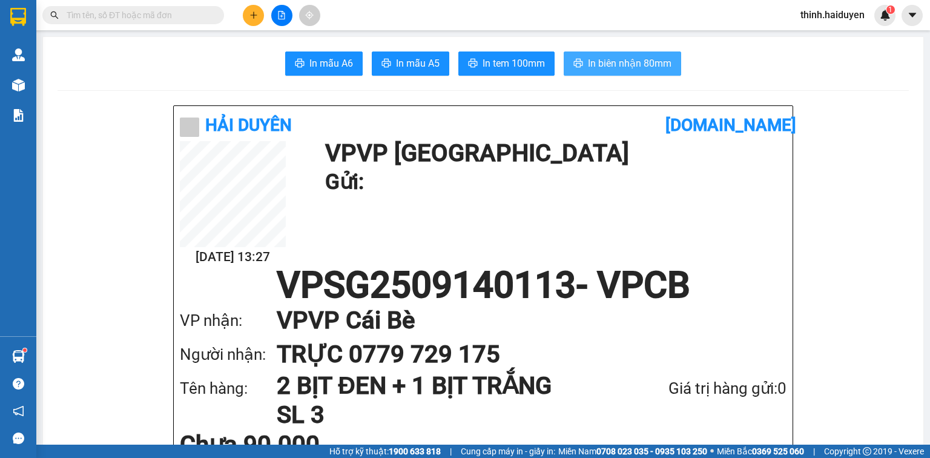
click at [659, 68] on span "In biên nhận 80mm" at bounding box center [630, 63] width 84 height 15
click at [256, 19] on button at bounding box center [253, 15] width 21 height 21
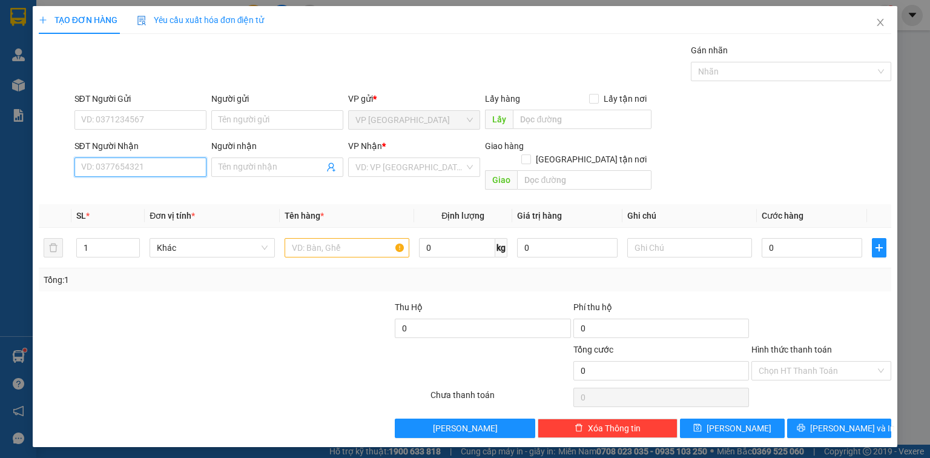
click at [174, 170] on input "SĐT Người Nhận" at bounding box center [140, 166] width 132 height 19
type input "0394897110"
click at [400, 171] on input "search" at bounding box center [409, 167] width 109 height 18
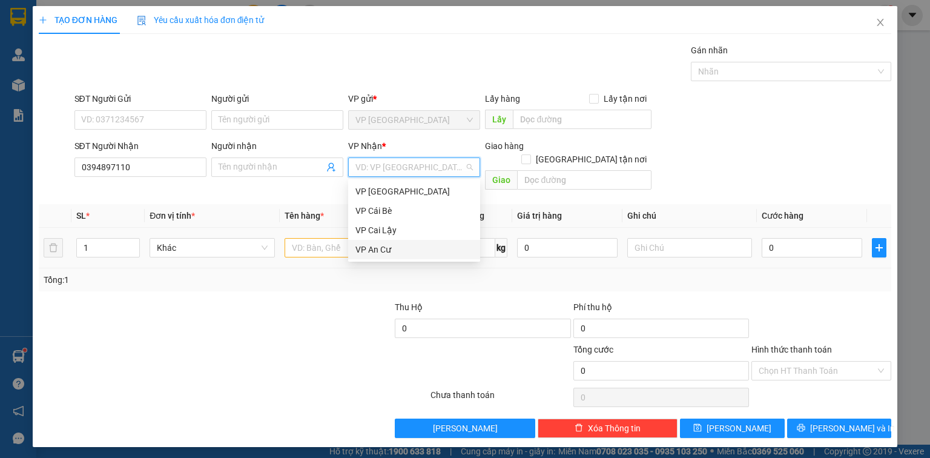
click at [395, 249] on div "VP An Cư" at bounding box center [413, 249] width 117 height 13
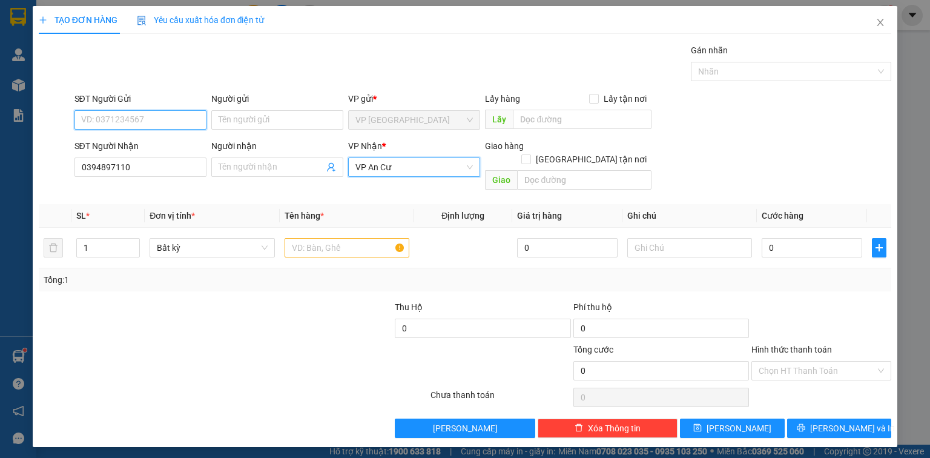
click at [189, 124] on input "SĐT Người Gửi" at bounding box center [140, 119] width 132 height 19
type input "0704898440"
click at [317, 238] on input "text" at bounding box center [347, 247] width 125 height 19
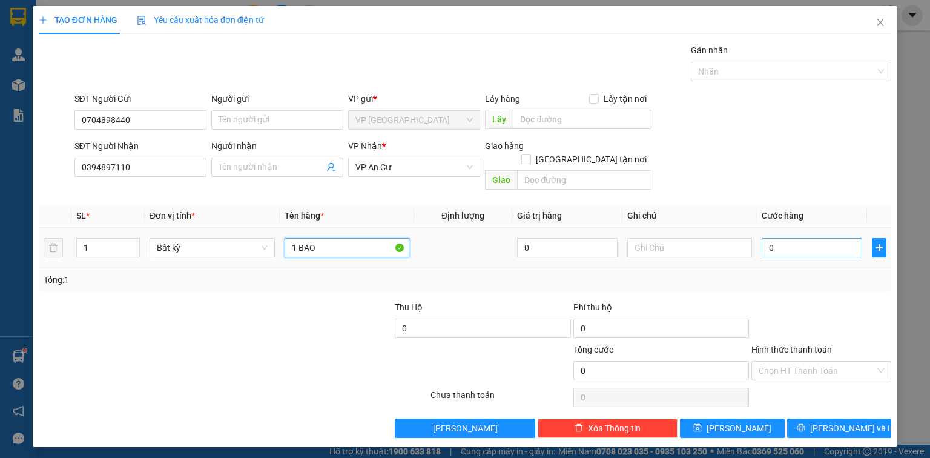
type input "1 BAO"
click at [818, 238] on input "0" at bounding box center [812, 247] width 101 height 19
type input "3"
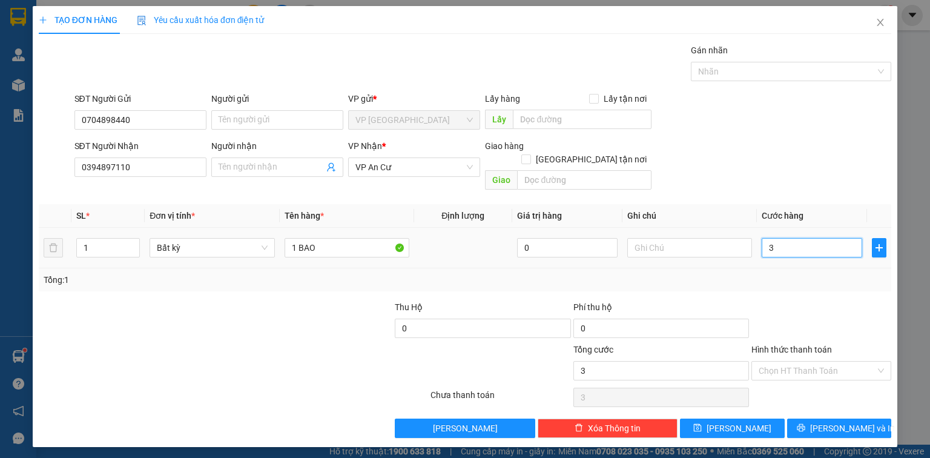
type input "30"
type input "30.000"
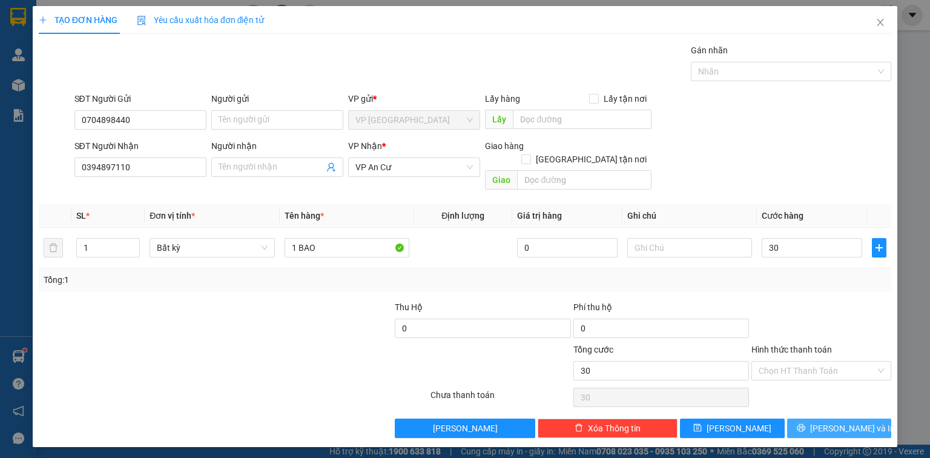
type input "30.000"
click at [860, 421] on span "[PERSON_NAME] và In" at bounding box center [852, 427] width 85 height 13
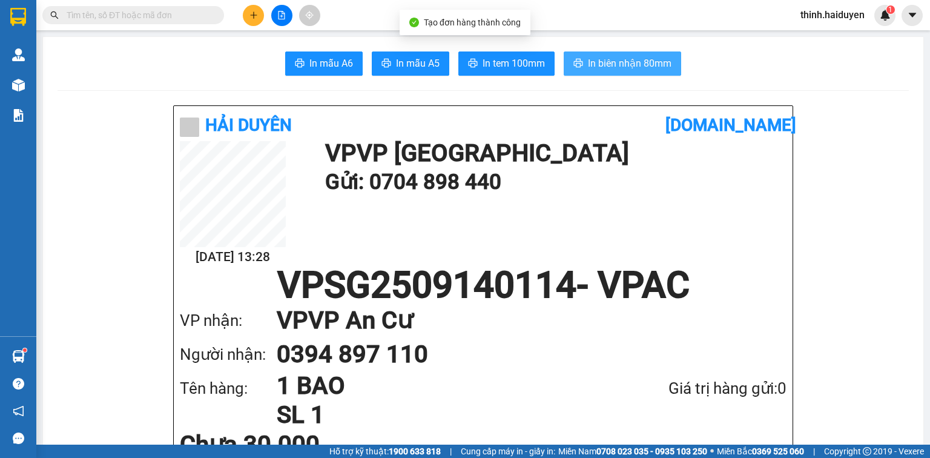
click at [654, 61] on span "In biên nhận 80mm" at bounding box center [630, 63] width 84 height 15
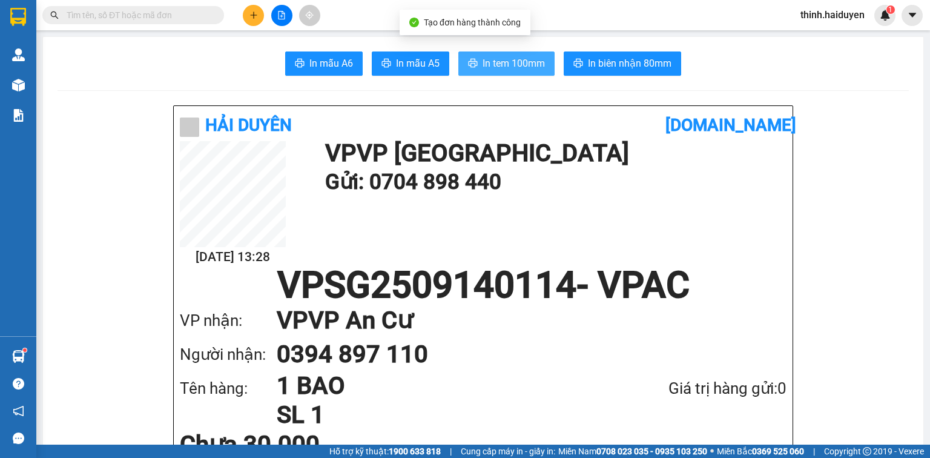
click at [490, 54] on button "In tem 100mm" at bounding box center [506, 63] width 96 height 24
click at [157, 15] on input "text" at bounding box center [138, 14] width 143 height 13
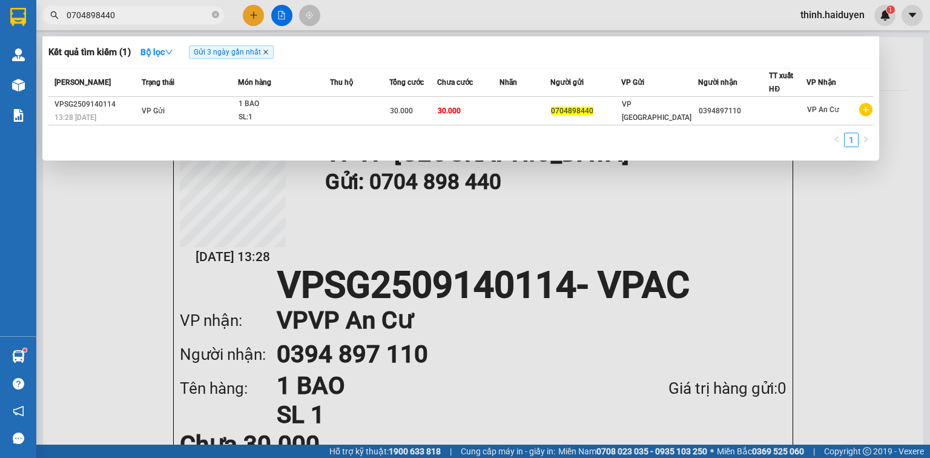
type input "0704898440"
click at [265, 52] on icon "close" at bounding box center [266, 52] width 6 height 6
click at [259, 12] on div at bounding box center [465, 229] width 930 height 458
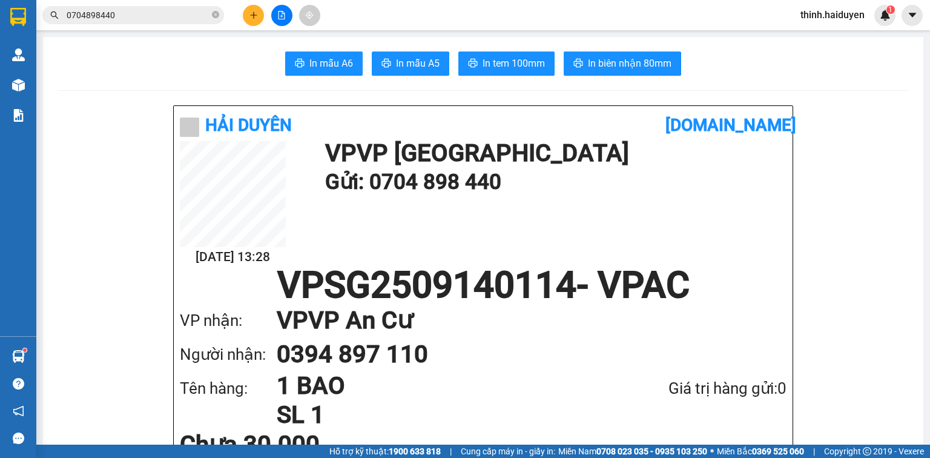
click at [259, 12] on button at bounding box center [253, 15] width 21 height 21
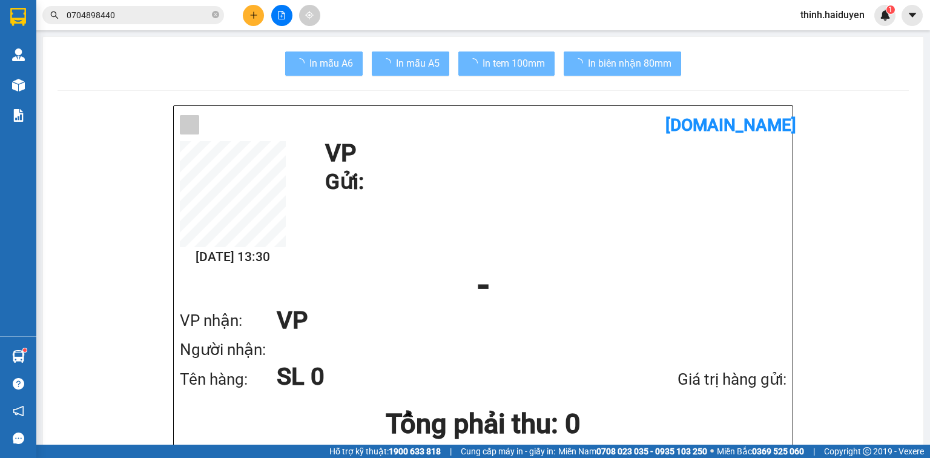
click at [128, 11] on input "0704898440" at bounding box center [138, 14] width 143 height 13
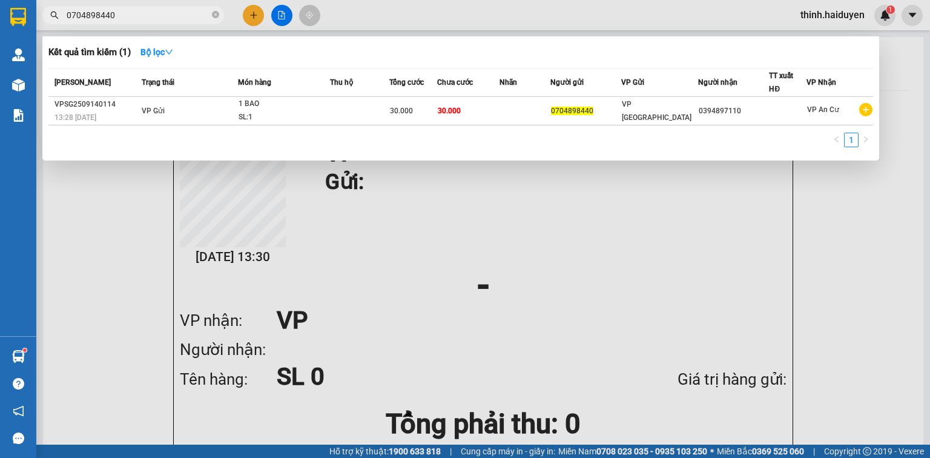
click at [128, 11] on input "0704898440" at bounding box center [138, 14] width 143 height 13
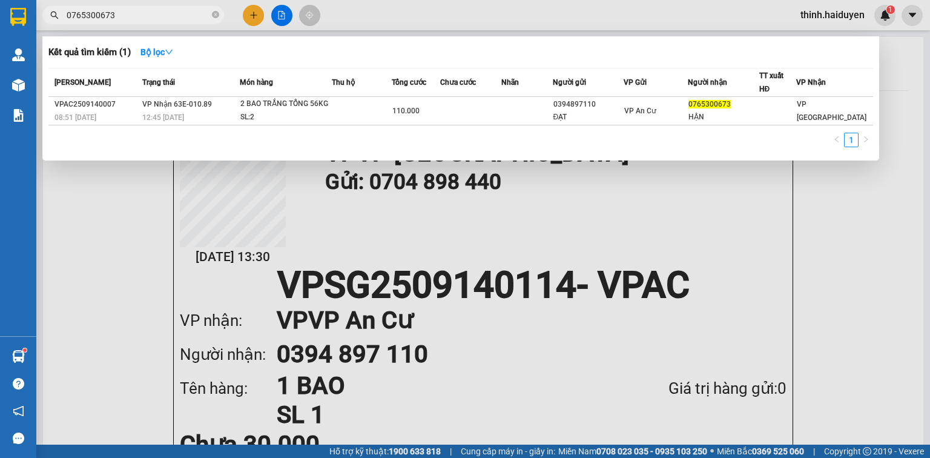
type input "0765300673"
click at [249, 15] on div at bounding box center [465, 229] width 930 height 458
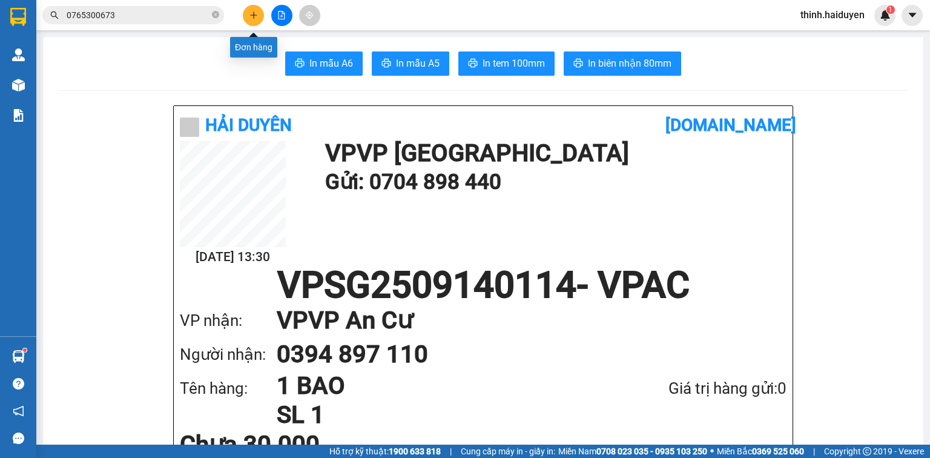
click at [252, 7] on button at bounding box center [253, 15] width 21 height 21
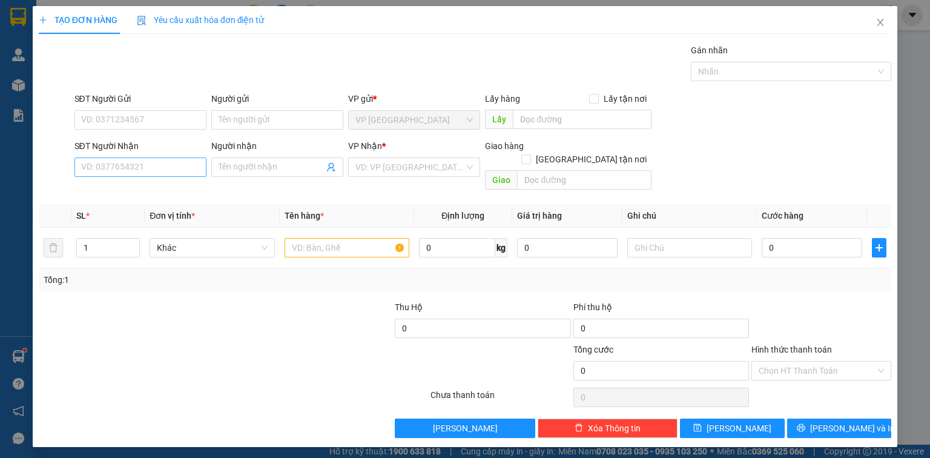
drag, startPoint x: 136, startPoint y: 156, endPoint x: 138, endPoint y: 162, distance: 6.9
click at [136, 160] on div "SĐT Người Nhận VD: 0377654321" at bounding box center [140, 160] width 132 height 42
click at [152, 173] on input "SĐT Người Nhận" at bounding box center [140, 166] width 132 height 19
type input "0946339885"
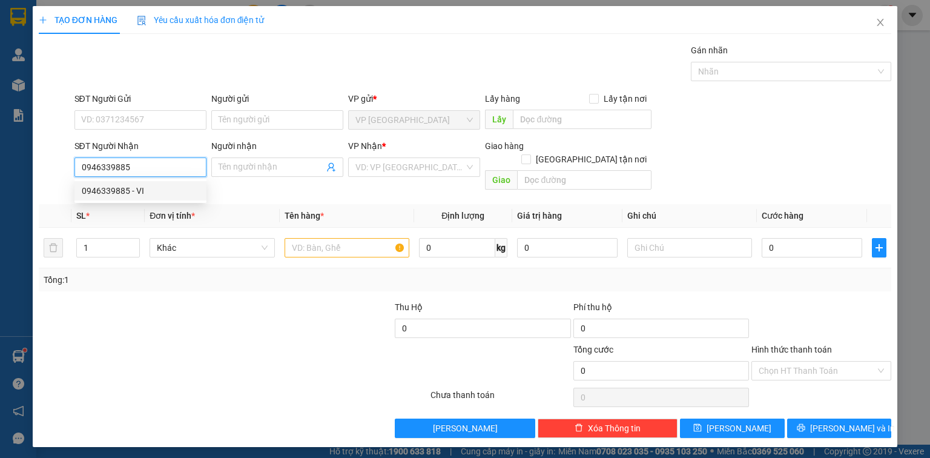
click at [147, 187] on div "0946339885 - VI" at bounding box center [140, 190] width 117 height 13
type input "VI"
type input "CAFE LÀ NHÀ"
type input "40.000"
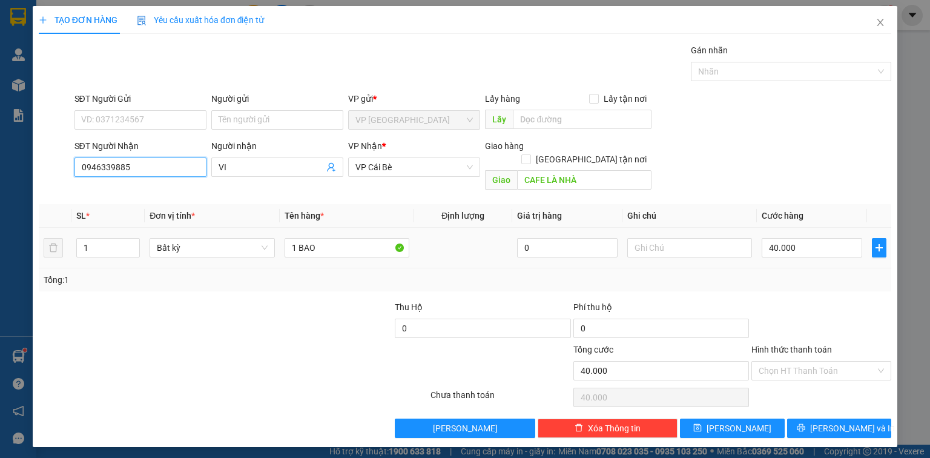
type input "0946339885"
click at [172, 228] on tr "1 Bất kỳ 1 BAO 0 40.000" at bounding box center [465, 248] width 853 height 41
paste input "ÙNG"
type input "1 THÙNG MOD"
drag, startPoint x: 819, startPoint y: 257, endPoint x: 814, endPoint y: 228, distance: 29.6
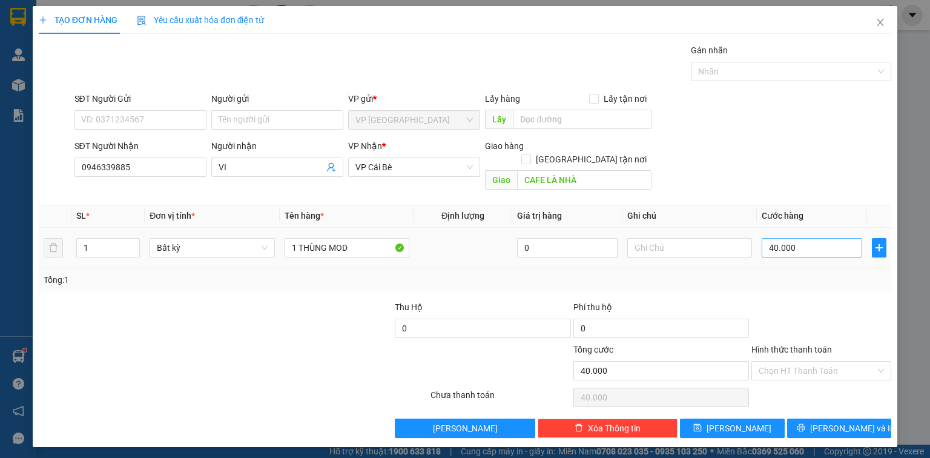
click at [819, 268] on div "Tổng: 1" at bounding box center [465, 279] width 853 height 23
click at [814, 238] on input "40.000" at bounding box center [812, 247] width 101 height 19
type input "6"
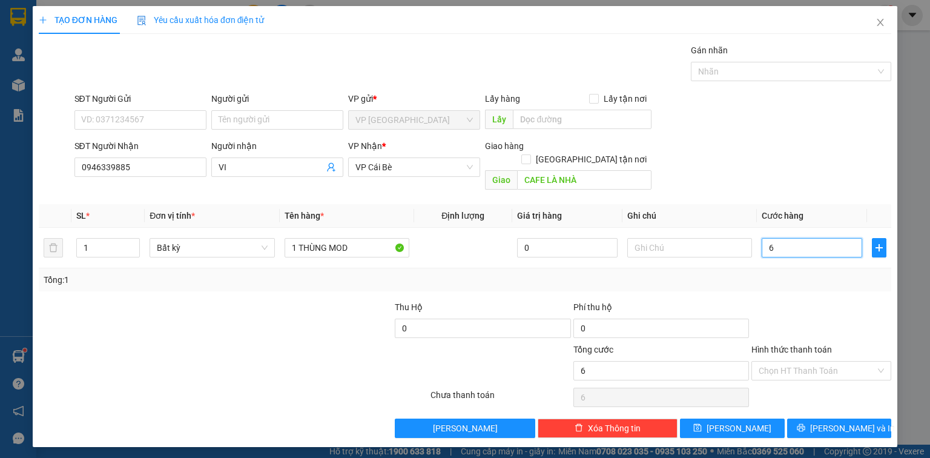
type input "60"
type input "60.000"
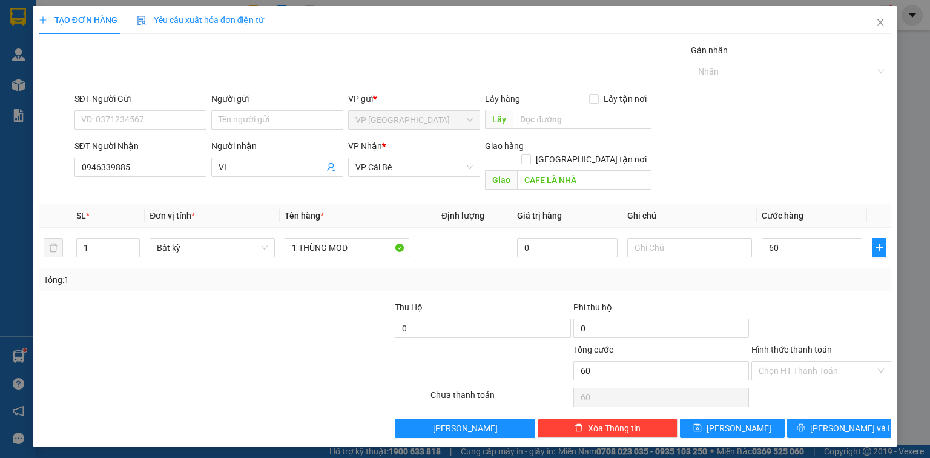
type input "60.000"
click at [807, 278] on div "Transit Pickup Surcharge Ids Transit Deliver Surcharge Ids Transit Deliver Surc…" at bounding box center [465, 241] width 853 height 394
click at [813, 366] on div "Hình thức thanh toán Chọn HT Thanh Toán" at bounding box center [821, 364] width 140 height 42
click at [813, 362] on input "Hình thức thanh toán" at bounding box center [817, 370] width 117 height 18
click at [813, 375] on div "Tại văn phòng" at bounding box center [821, 380] width 125 height 13
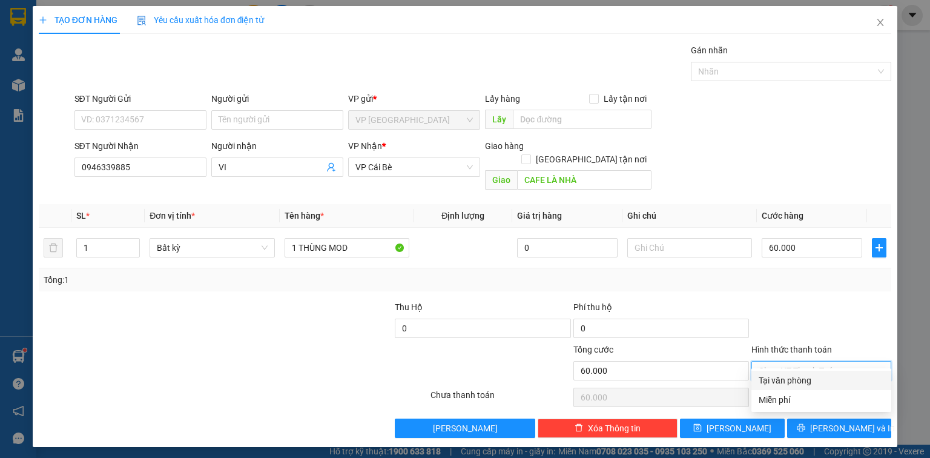
type input "0"
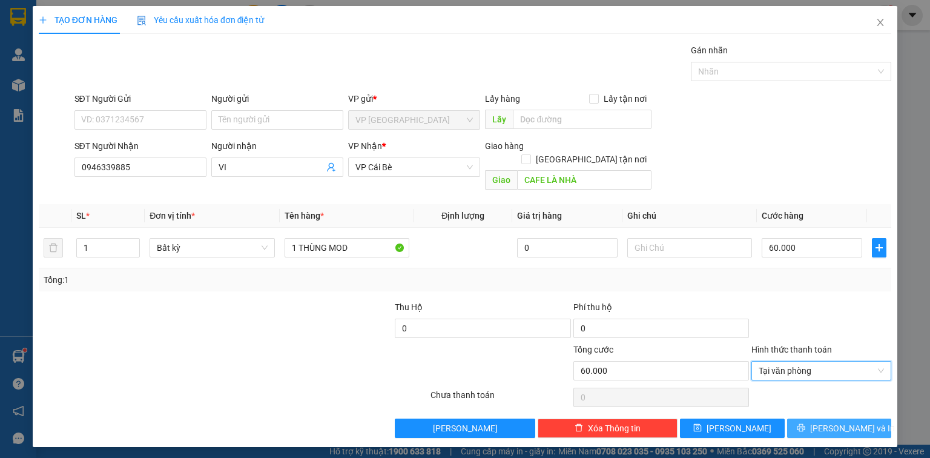
click at [838, 421] on span "[PERSON_NAME] và In" at bounding box center [852, 427] width 85 height 13
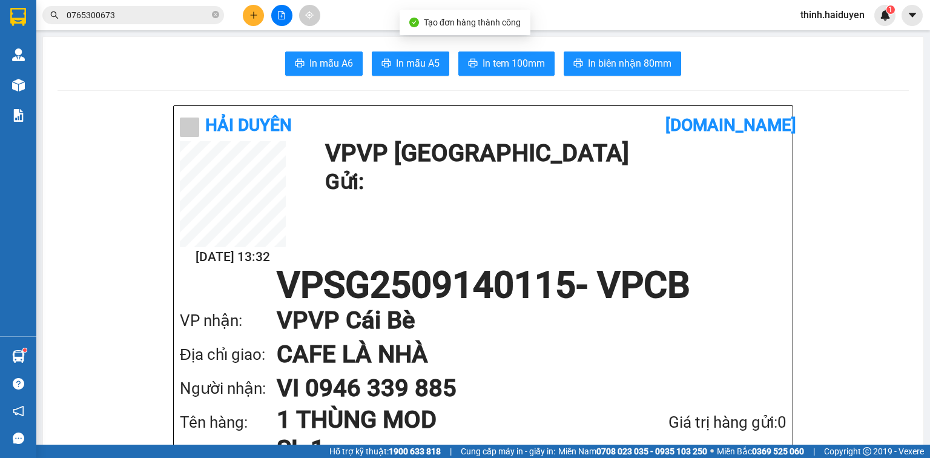
click at [608, 68] on span "In biên nhận 80mm" at bounding box center [630, 63] width 84 height 15
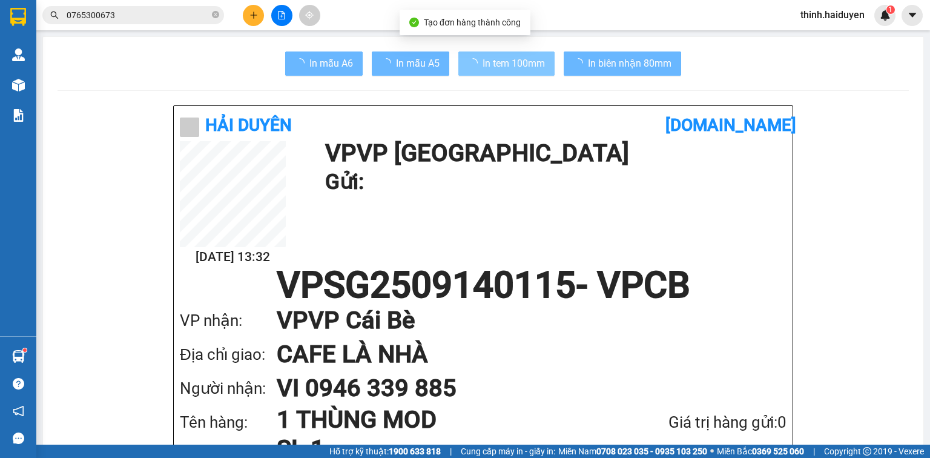
click at [519, 65] on span "In tem 100mm" at bounding box center [514, 63] width 62 height 15
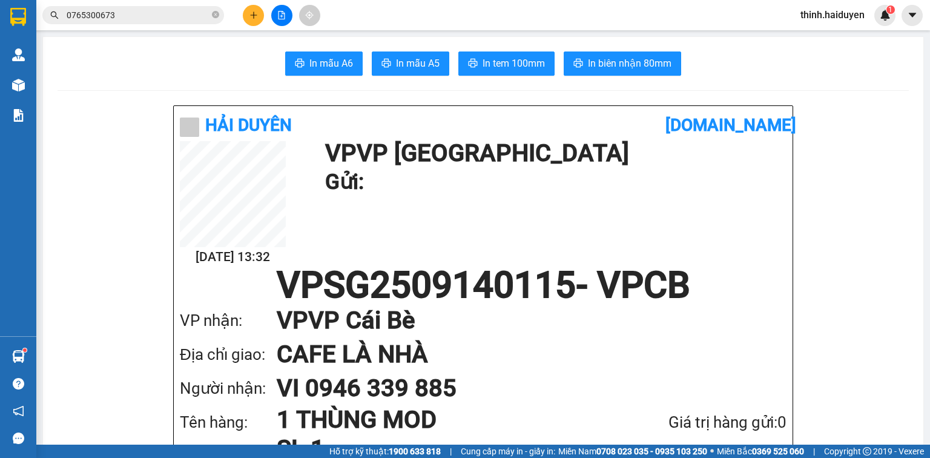
click at [260, 24] on div at bounding box center [281, 15] width 91 height 21
click at [257, 19] on icon "plus" at bounding box center [253, 15] width 8 height 8
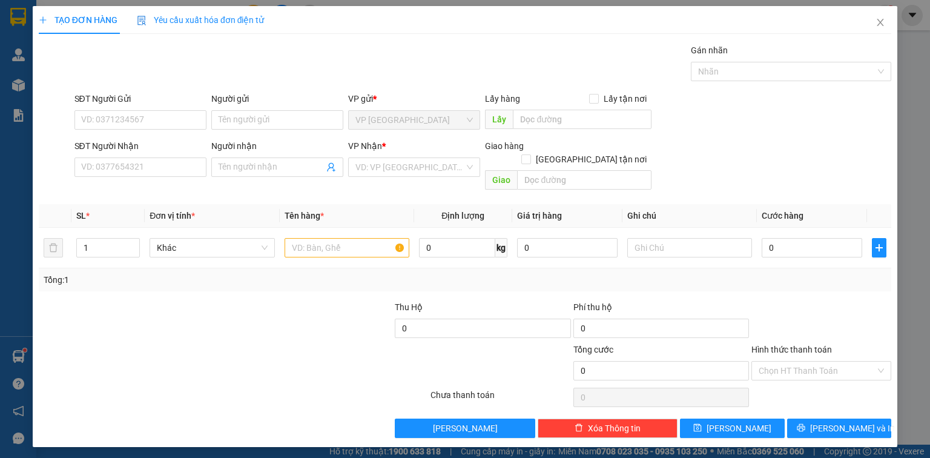
click at [161, 177] on div "SĐT Người Nhận VD: 0377654321" at bounding box center [140, 160] width 132 height 42
click at [163, 175] on div "SĐT Người Nhận VD: 0377654321" at bounding box center [140, 160] width 132 height 42
click at [165, 174] on input "SĐT Người Nhận" at bounding box center [140, 166] width 132 height 19
type input "0767239836"
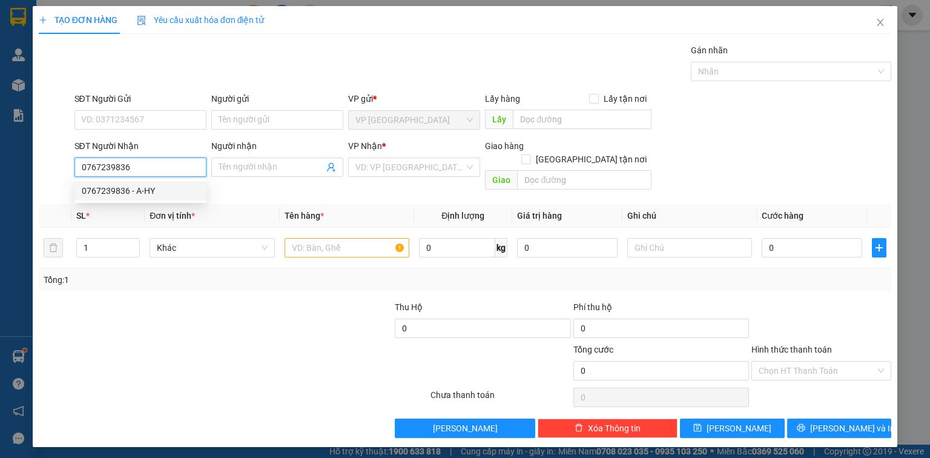
click at [139, 190] on div "0767239836 - A-HY" at bounding box center [140, 190] width 117 height 13
type input "A-HY"
type input "LONG ĐỊNH"
type input "20.000"
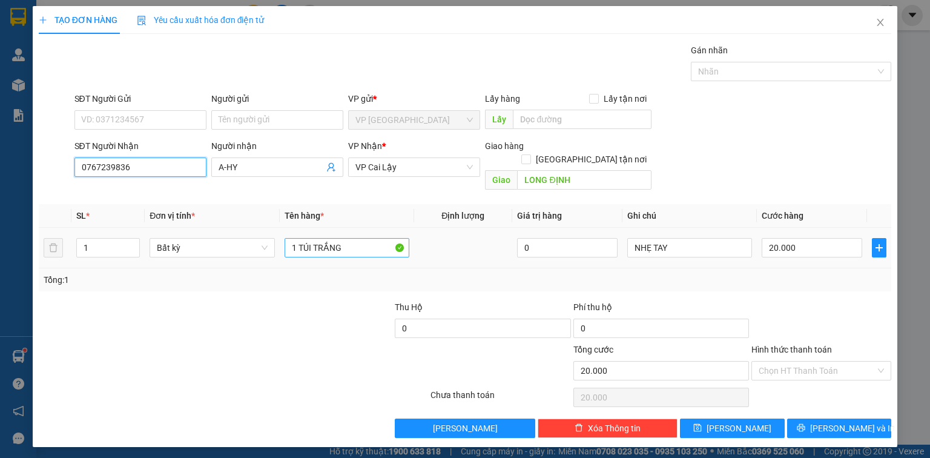
type input "0767239836"
click at [346, 238] on input "1 TÚI TRẮNG" at bounding box center [347, 247] width 125 height 19
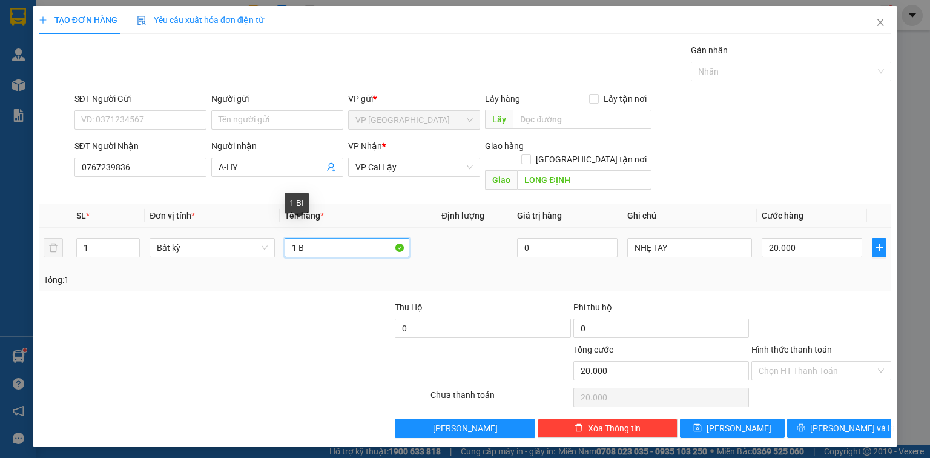
paste input "ỊC"
paste input "Ư"
paste input "ỨN"
paste input "Ă"
paste input "ẮN"
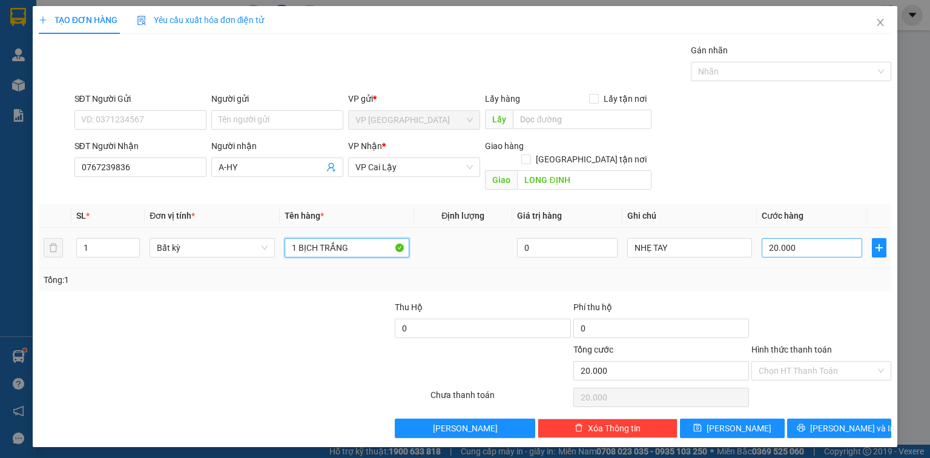
type input "1 BỊCH TRẮNG"
click at [820, 238] on input "20.000" at bounding box center [812, 247] width 101 height 19
click at [824, 280] on div "Transit Pickup Surcharge Ids Transit Deliver Surcharge Ids Transit Deliver Surc…" at bounding box center [465, 241] width 853 height 394
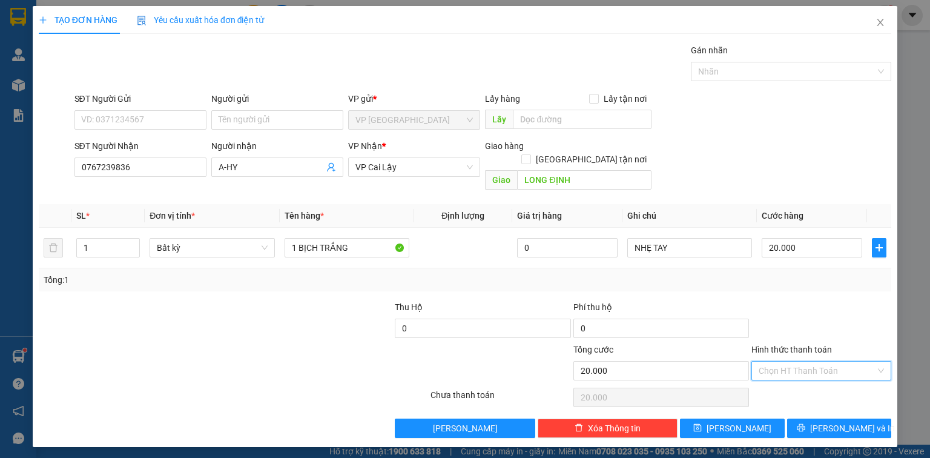
click at [811, 361] on input "Hình thức thanh toán" at bounding box center [817, 370] width 117 height 18
click at [807, 372] on div "Tại văn phòng" at bounding box center [821, 380] width 140 height 19
drag, startPoint x: 817, startPoint y: 345, endPoint x: 817, endPoint y: 358, distance: 13.9
click at [817, 348] on div "Hình thức thanh toán Chọn HT Thanh Toán" at bounding box center [821, 364] width 140 height 42
click at [817, 362] on input "Hình thức thanh toán" at bounding box center [817, 370] width 117 height 18
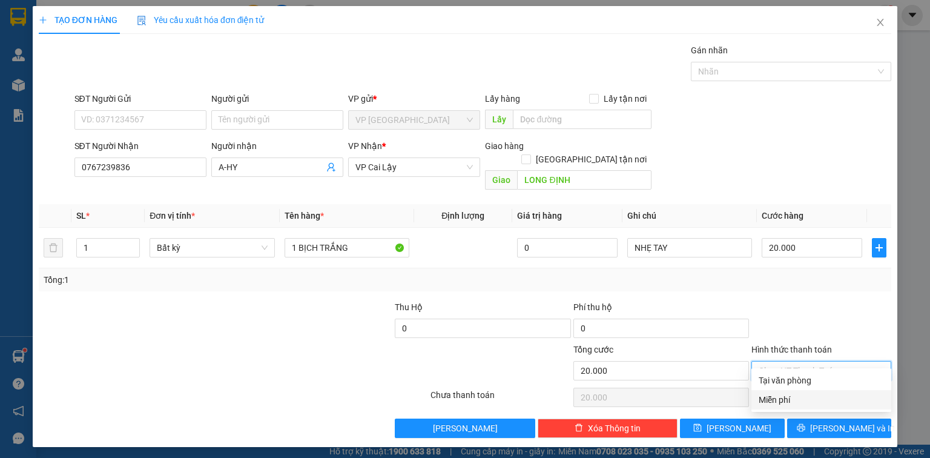
click at [817, 389] on div "Tại văn phòng Miễn phí" at bounding box center [821, 390] width 140 height 39
click at [813, 374] on div "Tại văn phòng" at bounding box center [821, 380] width 125 height 13
type input "0"
click at [845, 431] on div "TẠO ĐƠN HÀNG Yêu cầu xuất hóa đơn điện tử Transit Pickup Surcharge Ids Transit …" at bounding box center [465, 226] width 865 height 441
click at [828, 403] on div "Transit Pickup Surcharge Ids Transit Deliver Surcharge Ids Transit Deliver Surc…" at bounding box center [465, 241] width 853 height 394
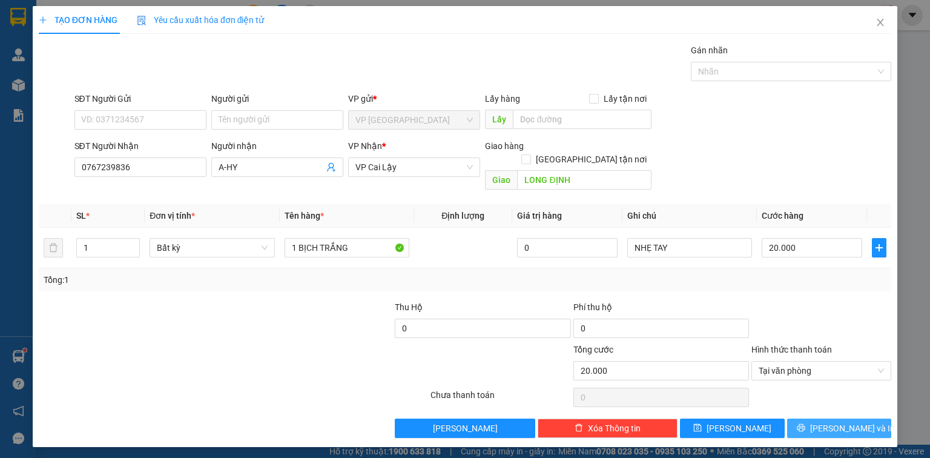
click at [831, 421] on span "[PERSON_NAME] và In" at bounding box center [852, 427] width 85 height 13
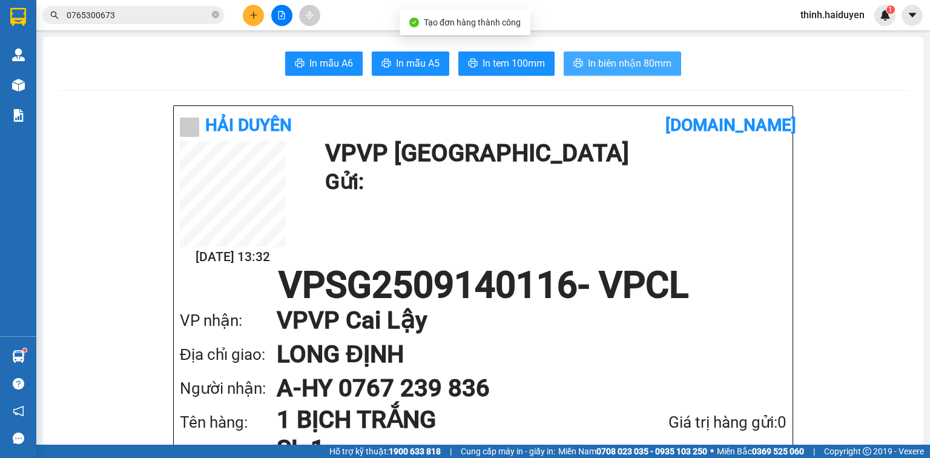
click at [602, 74] on button "In biên nhận 80mm" at bounding box center [622, 63] width 117 height 24
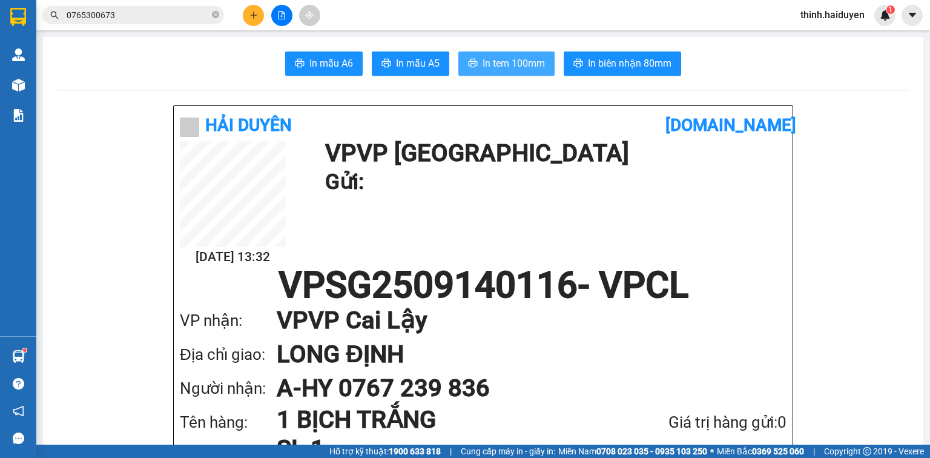
click at [509, 53] on button "In tem 100mm" at bounding box center [506, 63] width 96 height 24
click at [263, 17] on button at bounding box center [253, 15] width 21 height 21
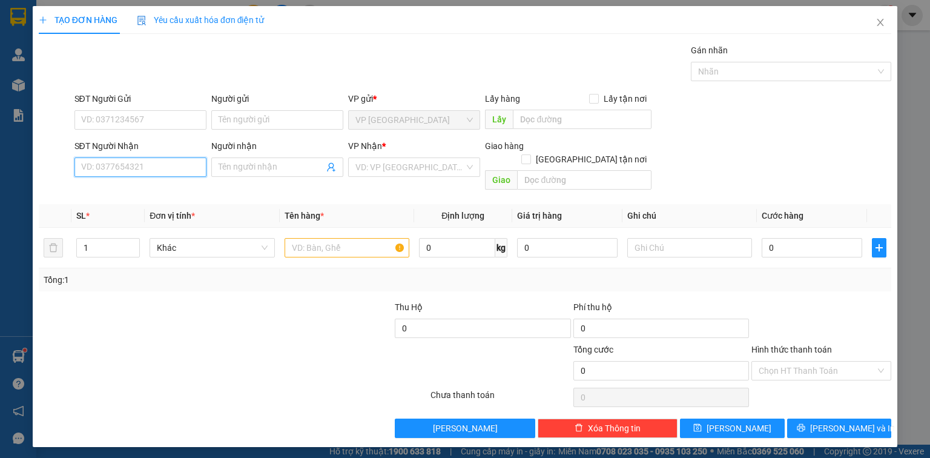
click at [172, 166] on input "SĐT Người Nhận" at bounding box center [140, 166] width 132 height 19
type input "0839064488"
click at [138, 191] on div "0839064488 - dì bé" at bounding box center [140, 190] width 117 height 13
type input "dì bé"
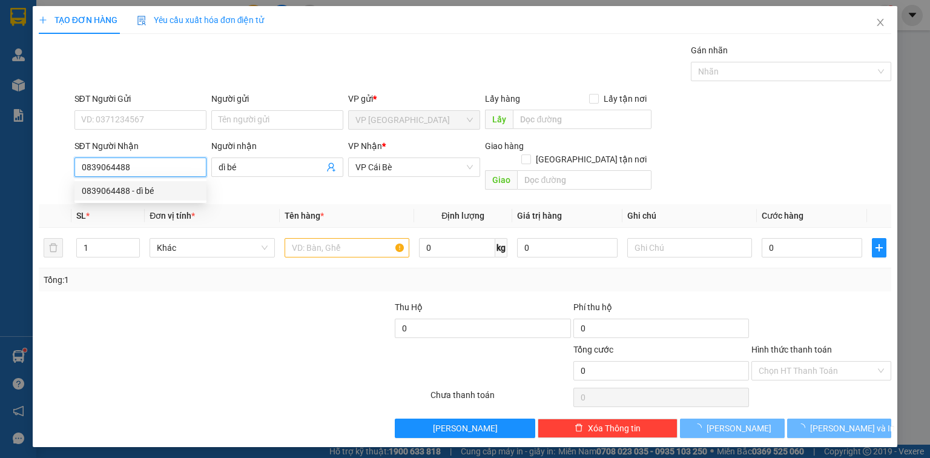
type input "30.000"
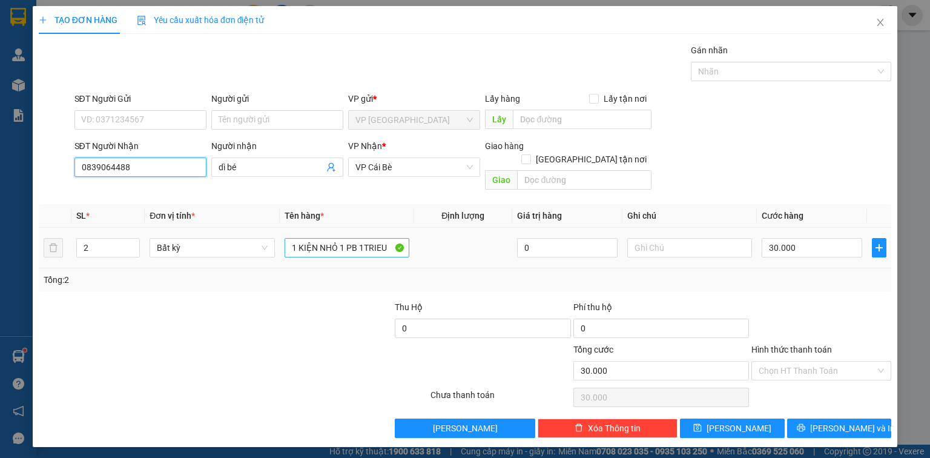
type input "0839064488"
click at [351, 238] on input "1 KIỆN NHỎ 1 PB 1TRIEU" at bounding box center [347, 247] width 125 height 19
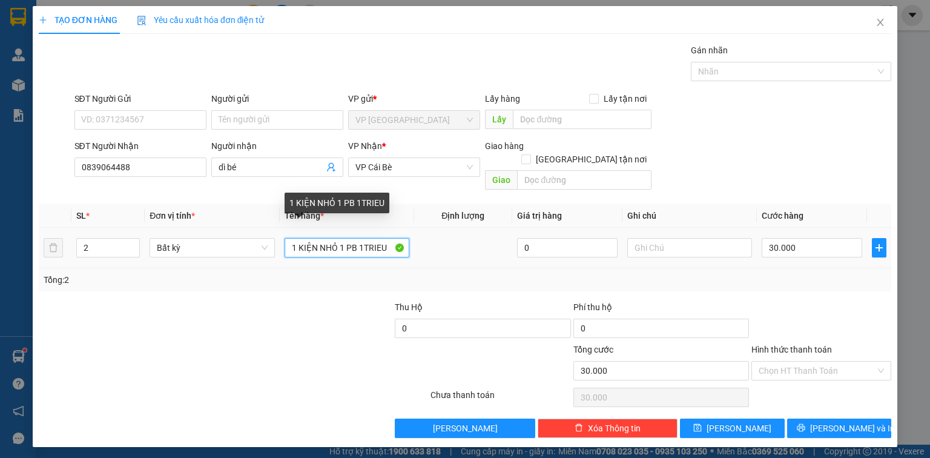
click at [351, 238] on input "1 KIỆN NHỎ 1 PB 1TRIEU" at bounding box center [347, 247] width 125 height 19
paste input "Ô"
paste input "ỘP"
type input "1 HỘP"
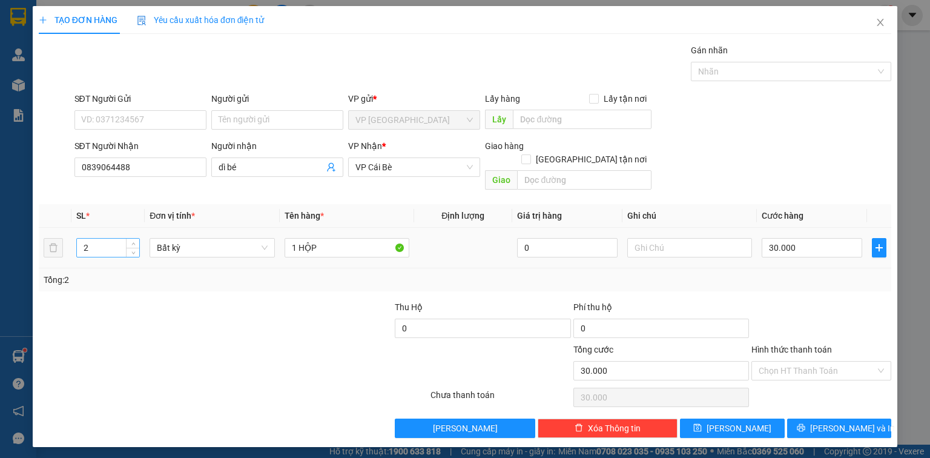
click at [96, 239] on input "2" at bounding box center [108, 248] width 62 height 18
click at [101, 239] on input "2" at bounding box center [108, 248] width 62 height 18
click at [104, 239] on input "21" at bounding box center [108, 248] width 62 height 18
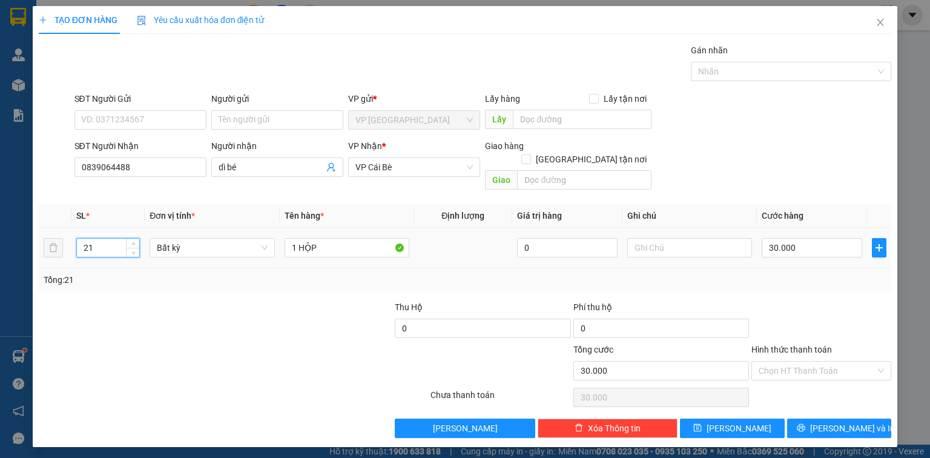
click at [104, 239] on input "21" at bounding box center [108, 248] width 62 height 18
type input "1"
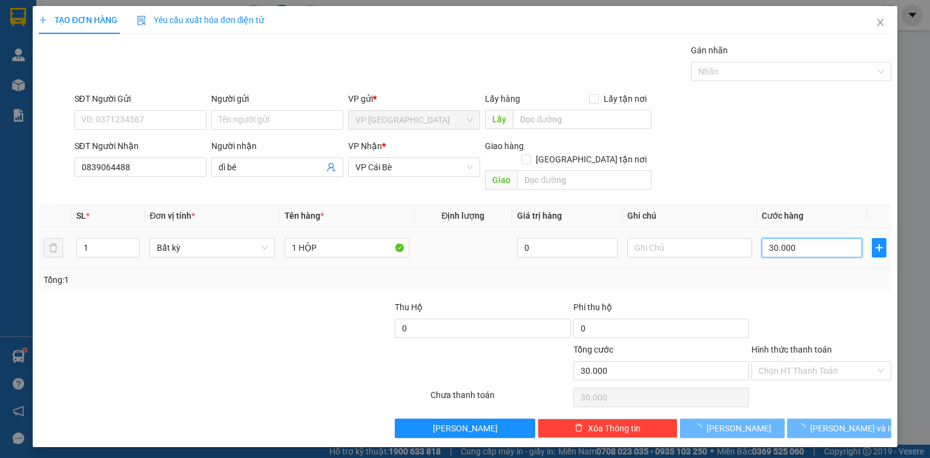
click at [791, 238] on input "30.000" at bounding box center [812, 247] width 101 height 19
type input "0"
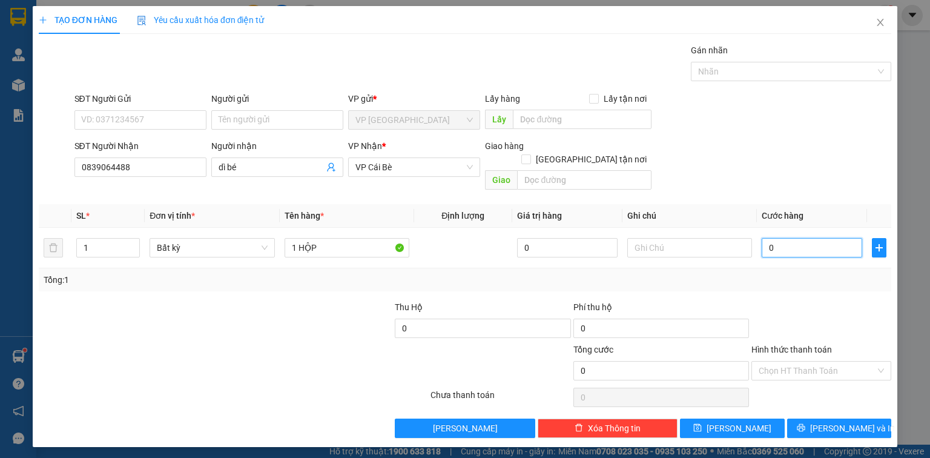
type input "2"
type input "02"
type input "20"
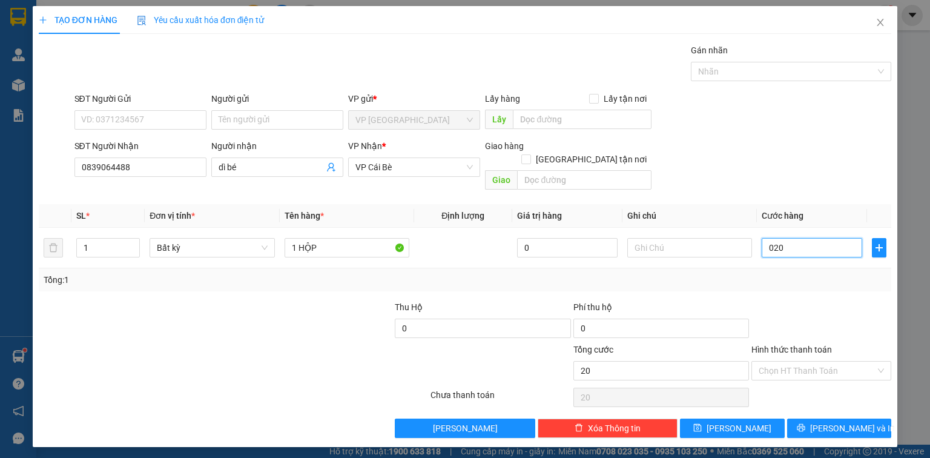
type input "020"
type input "20.000"
click at [796, 279] on div "Transit Pickup Surcharge Ids Transit Deliver Surcharge Ids Transit Deliver Surc…" at bounding box center [465, 241] width 853 height 394
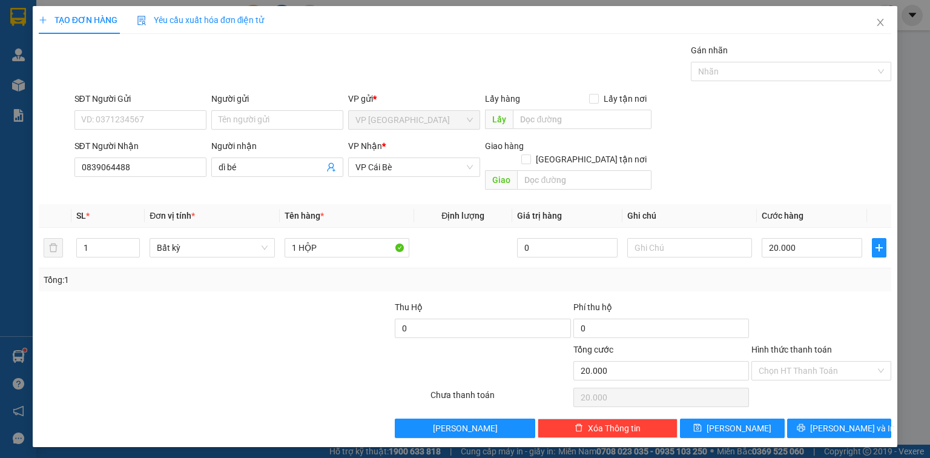
click at [811, 344] on div "Hình thức thanh toán" at bounding box center [821, 352] width 140 height 18
click at [802, 361] on input "Hình thức thanh toán" at bounding box center [817, 370] width 117 height 18
click at [802, 386] on div "Tại văn phòng" at bounding box center [821, 380] width 125 height 13
type input "0"
click at [824, 418] on button "[PERSON_NAME] và In" at bounding box center [839, 427] width 105 height 19
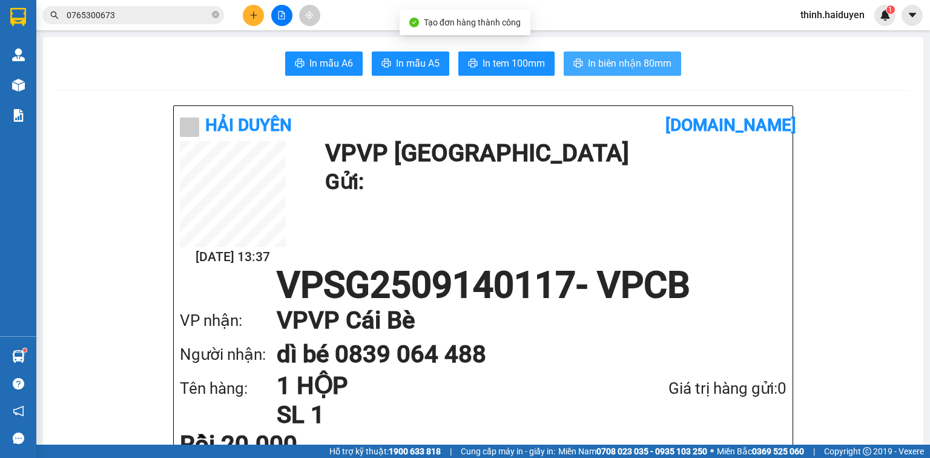
click at [648, 61] on span "In biên nhận 80mm" at bounding box center [630, 63] width 84 height 15
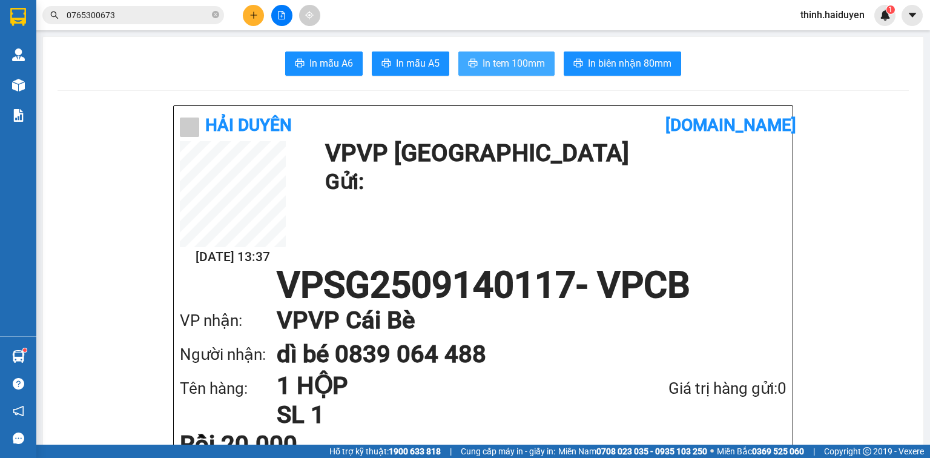
click at [523, 53] on button "In tem 100mm" at bounding box center [506, 63] width 96 height 24
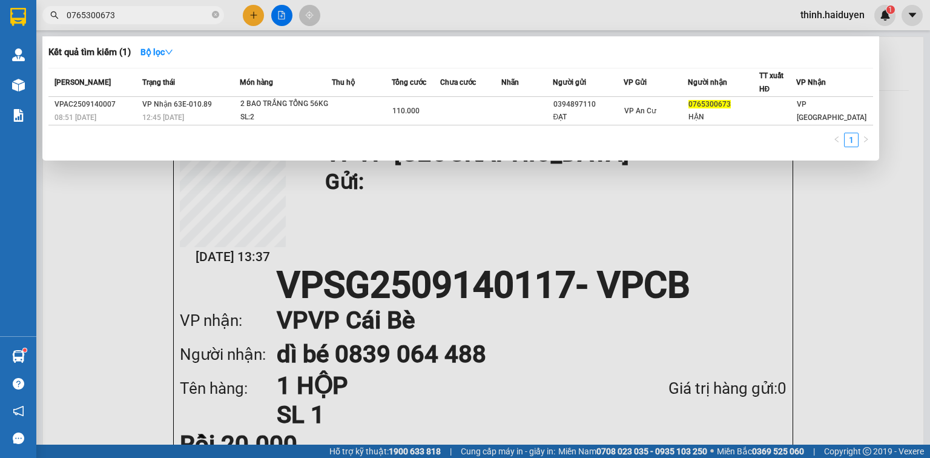
click at [114, 15] on input "0765300673" at bounding box center [138, 14] width 143 height 13
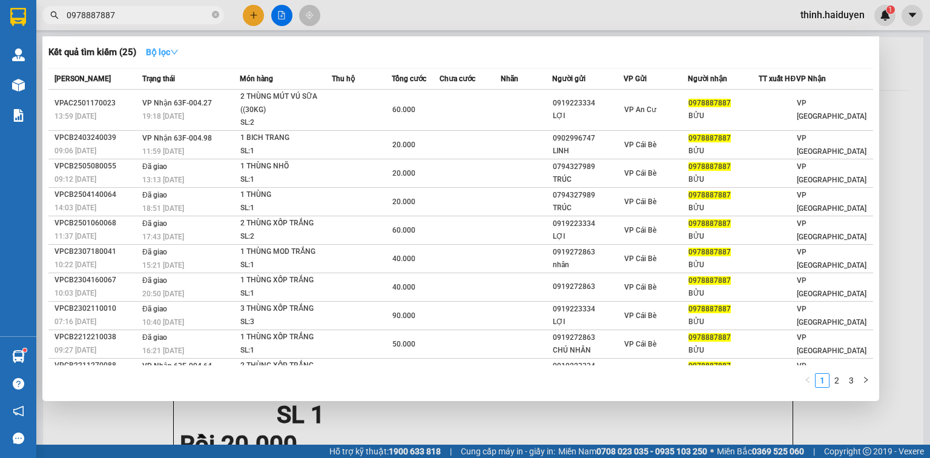
type input "0978887887"
click at [166, 47] on strong "Bộ lọc" at bounding box center [162, 52] width 33 height 10
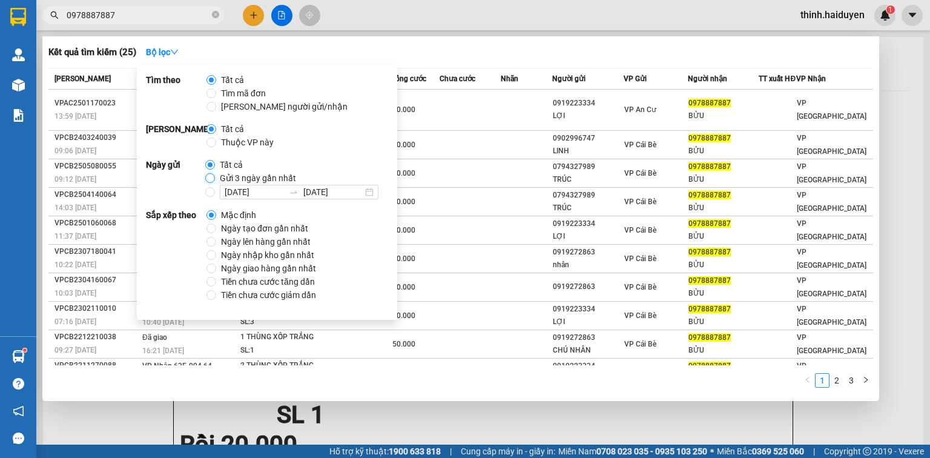
click at [211, 175] on input "Gửi 3 ngày gần nhất" at bounding box center [210, 178] width 10 height 10
radio input "true"
radio input "false"
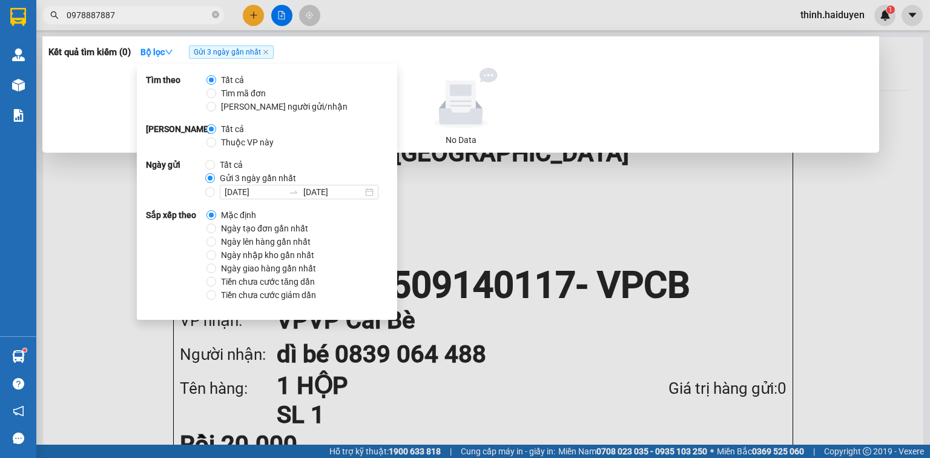
click at [552, 53] on div "Kết quả tìm kiếm ( 0 ) Bộ lọc Gửi 3 ngày gần nhất" at bounding box center [460, 51] width 825 height 19
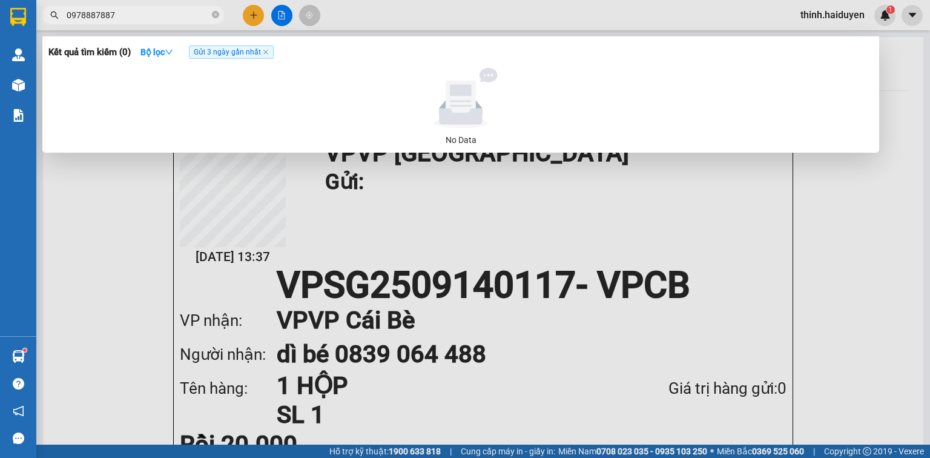
click at [145, 12] on input "0978887887" at bounding box center [138, 14] width 143 height 13
click at [268, 51] on icon "close" at bounding box center [266, 52] width 6 height 6
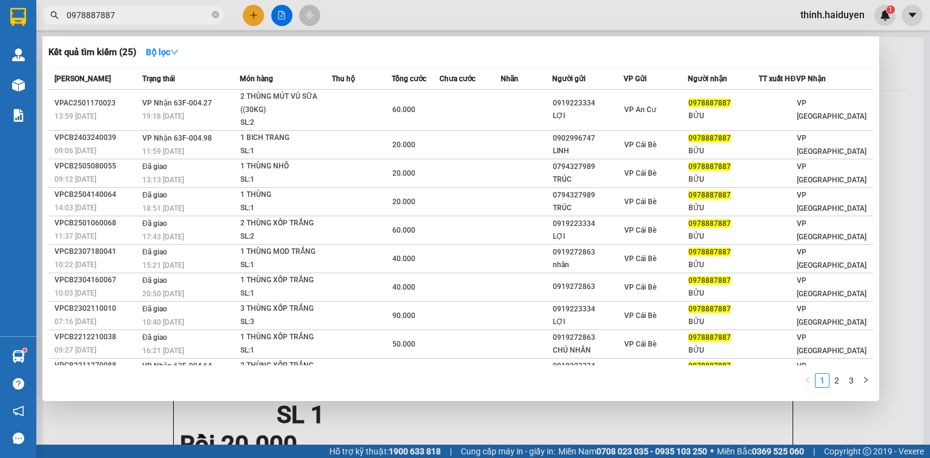
click at [247, 18] on div at bounding box center [465, 229] width 930 height 458
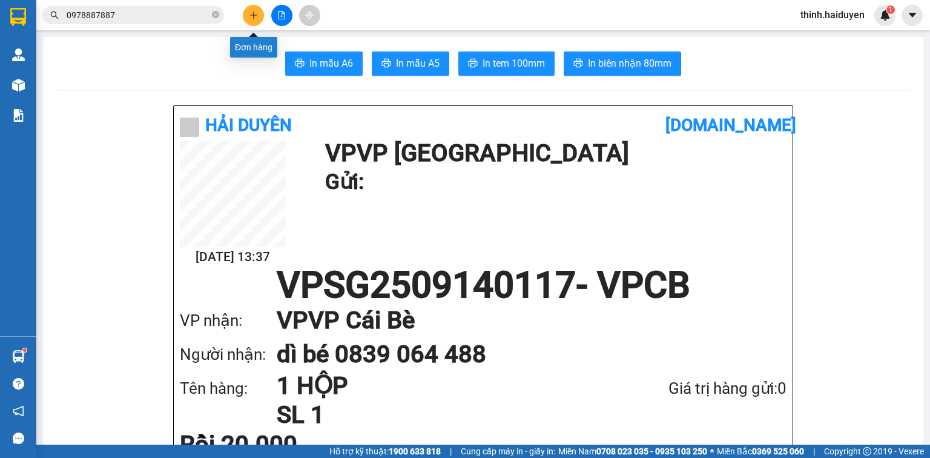
click at [247, 18] on button at bounding box center [253, 15] width 21 height 21
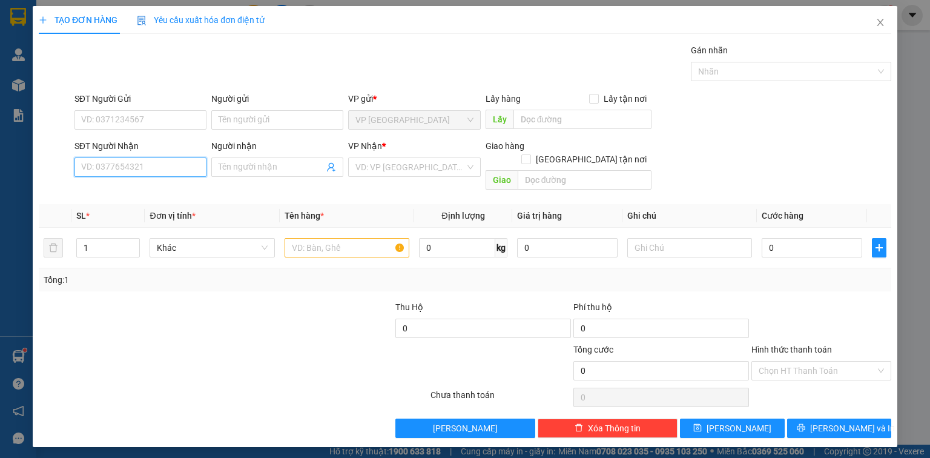
click at [138, 163] on input "SĐT Người Nhận" at bounding box center [140, 166] width 132 height 19
type input "0903697339"
click at [148, 196] on div "0903697339 - HẰNG" at bounding box center [140, 190] width 117 height 13
type input "HẰNG"
type input "20.000"
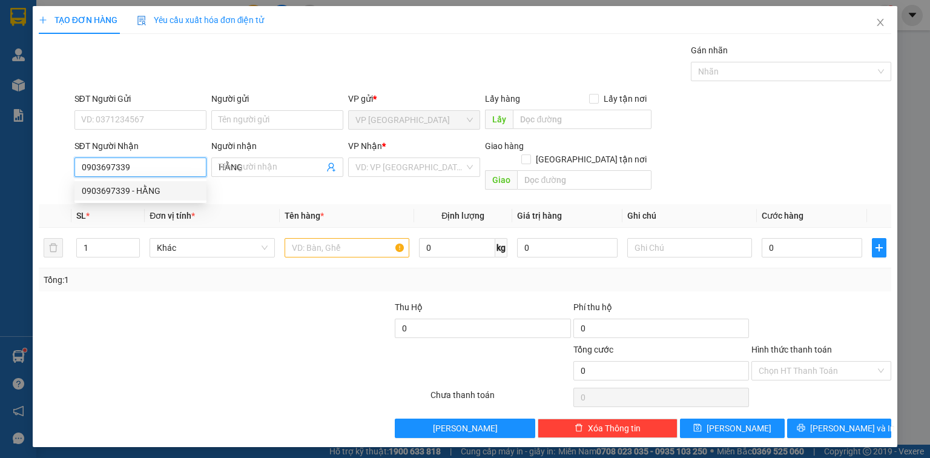
type input "20.000"
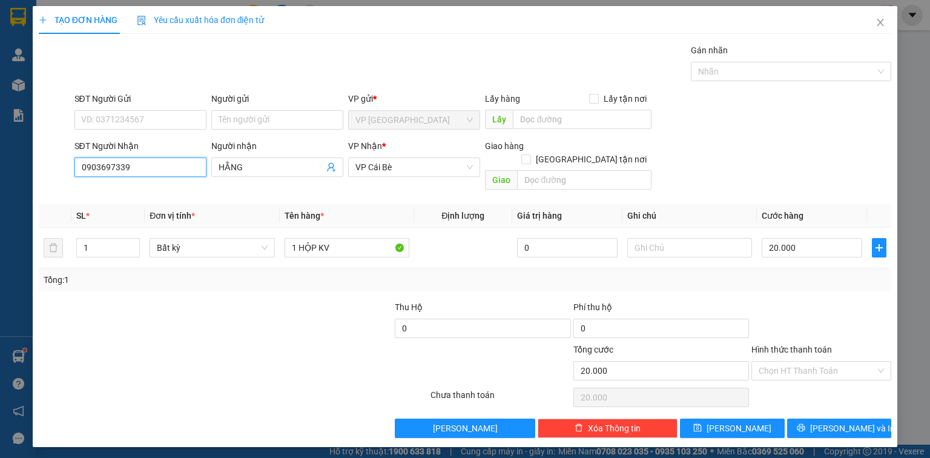
type input "0903697339"
drag, startPoint x: 820, startPoint y: 341, endPoint x: 815, endPoint y: 358, distance: 17.6
click at [819, 348] on div "Hình thức thanh toán Chọn HT Thanh Toán" at bounding box center [821, 364] width 140 height 42
click at [814, 361] on input "Hình thức thanh toán" at bounding box center [817, 370] width 117 height 18
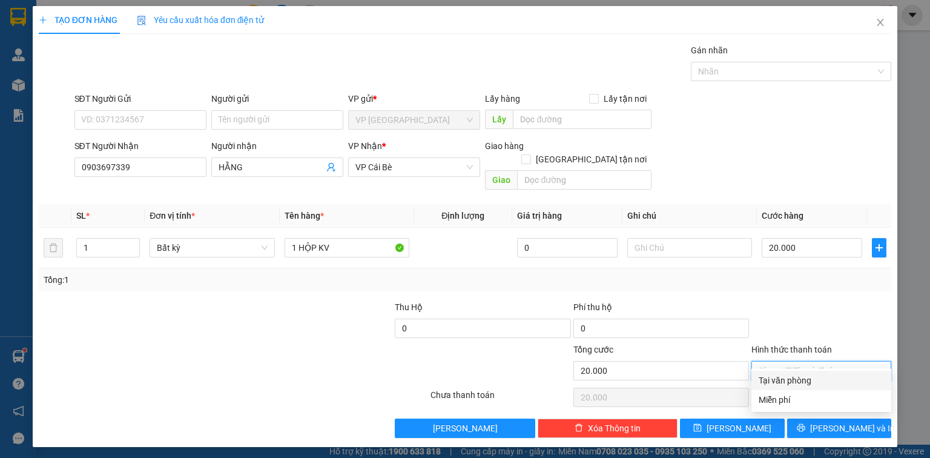
click at [810, 376] on div "Tại văn phòng" at bounding box center [821, 380] width 125 height 13
type input "0"
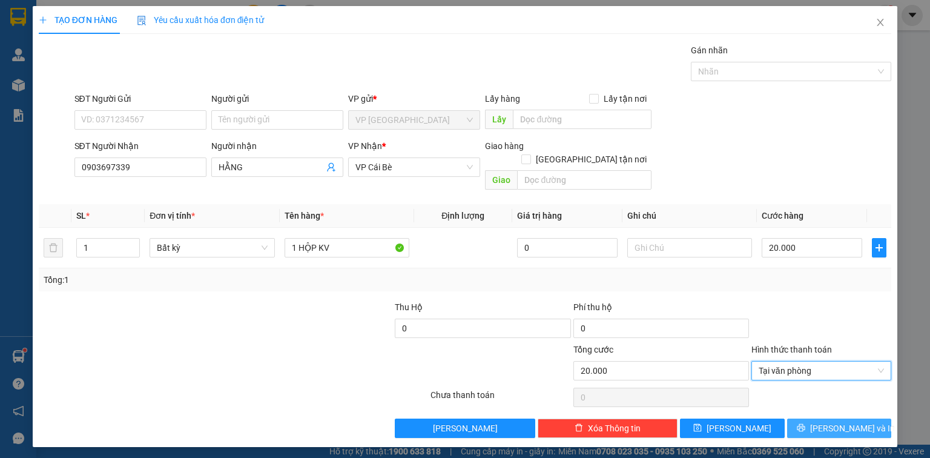
click at [830, 401] on div "Transit Pickup Surcharge Ids Transit Deliver Surcharge Ids Transit Deliver Surc…" at bounding box center [465, 241] width 853 height 394
click at [831, 421] on span "[PERSON_NAME] và In" at bounding box center [852, 427] width 85 height 13
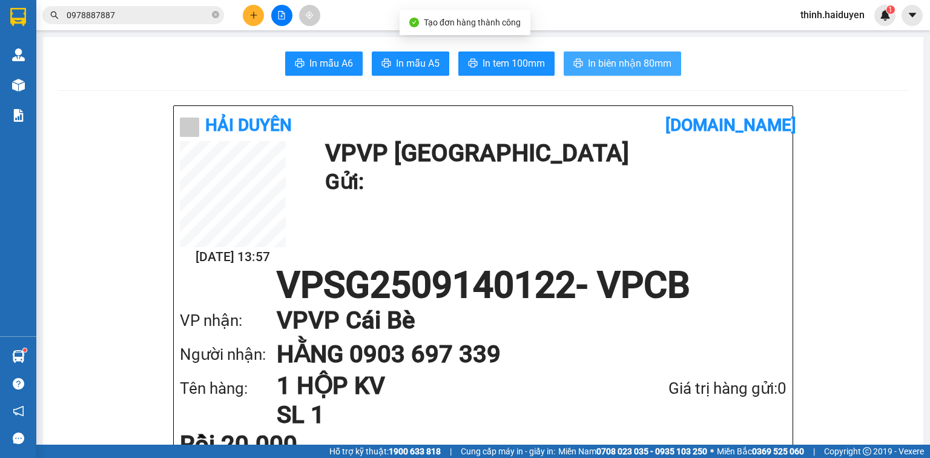
click at [653, 59] on span "In biên nhận 80mm" at bounding box center [630, 63] width 84 height 15
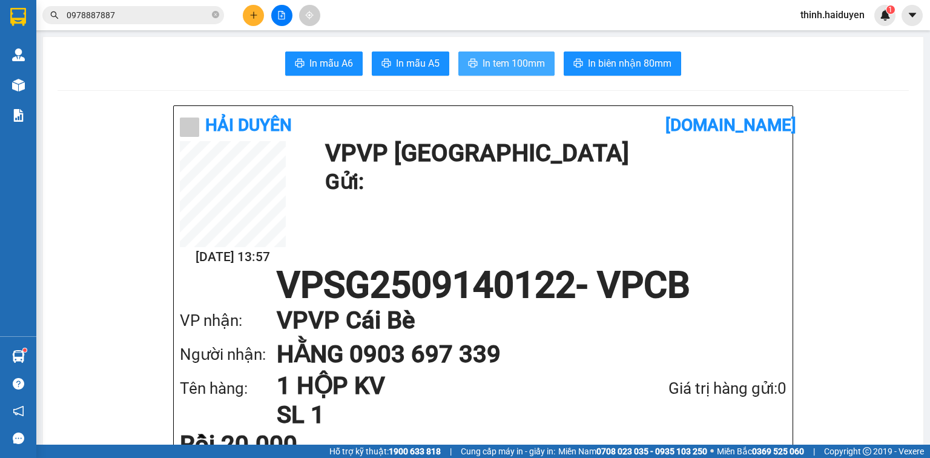
click at [512, 57] on span "In tem 100mm" at bounding box center [514, 63] width 62 height 15
click at [249, 18] on icon "plus" at bounding box center [253, 15] width 8 height 8
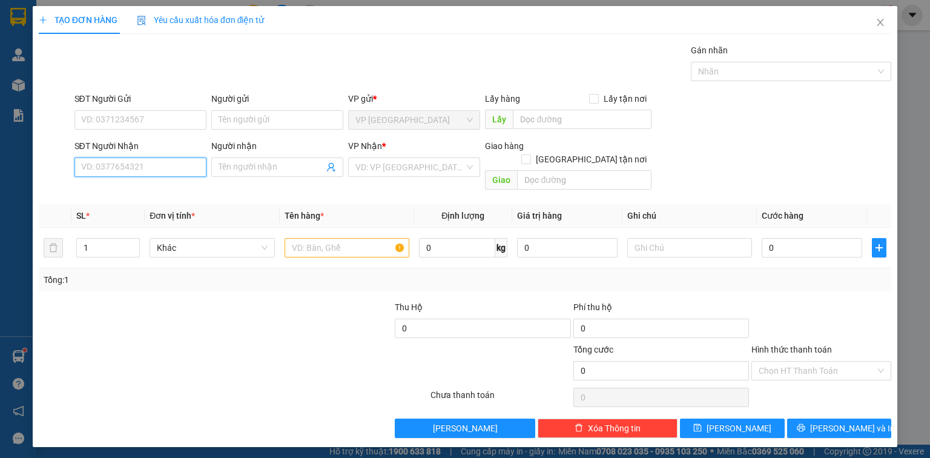
click at [160, 174] on input "SĐT Người Nhận" at bounding box center [140, 166] width 132 height 19
click at [162, 171] on input "SĐT Người Nhận" at bounding box center [140, 166] width 132 height 19
type input "0764783525"
click at [131, 183] on div "0764783525 - SƠN" at bounding box center [140, 190] width 132 height 19
type input "SƠN"
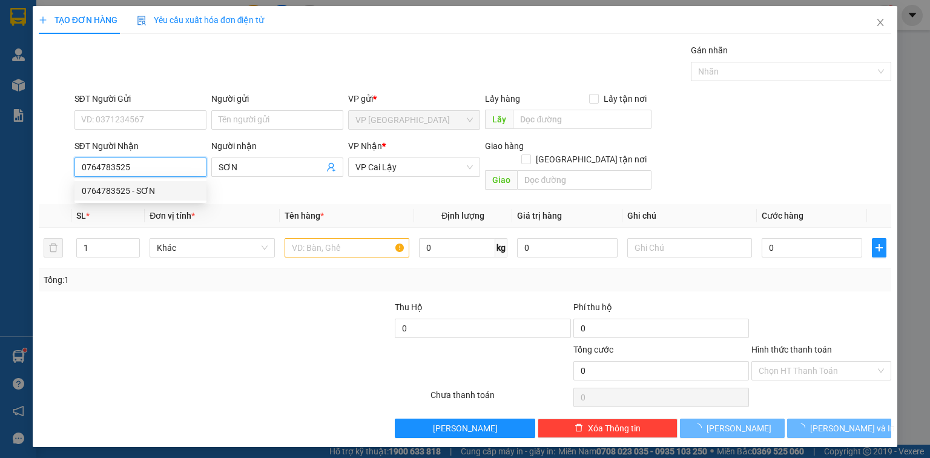
type input "20.000"
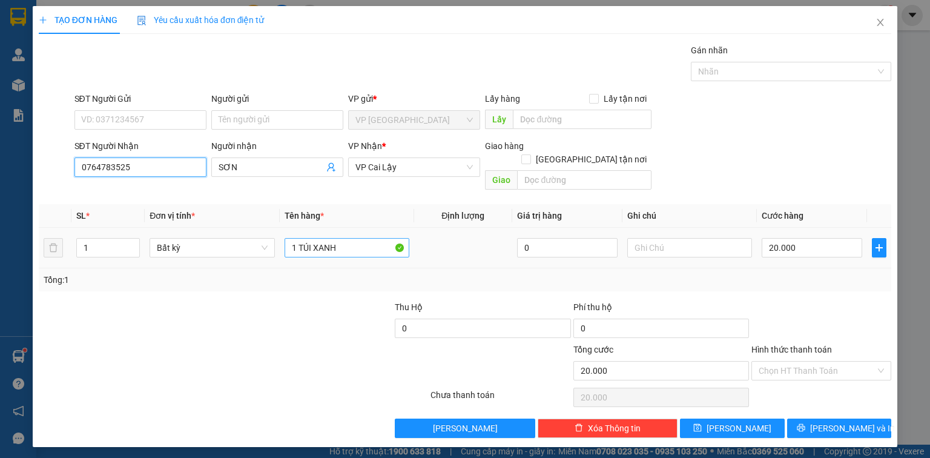
type input "0764783525"
click at [356, 242] on input "1 TÚI XANH" at bounding box center [347, 247] width 125 height 19
paste input "ÚI"
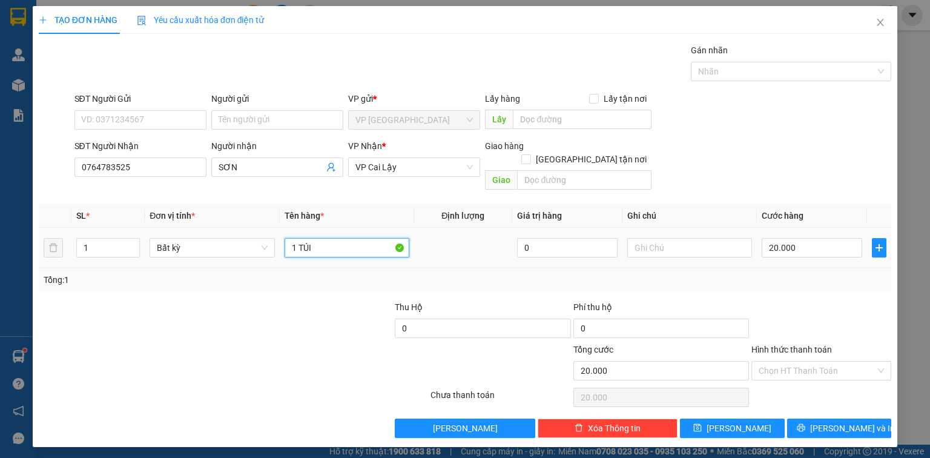
type input "1 TÚI"
click at [822, 286] on div "Transit Pickup Surcharge Ids Transit Deliver Surcharge Ids Transit Deliver Surc…" at bounding box center [465, 241] width 853 height 394
click at [829, 401] on div "Transit Pickup Surcharge Ids Transit Deliver Surcharge Ids Transit Deliver Surc…" at bounding box center [465, 241] width 853 height 394
click at [828, 418] on button "[PERSON_NAME] và In" at bounding box center [839, 427] width 105 height 19
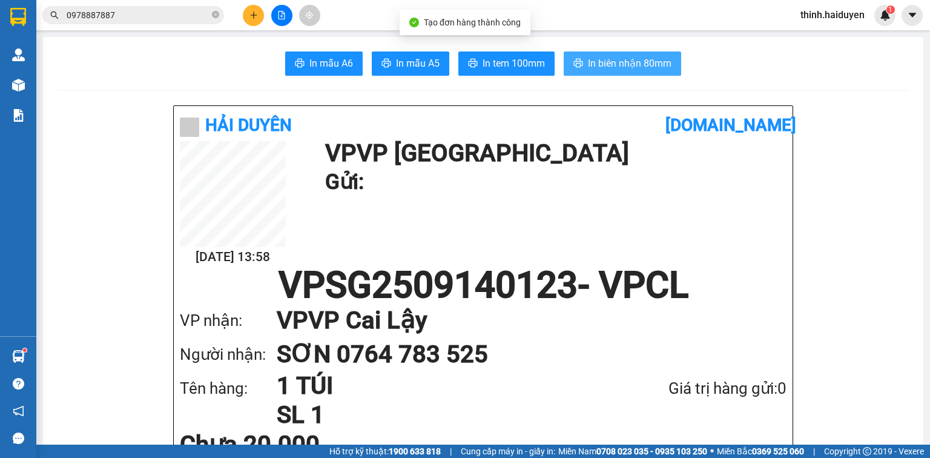
click at [582, 60] on button "In biên nhận 80mm" at bounding box center [622, 63] width 117 height 24
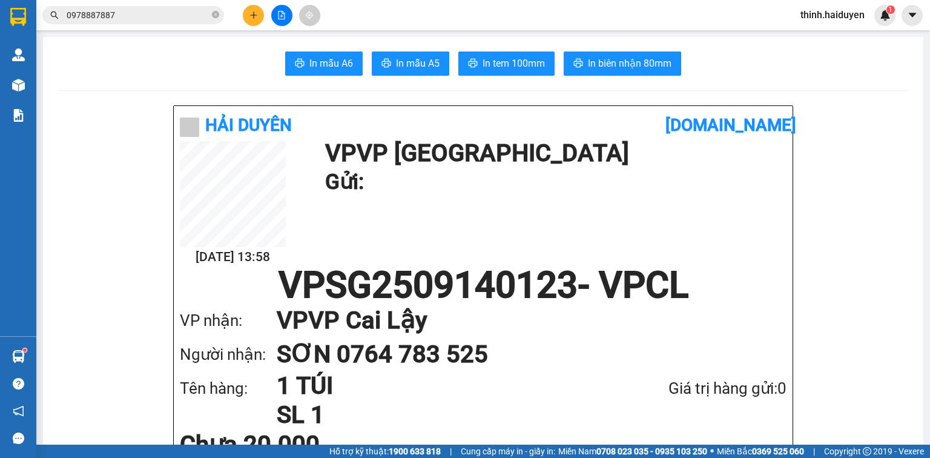
click at [497, 72] on button "In tem 100mm" at bounding box center [506, 63] width 96 height 24
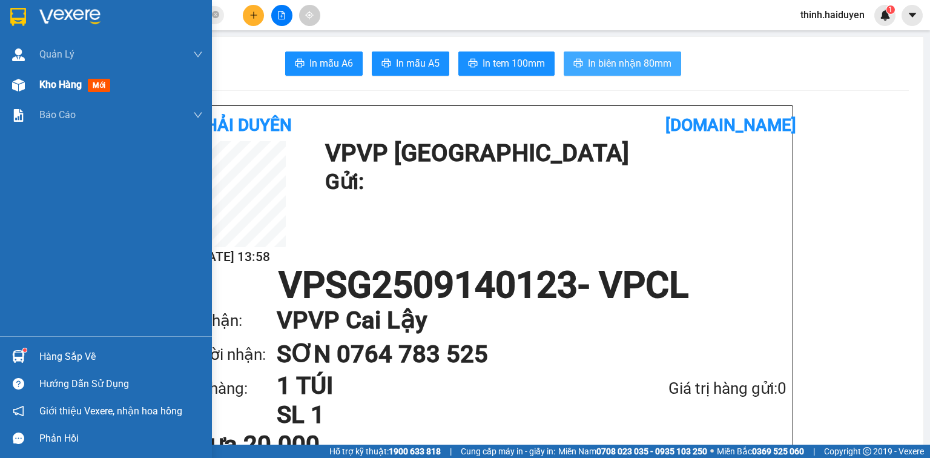
click at [56, 94] on div "Kho hàng mới" at bounding box center [120, 85] width 163 height 30
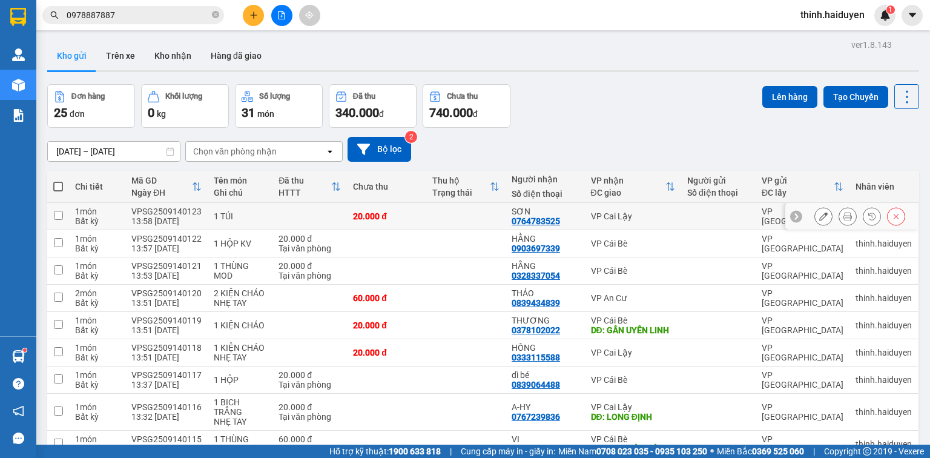
click at [819, 217] on icon at bounding box center [823, 216] width 8 height 8
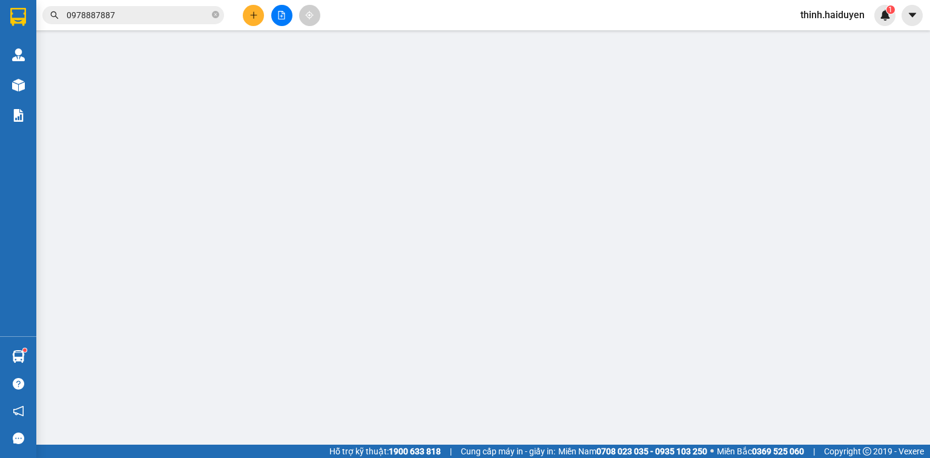
type input "0764783525"
type input "SƠN"
type input "20.000"
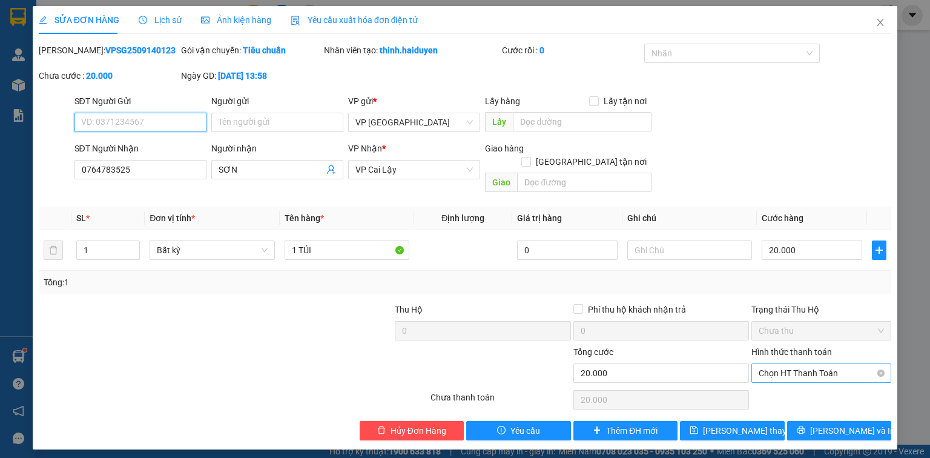
click at [807, 364] on span "Chọn HT Thanh Toán" at bounding box center [821, 373] width 125 height 18
click at [802, 389] on div "Tại văn phòng" at bounding box center [821, 383] width 125 height 13
type input "0"
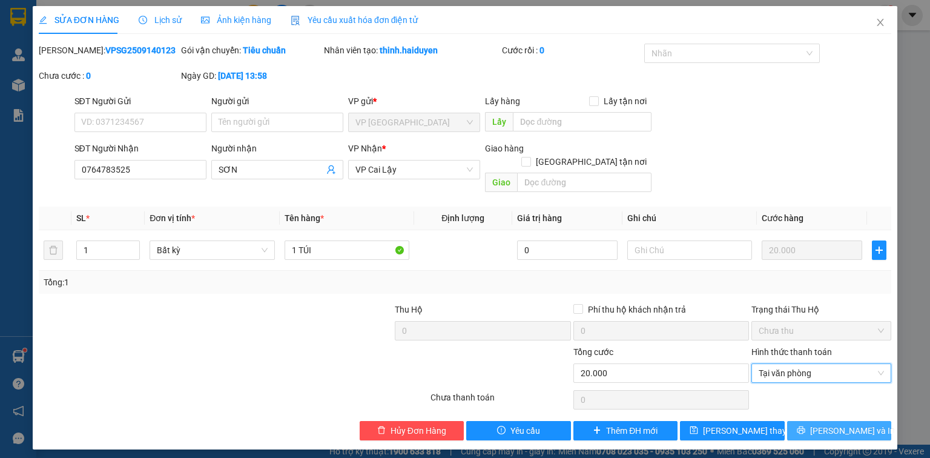
click at [805, 426] on icon "printer" at bounding box center [801, 430] width 8 height 8
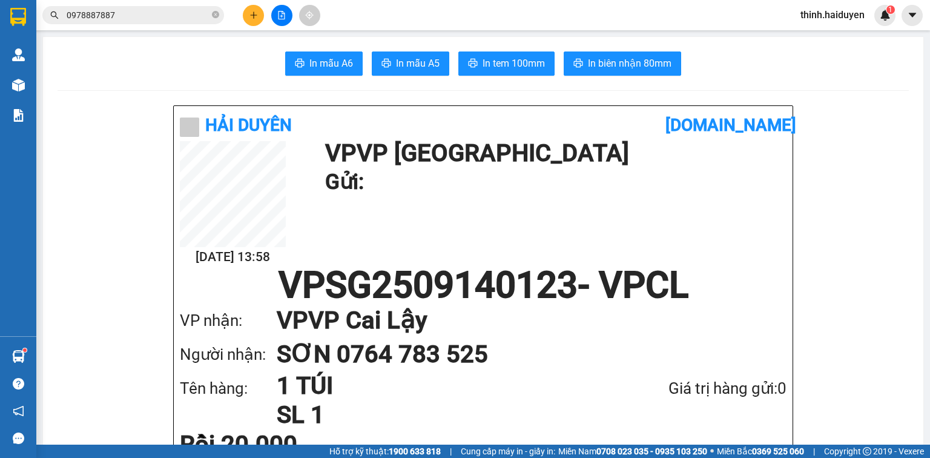
click at [133, 12] on input "0978887887" at bounding box center [138, 14] width 143 height 13
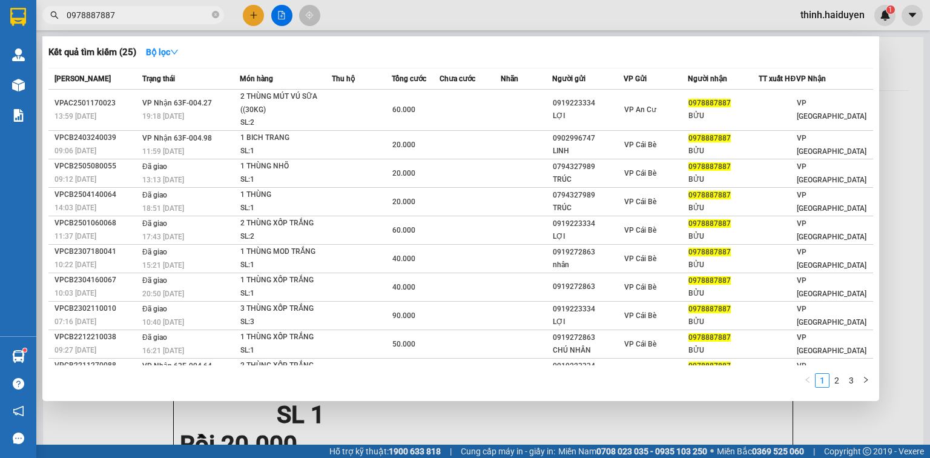
click at [133, 12] on input "0978887887" at bounding box center [138, 14] width 143 height 13
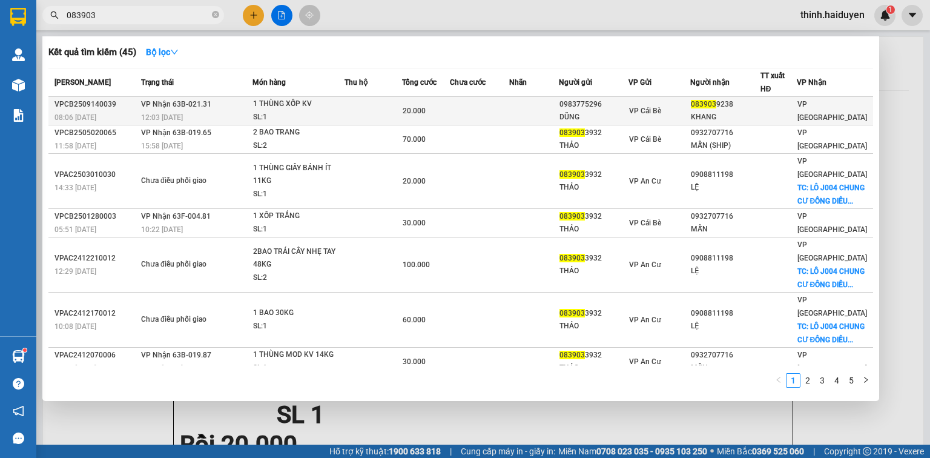
type input "083903"
click at [624, 111] on div "DŨNG" at bounding box center [593, 117] width 68 height 13
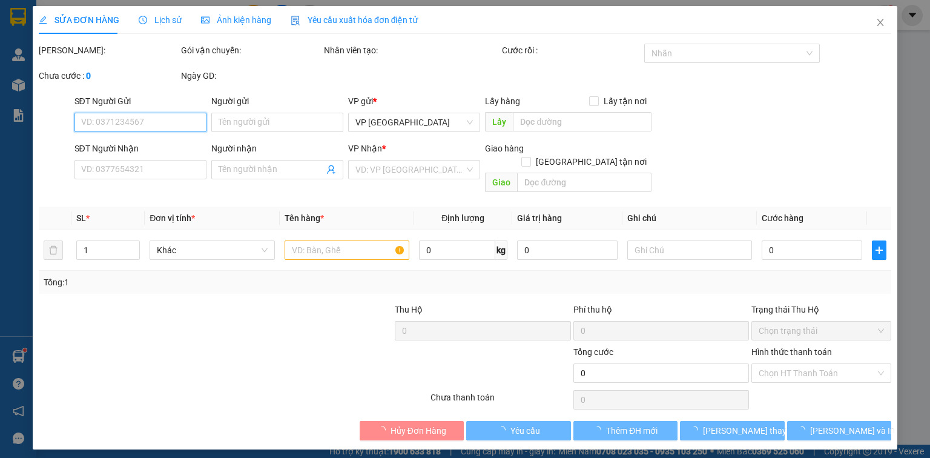
type input "0983775296"
type input "DŨNG"
type input "0839039238"
type input "KHANG"
type input "20.000"
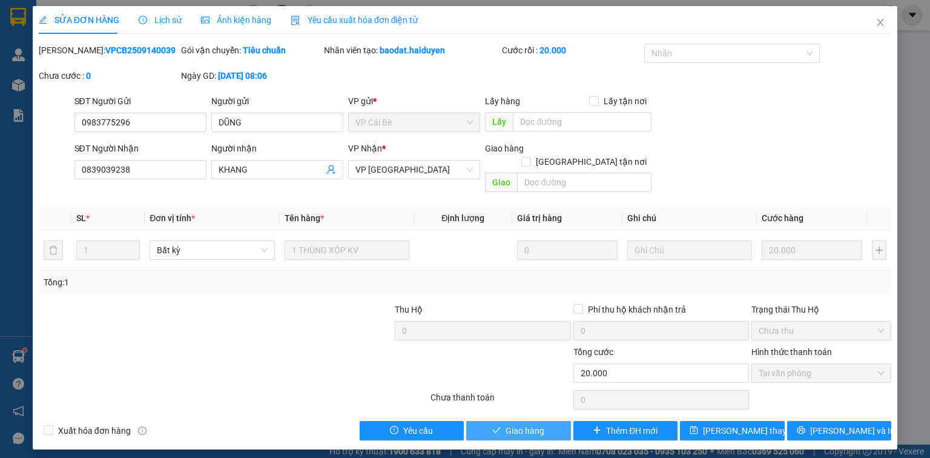
click at [550, 421] on button "Giao hàng" at bounding box center [518, 430] width 105 height 19
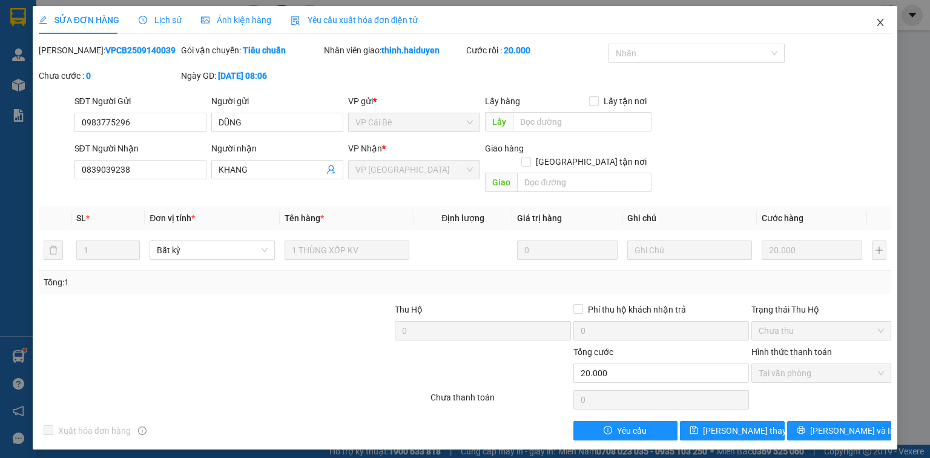
click at [884, 21] on icon "close" at bounding box center [881, 23] width 10 height 10
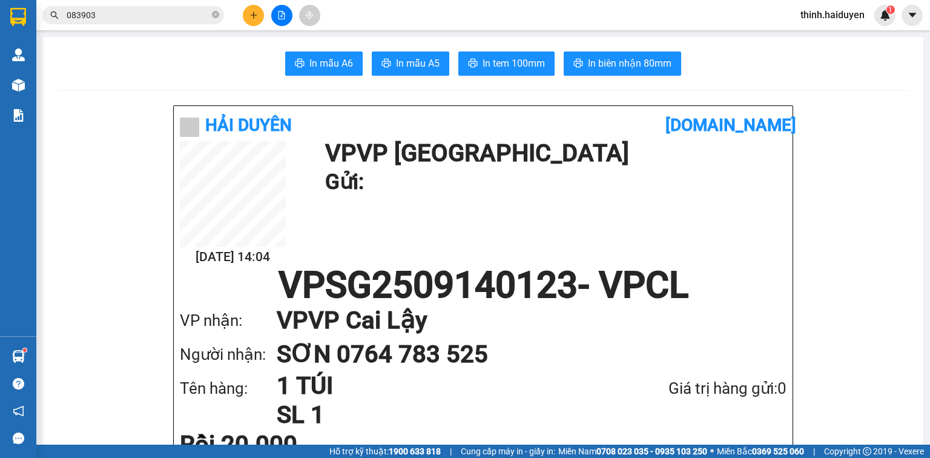
click at [255, 17] on icon "plus" at bounding box center [253, 15] width 8 height 8
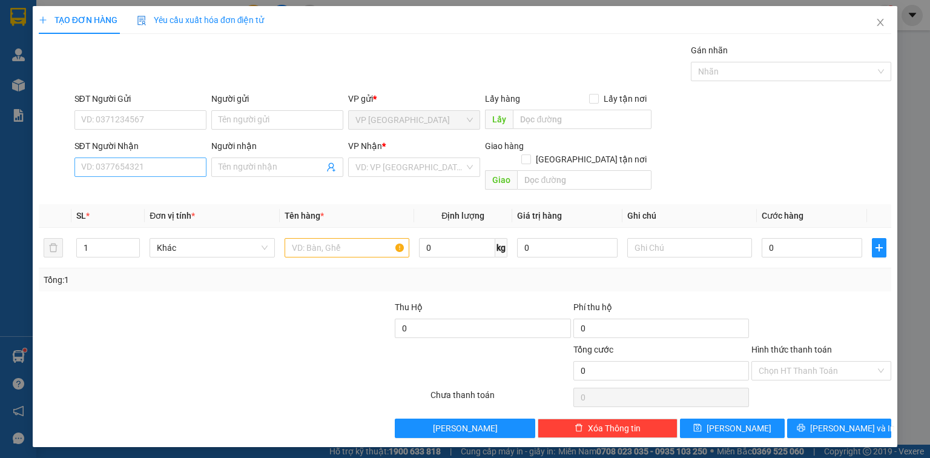
drag, startPoint x: 146, startPoint y: 150, endPoint x: 150, endPoint y: 160, distance: 10.9
click at [148, 157] on div "SĐT Người Nhận VD: 0377654321" at bounding box center [140, 160] width 132 height 42
click at [153, 168] on input "SĐT Người Nhận" at bounding box center [140, 166] width 132 height 19
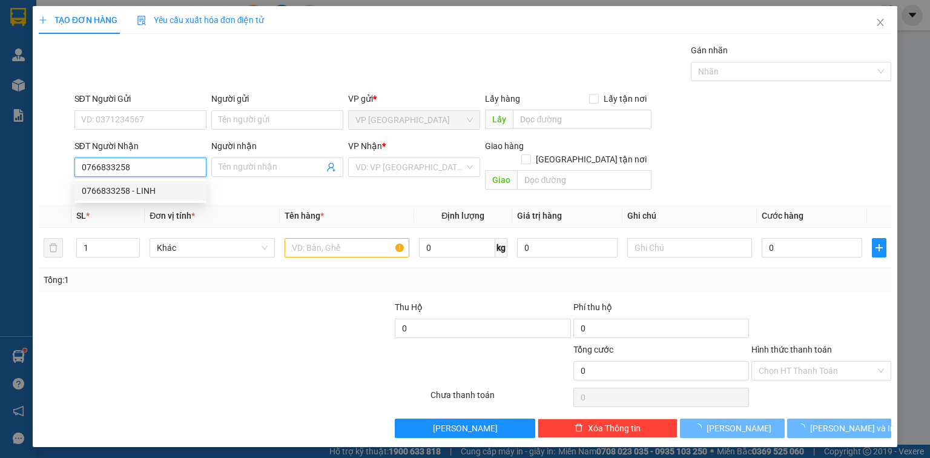
click at [148, 191] on div "0766833258 - LINH" at bounding box center [140, 190] width 117 height 13
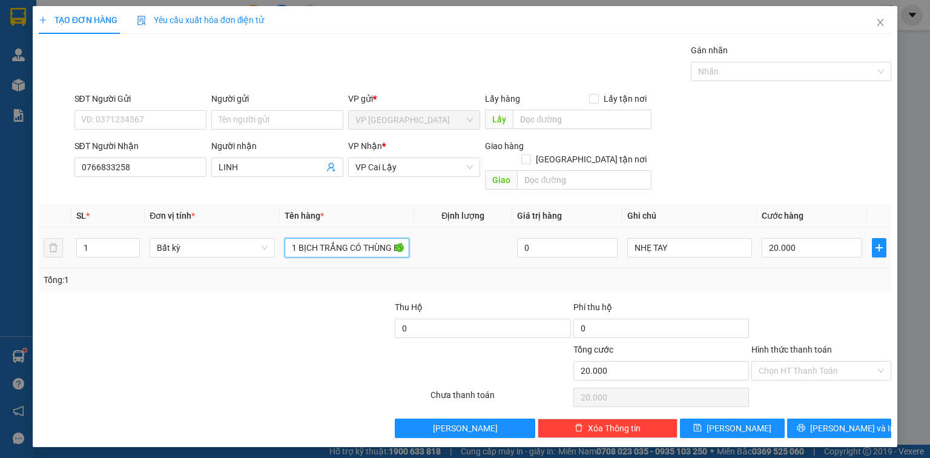
click at [354, 238] on input "1 BỊCH TRẮNG CÓ THÙNG BÊN TRONG" at bounding box center [347, 247] width 125 height 19
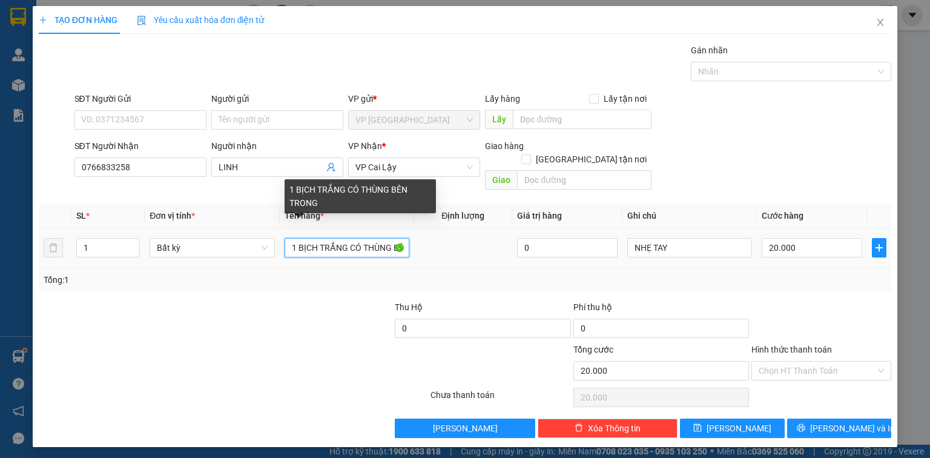
click at [348, 238] on input "1 BỊCH TRẮNG CÓ THÙNG BÊN TRONG" at bounding box center [347, 247] width 125 height 19
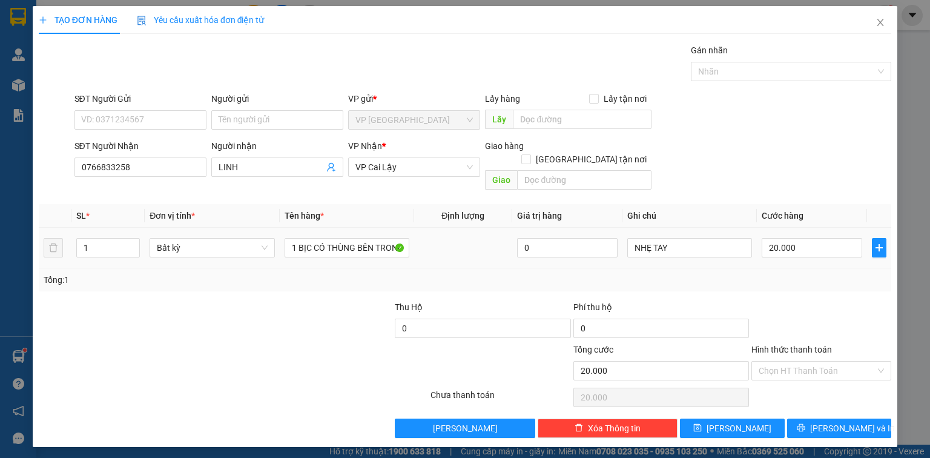
click at [804, 246] on td "20.000" at bounding box center [812, 248] width 110 height 41
click at [823, 418] on button "[PERSON_NAME] và In" at bounding box center [839, 427] width 105 height 19
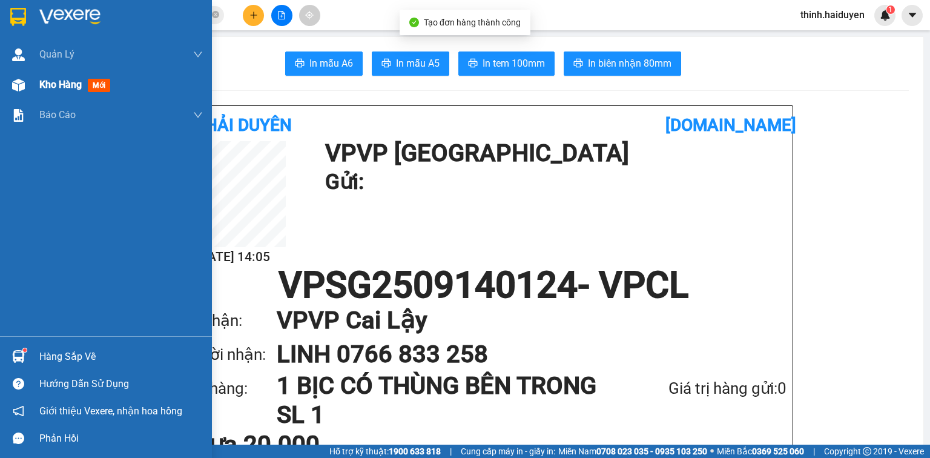
click at [30, 82] on div "Kho hàng mới" at bounding box center [106, 85] width 212 height 30
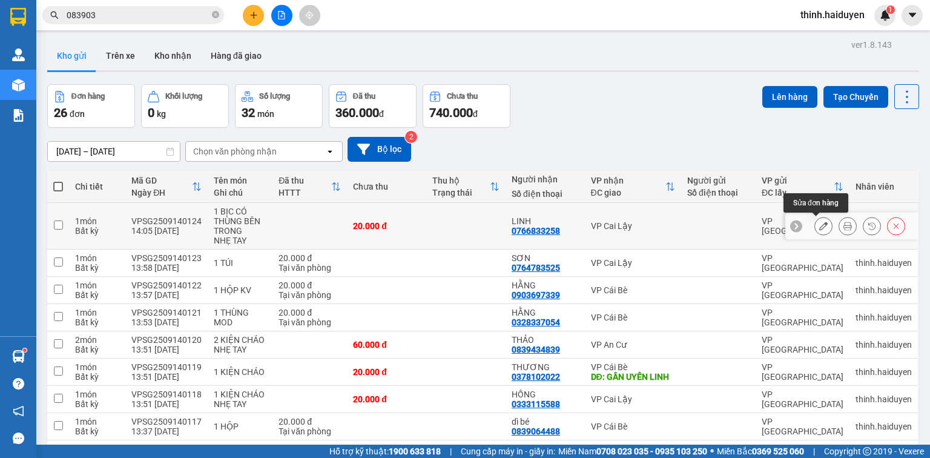
click at [819, 223] on icon at bounding box center [823, 226] width 8 height 8
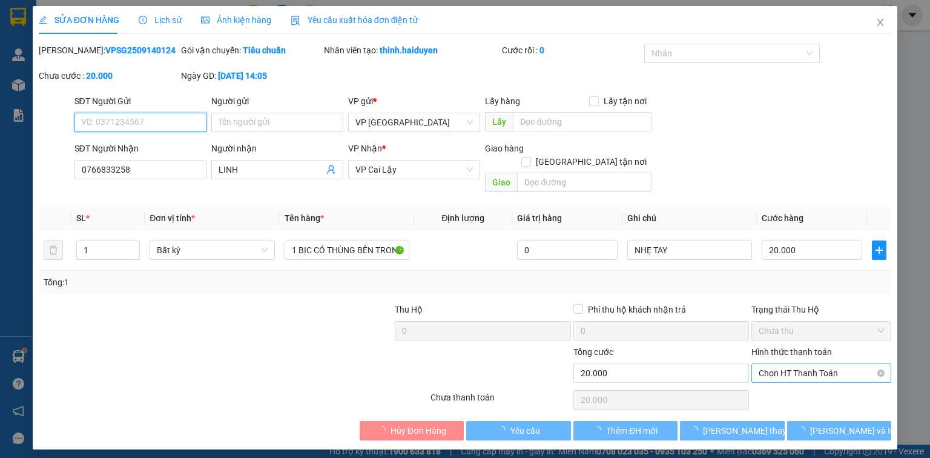
click at [813, 364] on span "Chọn HT Thanh Toán" at bounding box center [821, 373] width 125 height 18
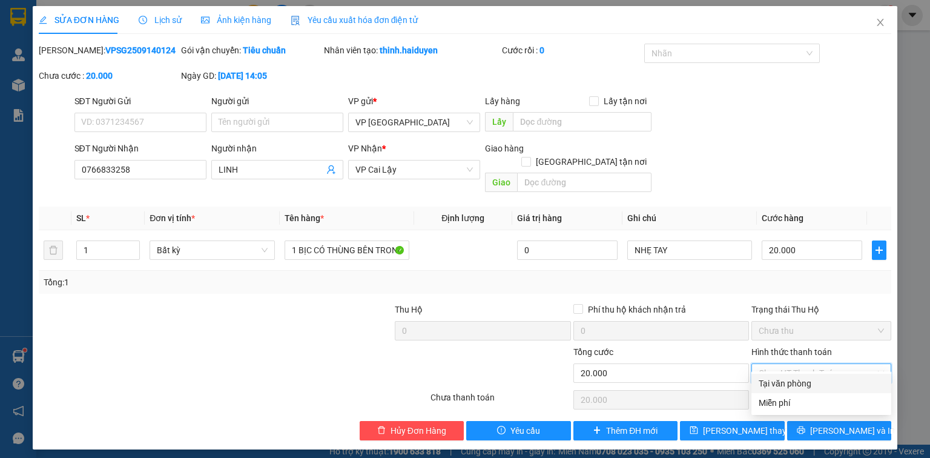
click at [809, 380] on div "Tại văn phòng" at bounding box center [821, 383] width 125 height 13
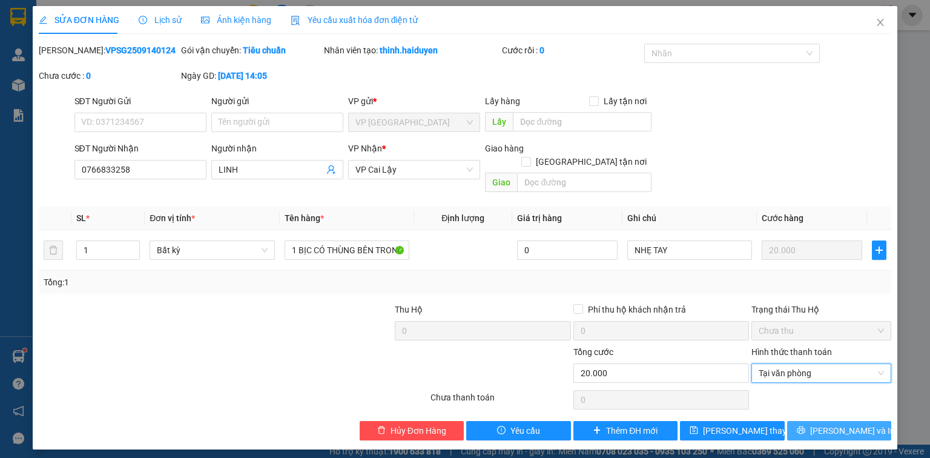
click at [829, 424] on span "[PERSON_NAME] và In" at bounding box center [852, 430] width 85 height 13
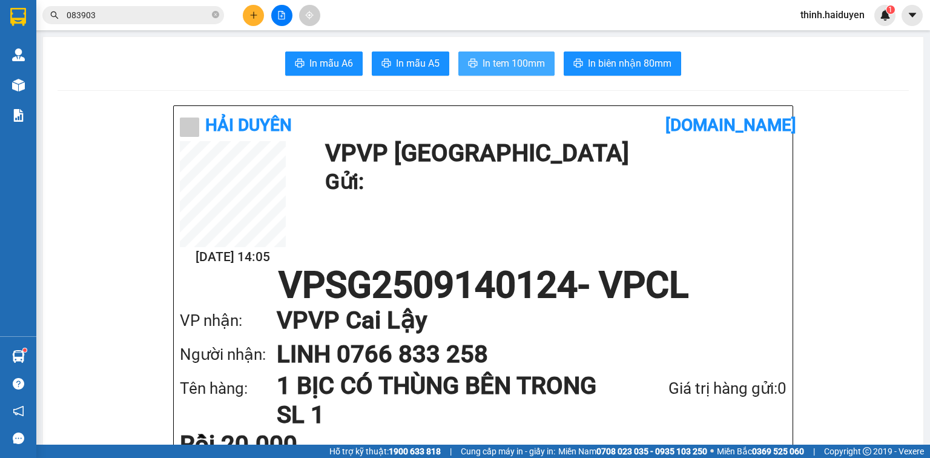
click at [506, 73] on button "In tem 100mm" at bounding box center [506, 63] width 96 height 24
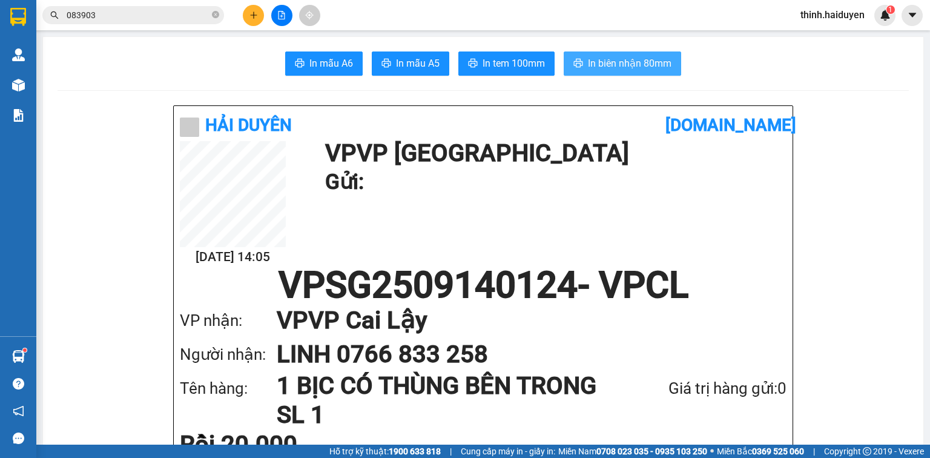
click at [573, 56] on button "In biên nhận 80mm" at bounding box center [622, 63] width 117 height 24
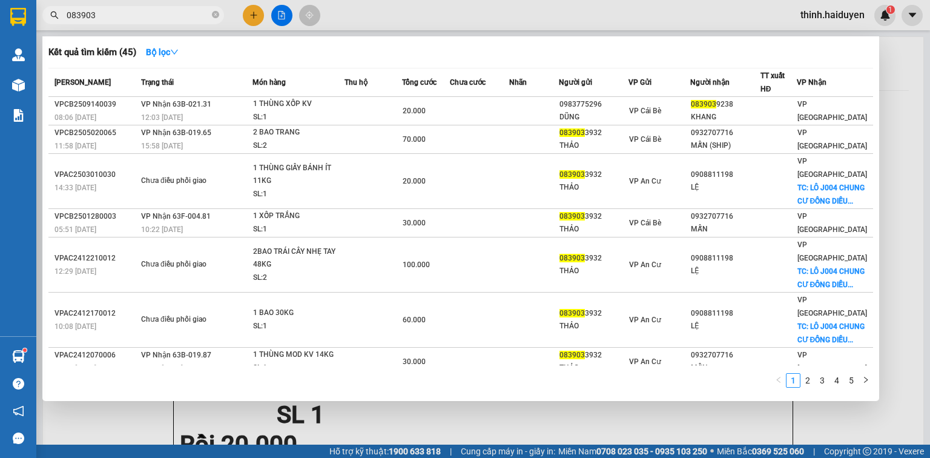
click at [126, 16] on input "083903" at bounding box center [138, 14] width 143 height 13
click at [125, 15] on input "083903" at bounding box center [138, 14] width 143 height 13
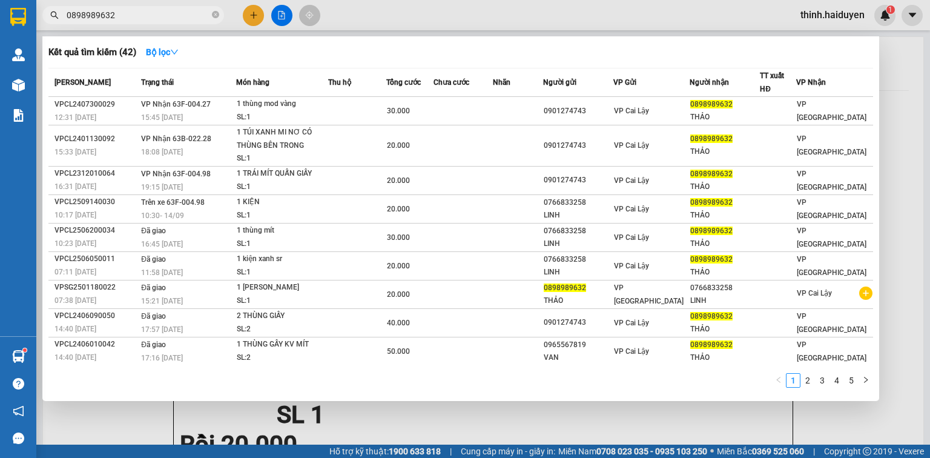
click at [286, 13] on div at bounding box center [465, 229] width 930 height 458
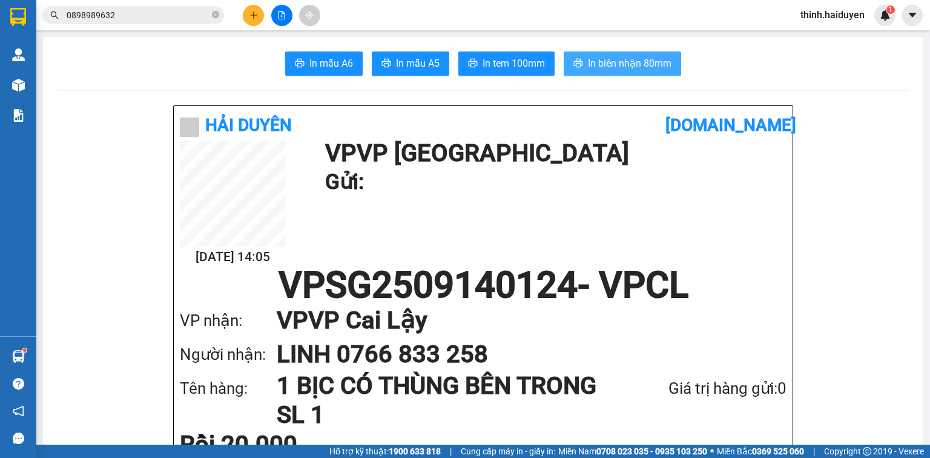
click at [186, 20] on input "0898989632" at bounding box center [138, 14] width 143 height 13
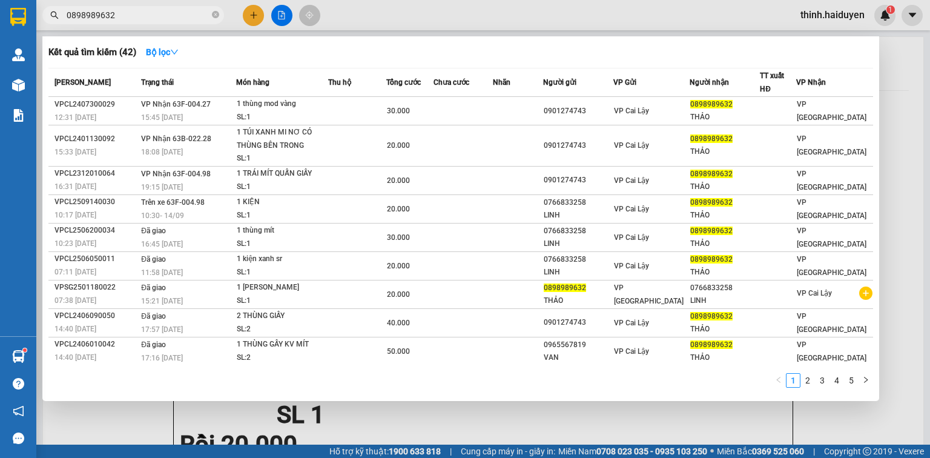
click at [186, 19] on input "0898989632" at bounding box center [138, 14] width 143 height 13
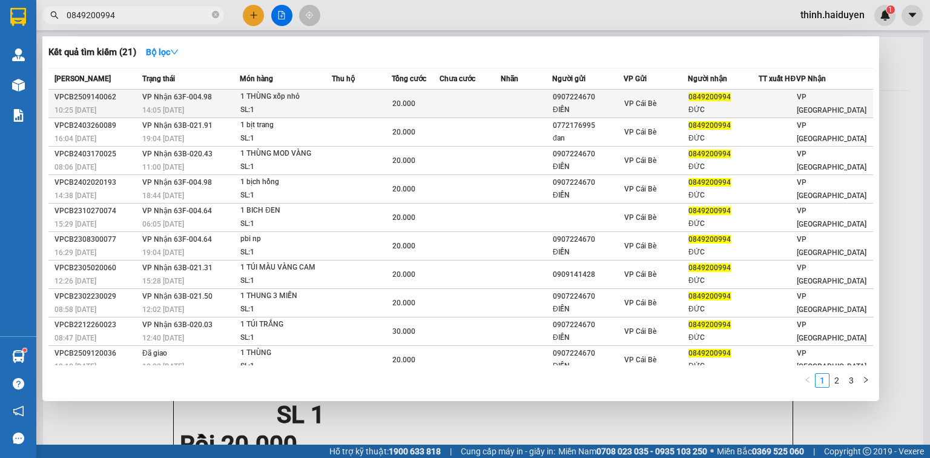
click at [605, 104] on div "0907224670" at bounding box center [588, 97] width 70 height 13
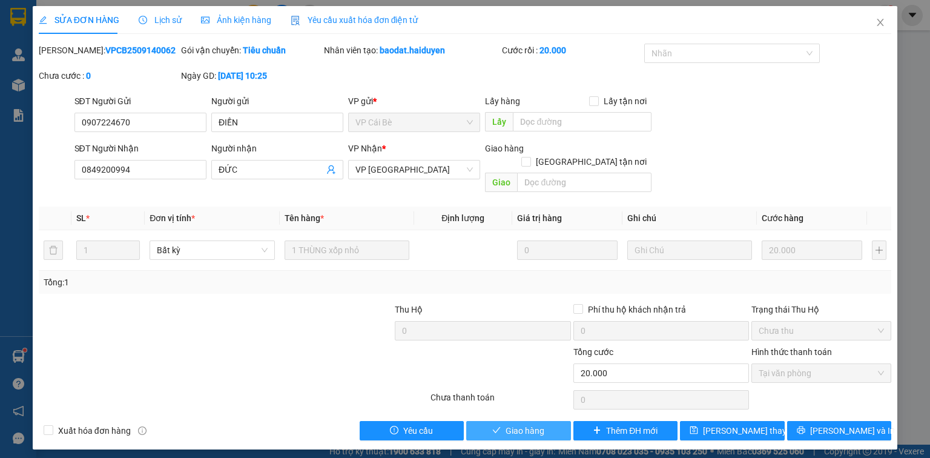
click at [507, 424] on span "Giao hàng" at bounding box center [525, 430] width 39 height 13
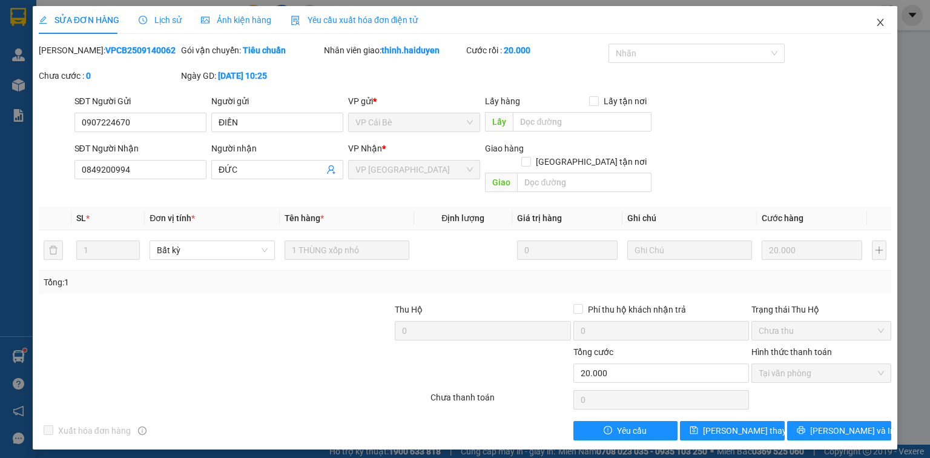
drag, startPoint x: 884, startPoint y: 24, endPoint x: 614, endPoint y: 7, distance: 270.6
click at [884, 24] on icon "close" at bounding box center [881, 23] width 10 height 10
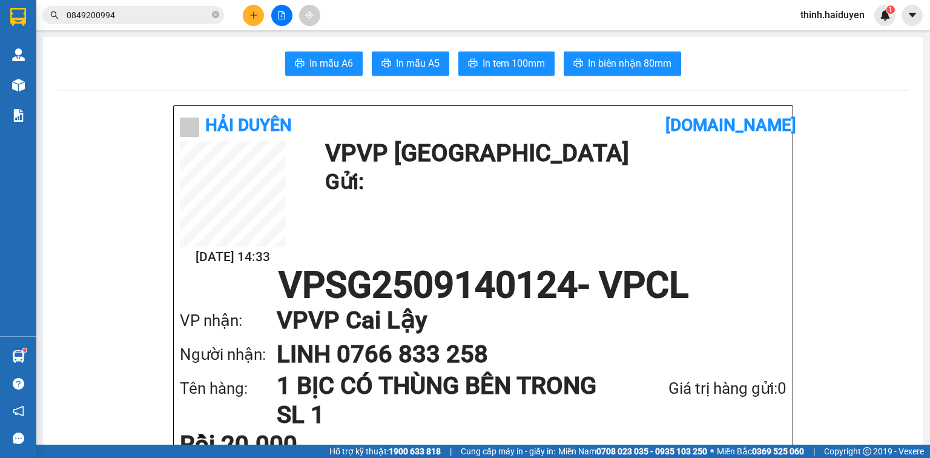
click at [282, 24] on button at bounding box center [281, 15] width 21 height 21
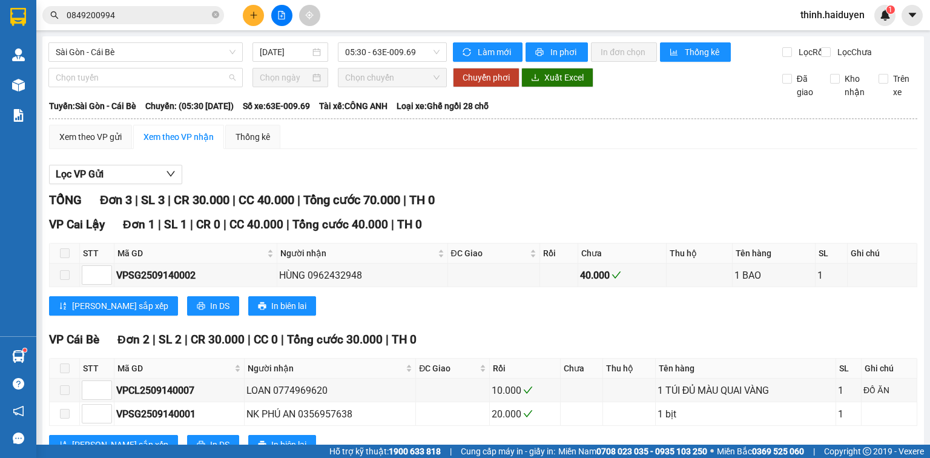
drag, startPoint x: 67, startPoint y: 88, endPoint x: 4, endPoint y: 85, distance: 63.0
click at [65, 87] on span "Chọn tuyến" at bounding box center [146, 77] width 180 height 18
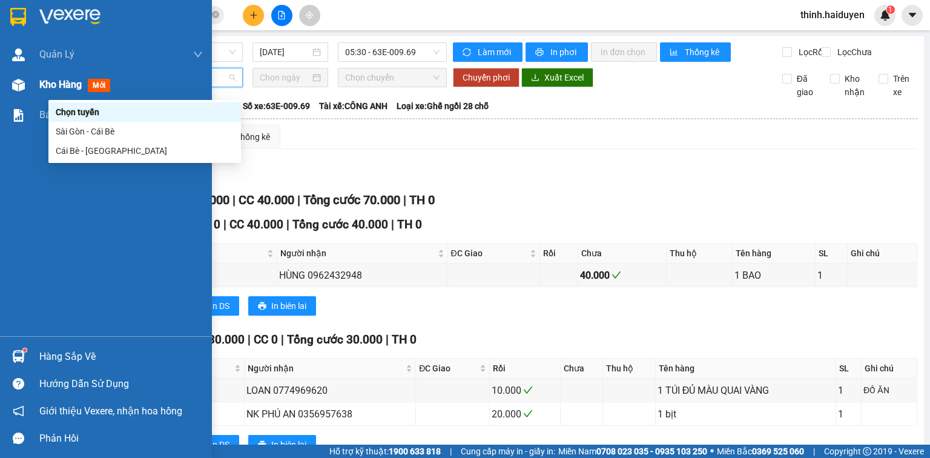
click at [70, 90] on span "Kho hàng" at bounding box center [60, 85] width 42 height 12
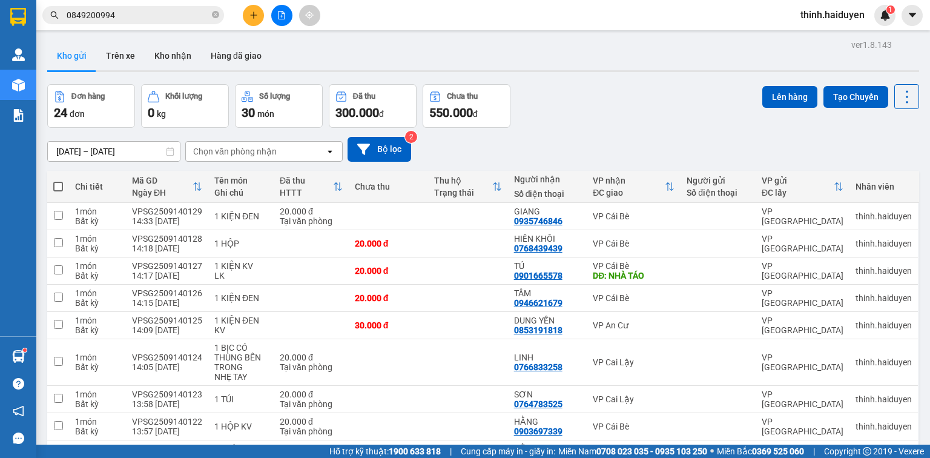
click at [56, 182] on span at bounding box center [58, 187] width 10 height 10
click at [58, 180] on input "checkbox" at bounding box center [58, 180] width 0 height 0
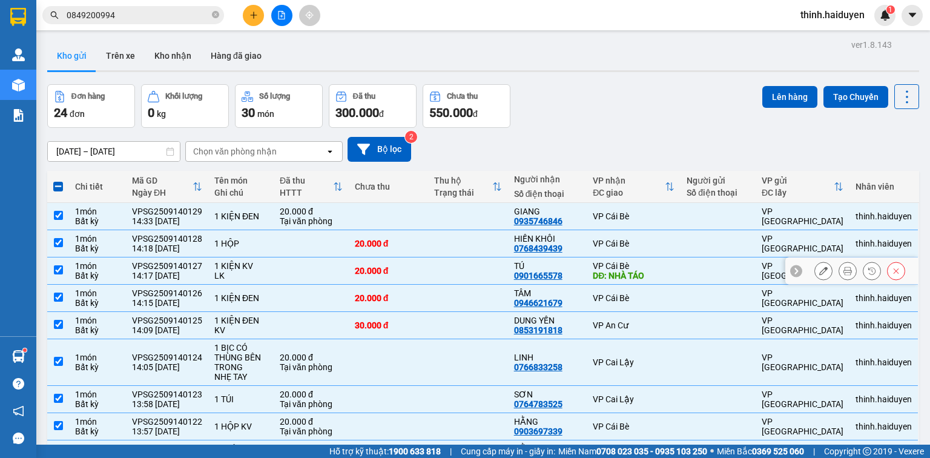
click at [443, 270] on td at bounding box center [468, 270] width 80 height 27
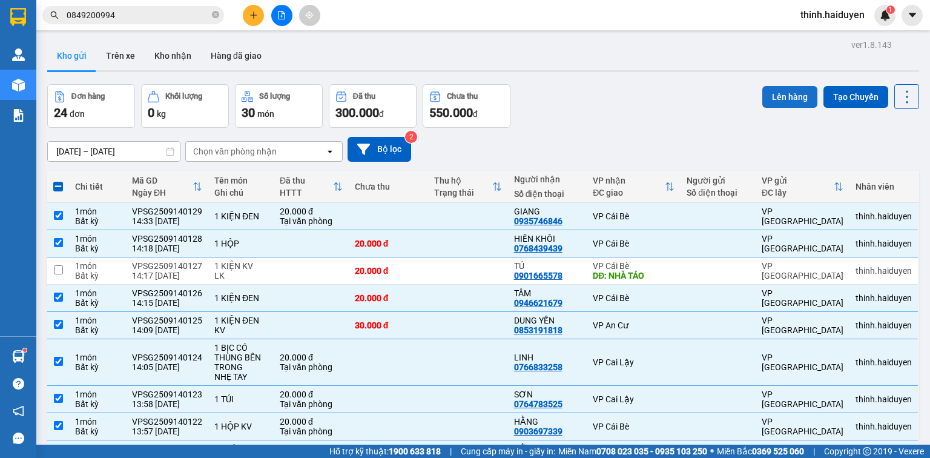
click at [781, 95] on button "Lên hàng" at bounding box center [789, 97] width 55 height 22
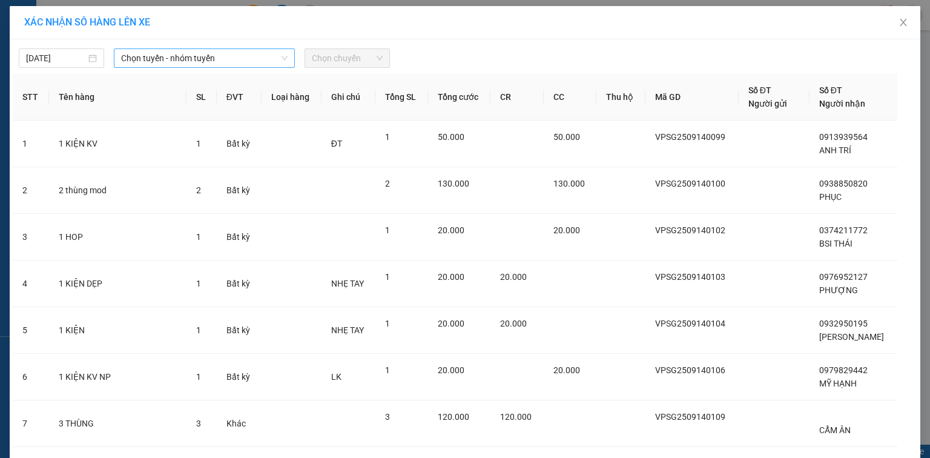
click at [200, 58] on span "Chọn tuyến - nhóm tuyến" at bounding box center [204, 58] width 167 height 18
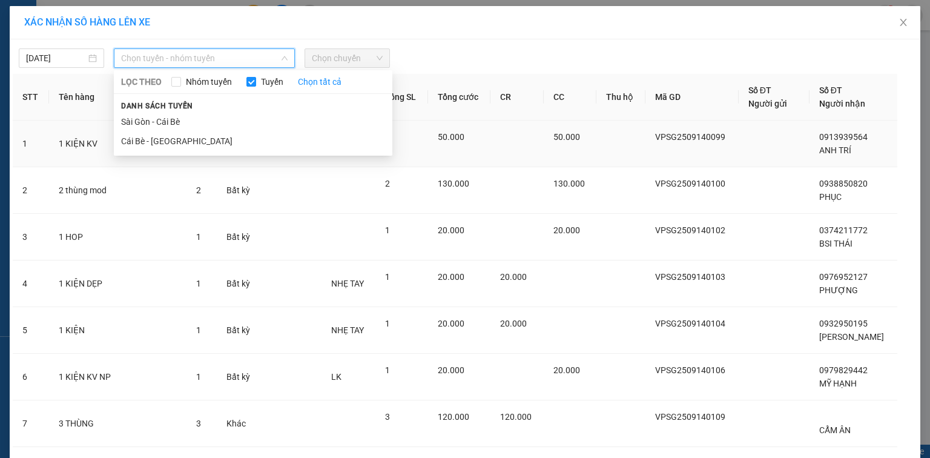
click at [165, 124] on li "Sài Gòn - Cái Bè" at bounding box center [253, 121] width 279 height 19
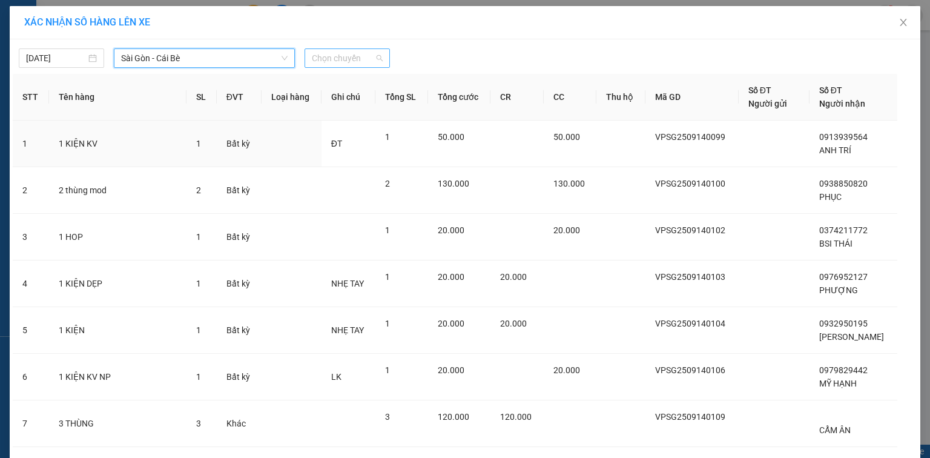
click at [349, 57] on span "Chọn chuyến" at bounding box center [347, 58] width 71 height 18
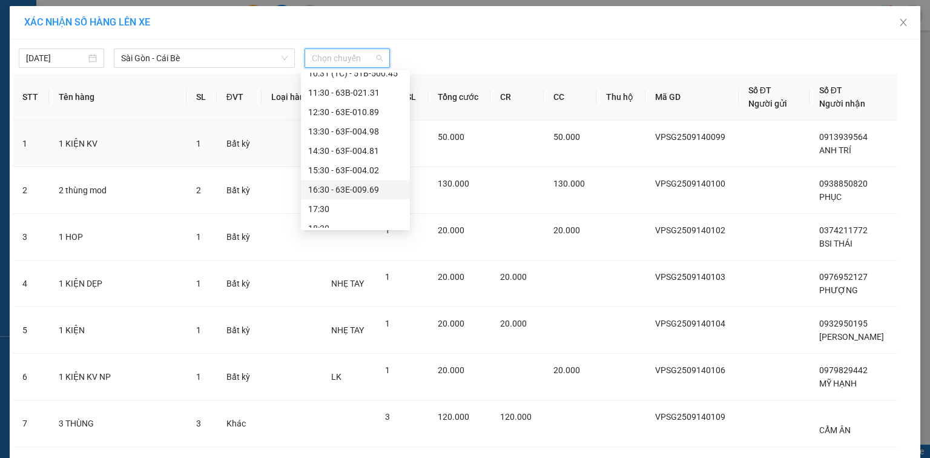
scroll to position [161, 0]
click at [325, 134] on div "14:30 - 63F-004.81" at bounding box center [355, 134] width 94 height 13
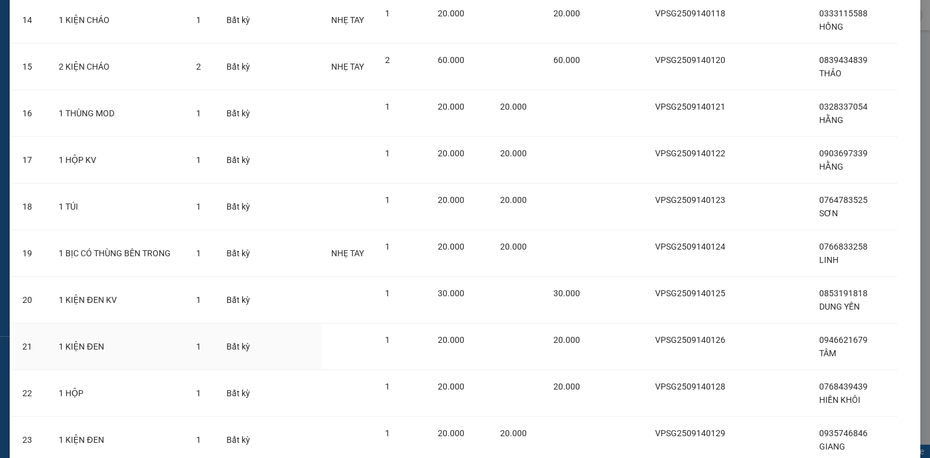
scroll to position [814, 0]
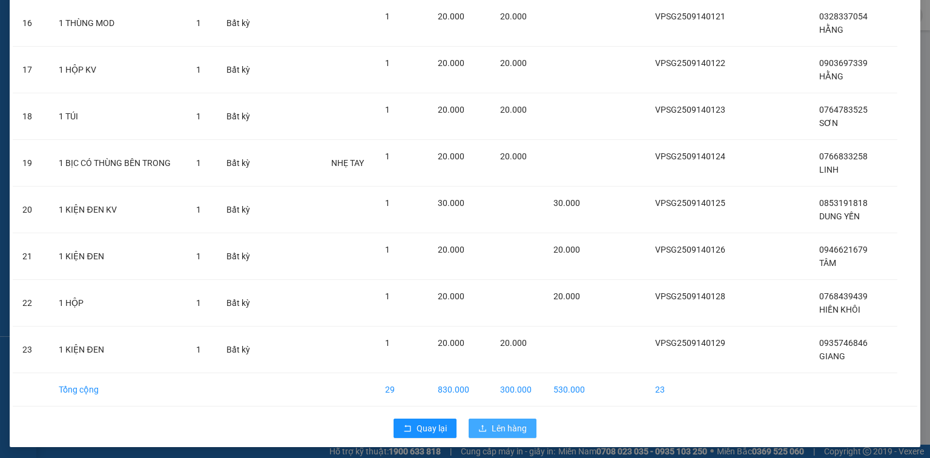
click at [518, 421] on span "Lên hàng" at bounding box center [509, 427] width 35 height 13
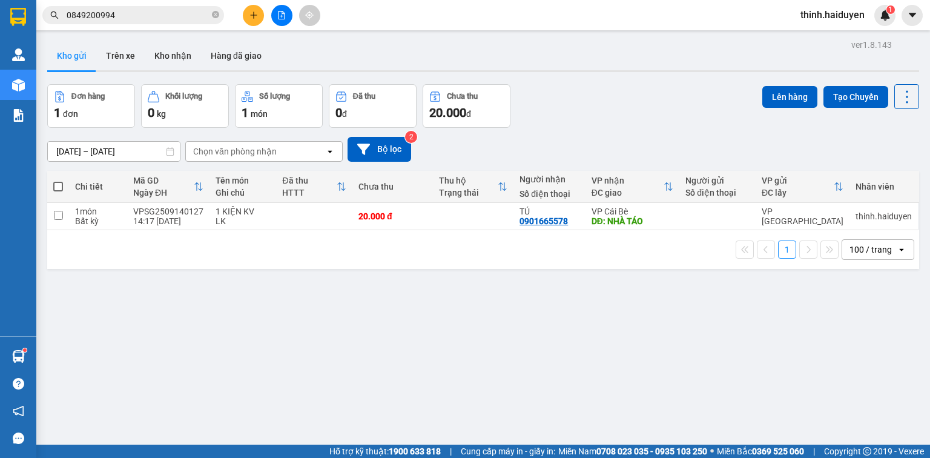
click at [244, 15] on button at bounding box center [253, 15] width 21 height 21
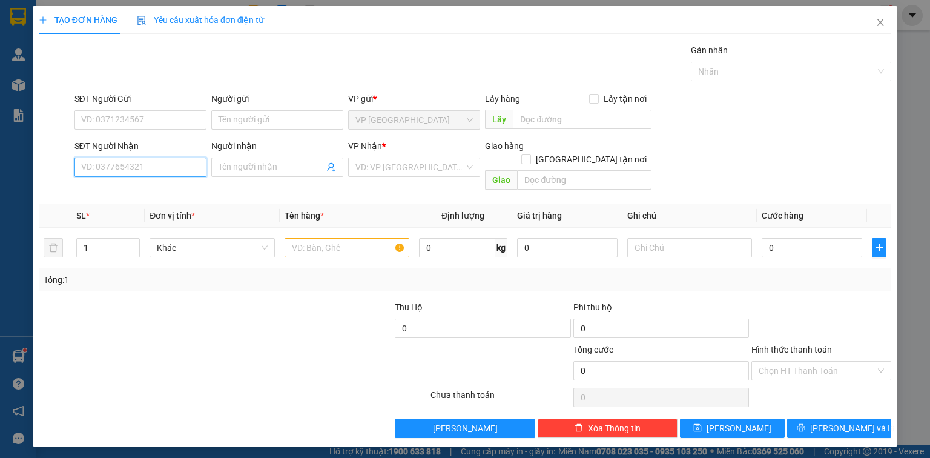
click at [174, 167] on input "SĐT Người Nhận" at bounding box center [140, 166] width 132 height 19
click at [149, 193] on div "0901225259 - TẠO" at bounding box center [140, 190] width 117 height 13
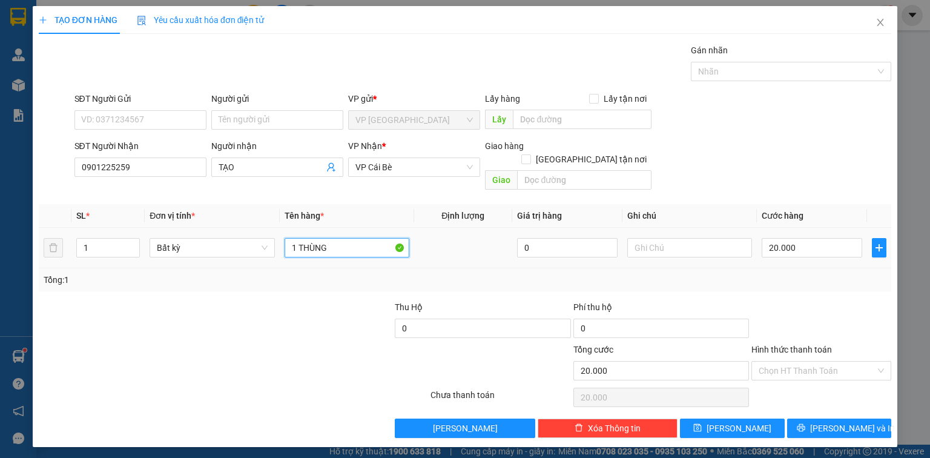
click at [327, 238] on input "1 THÙNG" at bounding box center [347, 247] width 125 height 19
paste input "ÚI"
click at [801, 361] on input "Hình thức thanh toán" at bounding box center [817, 370] width 117 height 18
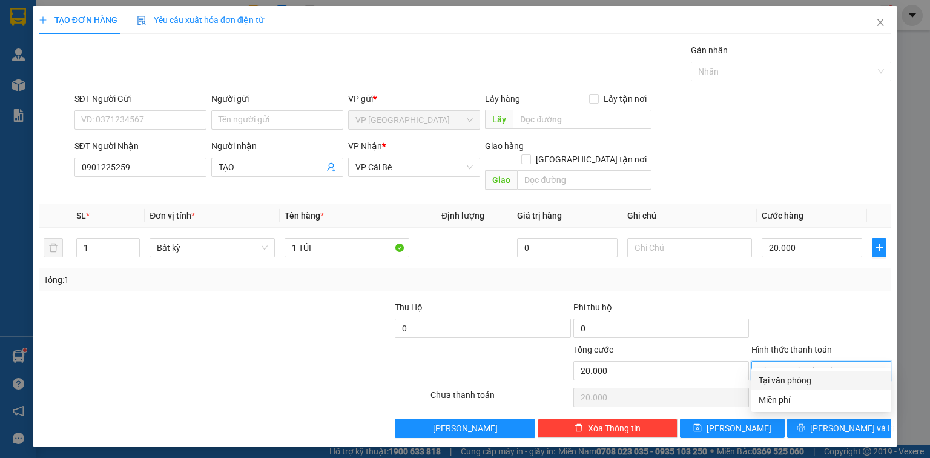
click at [797, 383] on div "Tại văn phòng" at bounding box center [821, 380] width 125 height 13
click at [846, 421] on span "[PERSON_NAME] và In" at bounding box center [852, 427] width 85 height 13
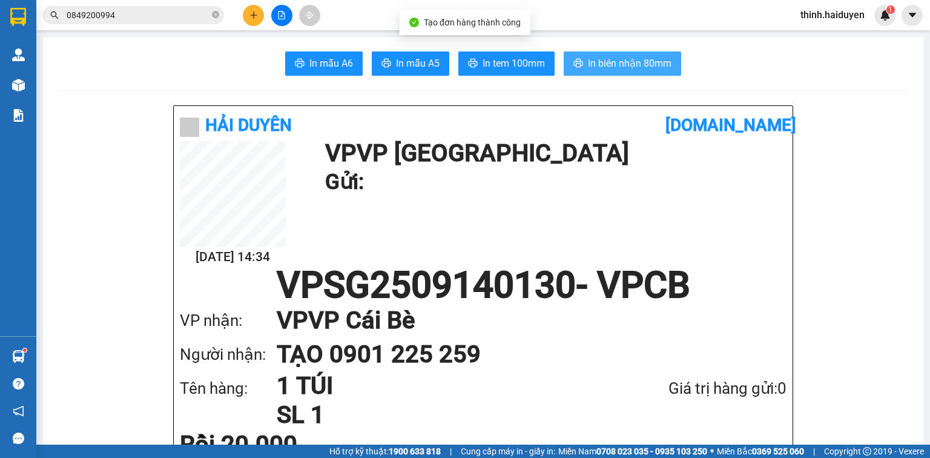
click at [613, 59] on span "In biên nhận 80mm" at bounding box center [630, 63] width 84 height 15
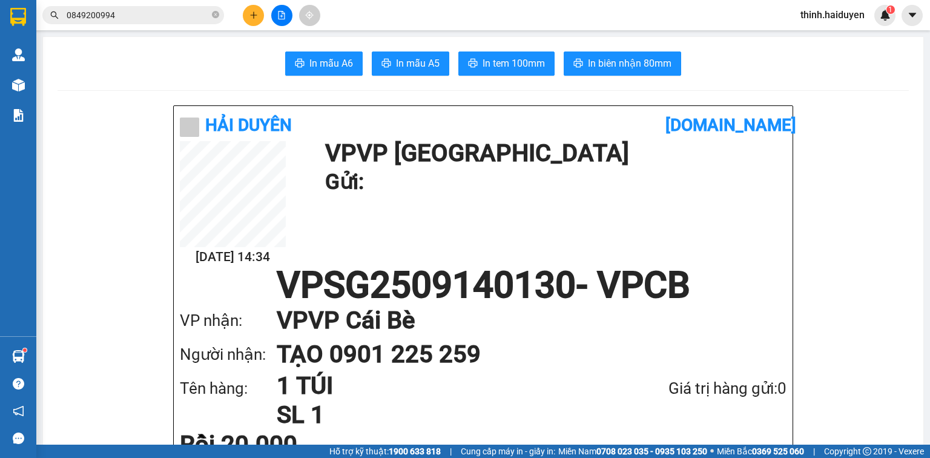
click at [644, 45] on main "In mẫu A6 In mẫu A5 In tem 100mm In biên nhận 80mm Hải Duyên [DOMAIN_NAME] [DAT…" at bounding box center [465, 222] width 930 height 444
click at [644, 65] on span "In biên nhận 80mm" at bounding box center [630, 63] width 84 height 15
click at [512, 54] on button "In tem 100mm" at bounding box center [506, 63] width 96 height 24
click at [165, 30] on div "Kết quả tìm kiếm ( 21 ) Bộ lọc Mã ĐH Trạng thái Món hàng Thu hộ Tổng cước Chưa …" at bounding box center [465, 15] width 930 height 30
click at [167, 21] on input "0849200994" at bounding box center [138, 14] width 143 height 13
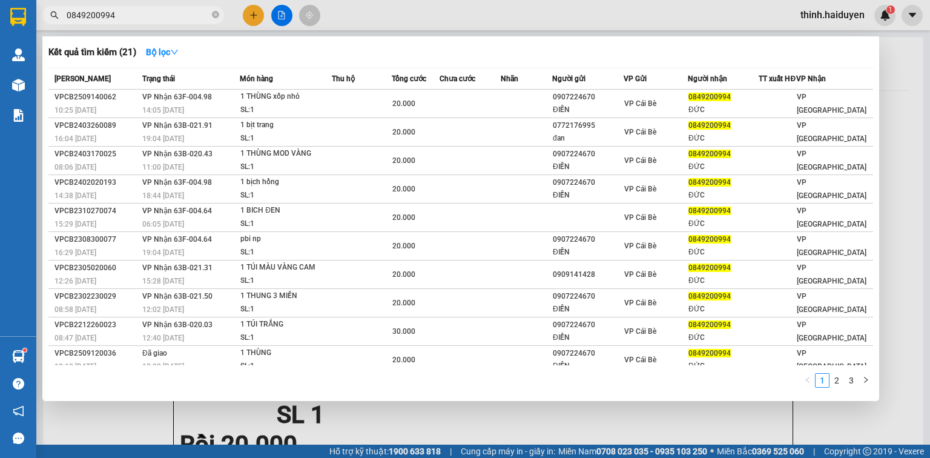
click at [167, 20] on input "0849200994" at bounding box center [138, 14] width 143 height 13
